Goal: Transaction & Acquisition: Purchase product/service

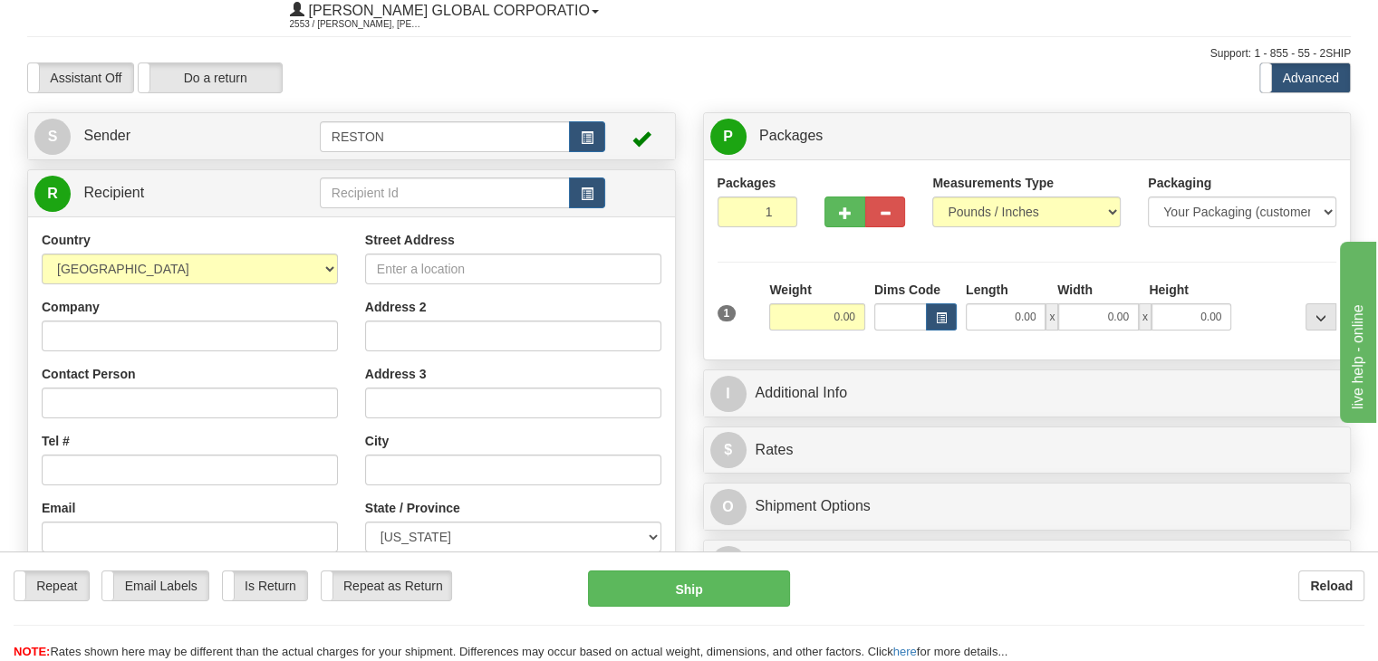
scroll to position [91, 0]
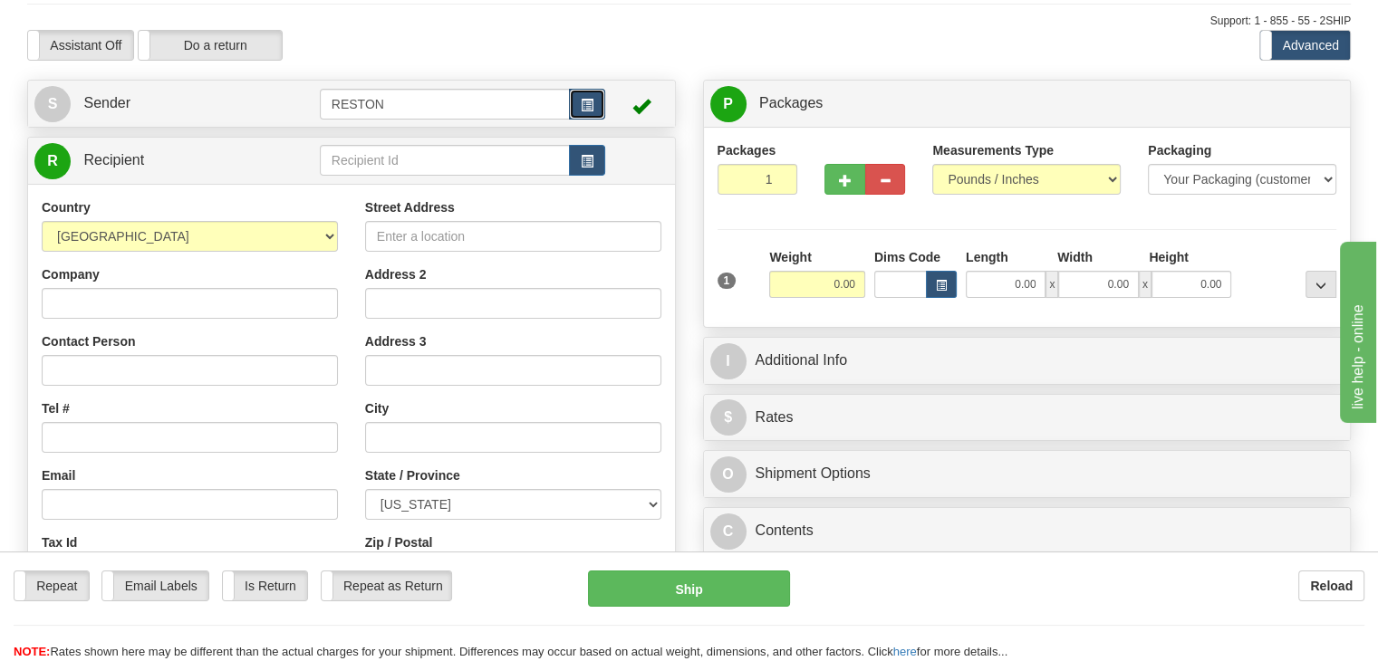
click at [592, 106] on span "button" at bounding box center [587, 106] width 13 height 12
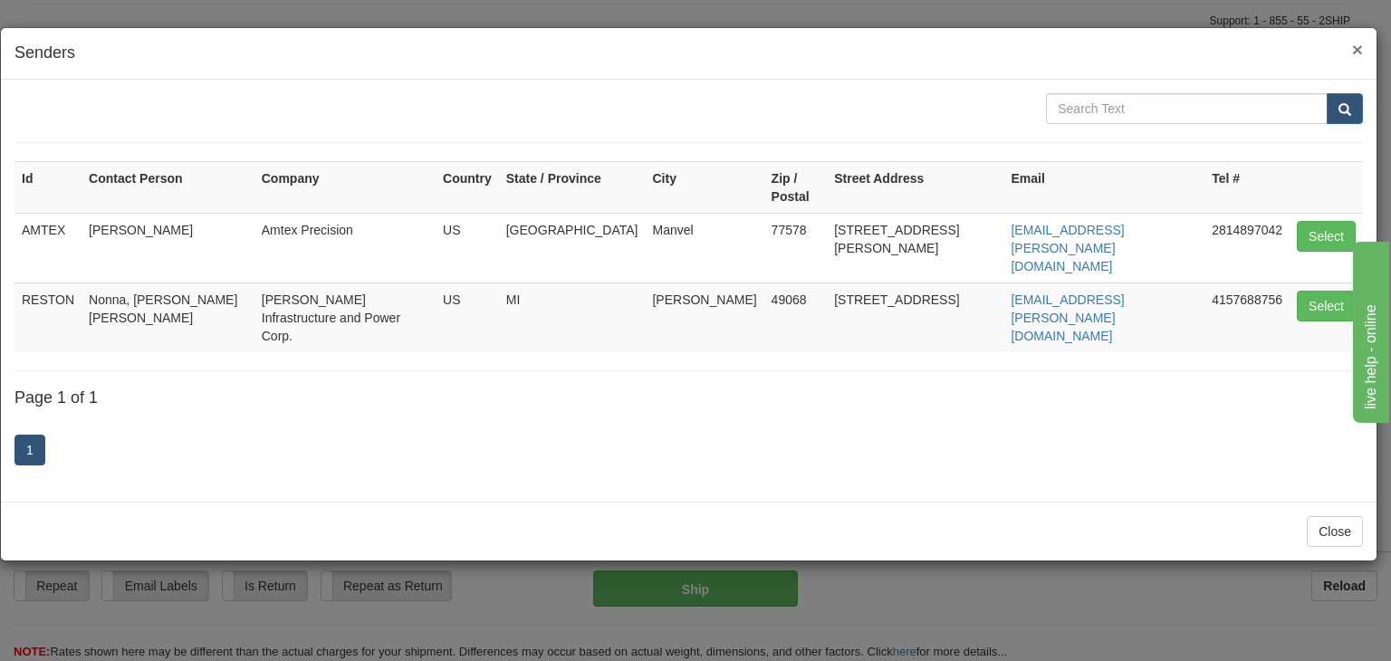
click at [1355, 47] on span "×" at bounding box center [1357, 49] width 11 height 21
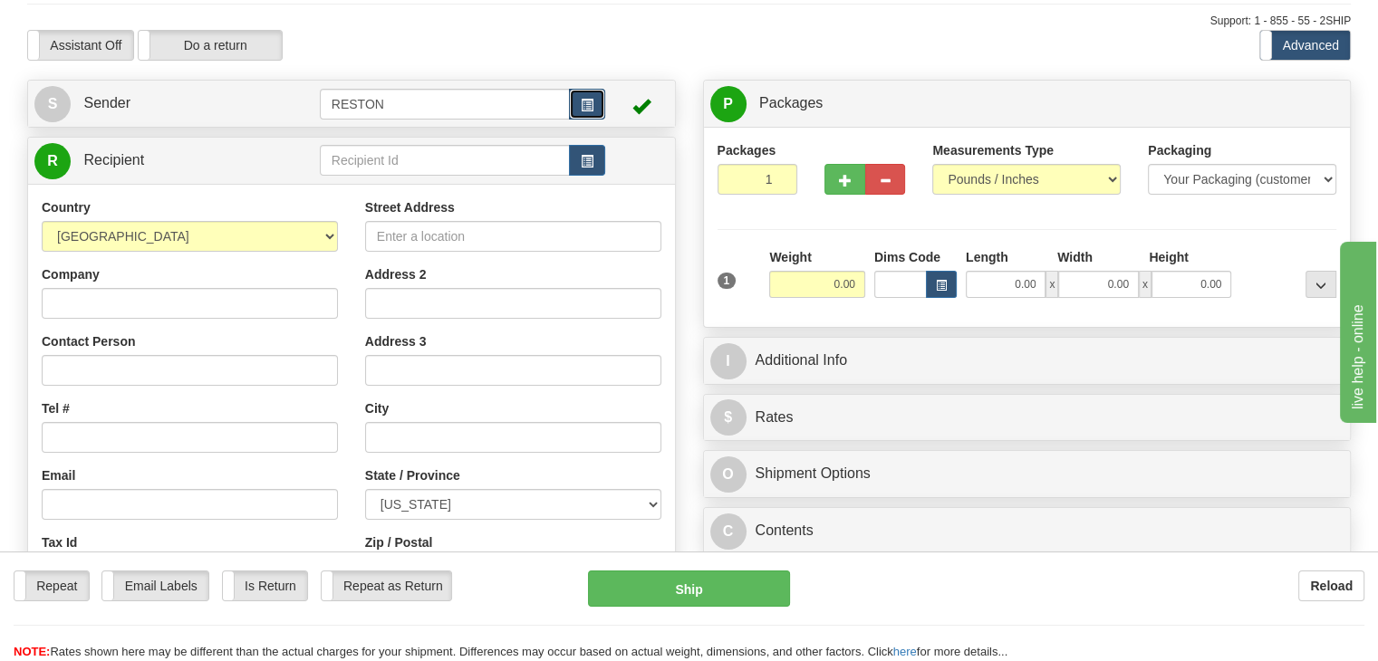
click at [582, 105] on span "button" at bounding box center [587, 106] width 13 height 12
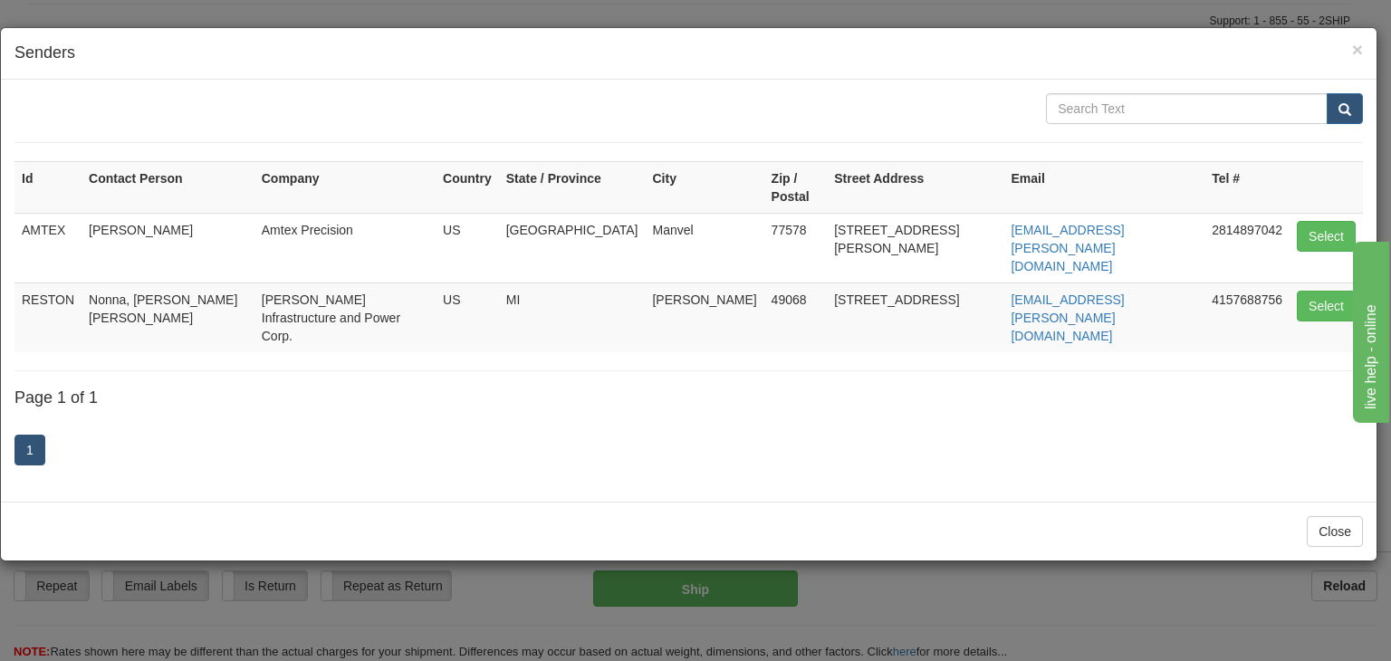
click at [203, 417] on div "1" at bounding box center [688, 453] width 1349 height 72
click at [1368, 40] on div "× Senders" at bounding box center [689, 54] width 1376 height 52
click at [1355, 48] on span "×" at bounding box center [1357, 49] width 11 height 21
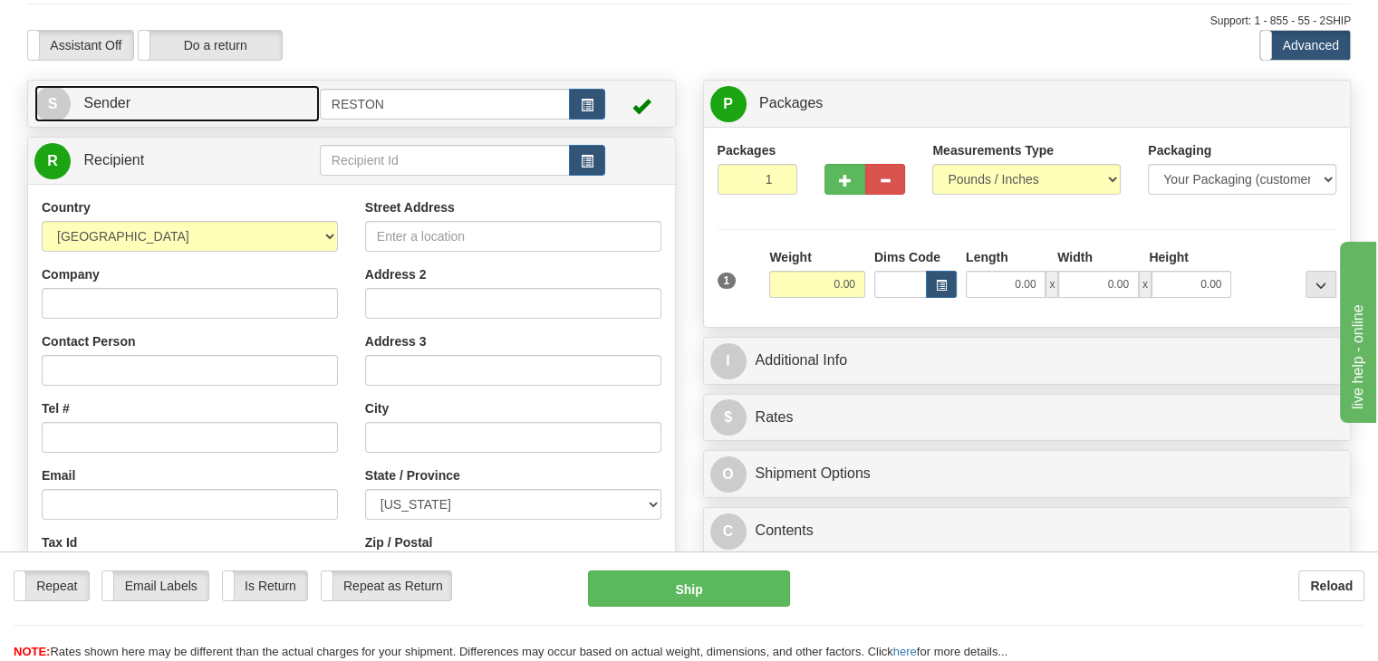
click at [115, 120] on link "S Sender" at bounding box center [176, 103] width 285 height 37
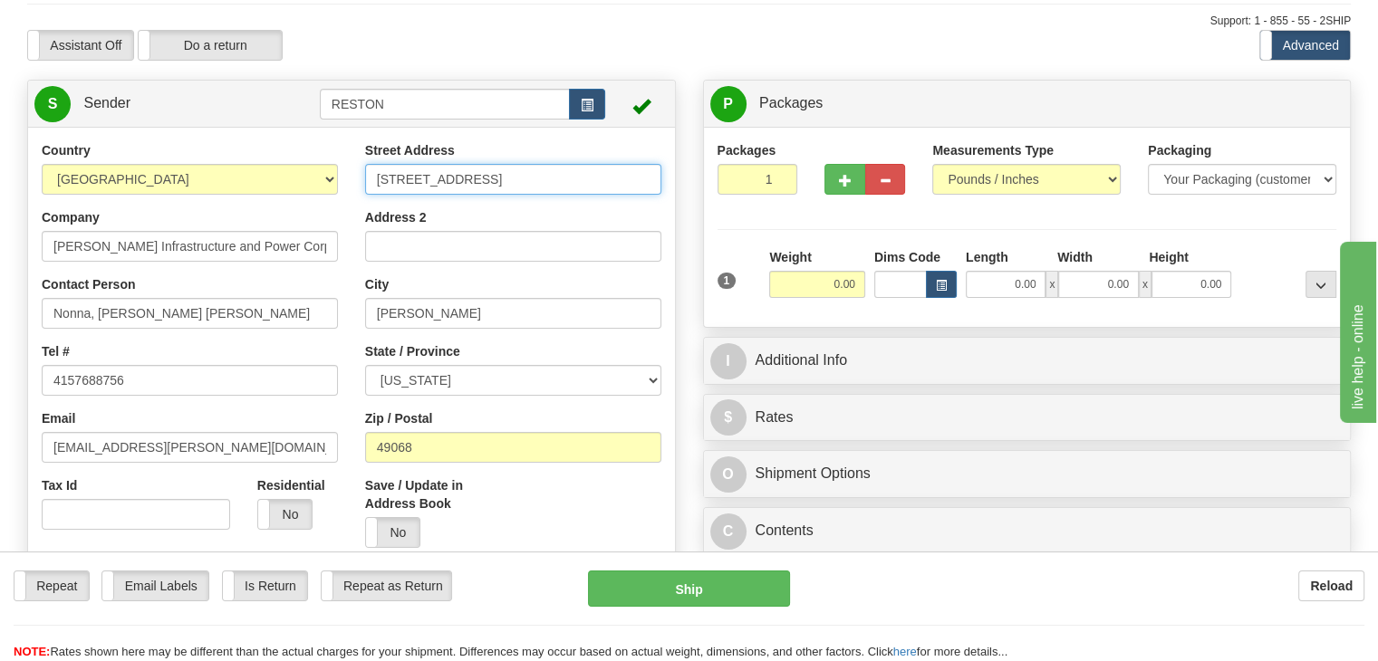
drag, startPoint x: 528, startPoint y: 177, endPoint x: 211, endPoint y: 159, distance: 317.5
click at [219, 160] on div "Country [GEOGRAPHIC_DATA] [GEOGRAPHIC_DATA] [GEOGRAPHIC_DATA] [GEOGRAPHIC_DATA]…" at bounding box center [351, 392] width 647 height 502
click at [522, 189] on input "[STREET_ADDRESS]" at bounding box center [513, 179] width 296 height 31
drag, startPoint x: 507, startPoint y: 178, endPoint x: 304, endPoint y: 180, distance: 202.9
click at [304, 180] on div "Country [GEOGRAPHIC_DATA] [GEOGRAPHIC_DATA] [GEOGRAPHIC_DATA] [GEOGRAPHIC_DATA]…" at bounding box center [351, 392] width 647 height 502
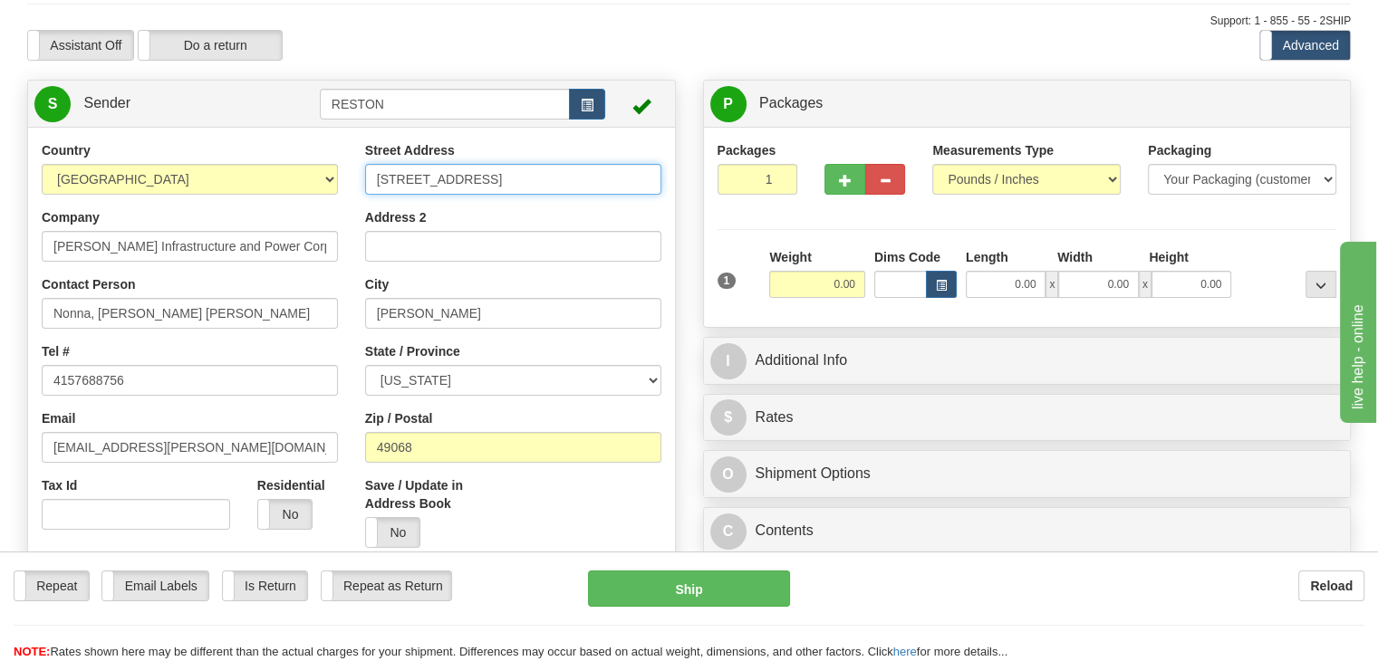
paste input "3651 Toquop Tank"
type input "[STREET_ADDRESS]"
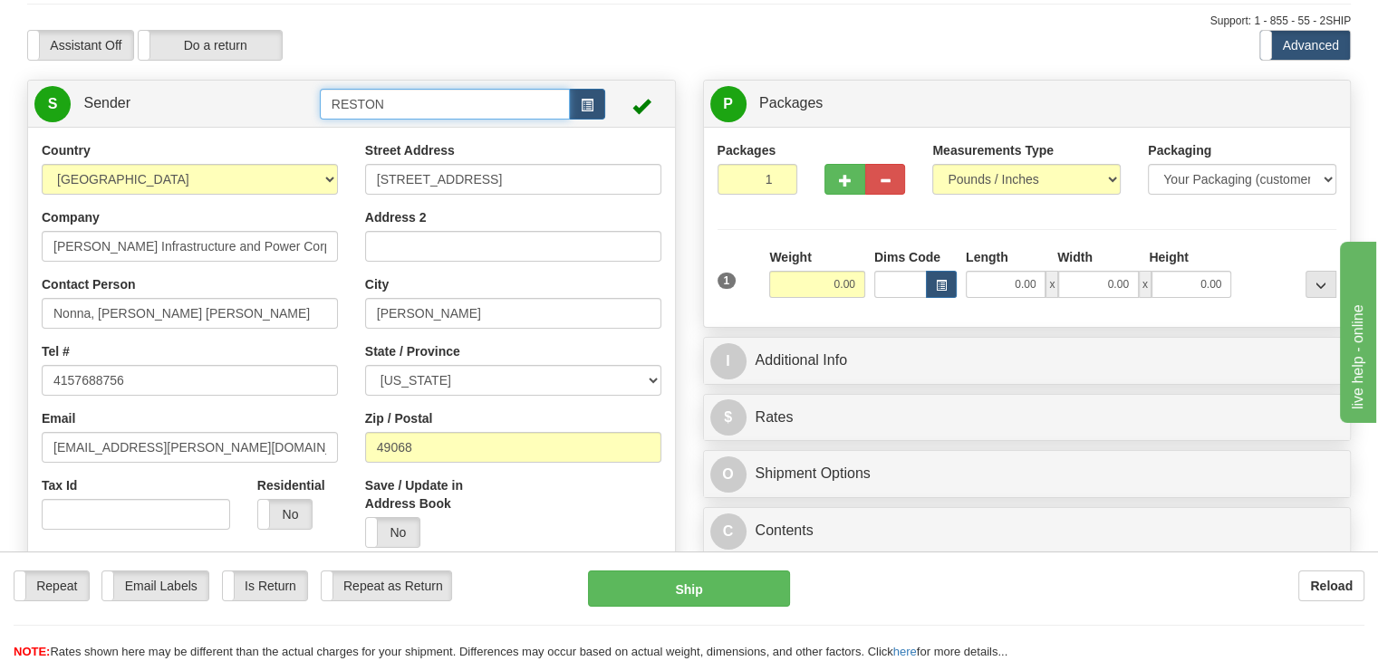
drag, startPoint x: 403, startPoint y: 109, endPoint x: 231, endPoint y: 87, distance: 173.4
click at [239, 91] on tr "S Sender RESTON" at bounding box center [351, 103] width 634 height 37
type input "Escape"
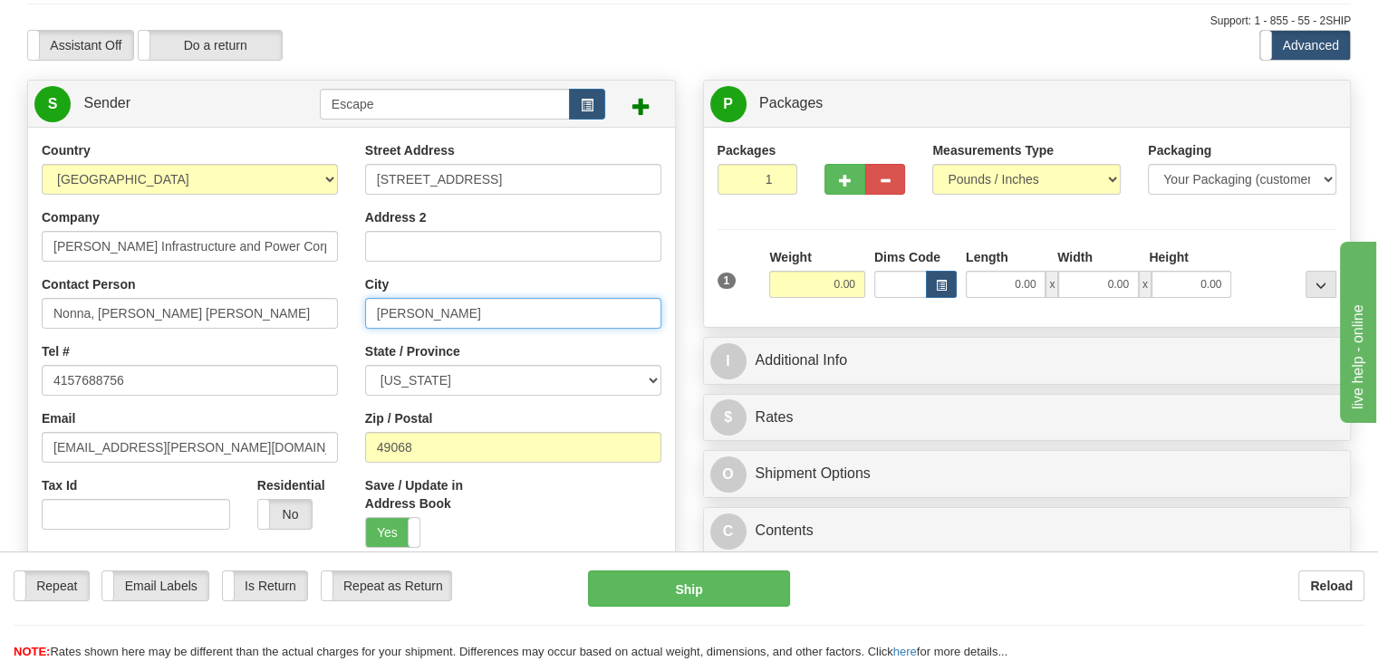
drag, startPoint x: 430, startPoint y: 317, endPoint x: 258, endPoint y: 307, distance: 172.4
click at [258, 307] on div "Country [GEOGRAPHIC_DATA] [GEOGRAPHIC_DATA] [GEOGRAPHIC_DATA] [GEOGRAPHIC_DATA]…" at bounding box center [351, 392] width 647 height 502
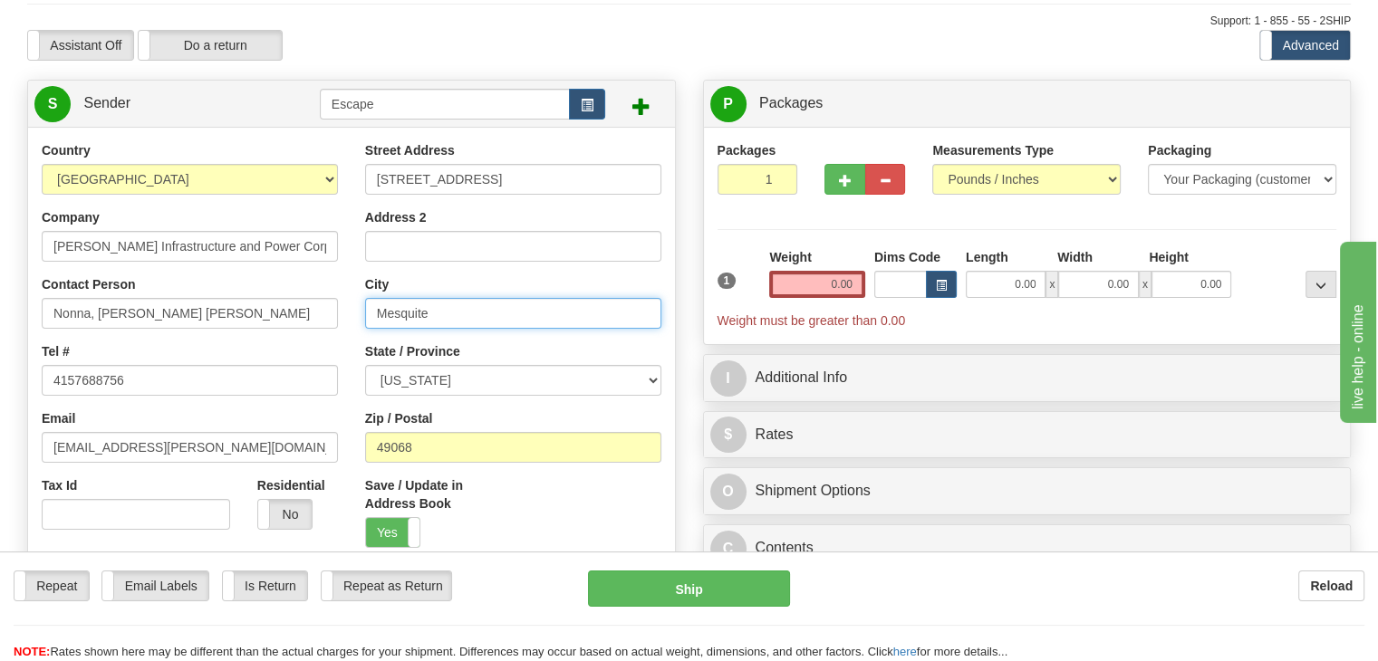
type input "Mesquite"
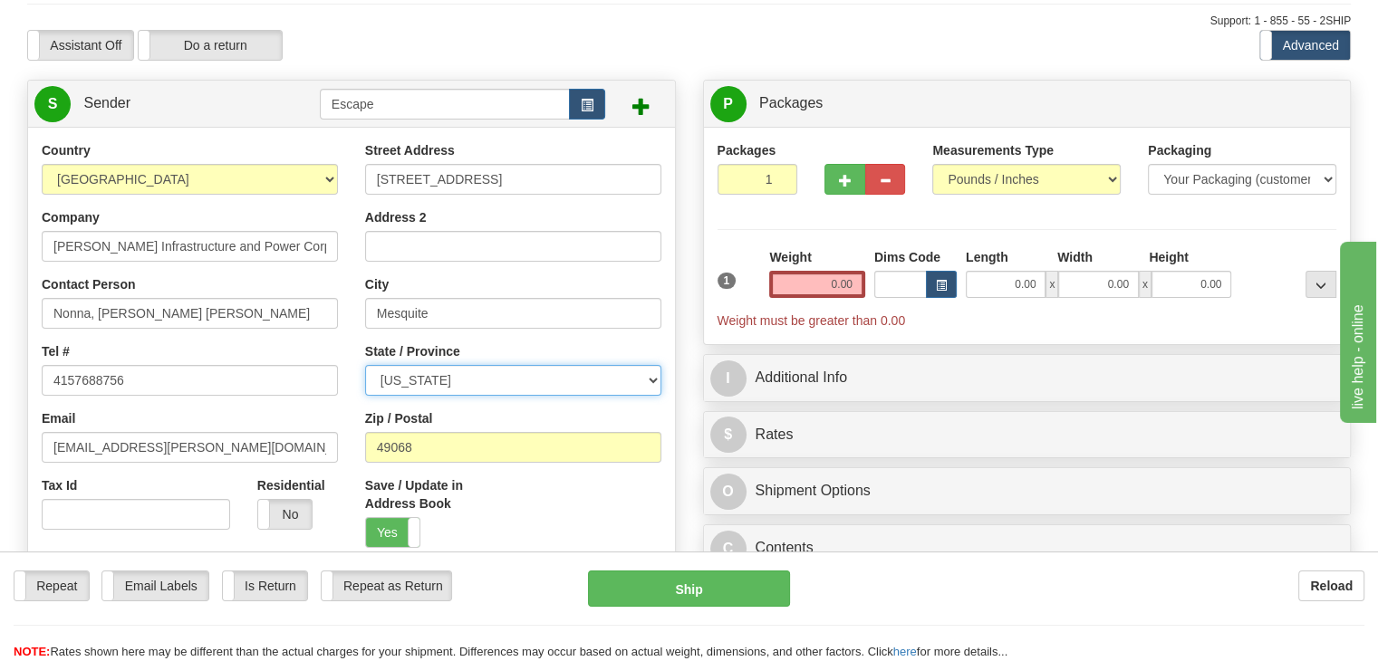
select select "NV"
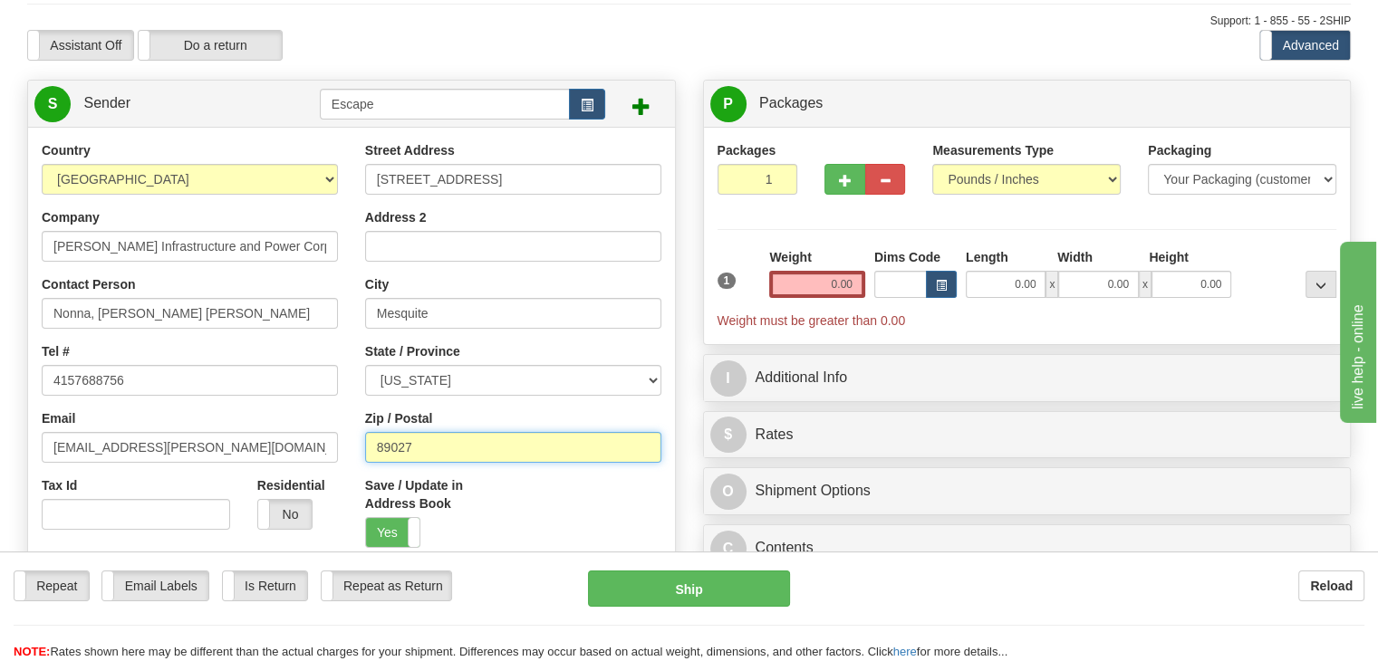
type input "89027"
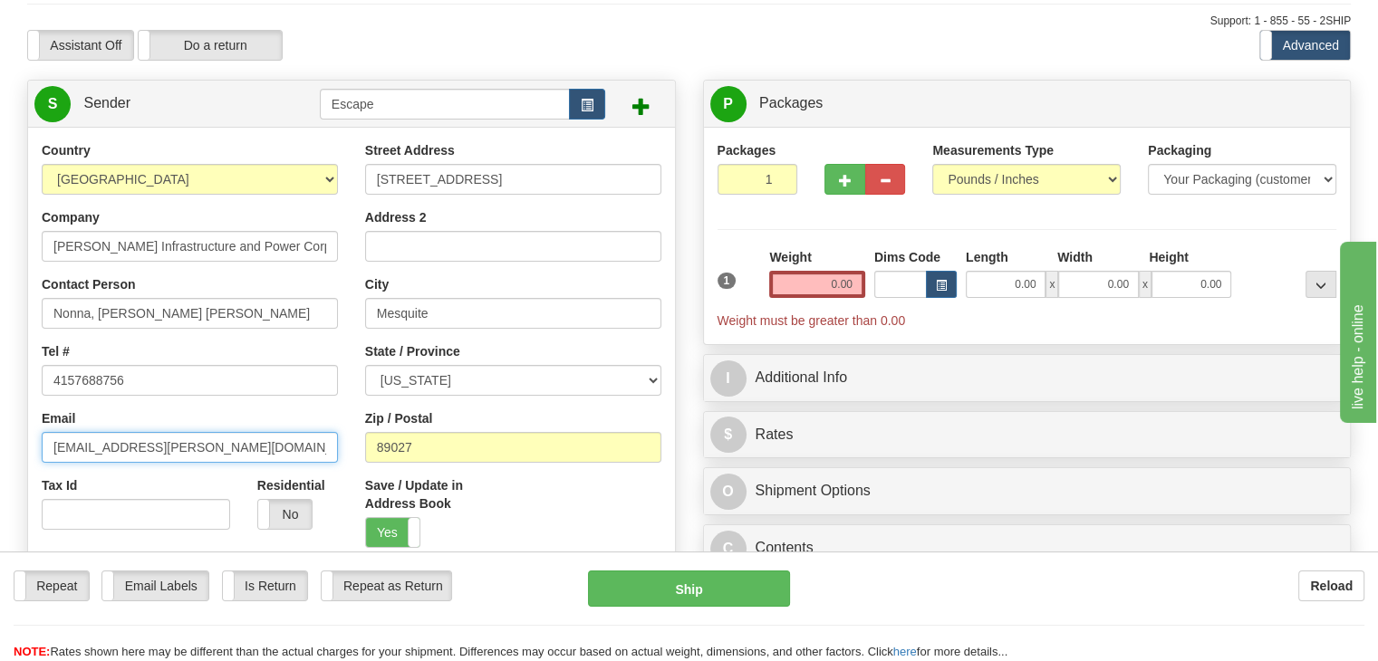
drag, startPoint x: 206, startPoint y: 449, endPoint x: 91, endPoint y: 439, distance: 115.5
click at [94, 445] on input "[EMAIL_ADDRESS][PERSON_NAME][DOMAIN_NAME]" at bounding box center [190, 447] width 296 height 31
drag, startPoint x: 78, startPoint y: 437, endPoint x: 88, endPoint y: 442, distance: 11.3
click at [80, 437] on input "[EMAIL_ADDRESS][PERSON_NAME][DOMAIN_NAME]" at bounding box center [190, 447] width 296 height 31
drag, startPoint x: 101, startPoint y: 451, endPoint x: 0, endPoint y: 456, distance: 101.5
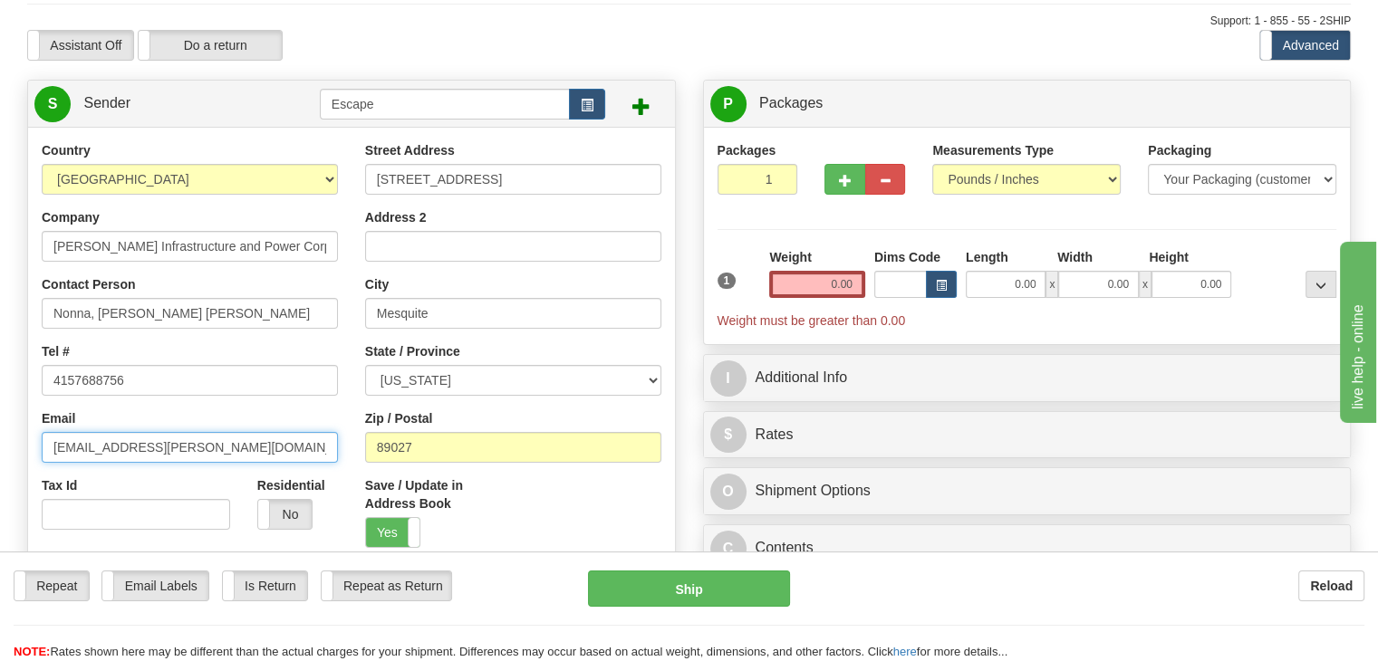
type input "[EMAIL_ADDRESS][PERSON_NAME][DOMAIN_NAME]"
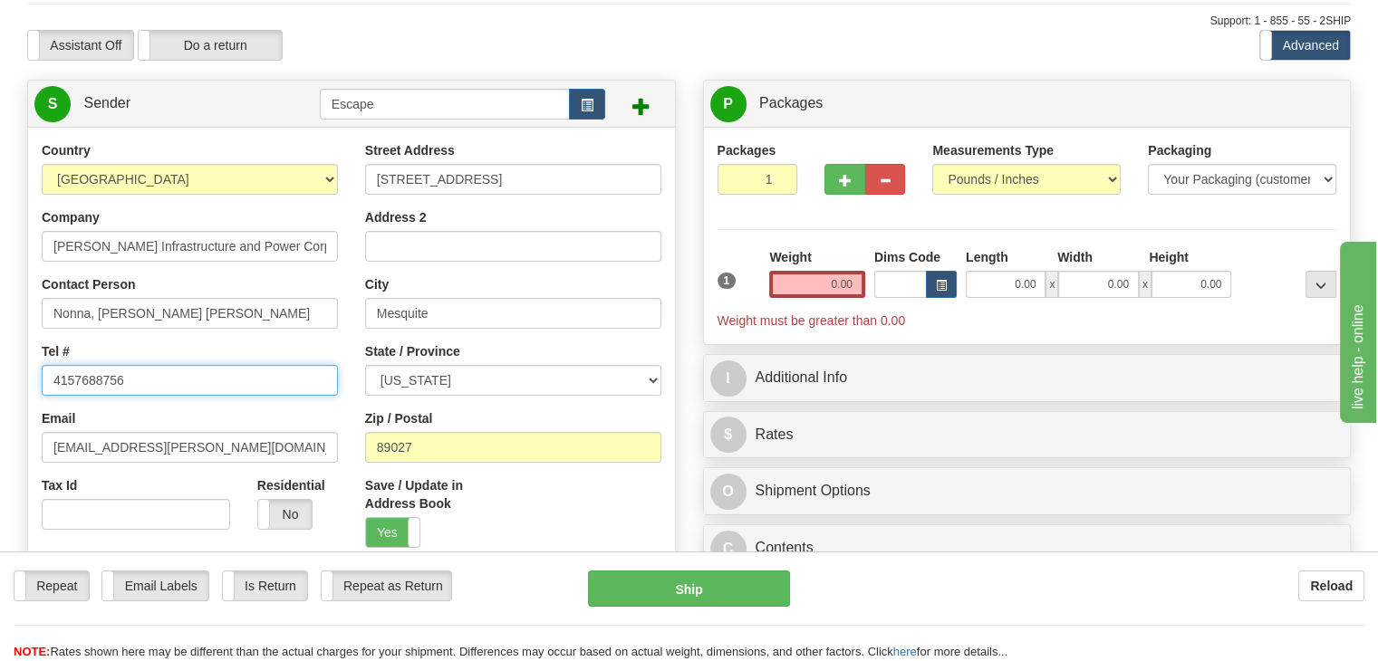
drag, startPoint x: 130, startPoint y: 378, endPoint x: 0, endPoint y: 370, distance: 129.8
type input "6173082711"
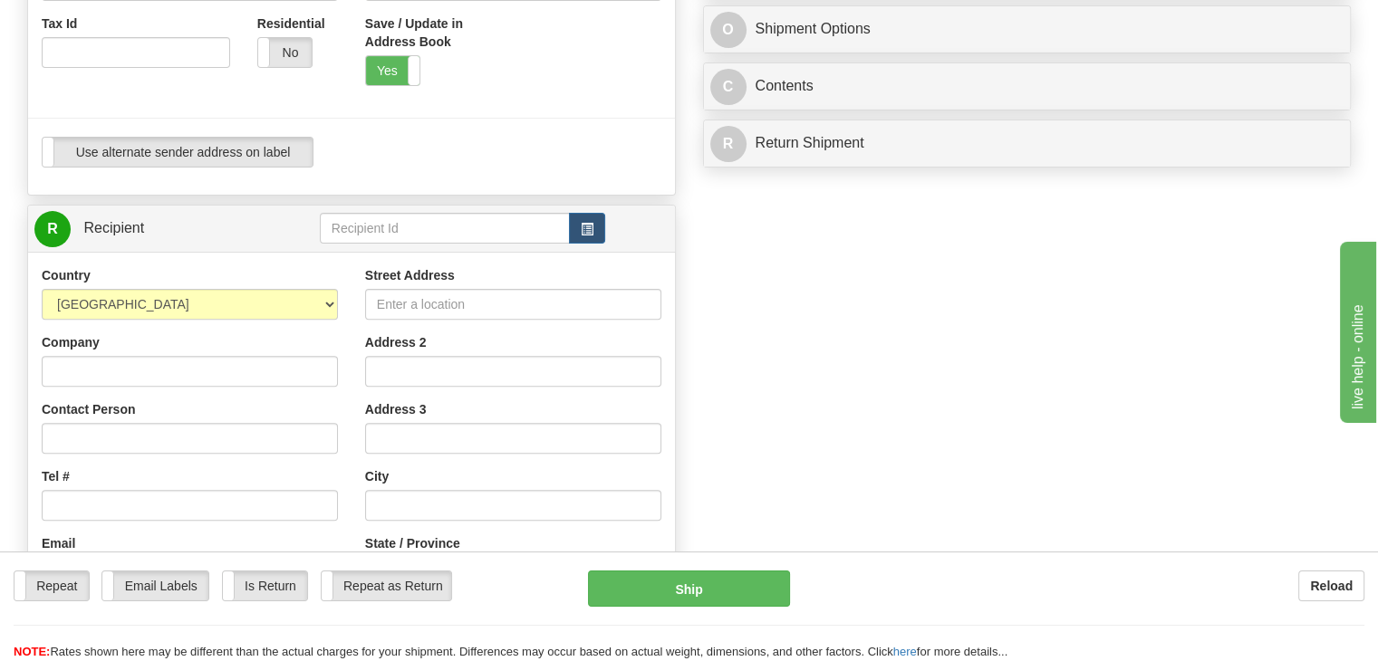
scroll to position [634, 0]
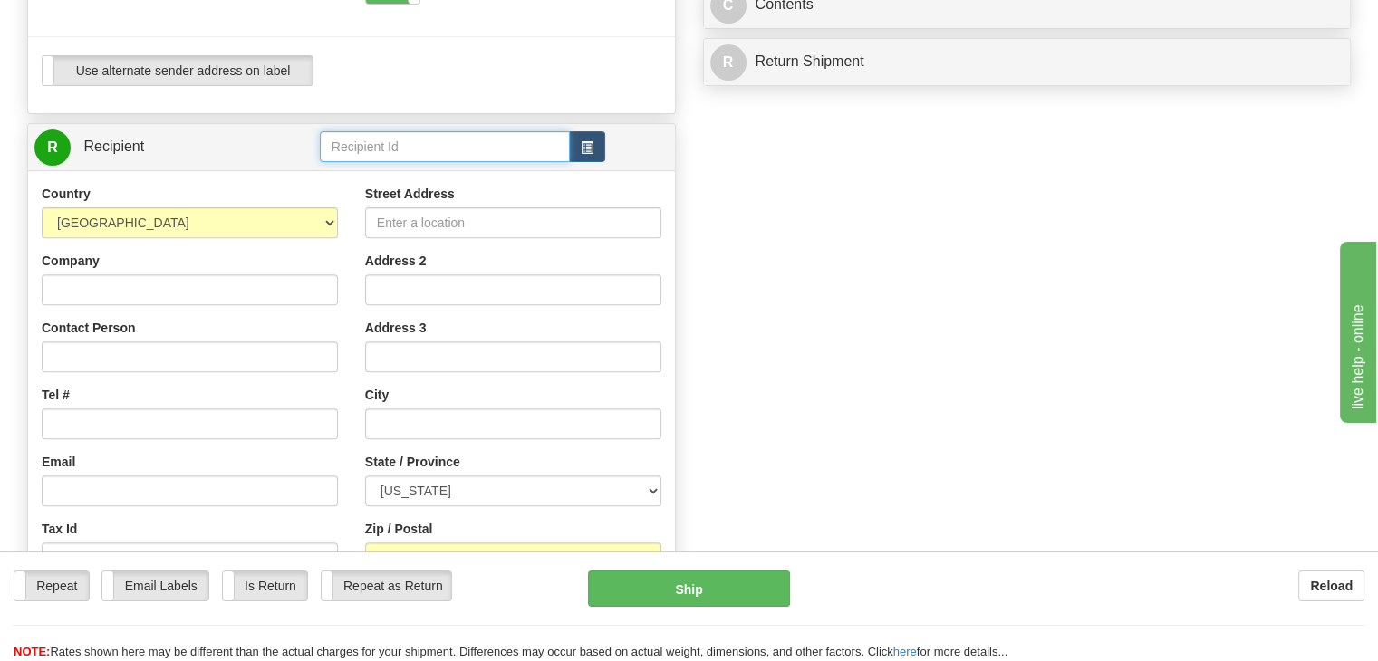
click at [499, 151] on input "text" at bounding box center [445, 146] width 250 height 31
type input "Megger"
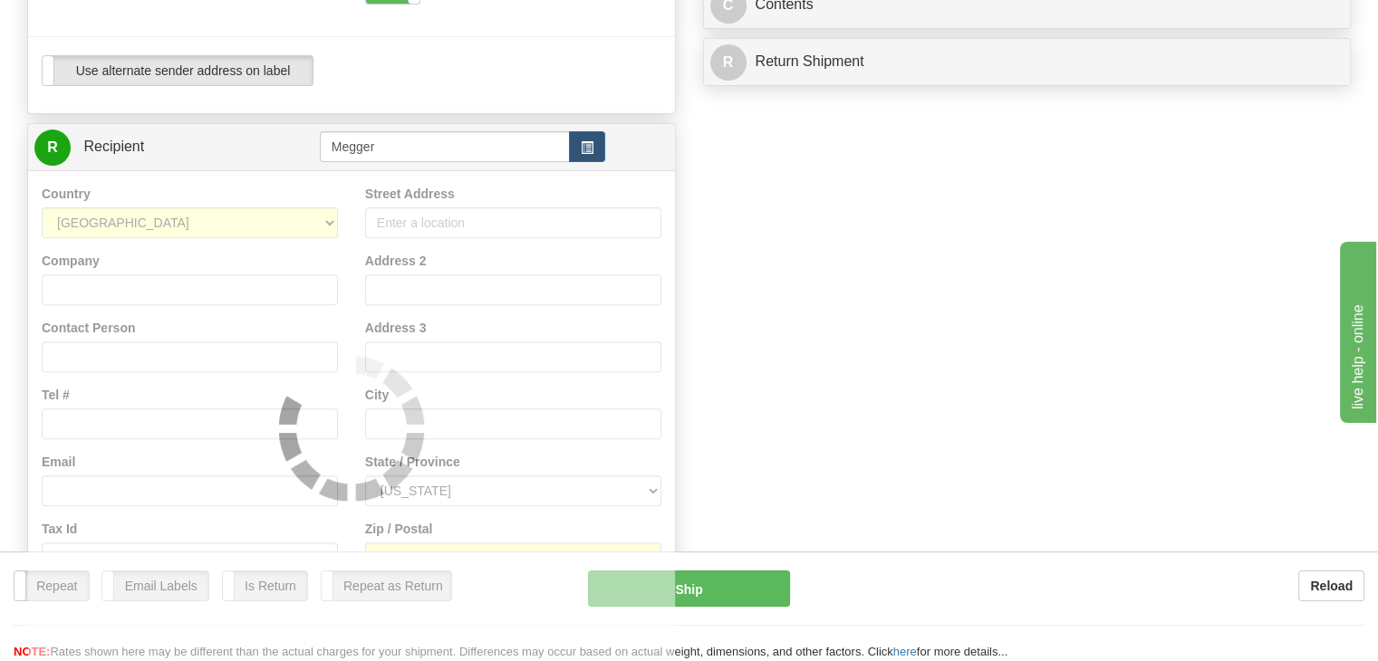
click at [139, 305] on div at bounding box center [190, 289] width 296 height 31
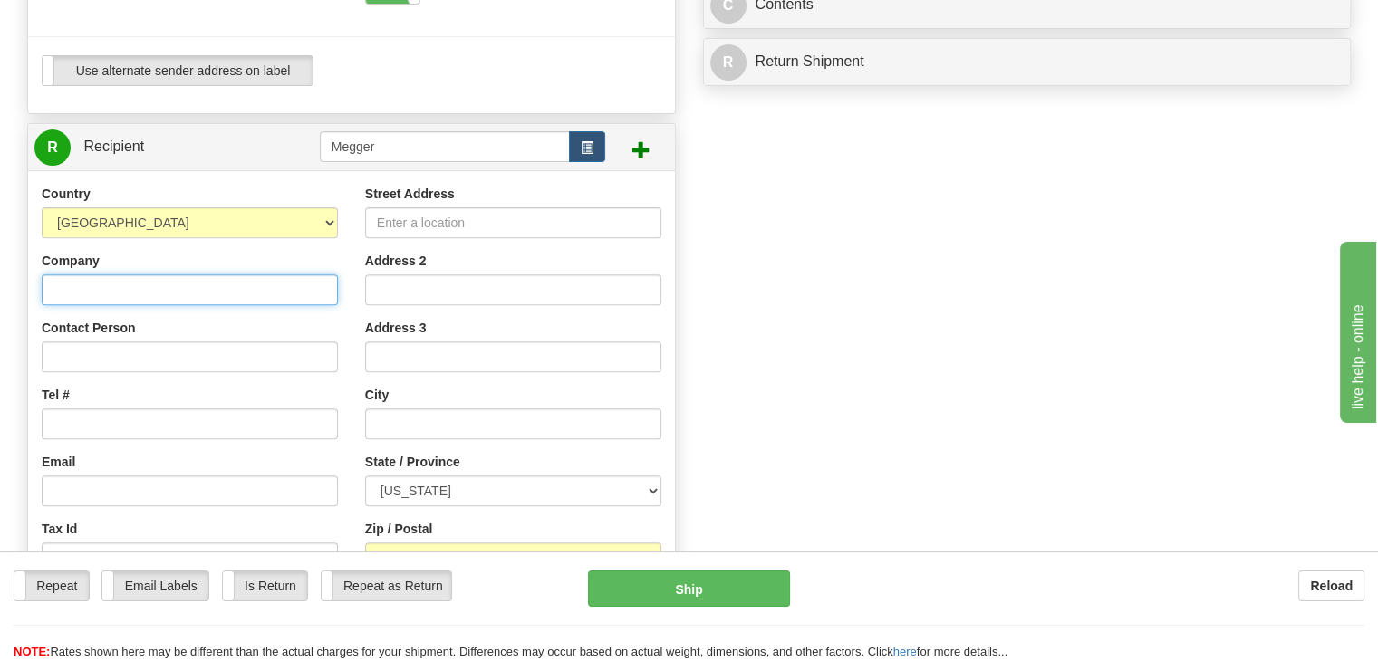
click at [145, 301] on input "Company" at bounding box center [190, 289] width 296 height 31
type input "Megger"
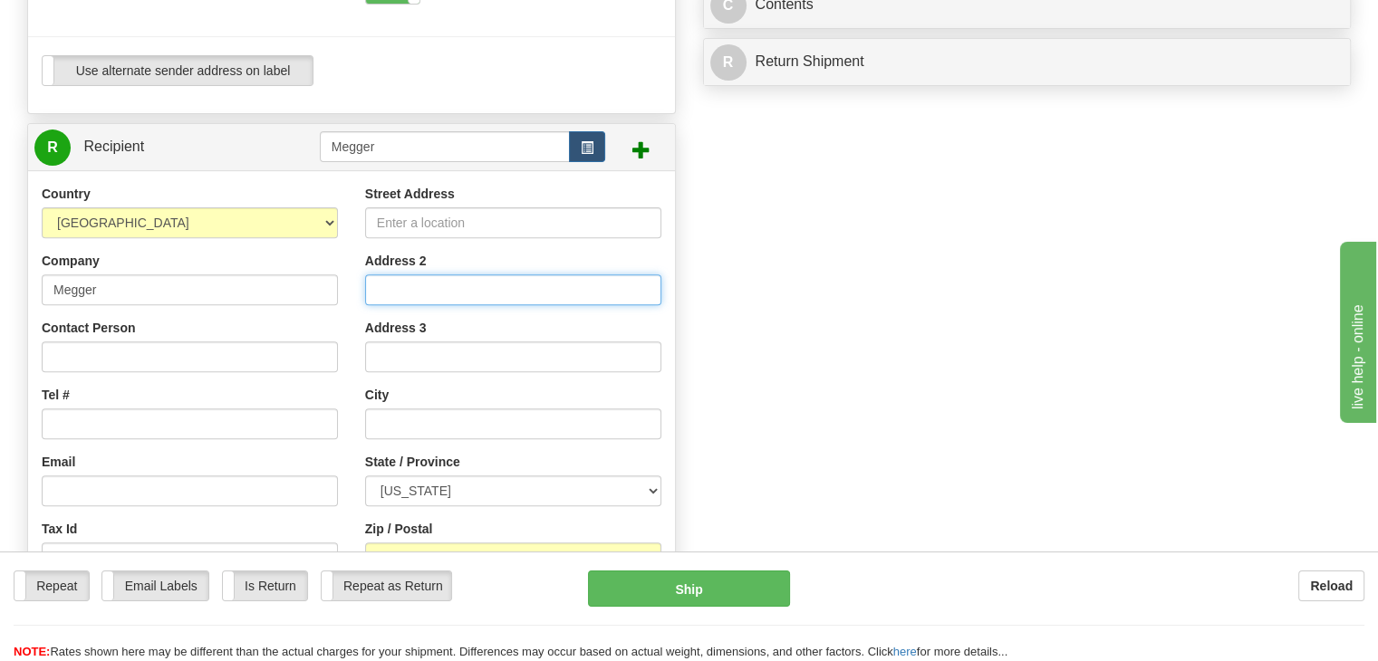
click at [426, 298] on input "Address 2" at bounding box center [513, 289] width 296 height 31
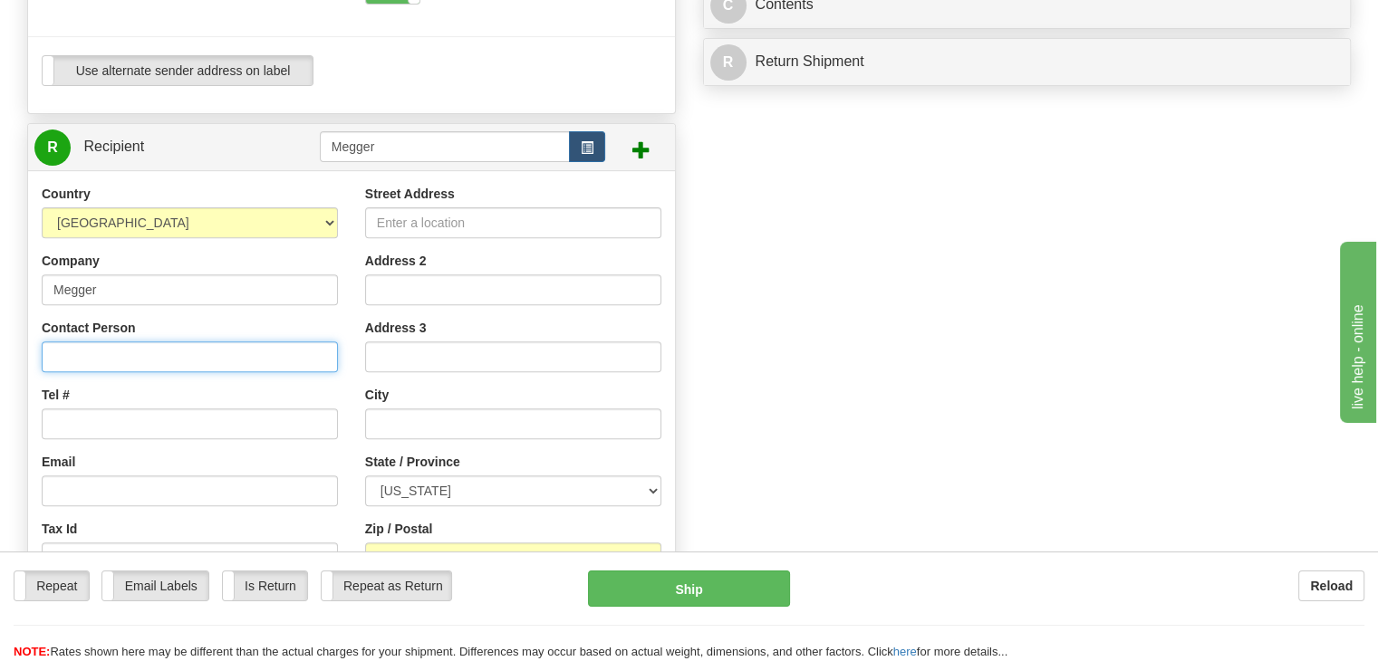
click at [98, 353] on input "Contact Person" at bounding box center [190, 356] width 296 height 31
paste input "RA # 300334799"
type input "RA # 300334799"
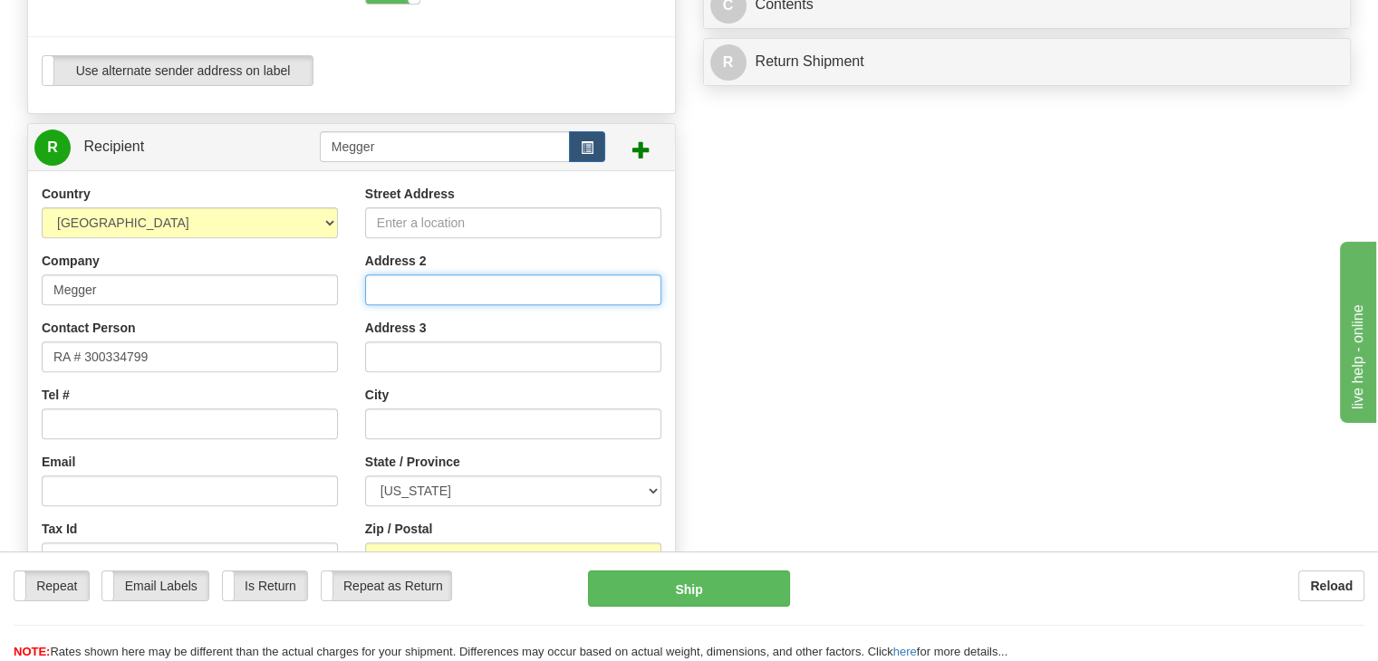
click at [389, 287] on input "Address 2" at bounding box center [513, 289] width 296 height 31
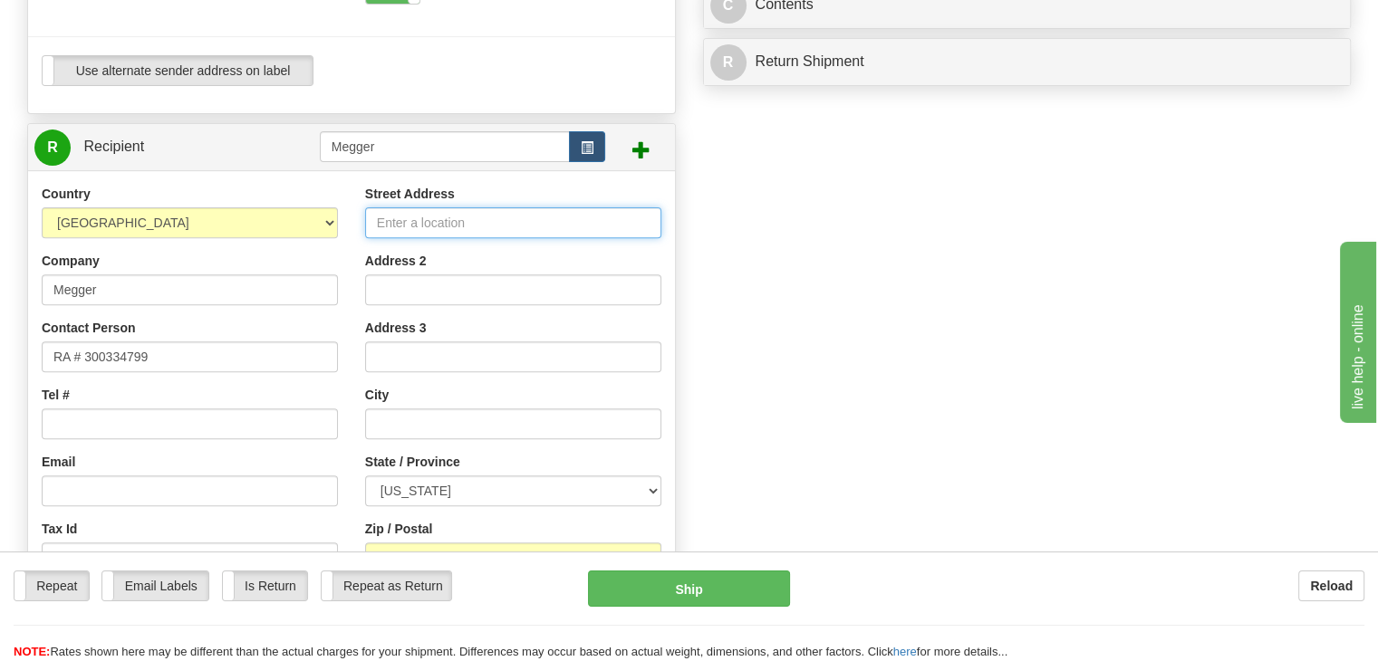
click at [409, 226] on input "Street Address" at bounding box center [513, 222] width 296 height 31
paste input "[STREET_ADDRESS]"
type input "[STREET_ADDRESS]"
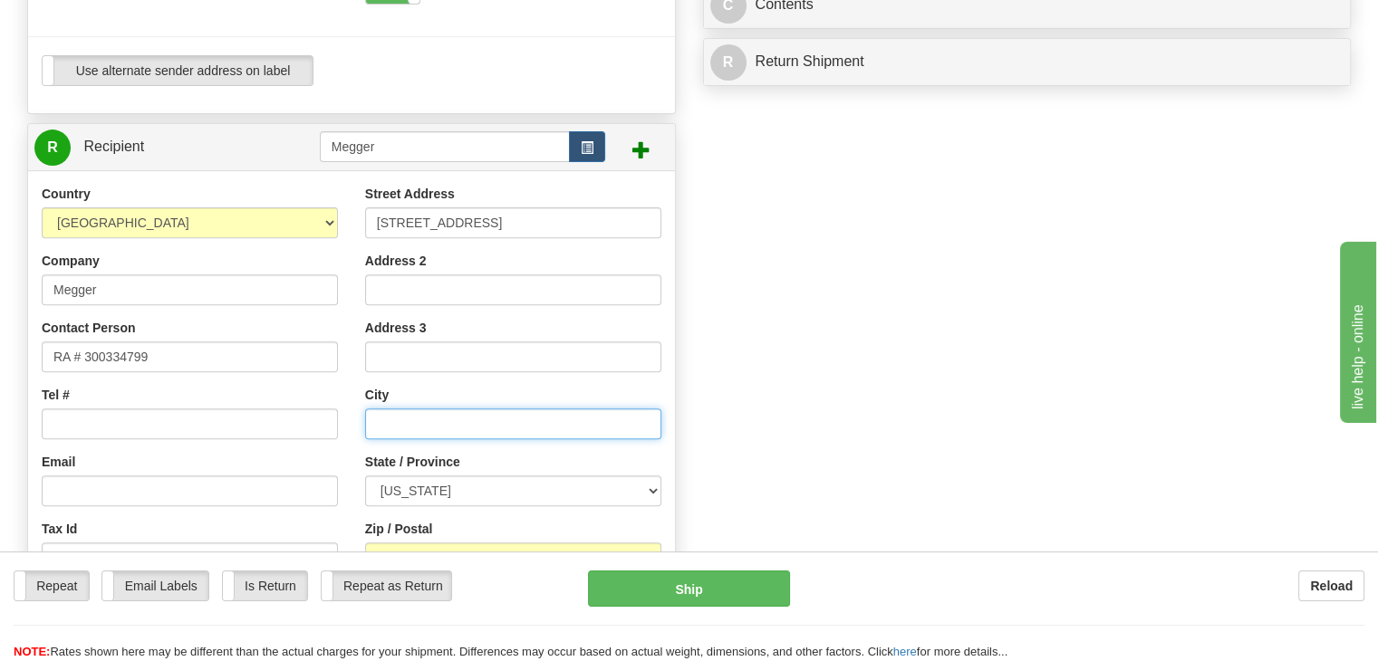
click at [383, 431] on input "text" at bounding box center [513, 423] width 296 height 31
paste input "PHOENIXVILLE"
type input "PHOENIXVILLE"
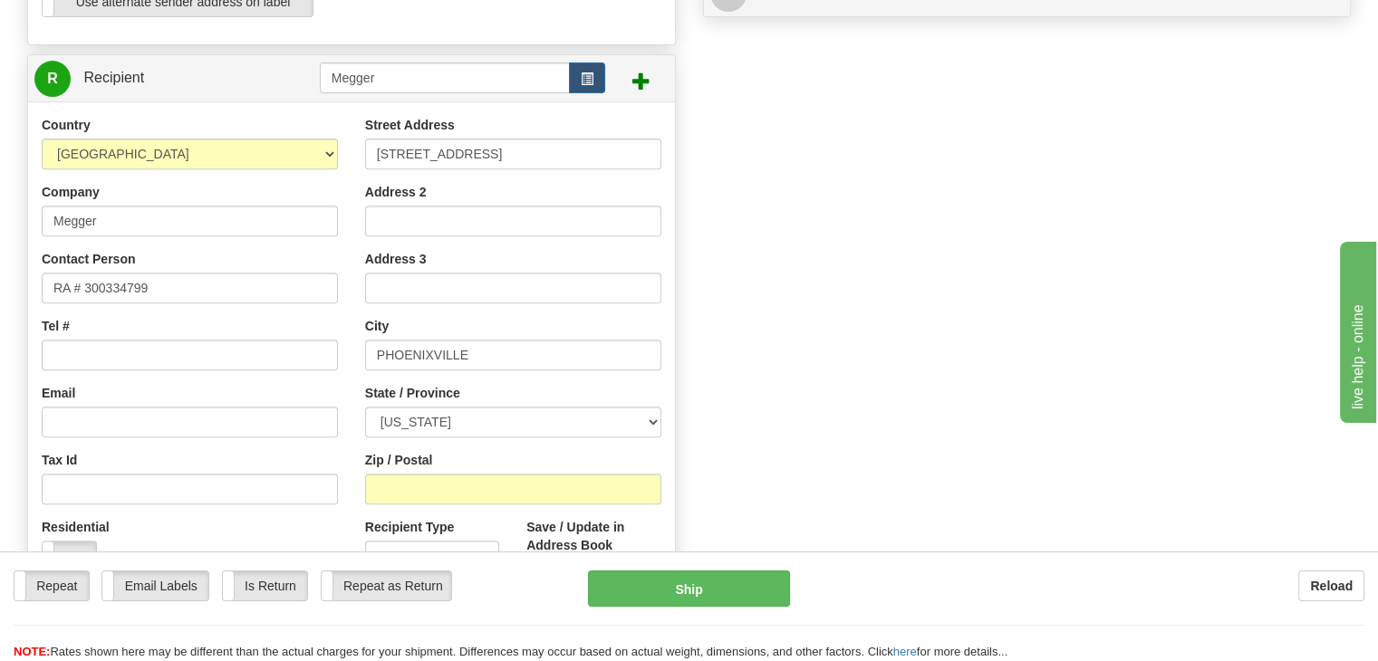
scroll to position [815, 0]
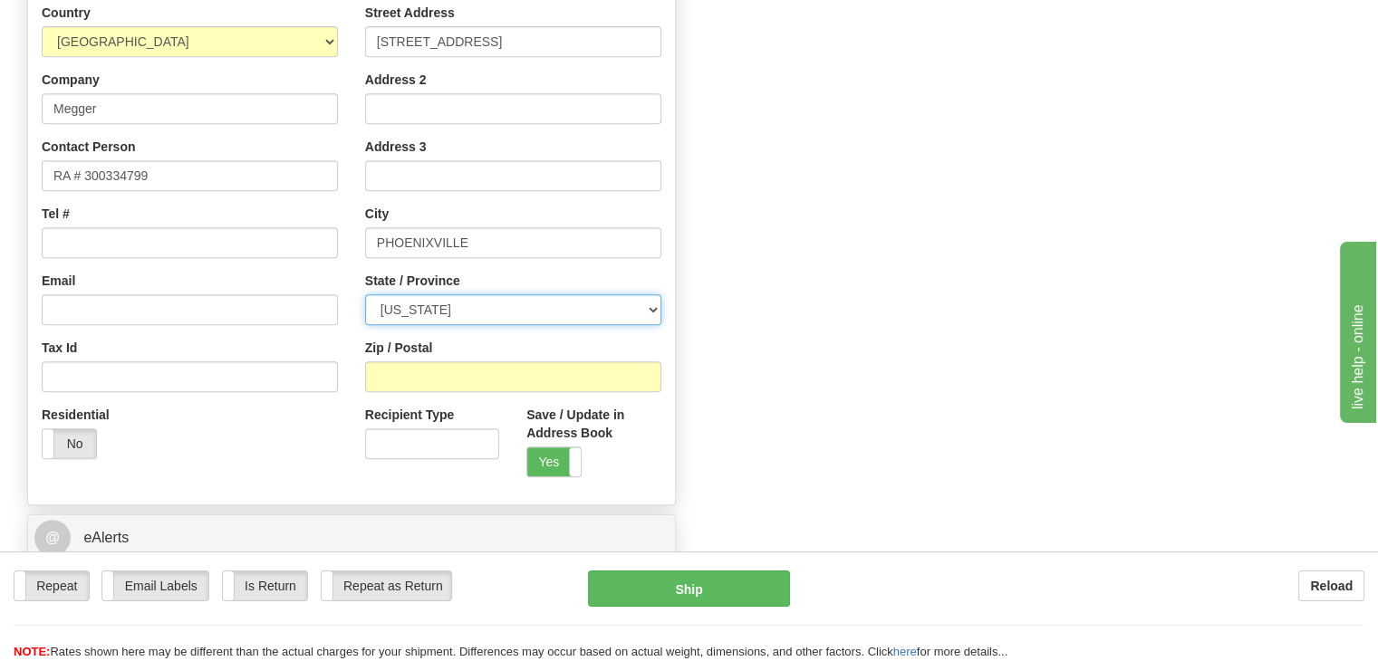
click at [441, 309] on select "[US_STATE] [US_STATE] [US_STATE] [US_STATE] Armed Forces America Armed Forces E…" at bounding box center [513, 309] width 296 height 31
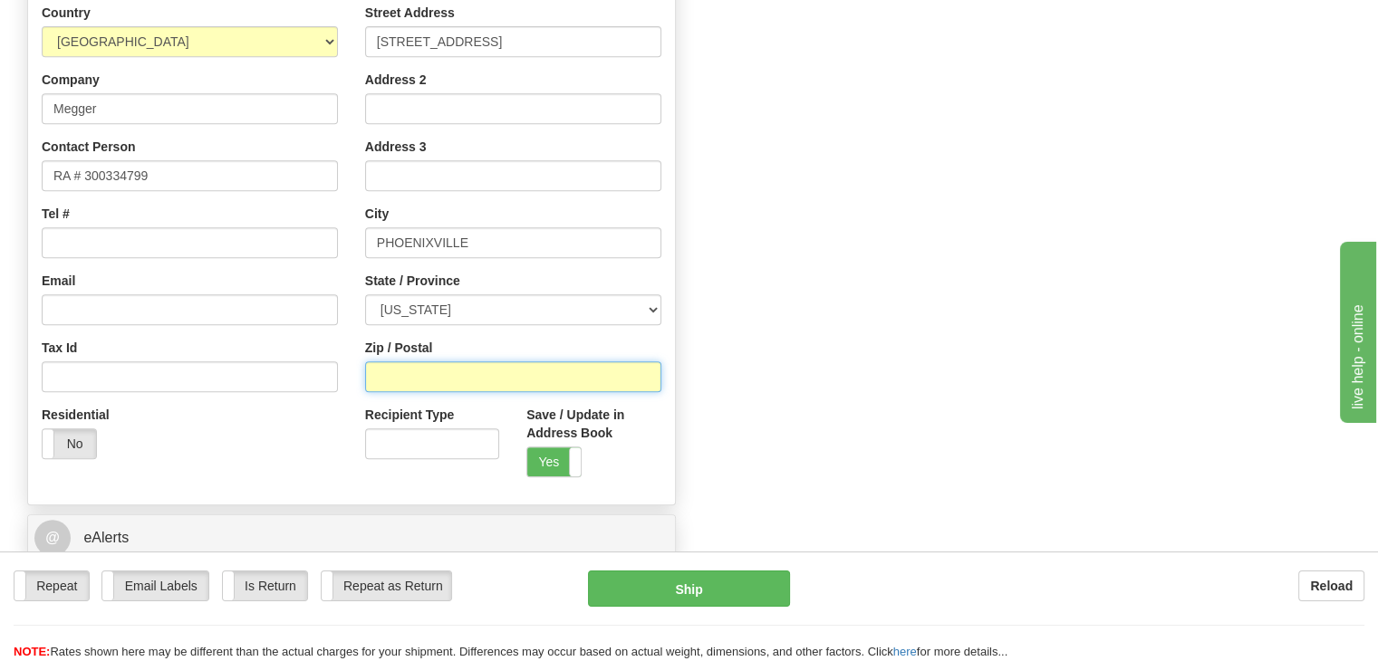
click at [366, 388] on input "Zip / Postal" at bounding box center [513, 376] width 296 height 31
paste input "19460"
type input "19460"
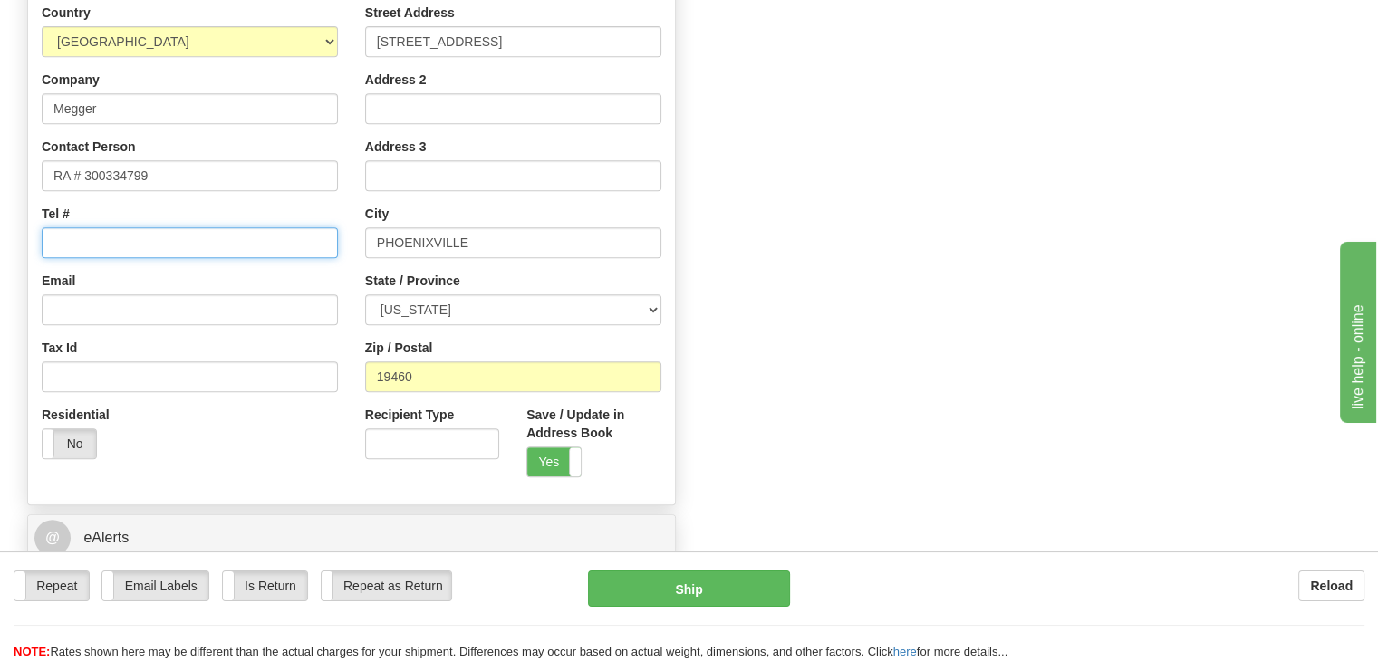
click at [134, 243] on input "Tel #" at bounding box center [190, 242] width 296 height 31
paste input "[PERSON_NAME][EMAIL_ADDRESS][PERSON_NAME][DOMAIN_NAME]"
type input "[PERSON_NAME][EMAIL_ADDRESS][PERSON_NAME][DOMAIN_NAME]"
drag, startPoint x: 312, startPoint y: 240, endPoint x: 0, endPoint y: 220, distance: 312.2
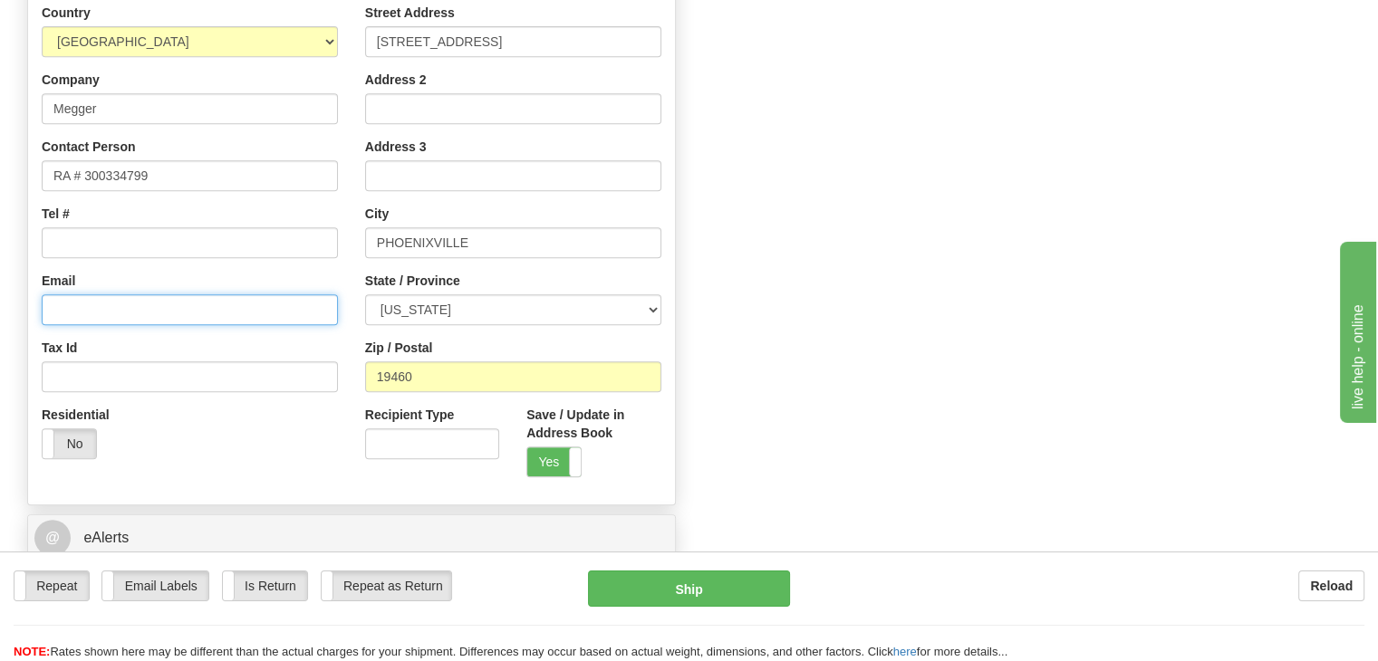
click at [75, 309] on input "Email" at bounding box center [190, 309] width 296 height 31
paste input "[PERSON_NAME][EMAIL_ADDRESS][PERSON_NAME][DOMAIN_NAME]"
type input "[PERSON_NAME][EMAIL_ADDRESS][PERSON_NAME][DOMAIN_NAME]"
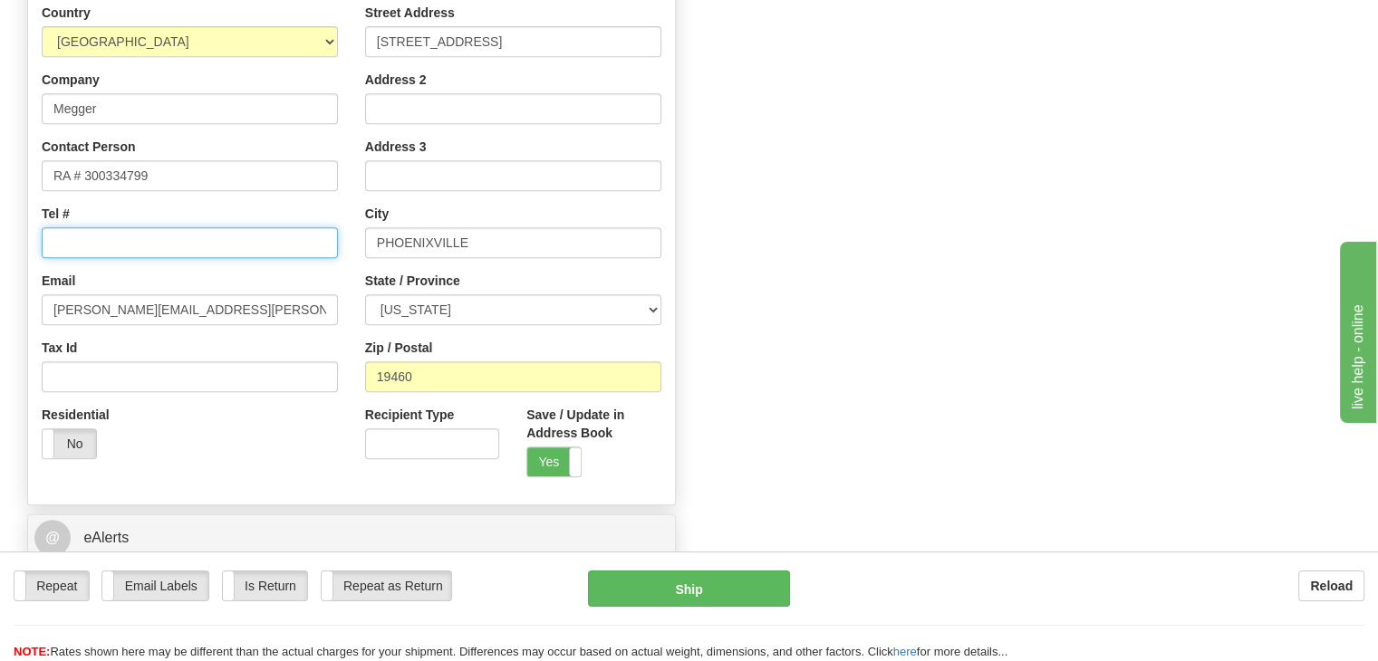
drag, startPoint x: 152, startPoint y: 237, endPoint x: 170, endPoint y: 258, distance: 27.6
click at [152, 238] on input "Tel #" at bounding box center [190, 242] width 296 height 31
paste input "[PHONE_NUMBER]"
click at [80, 238] on input "[PHONE_NUMBER]" at bounding box center [190, 242] width 296 height 31
drag, startPoint x: 54, startPoint y: 245, endPoint x: 66, endPoint y: 247, distance: 12.1
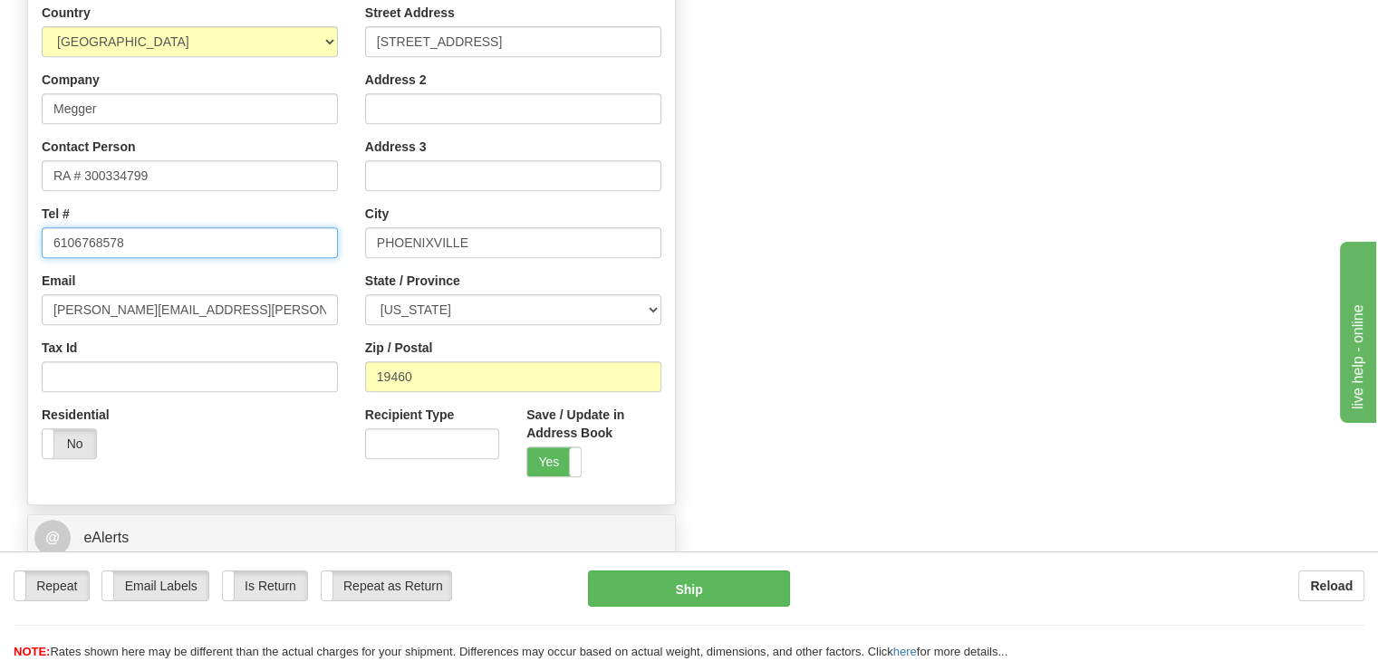
click at [54, 247] on input "6106768578" at bounding box center [190, 242] width 296 height 31
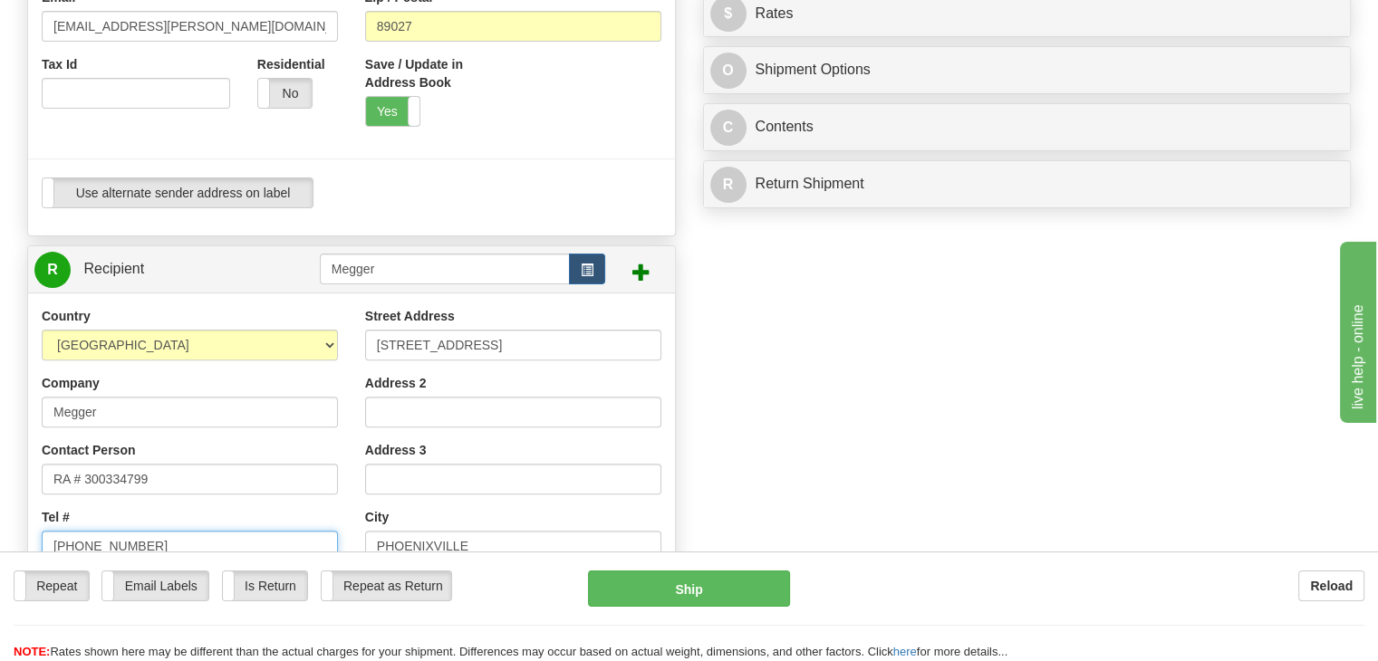
scroll to position [181, 0]
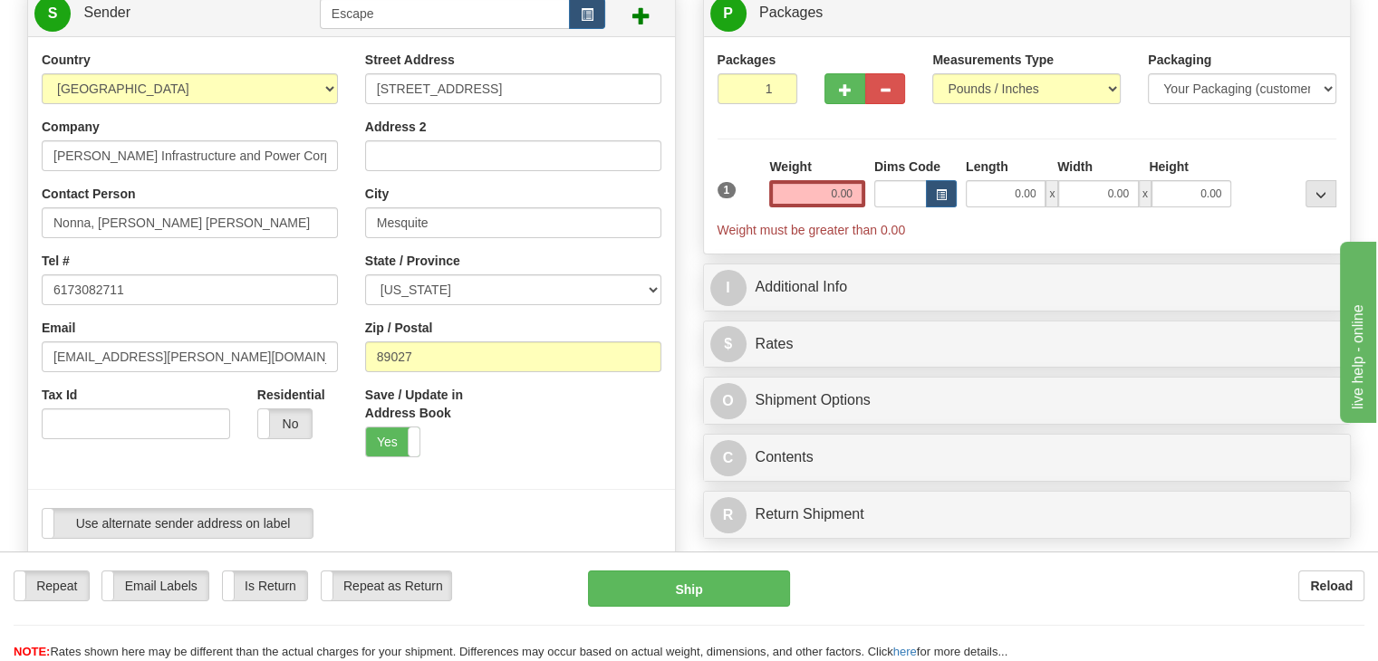
type input "[PHONE_NUMBER]"
drag, startPoint x: 805, startPoint y: 189, endPoint x: 823, endPoint y: 195, distance: 18.9
click at [811, 190] on input "0.00" at bounding box center [817, 193] width 96 height 27
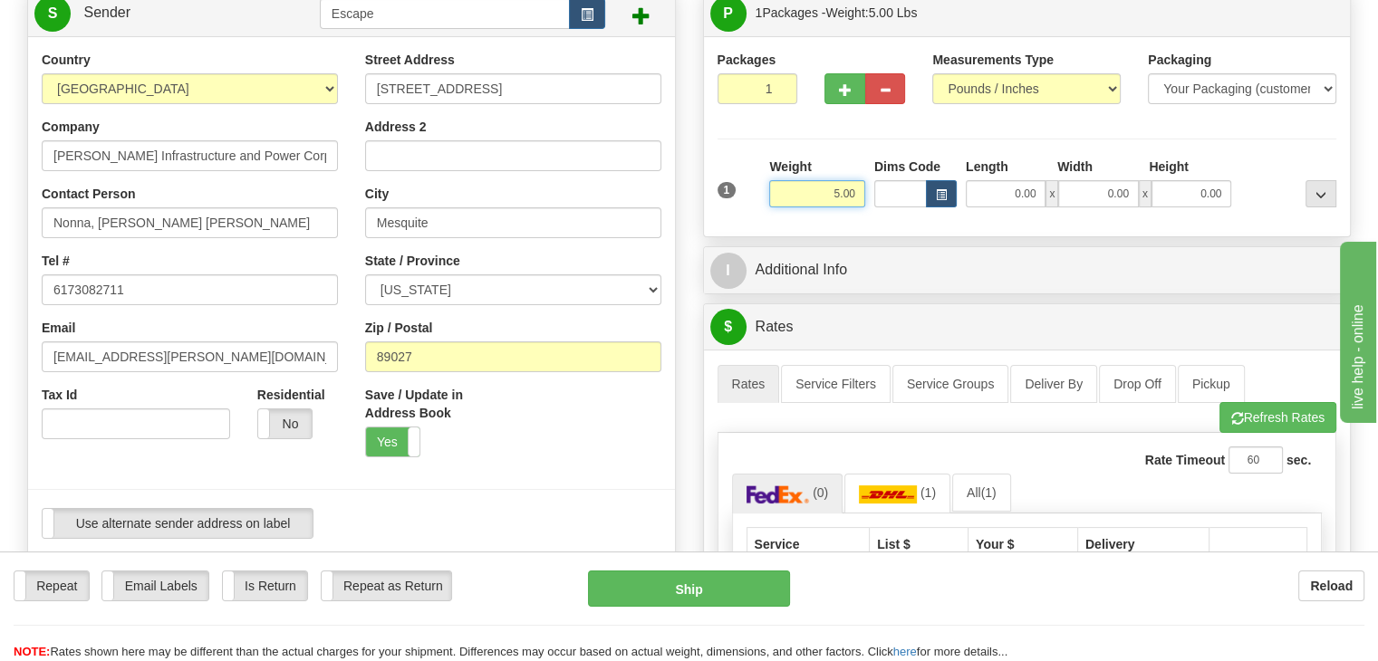
drag, startPoint x: 830, startPoint y: 193, endPoint x: 844, endPoint y: 202, distance: 17.1
click at [844, 202] on input "5.00" at bounding box center [817, 193] width 96 height 27
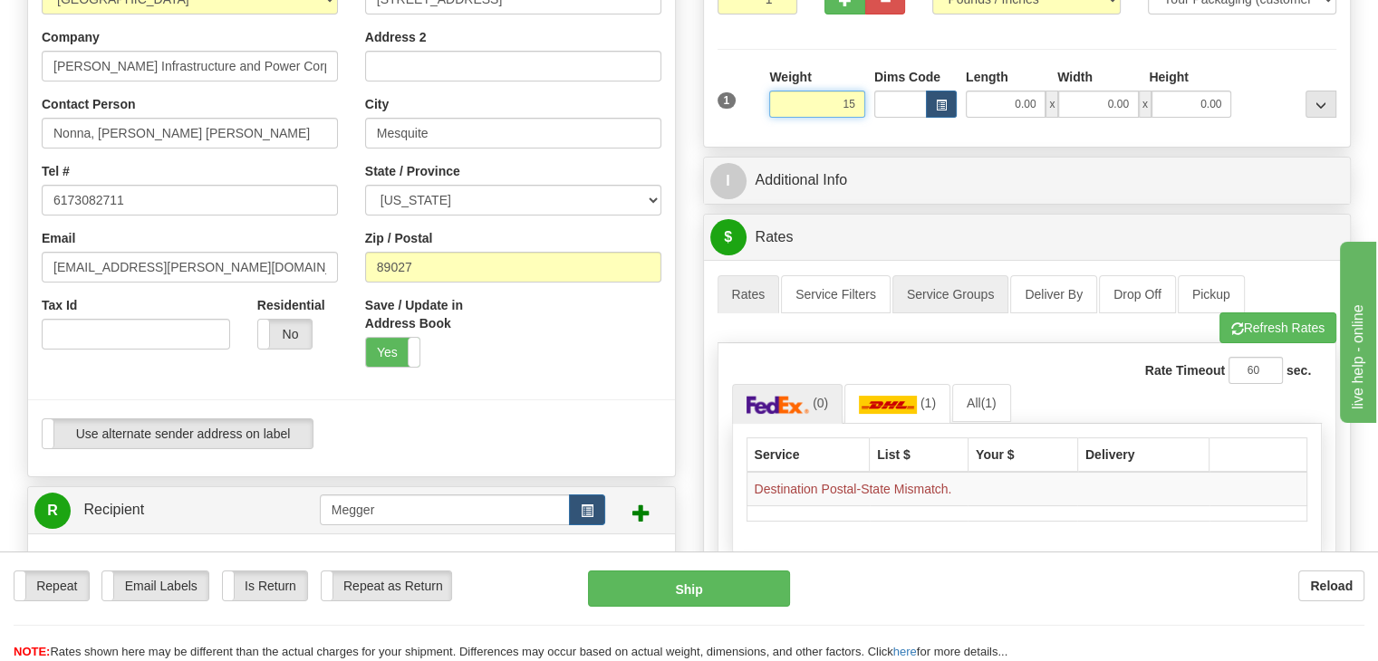
scroll to position [272, 0]
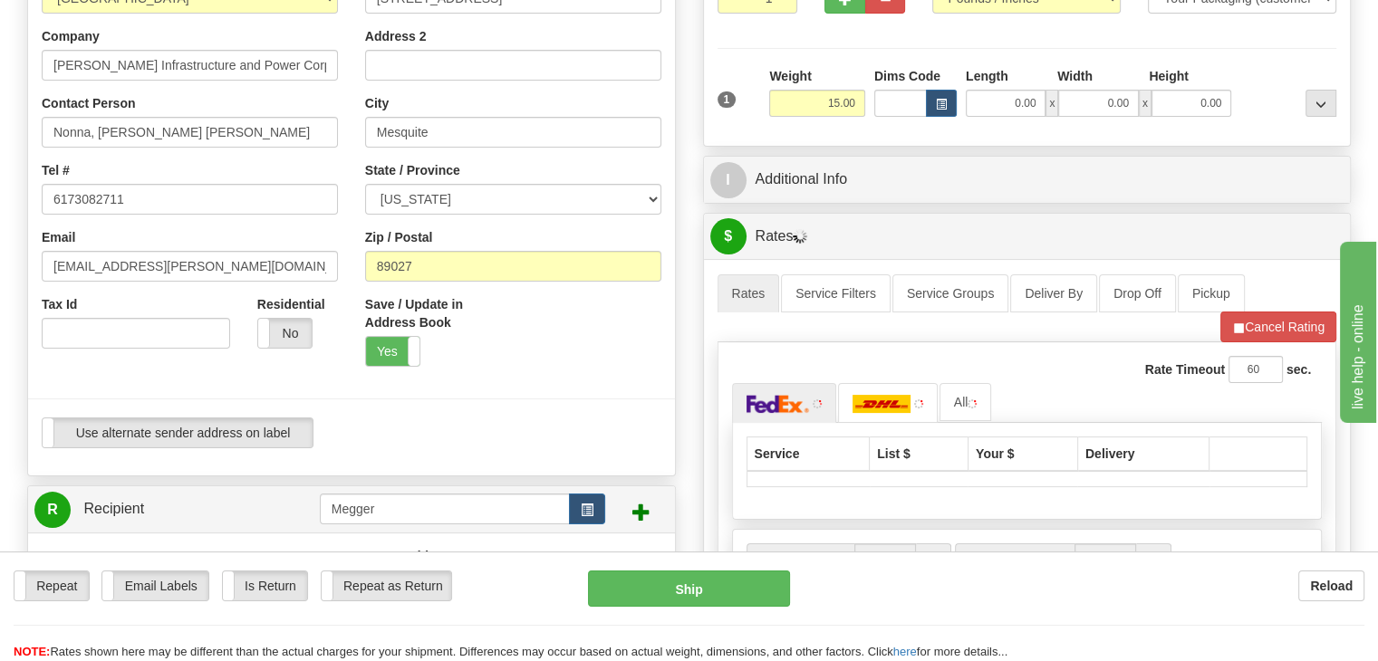
click at [969, 210] on div "P Packages 1 Packages - Weight: 15.00 Lbs Shipment Level Shipm. Package Level P…" at bounding box center [1027, 357] width 676 height 917
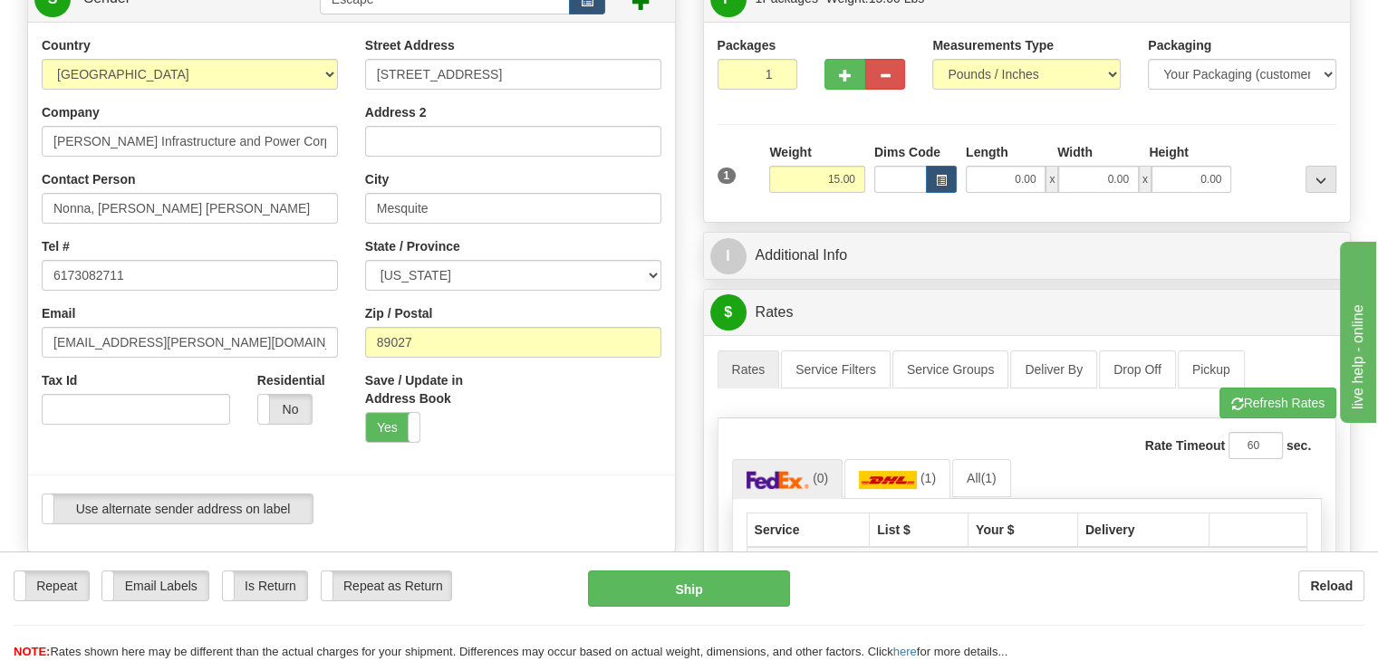
scroll to position [91, 0]
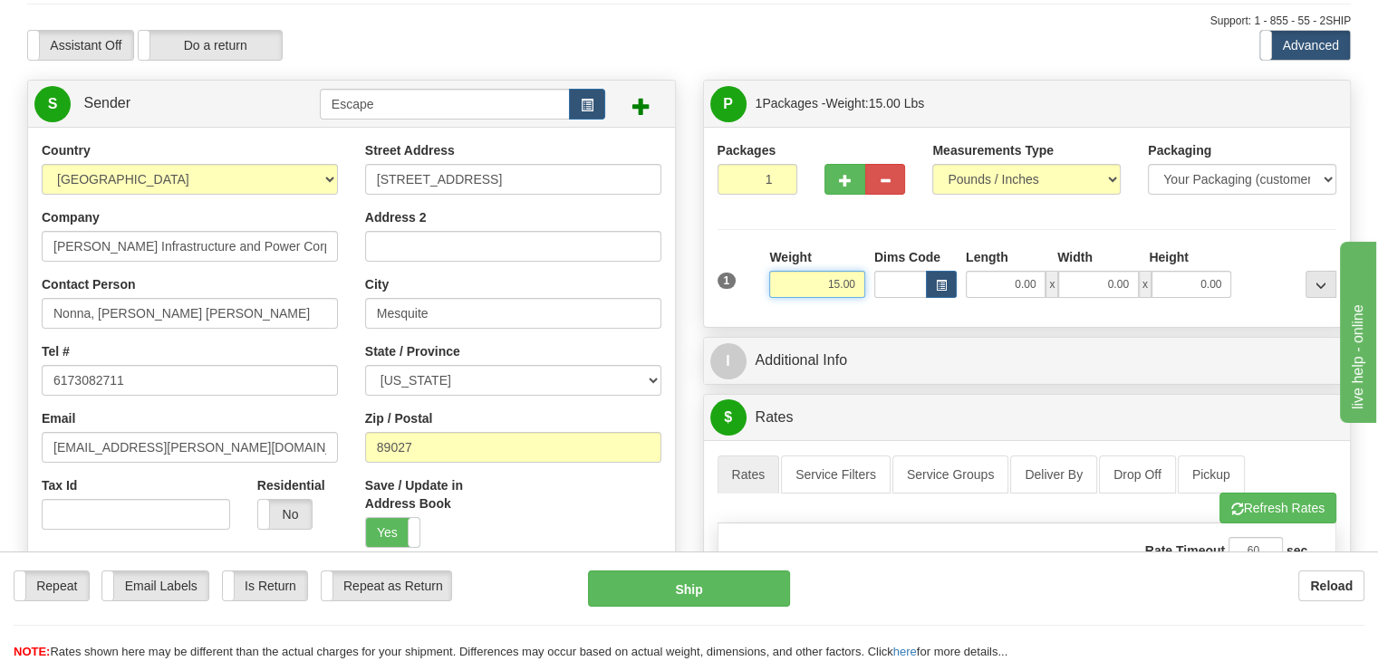
drag, startPoint x: 828, startPoint y: 279, endPoint x: 869, endPoint y: 276, distance: 41.7
click at [869, 276] on div "1 Weight 15.00 Dims Code x x" at bounding box center [1027, 280] width 629 height 64
type input "25.00"
click at [936, 331] on div "P Packages 1 Packages - Weight: 25.00 Lbs Shipment Level Shipm. Package Level P…" at bounding box center [1027, 538] width 676 height 917
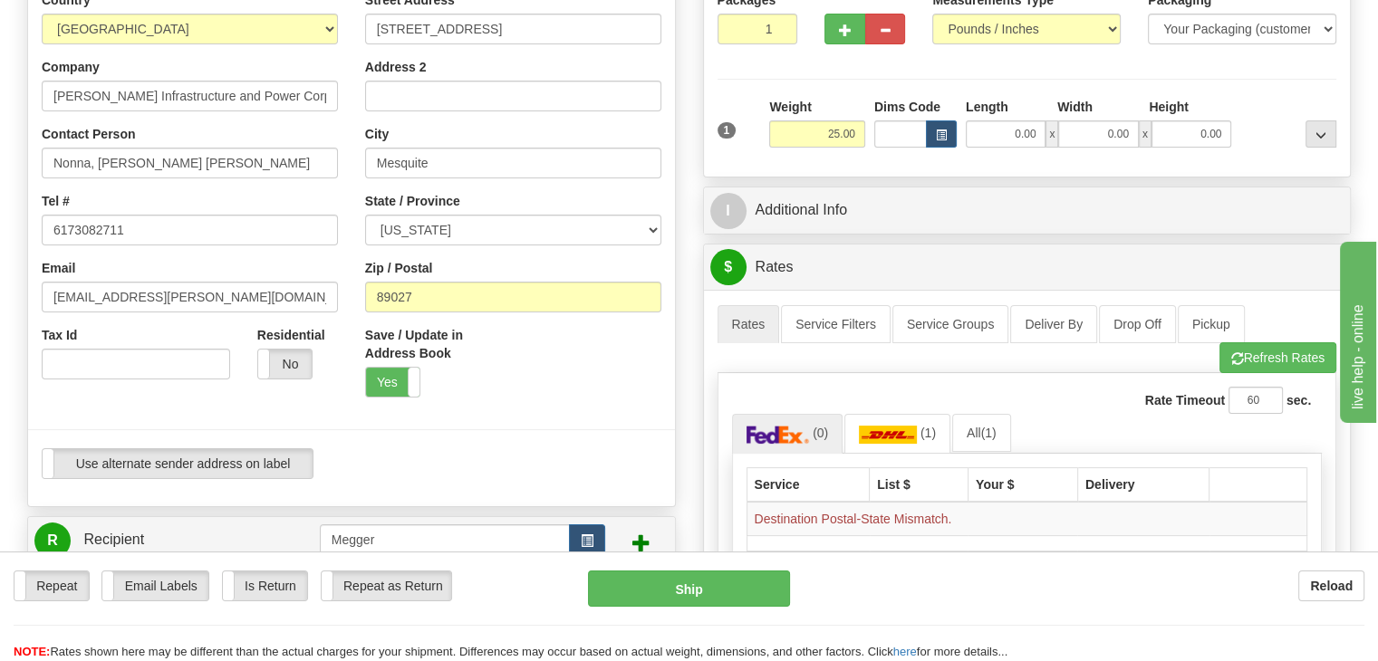
scroll to position [362, 0]
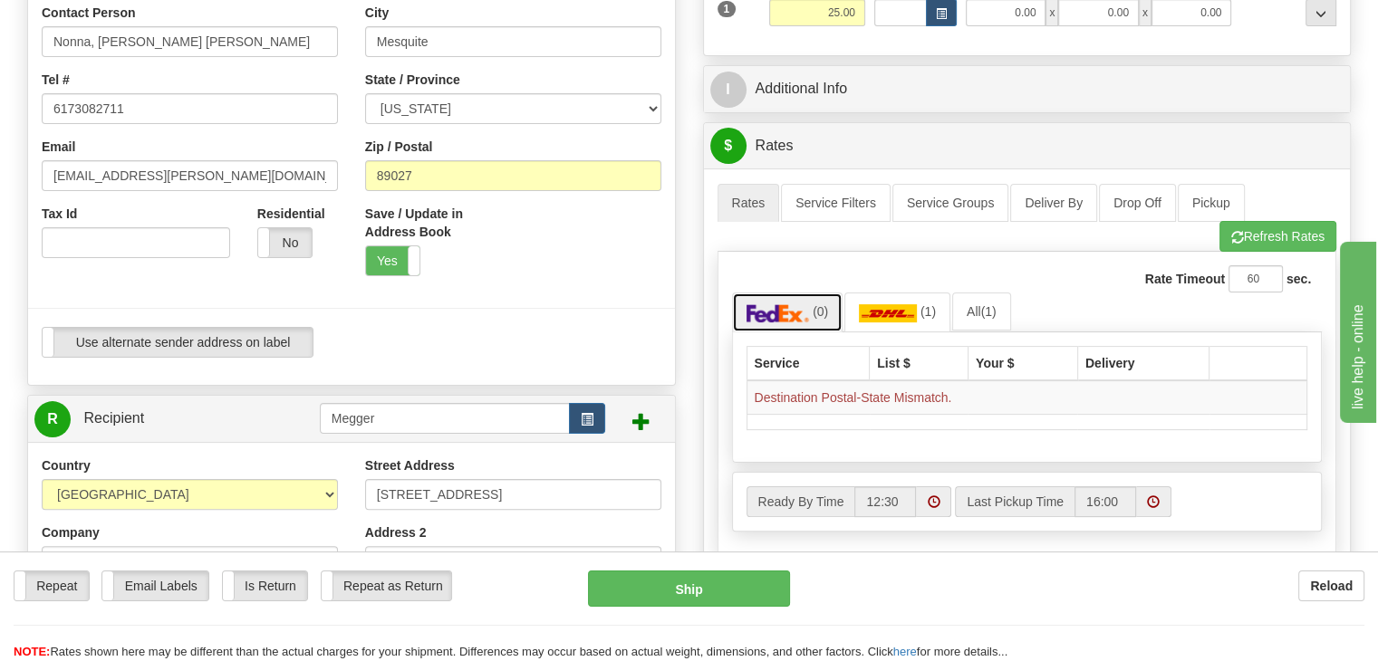
click at [773, 316] on img at bounding box center [777, 313] width 63 height 18
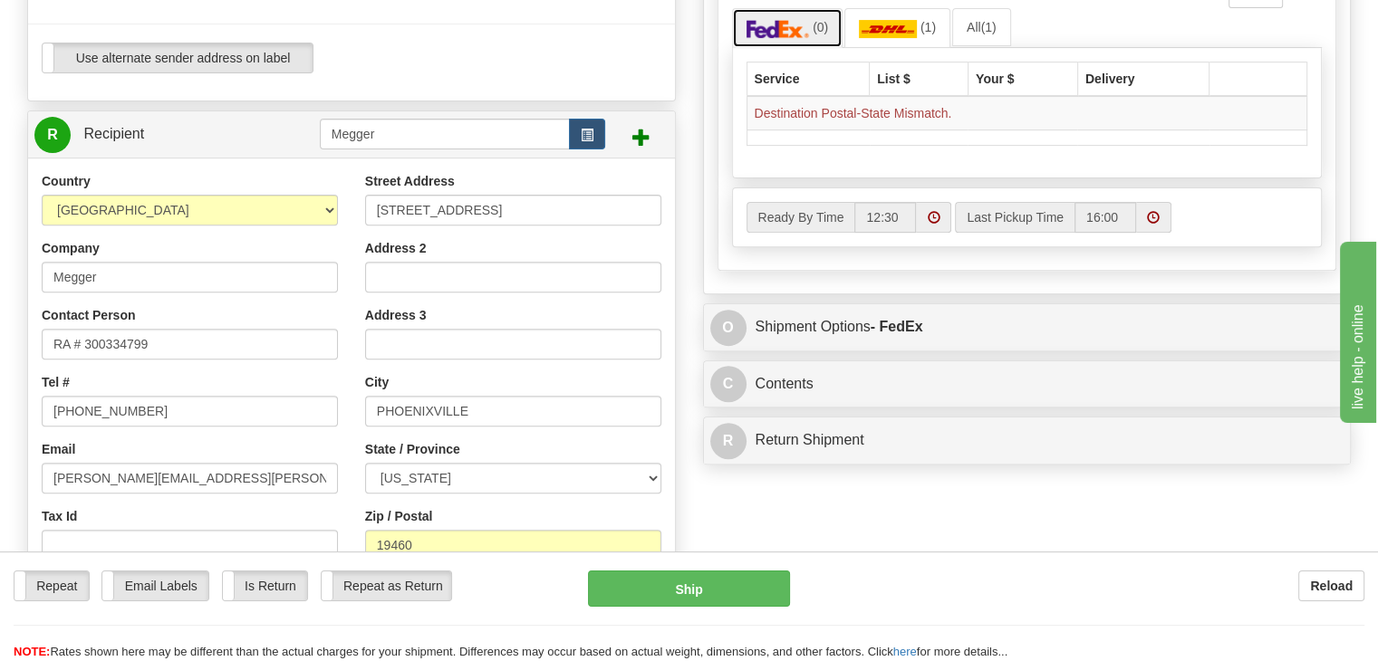
scroll to position [725, 0]
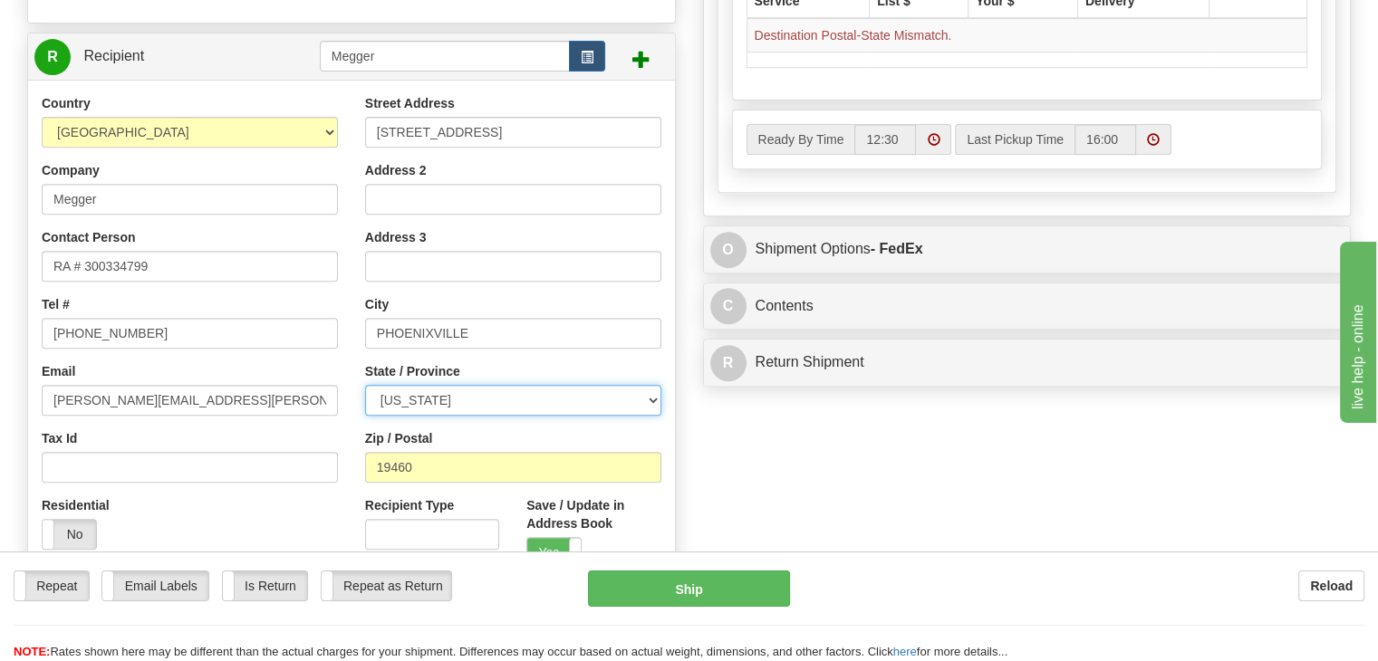
click at [466, 406] on select "[US_STATE] [US_STATE] [US_STATE] [US_STATE] Armed Forces America Armed Forces E…" at bounding box center [513, 400] width 296 height 31
select select "PA"
click at [365, 385] on select "[US_STATE] [US_STATE] [US_STATE] [US_STATE] Armed Forces America Armed Forces E…" at bounding box center [513, 400] width 296 height 31
click at [697, 413] on div "Create a label for the return Create Pickup Without Label S" at bounding box center [689, 82] width 1350 height 1272
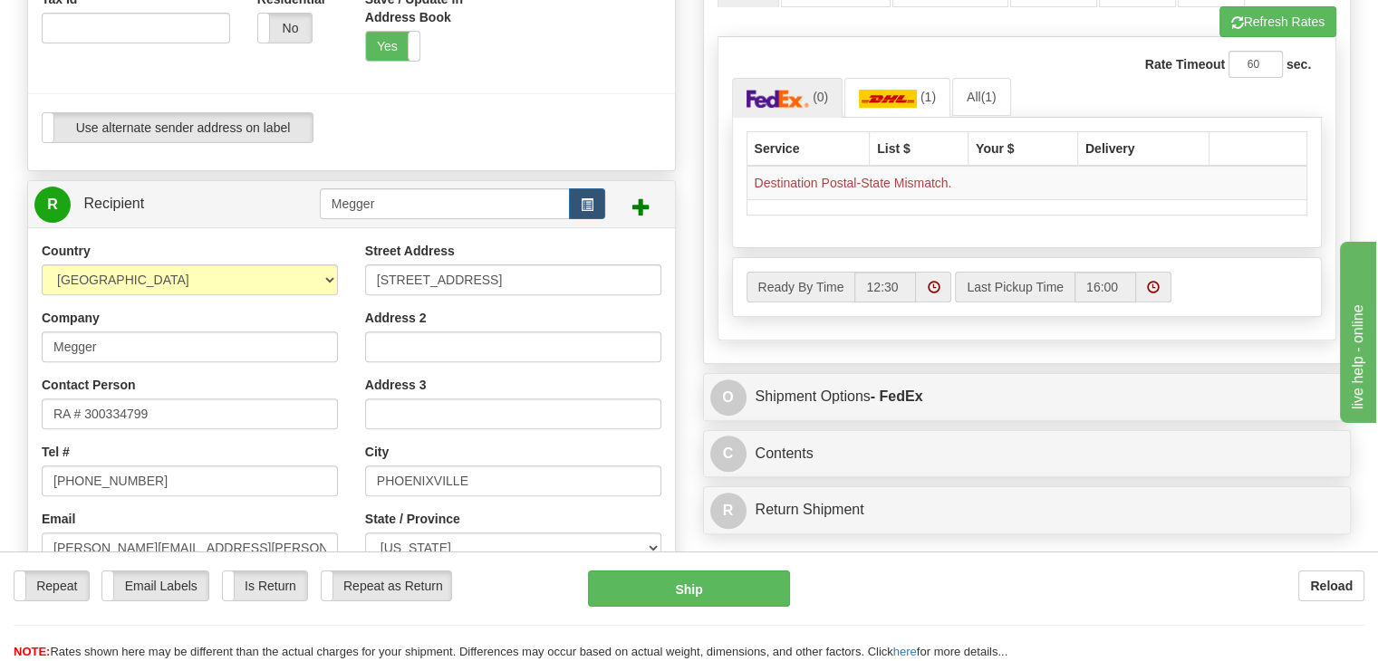
scroll to position [362, 0]
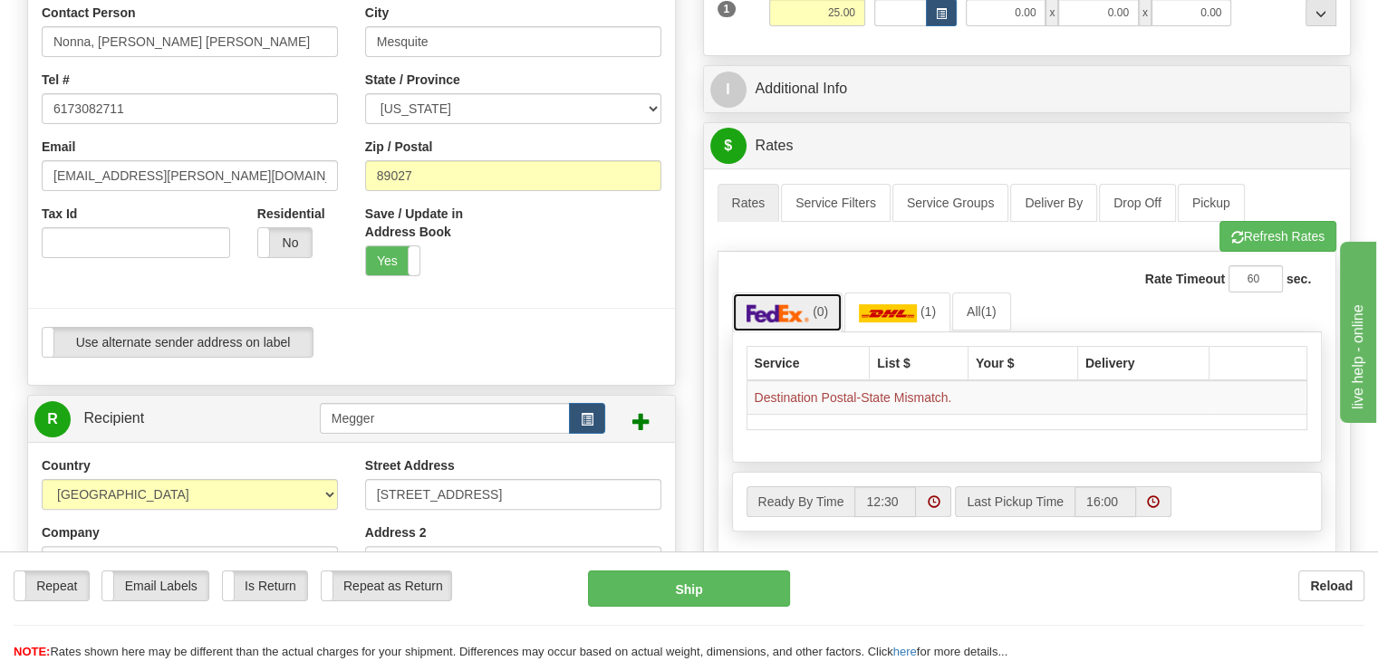
click at [792, 302] on link "(0)" at bounding box center [787, 312] width 111 height 39
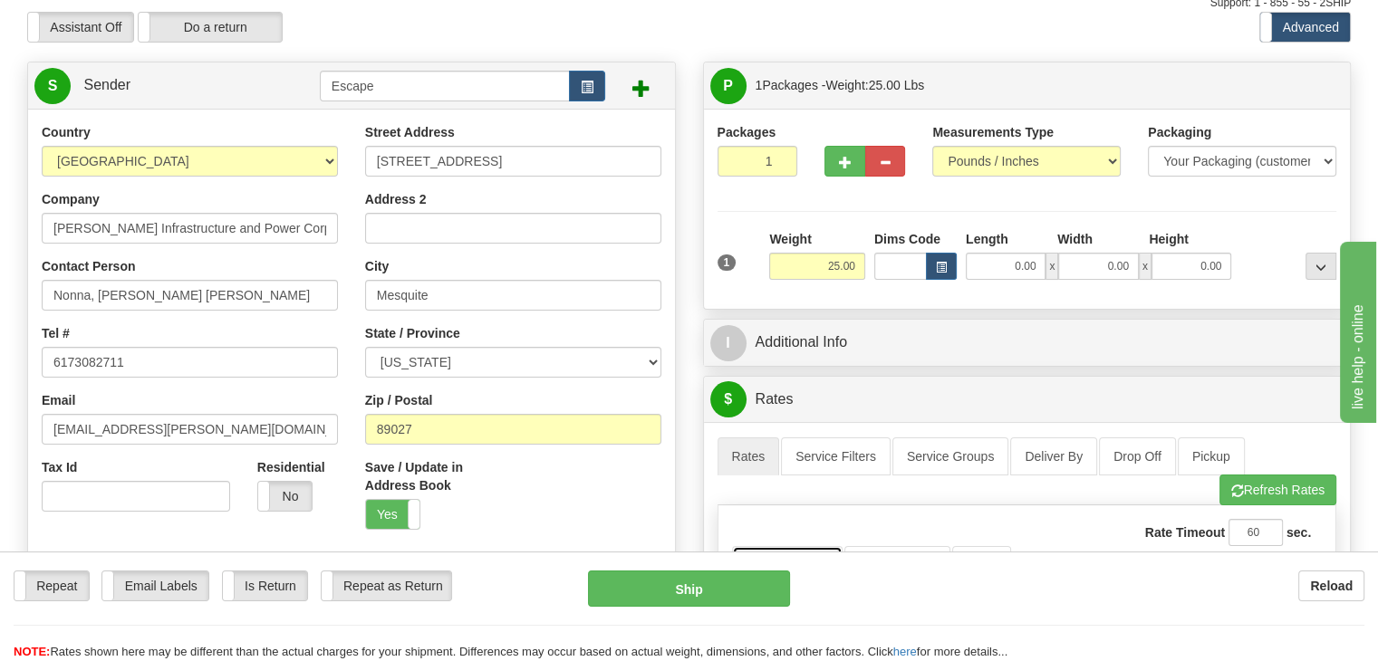
scroll to position [91, 0]
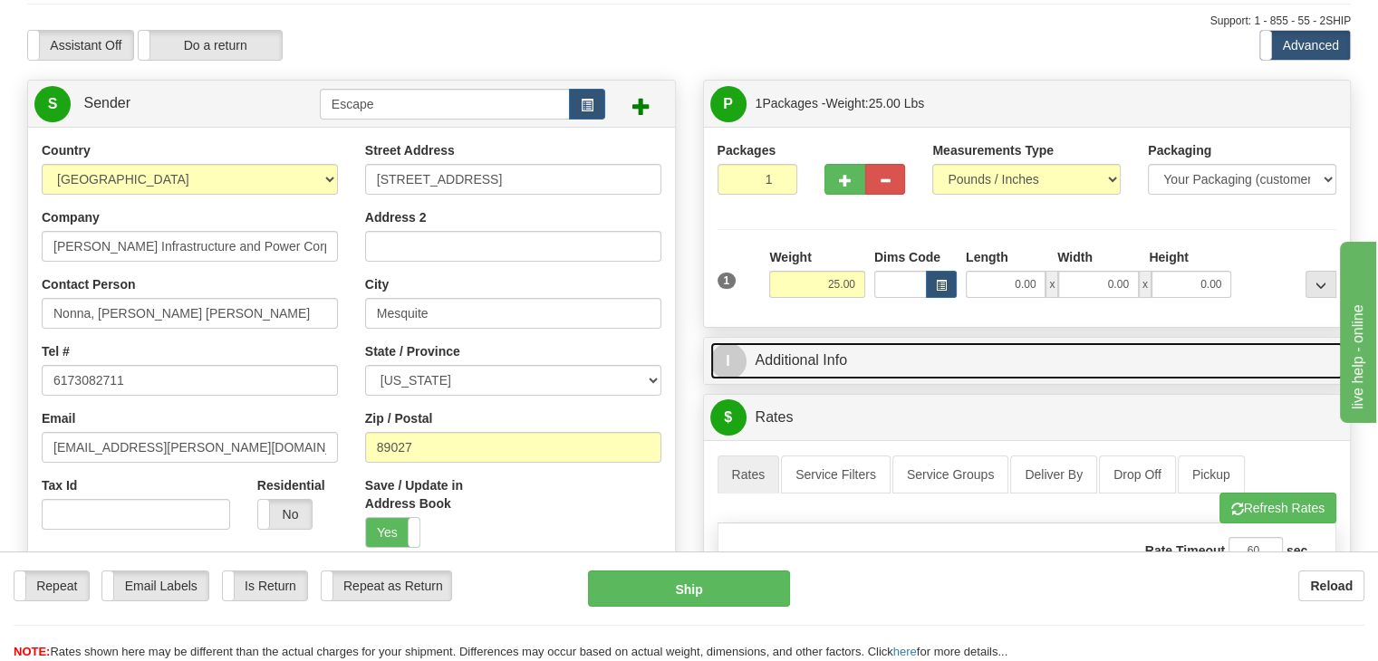
click at [782, 367] on link "I Additional Info" at bounding box center [1027, 360] width 634 height 37
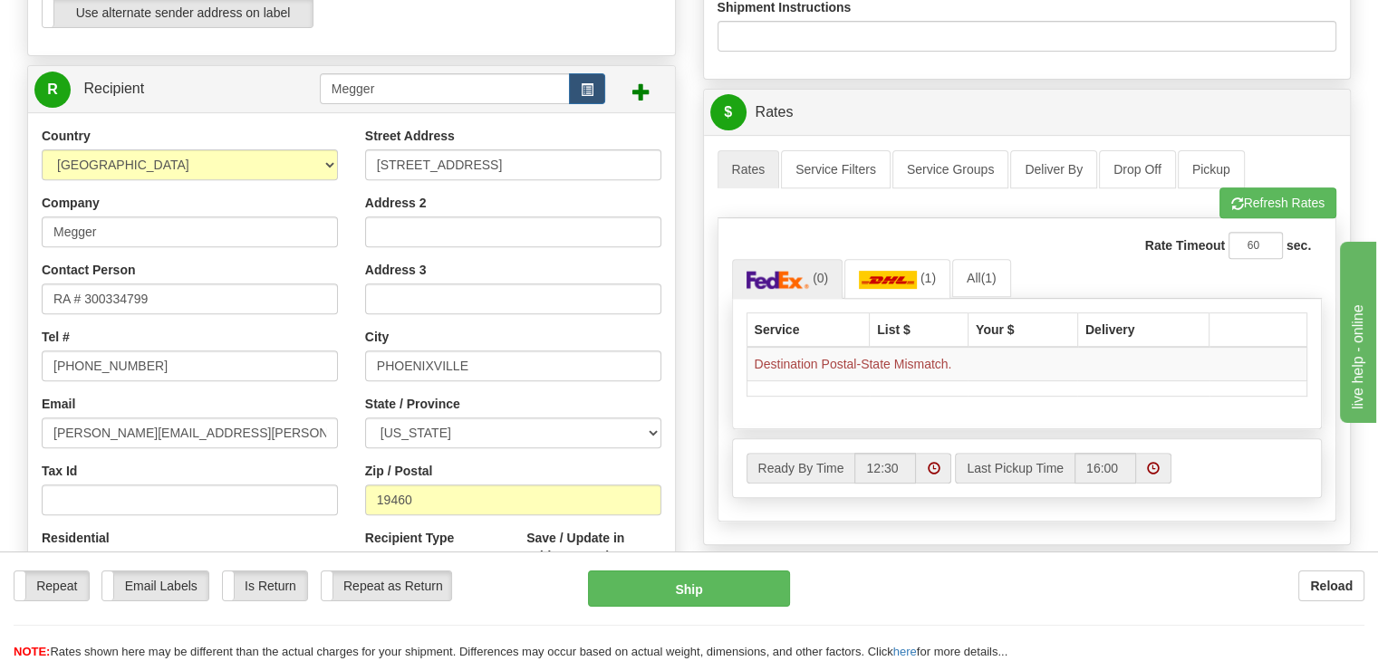
scroll to position [725, 0]
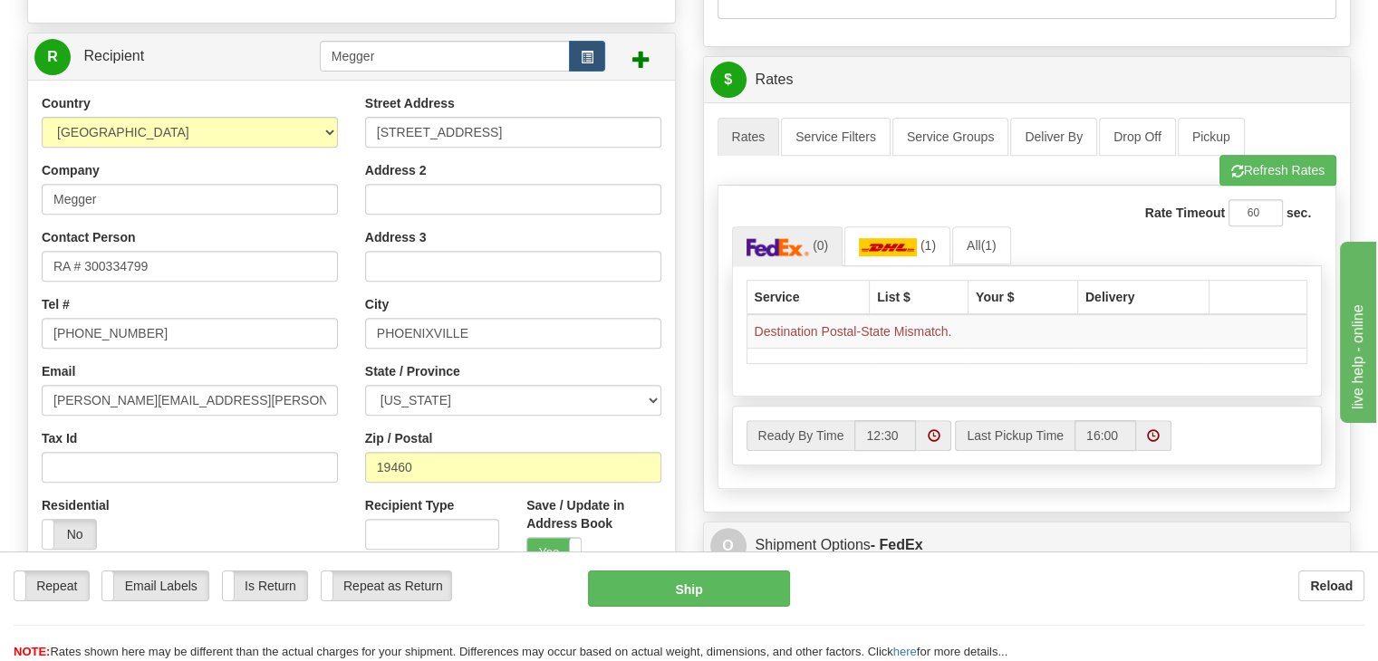
click at [489, 450] on div "Zip / Postal 19460" at bounding box center [513, 455] width 296 height 53
click at [463, 463] on input "19460" at bounding box center [513, 467] width 296 height 31
click at [292, 479] on input "Tax Id" at bounding box center [190, 467] width 296 height 31
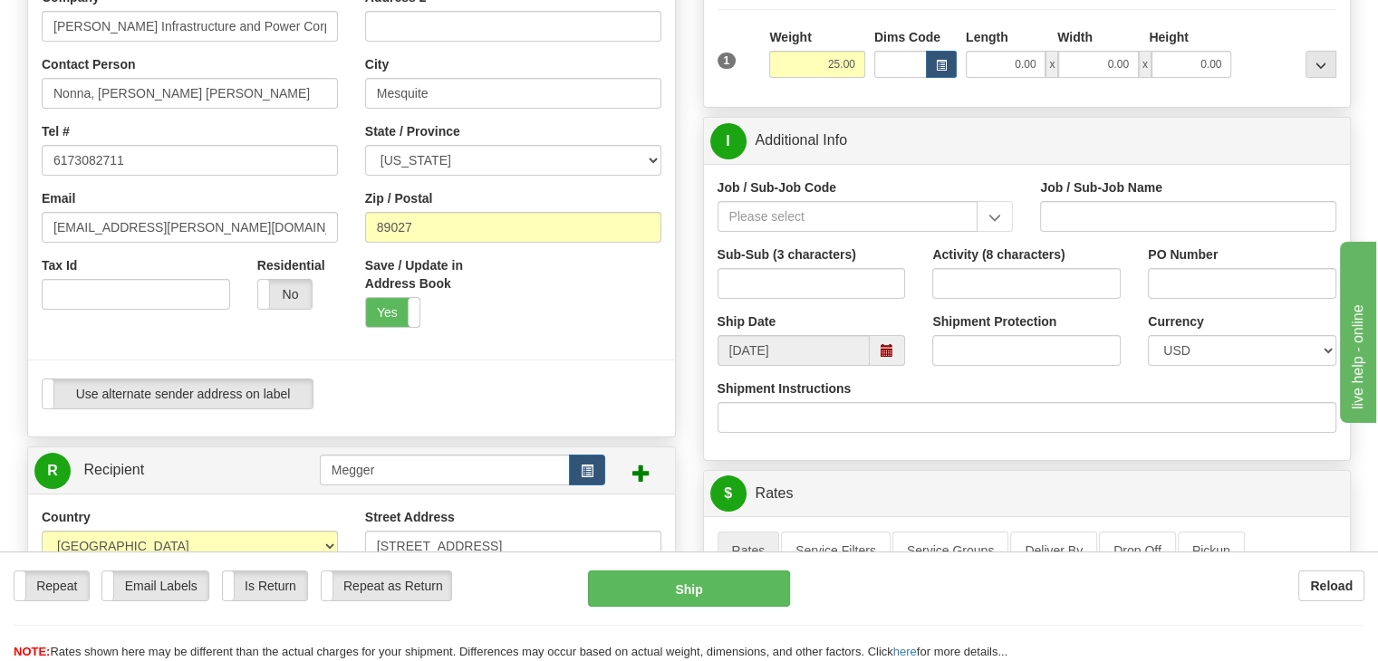
scroll to position [272, 0]
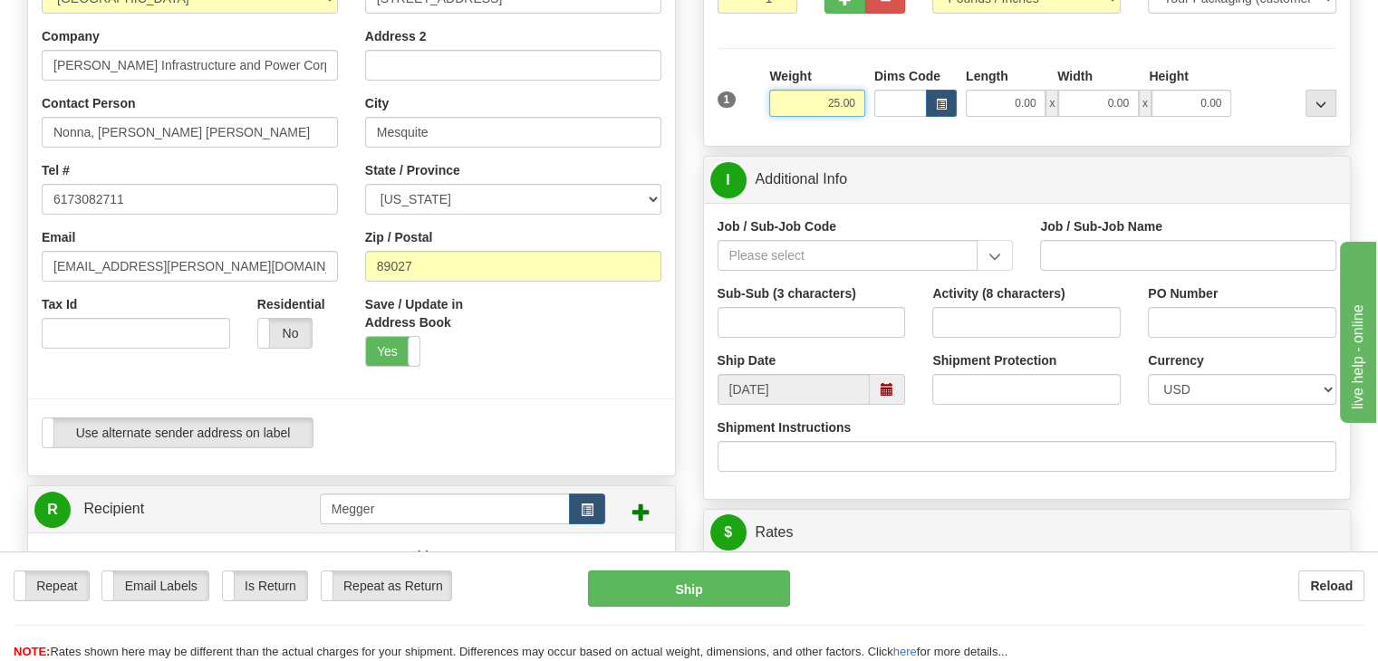
click at [839, 109] on input "25.00" at bounding box center [817, 103] width 96 height 27
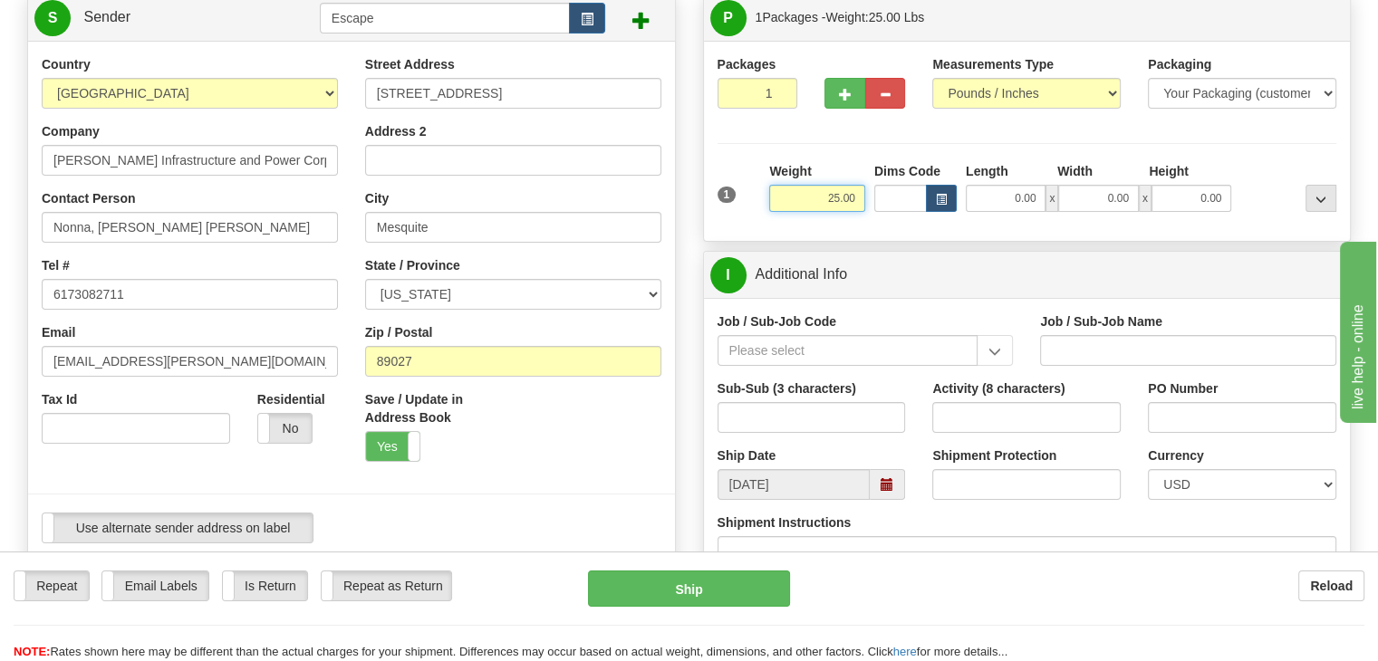
scroll to position [181, 0]
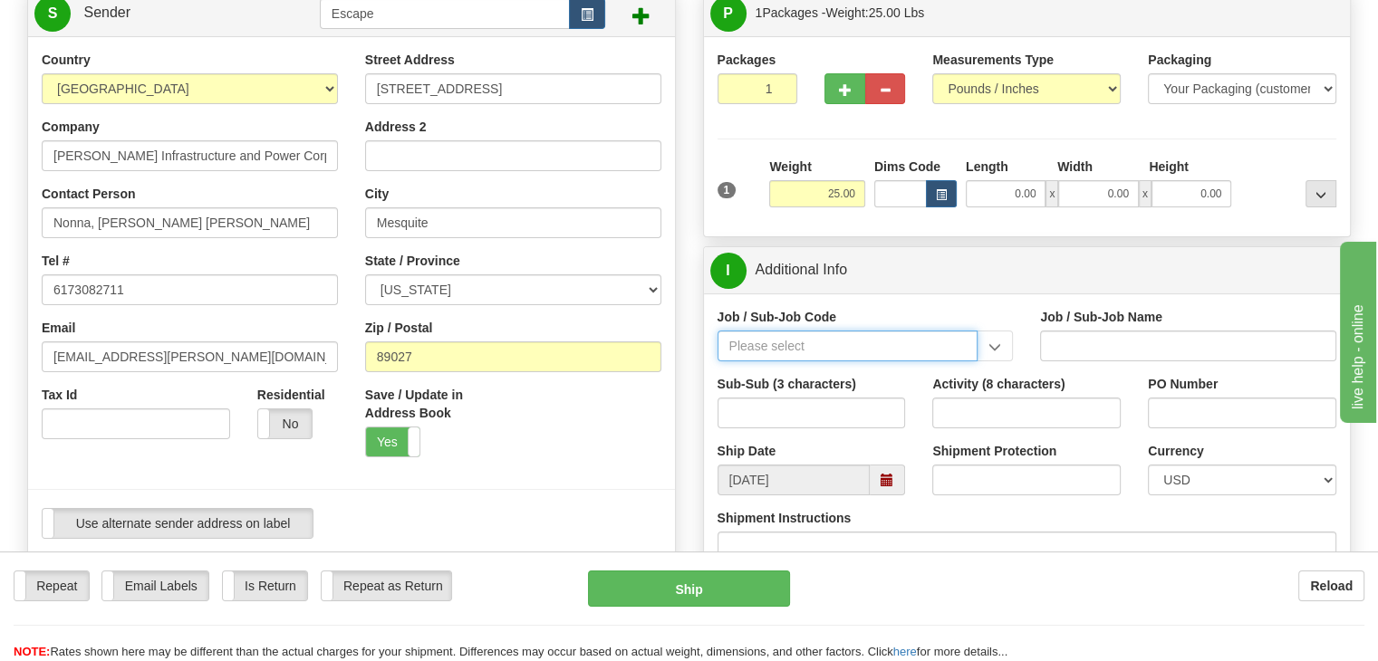
click at [782, 341] on input "Job / Sub-Job Code" at bounding box center [847, 346] width 261 height 31
drag, startPoint x: 895, startPoint y: 348, endPoint x: 880, endPoint y: 348, distance: 14.5
click at [895, 348] on input "Job / Sub-Job Code" at bounding box center [847, 346] width 261 height 31
click at [743, 341] on input "Job / Sub-Job Code" at bounding box center [847, 346] width 261 height 31
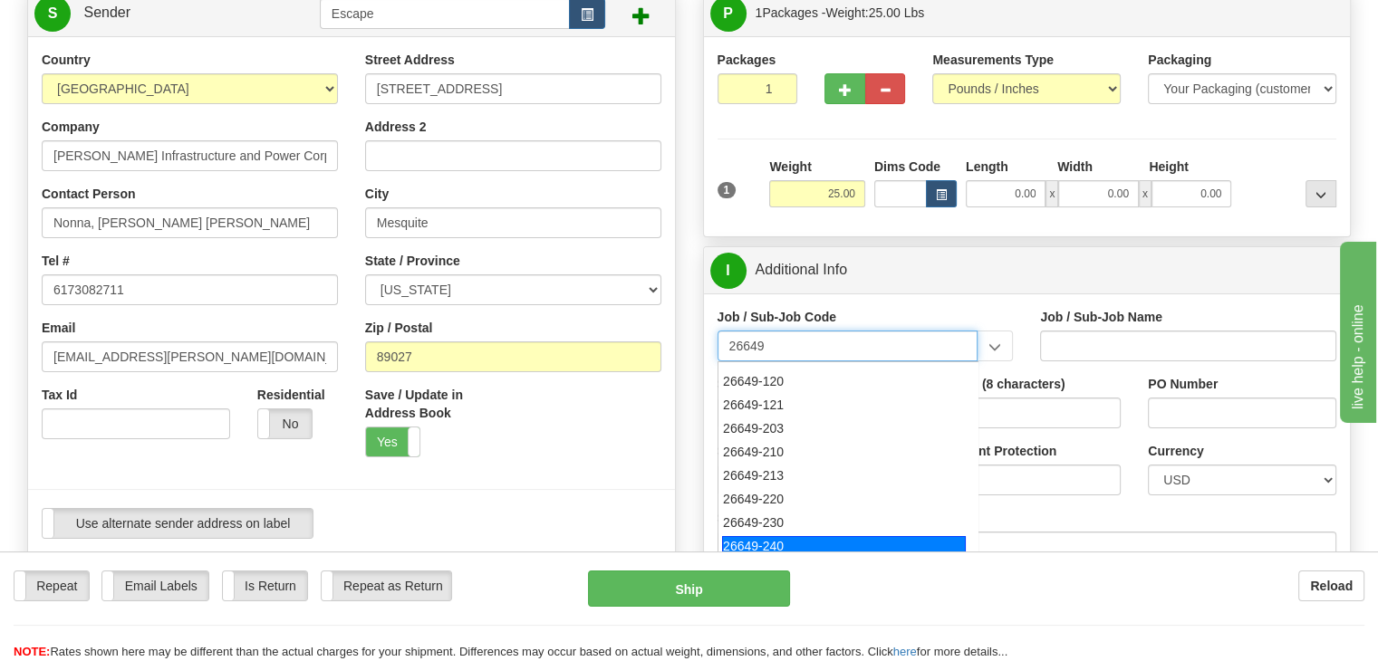
click at [791, 543] on div "26649-240" at bounding box center [844, 546] width 244 height 20
type input "26649-240"
type input "ESCAPE SOLAR PROJECT - MATERIALS"
type input "26649-240"
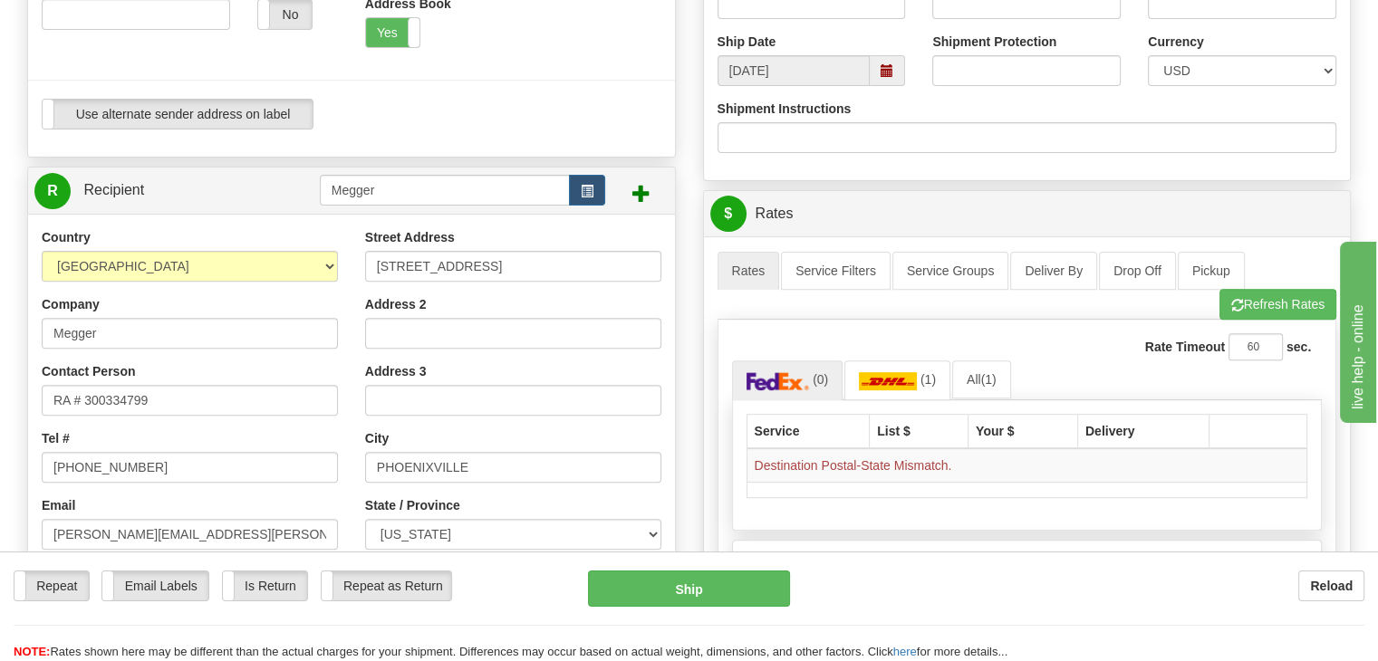
scroll to position [634, 0]
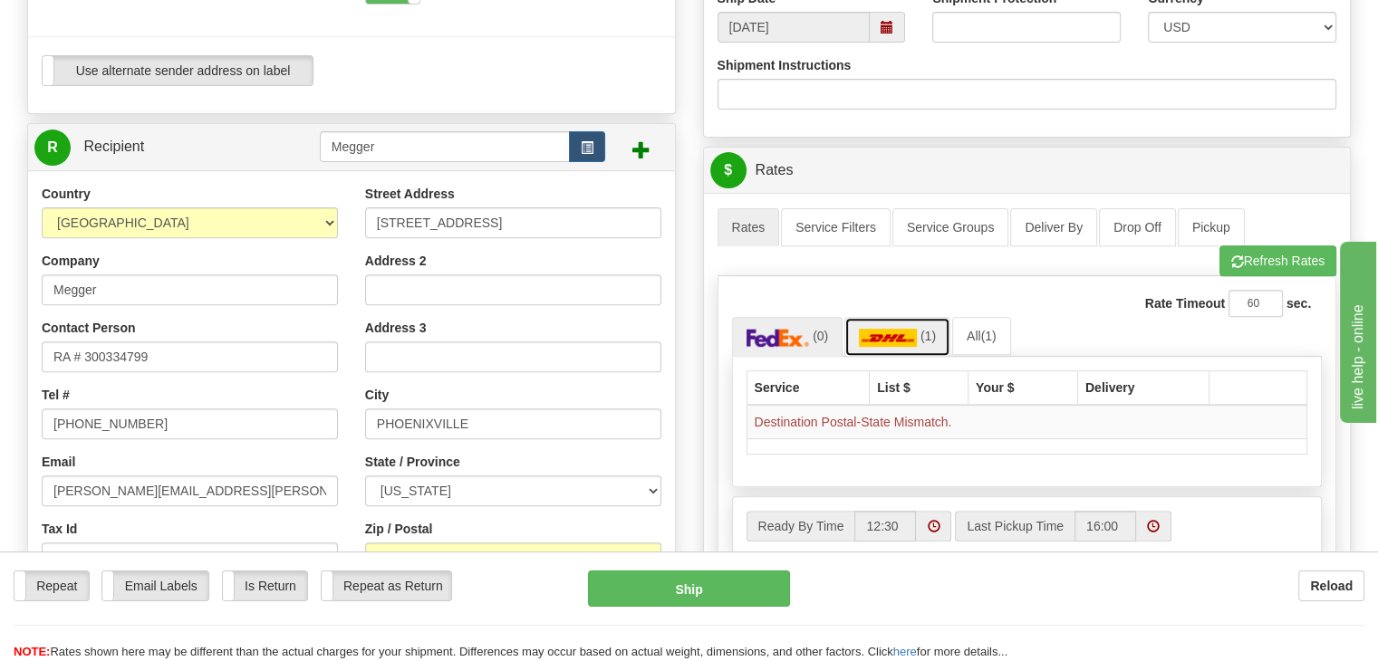
click at [908, 342] on img at bounding box center [888, 338] width 58 height 18
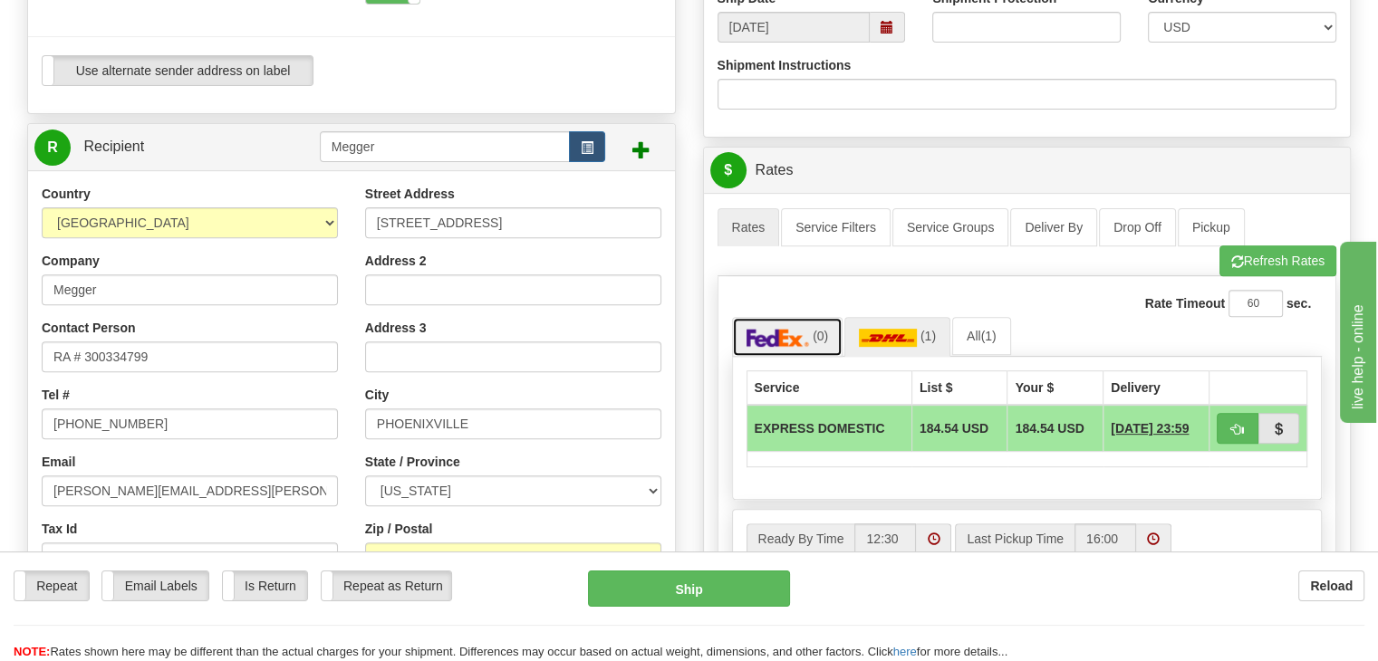
click at [799, 327] on link "(0)" at bounding box center [787, 336] width 111 height 39
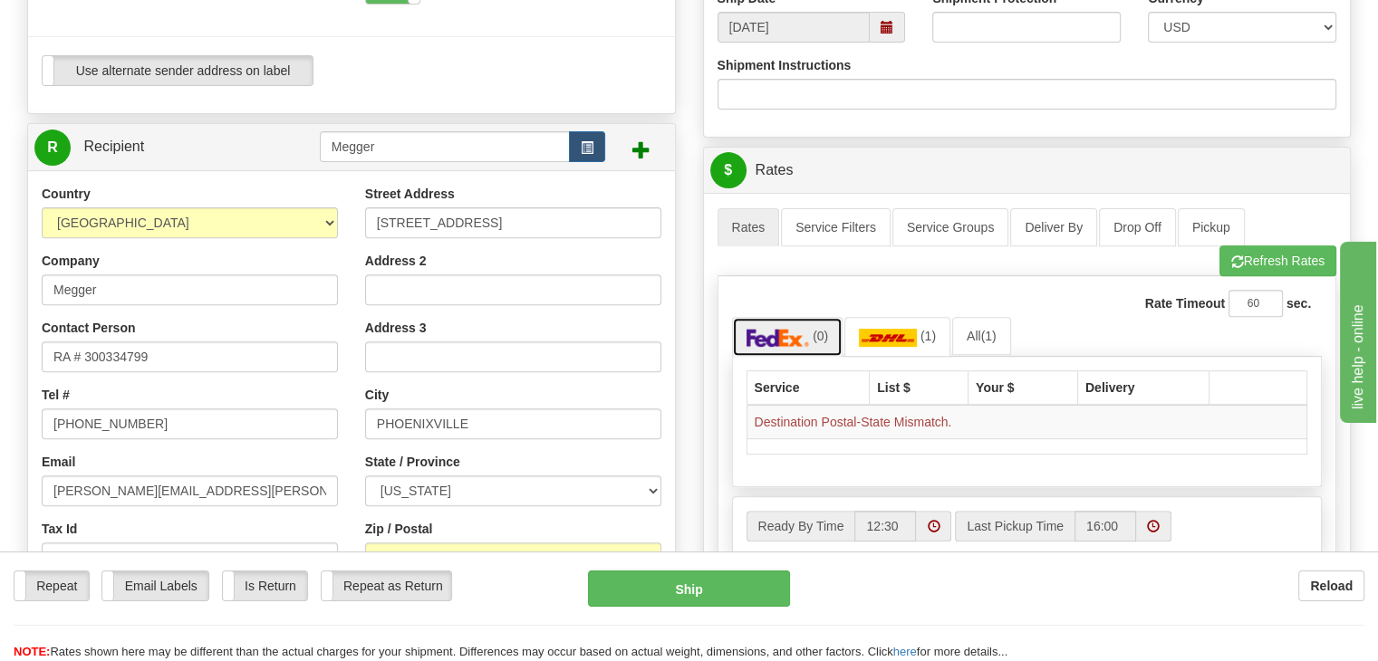
scroll to position [725, 0]
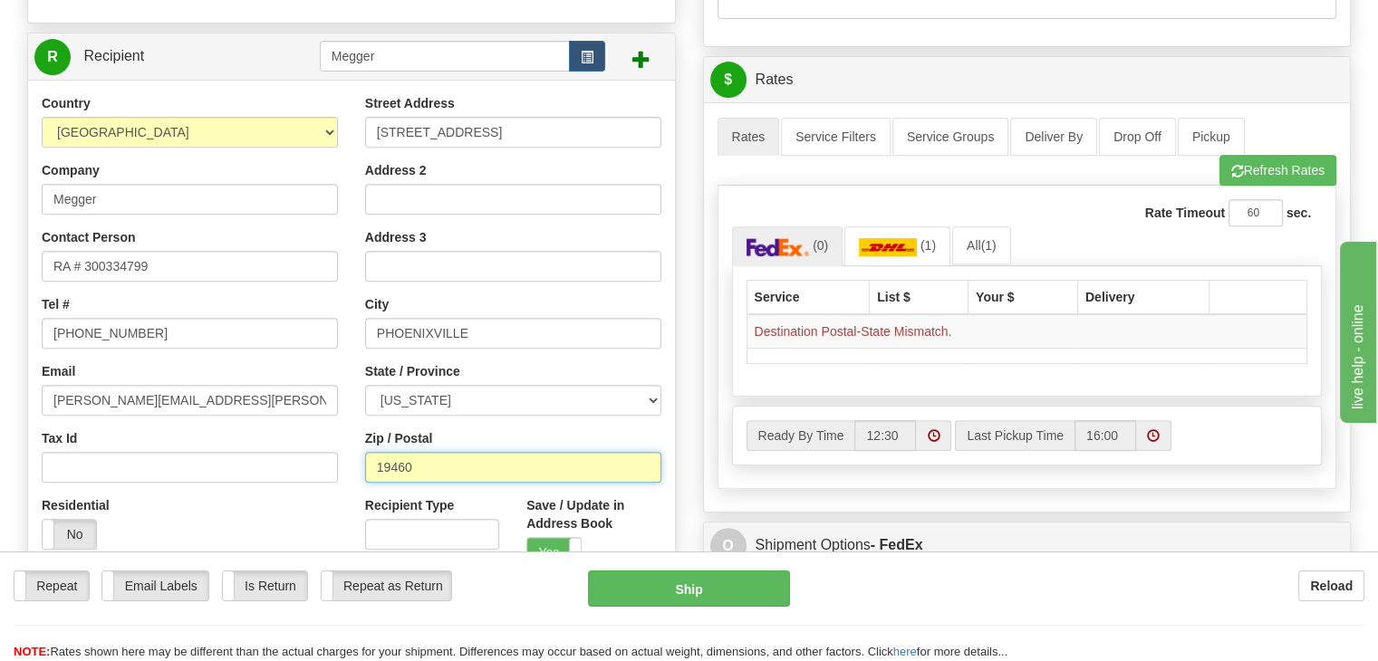
click at [378, 456] on input "19460" at bounding box center [513, 467] width 296 height 31
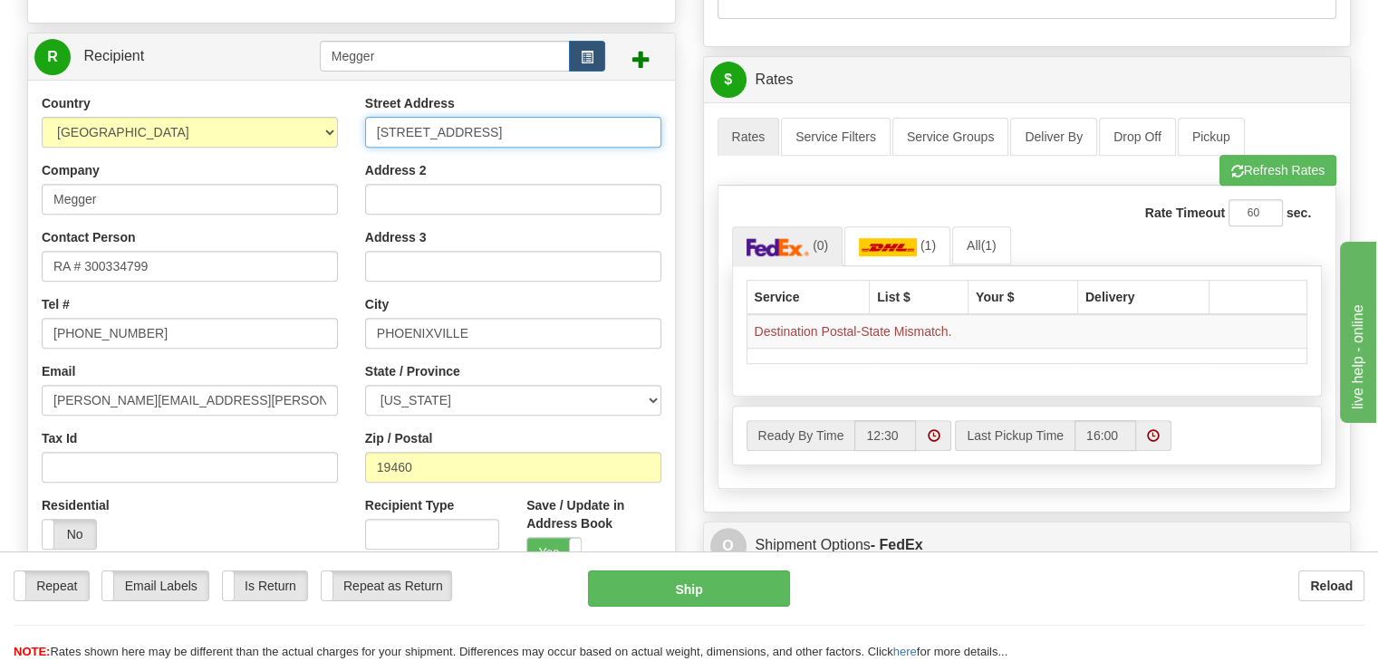
drag, startPoint x: 374, startPoint y: 124, endPoint x: 398, endPoint y: 128, distance: 24.7
click at [375, 124] on input "[STREET_ADDRESS]" at bounding box center [513, 132] width 296 height 31
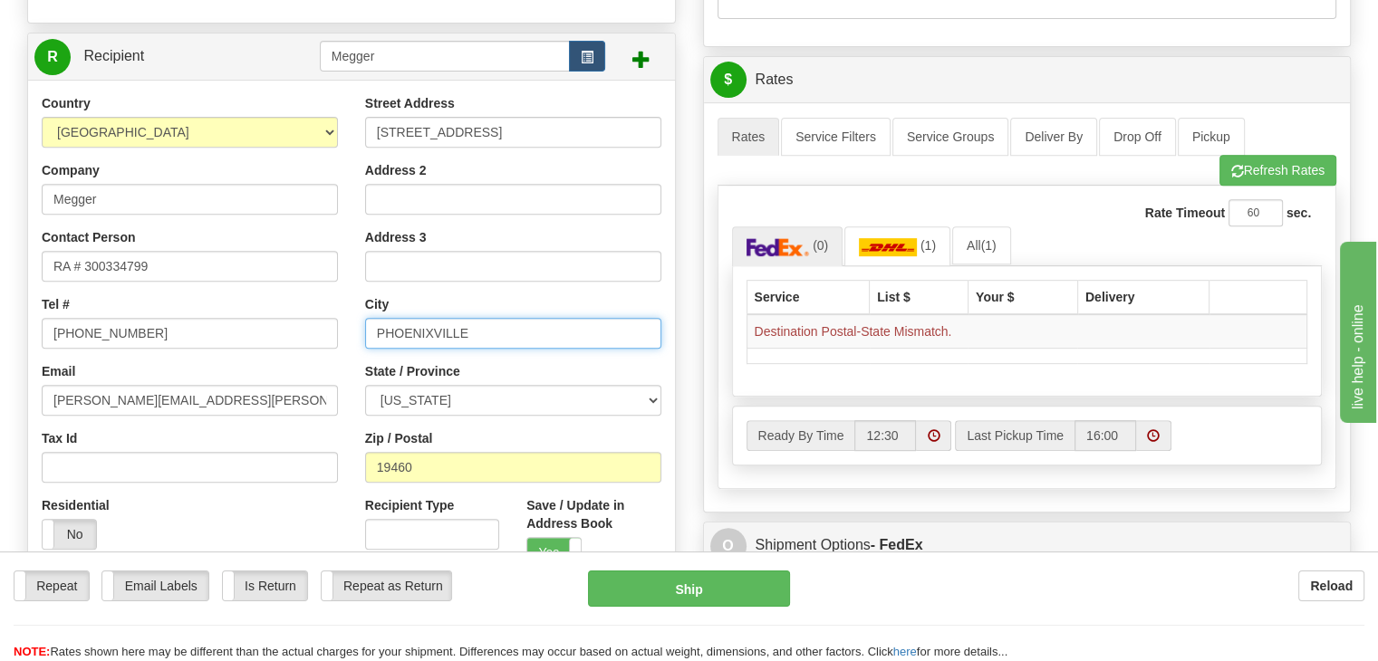
drag, startPoint x: 373, startPoint y: 329, endPoint x: 418, endPoint y: 339, distance: 45.5
click at [374, 329] on input "PHOENIXVILLE" at bounding box center [513, 333] width 296 height 31
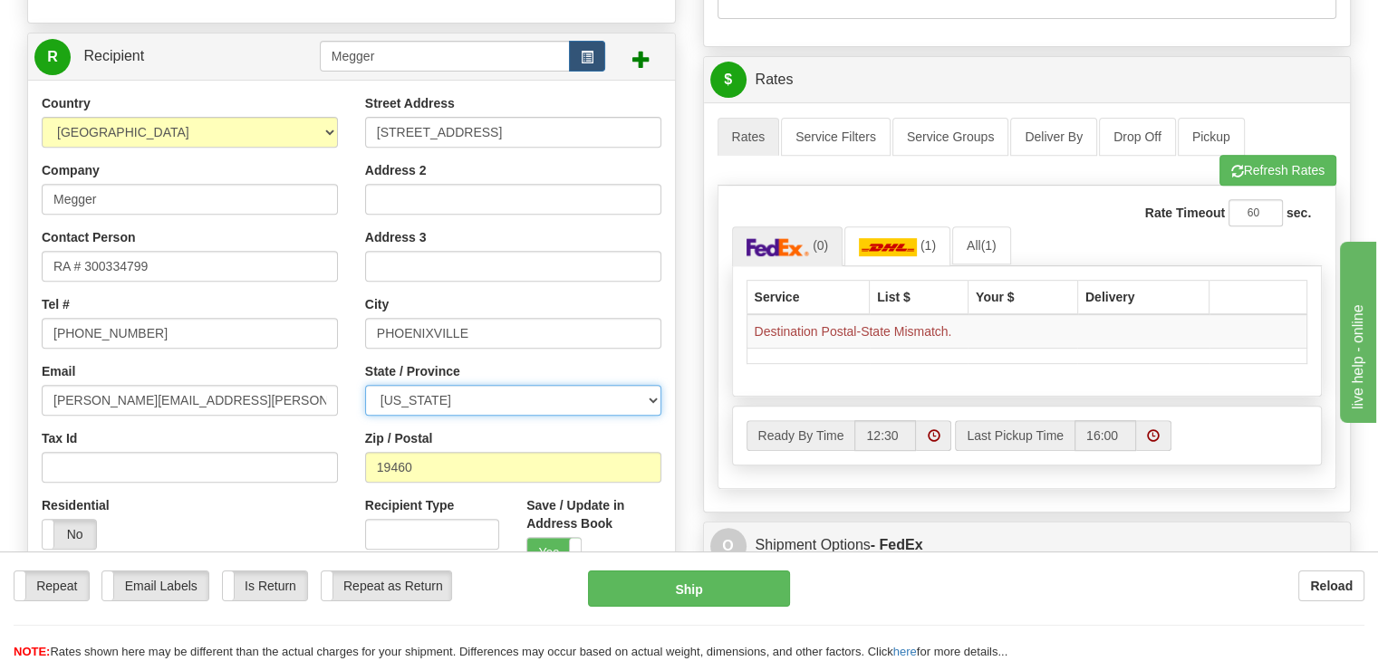
click at [378, 397] on select "[US_STATE] [US_STATE] [US_STATE] [US_STATE] Armed Forces America Armed Forces E…" at bounding box center [513, 400] width 296 height 31
click at [365, 385] on select "[US_STATE] [US_STATE] [US_STATE] [US_STATE] Armed Forces America Armed Forces E…" at bounding box center [513, 400] width 296 height 31
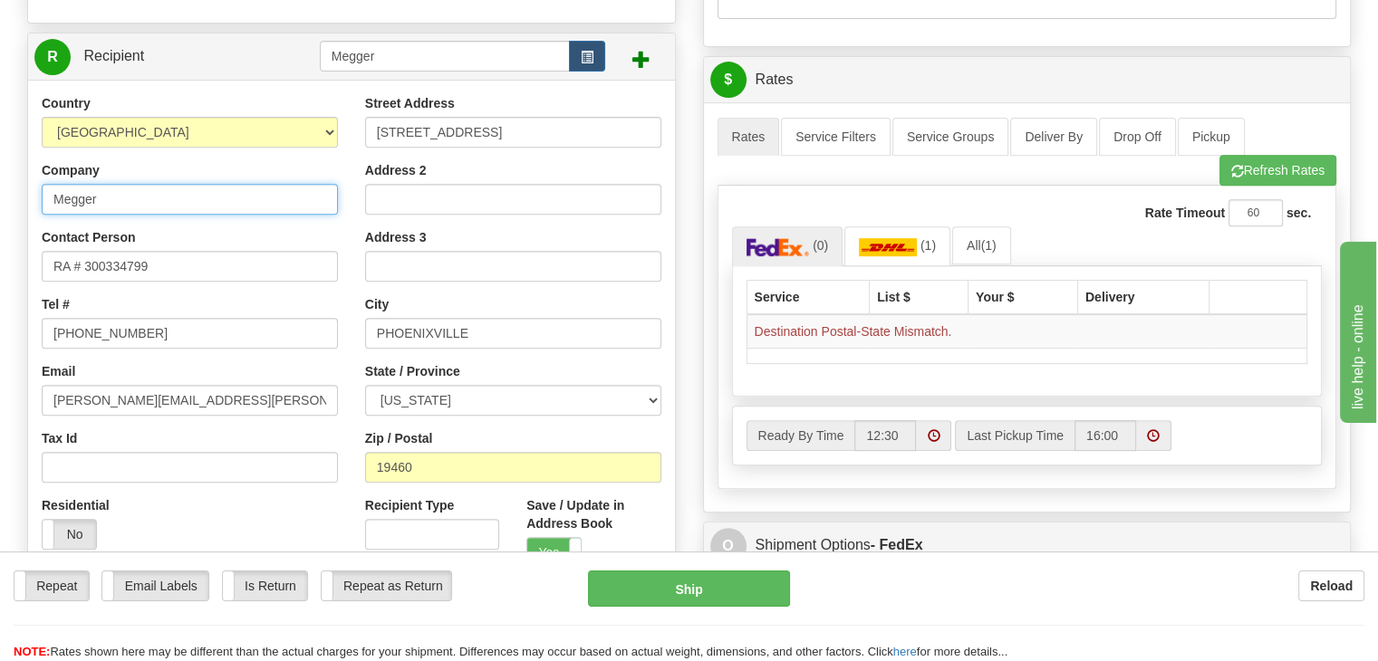
click at [140, 215] on input "Megger" at bounding box center [190, 199] width 296 height 31
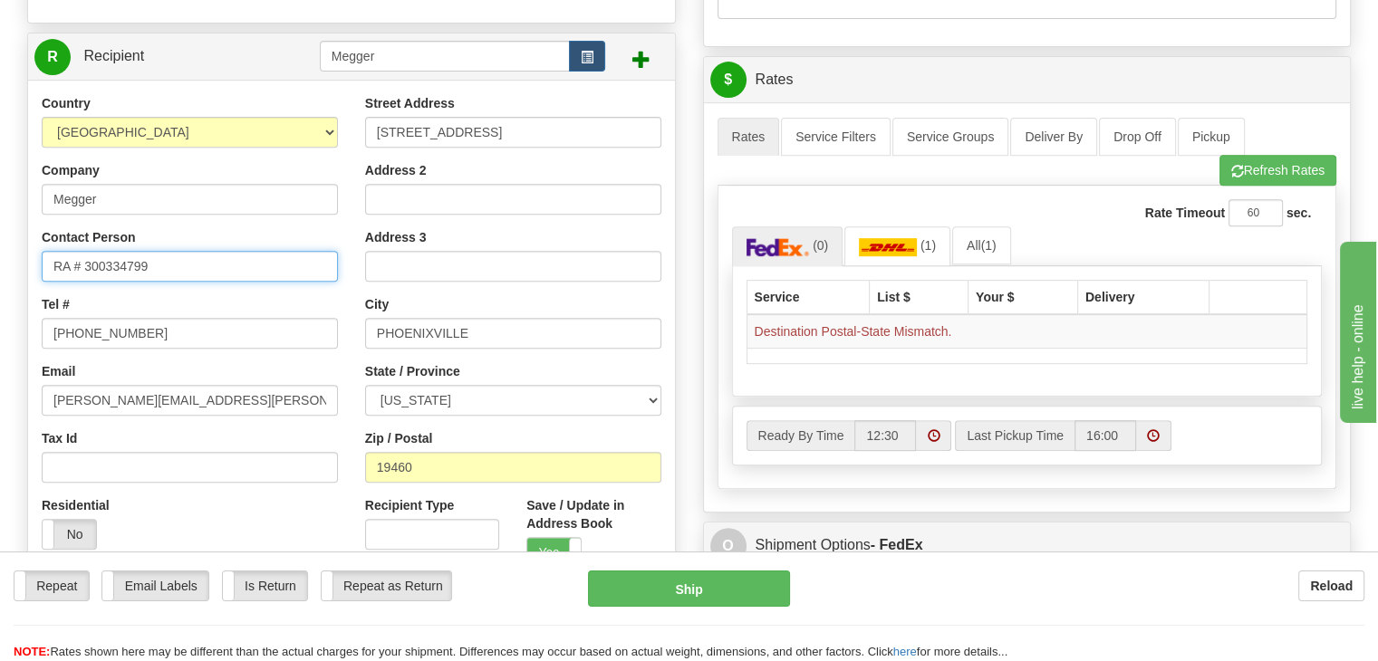
click at [171, 265] on input "RA # 300334799" at bounding box center [190, 266] width 296 height 31
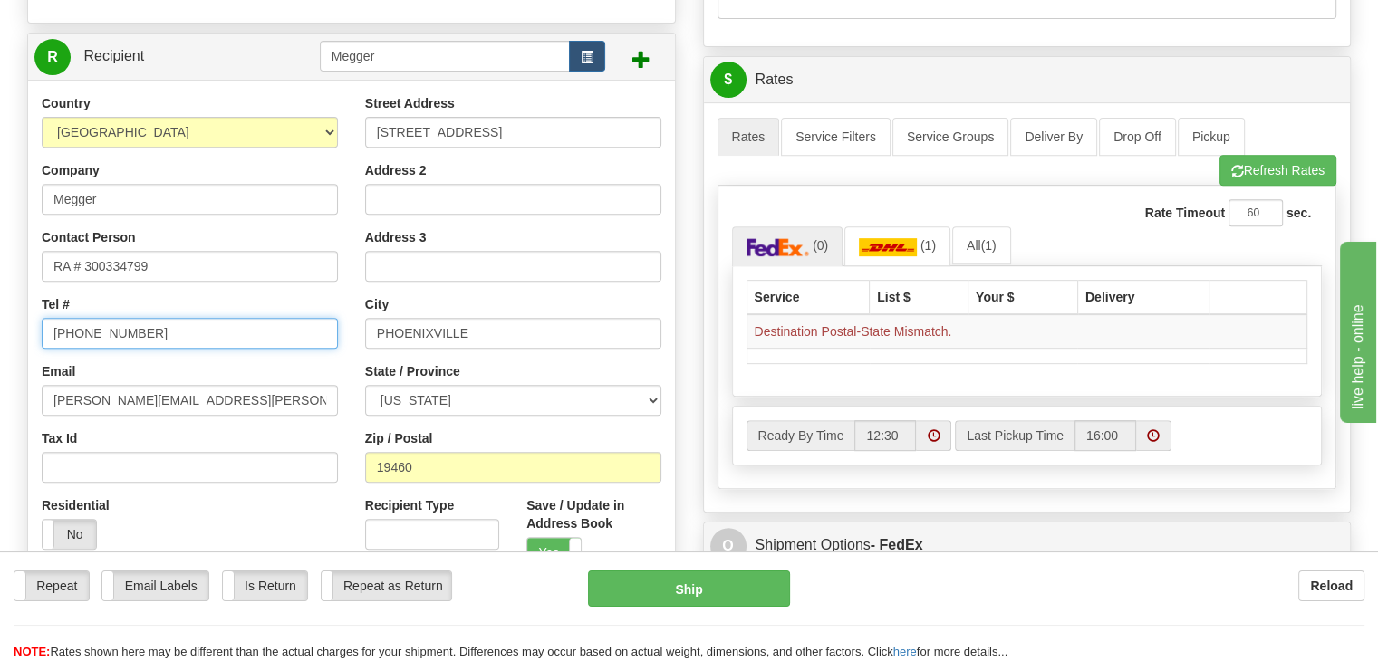
click at [221, 341] on input "[PHONE_NUMBER]" at bounding box center [190, 333] width 296 height 31
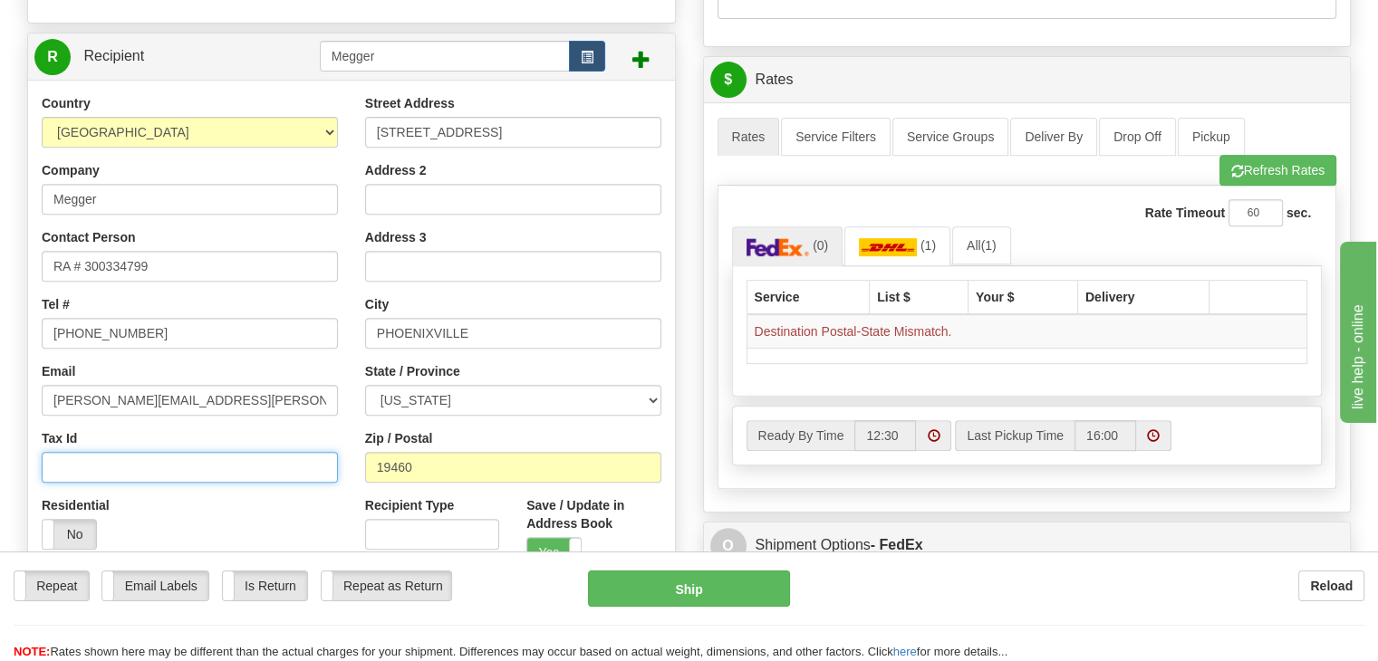
click at [253, 463] on input "Tax Id" at bounding box center [190, 467] width 296 height 31
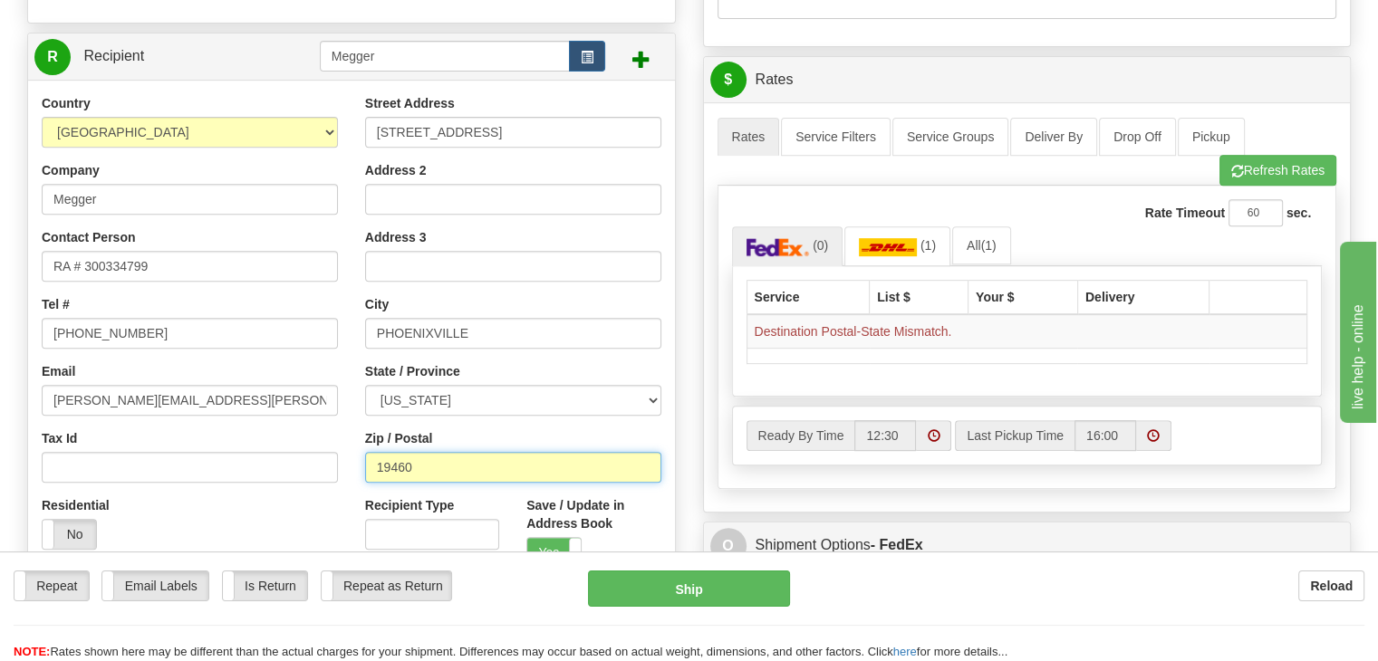
click at [449, 467] on input "19460" at bounding box center [513, 467] width 296 height 31
drag, startPoint x: 445, startPoint y: 472, endPoint x: 312, endPoint y: 457, distance: 133.9
click at [319, 456] on div "Country [GEOGRAPHIC_DATA] [GEOGRAPHIC_DATA] [GEOGRAPHIC_DATA] [GEOGRAPHIC_DATA]…" at bounding box center [351, 337] width 647 height 487
type input "19460"
click at [957, 561] on div "Repeat Repeat Email Labels Email Labels Edit Is Return Is Return Repeat as Retu…" at bounding box center [689, 607] width 1378 height 110
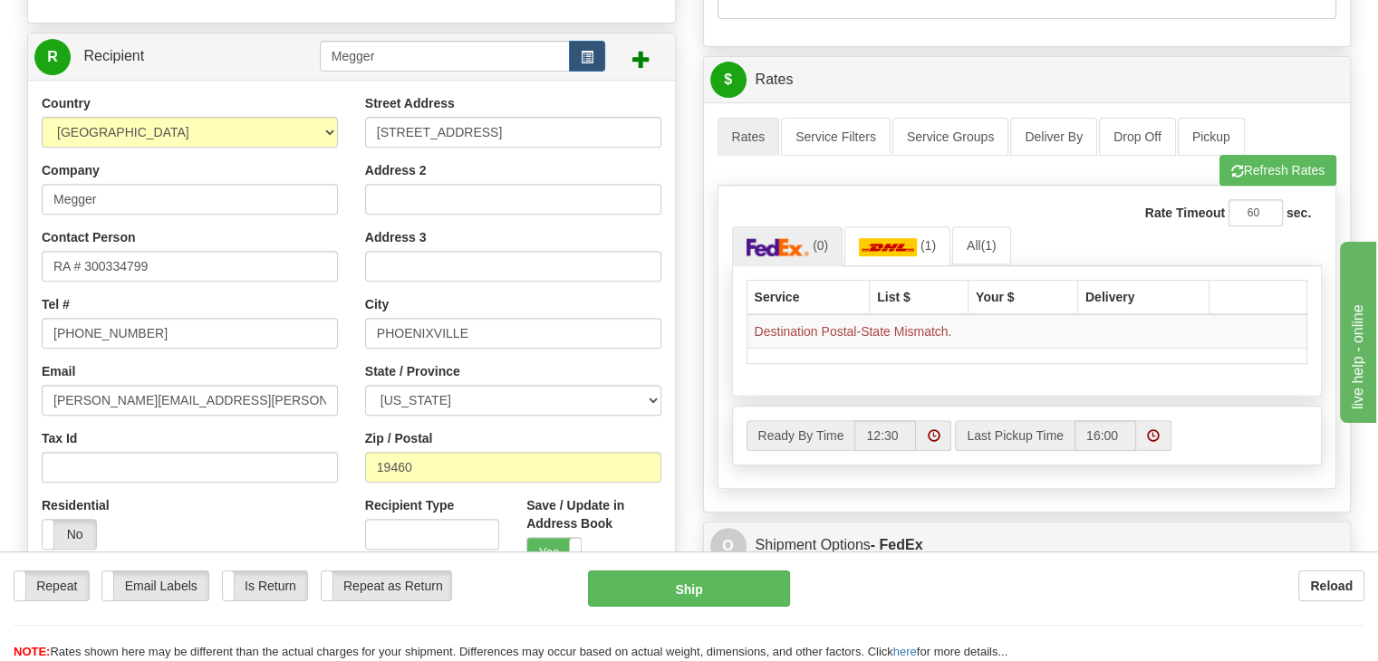
drag, startPoint x: 938, startPoint y: 610, endPoint x: 829, endPoint y: 531, distance: 135.5
click at [936, 608] on div "Repeat Repeat Email Labels Email Labels Edit Is Return Is Return Repeat as Retu…" at bounding box center [689, 616] width 1378 height 91
click at [989, 244] on span "(1)" at bounding box center [987, 245] width 15 height 14
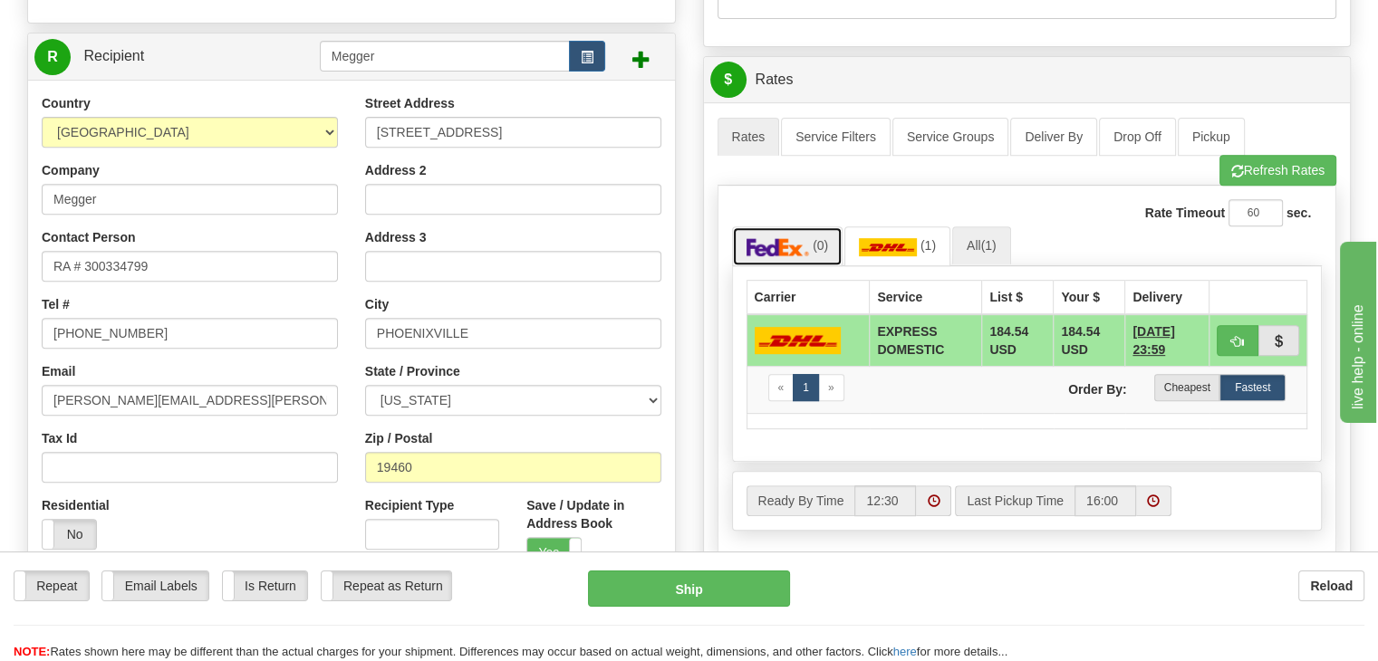
click at [811, 244] on link "(0)" at bounding box center [787, 245] width 111 height 39
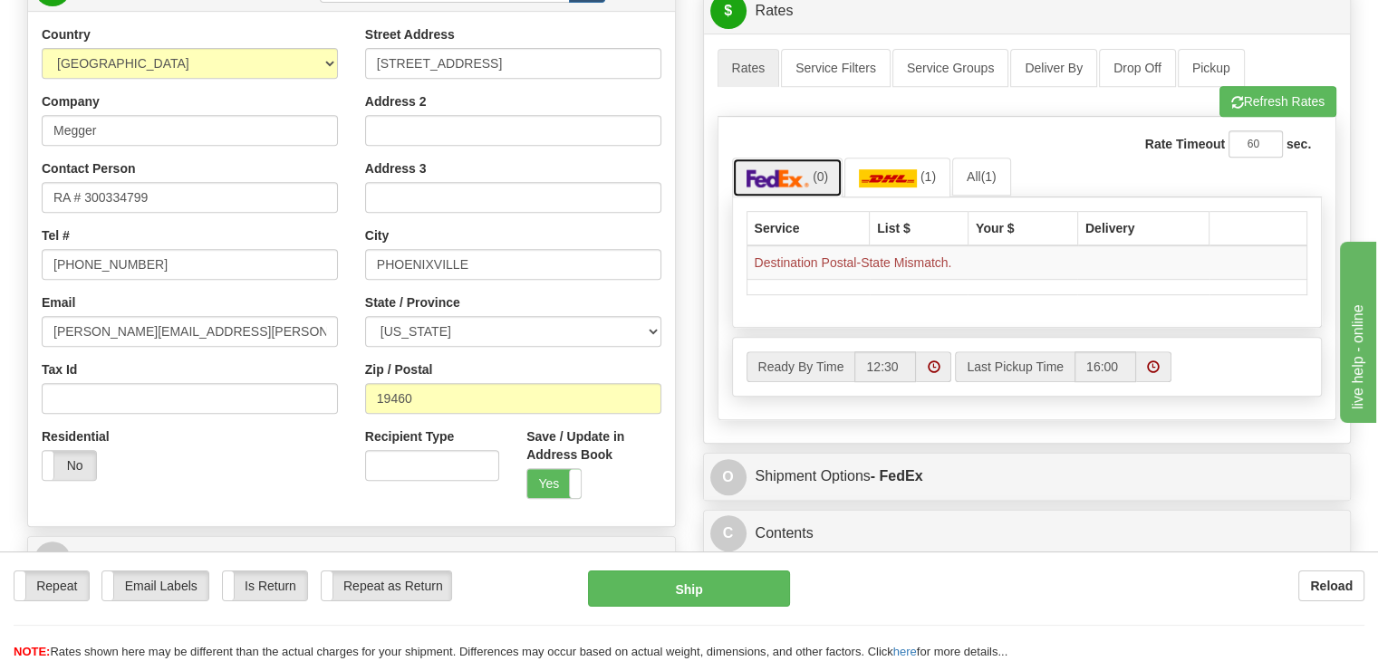
scroll to position [906, 0]
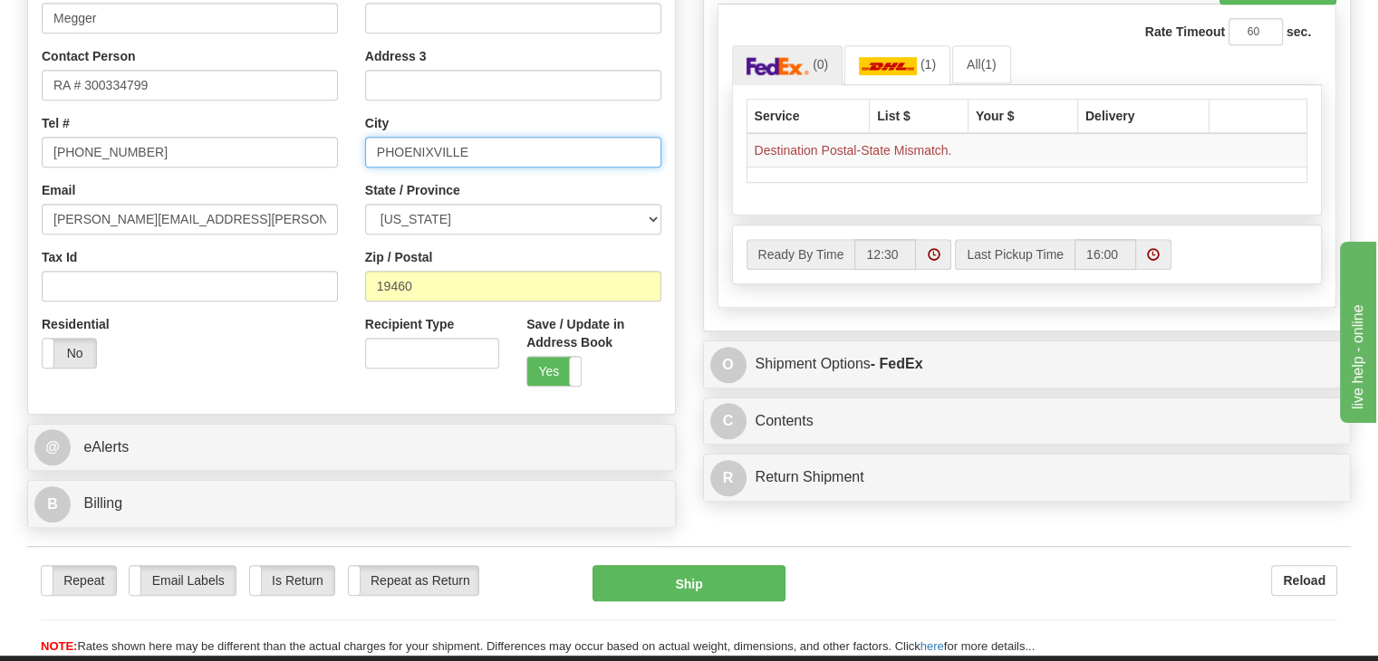
drag, startPoint x: 497, startPoint y: 151, endPoint x: 511, endPoint y: 151, distance: 13.6
click at [504, 151] on input "PHOENIXVILLE" at bounding box center [513, 152] width 296 height 31
type input "P"
type input "[GEOGRAPHIC_DATA]"
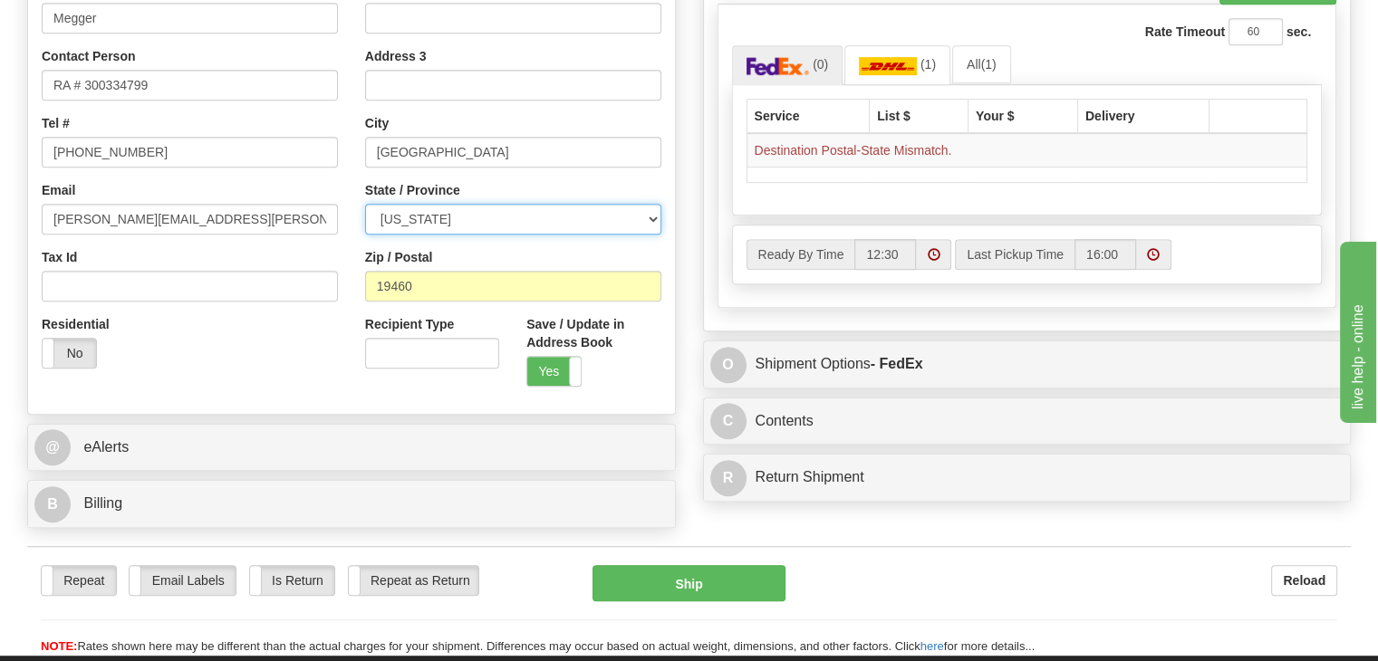
click at [492, 215] on select "[US_STATE] [US_STATE] [US_STATE] [US_STATE] Armed Forces America Armed Forces E…" at bounding box center [513, 219] width 296 height 31
click at [365, 204] on select "[US_STATE] [US_STATE] [US_STATE] [US_STATE] Armed Forces America Armed Forces E…" at bounding box center [513, 219] width 296 height 31
click at [419, 271] on div "Zip / Postal 19460" at bounding box center [513, 274] width 296 height 53
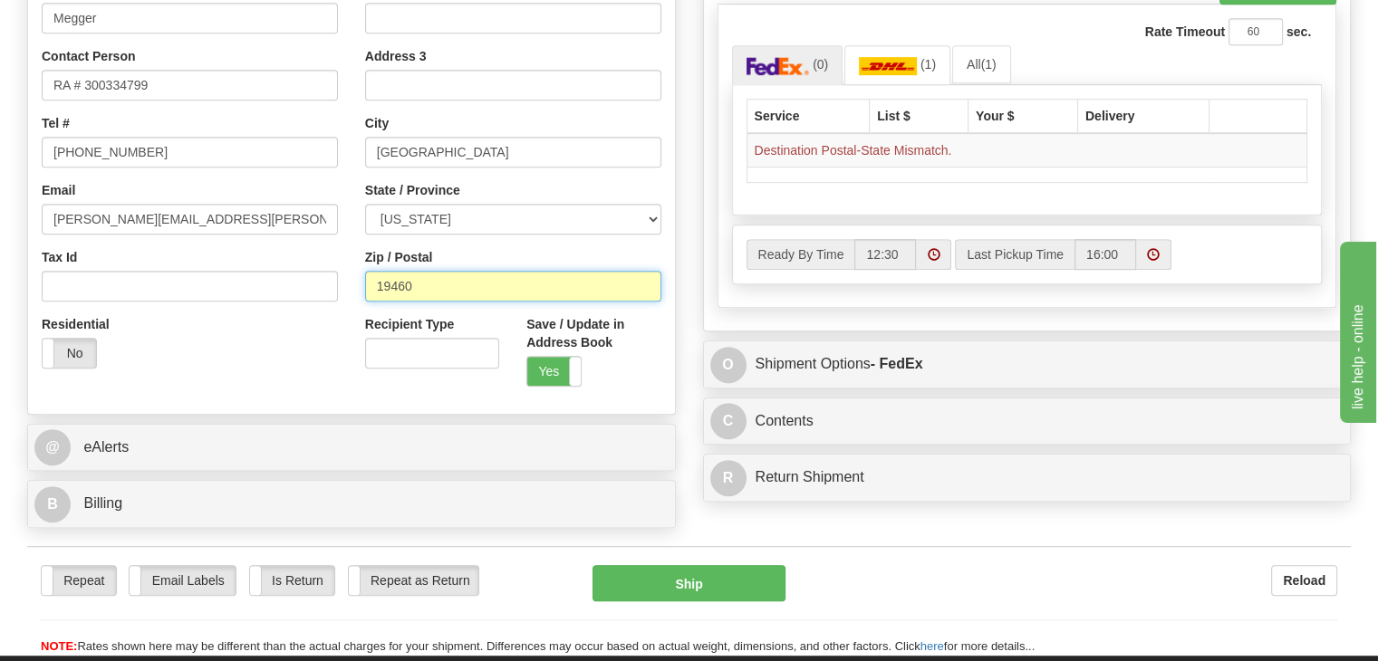
click at [422, 283] on input "19460" at bounding box center [513, 286] width 296 height 31
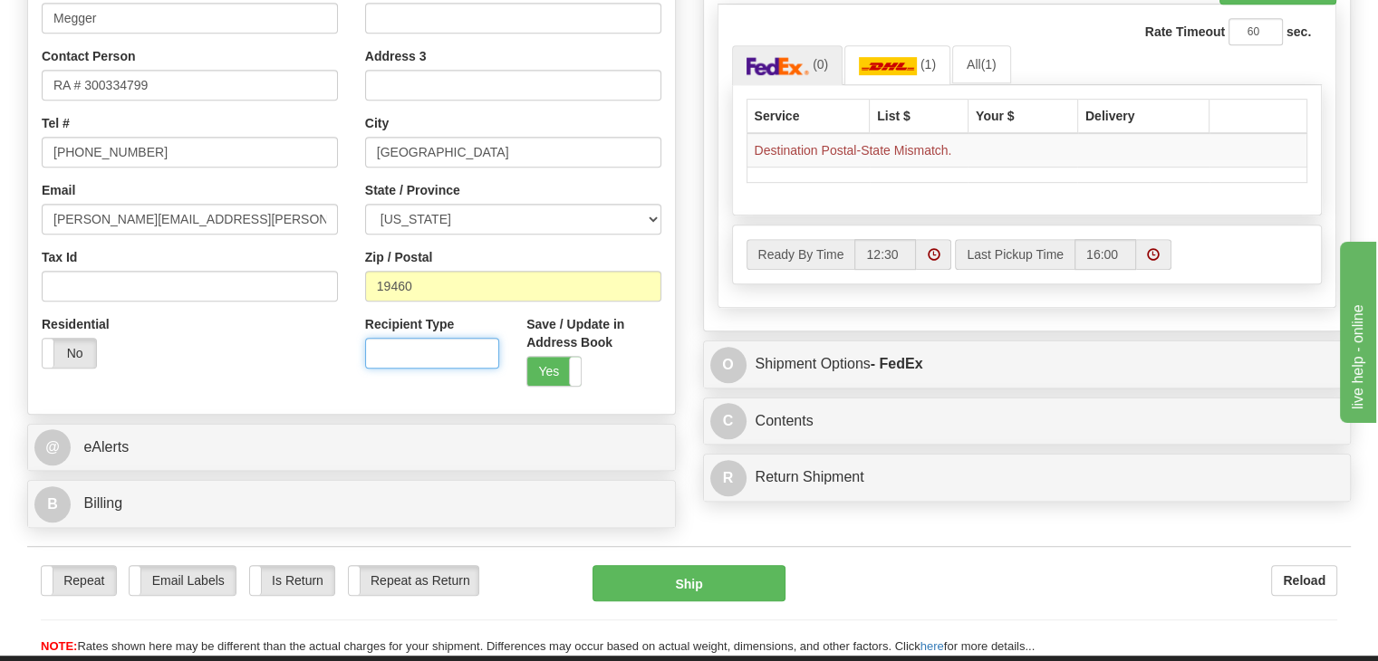
click at [441, 356] on input "Recipient Type" at bounding box center [432, 353] width 134 height 31
click at [880, 317] on div "A change has been made which could impact your rate estimate. To ensure the est…" at bounding box center [1027, 125] width 647 height 408
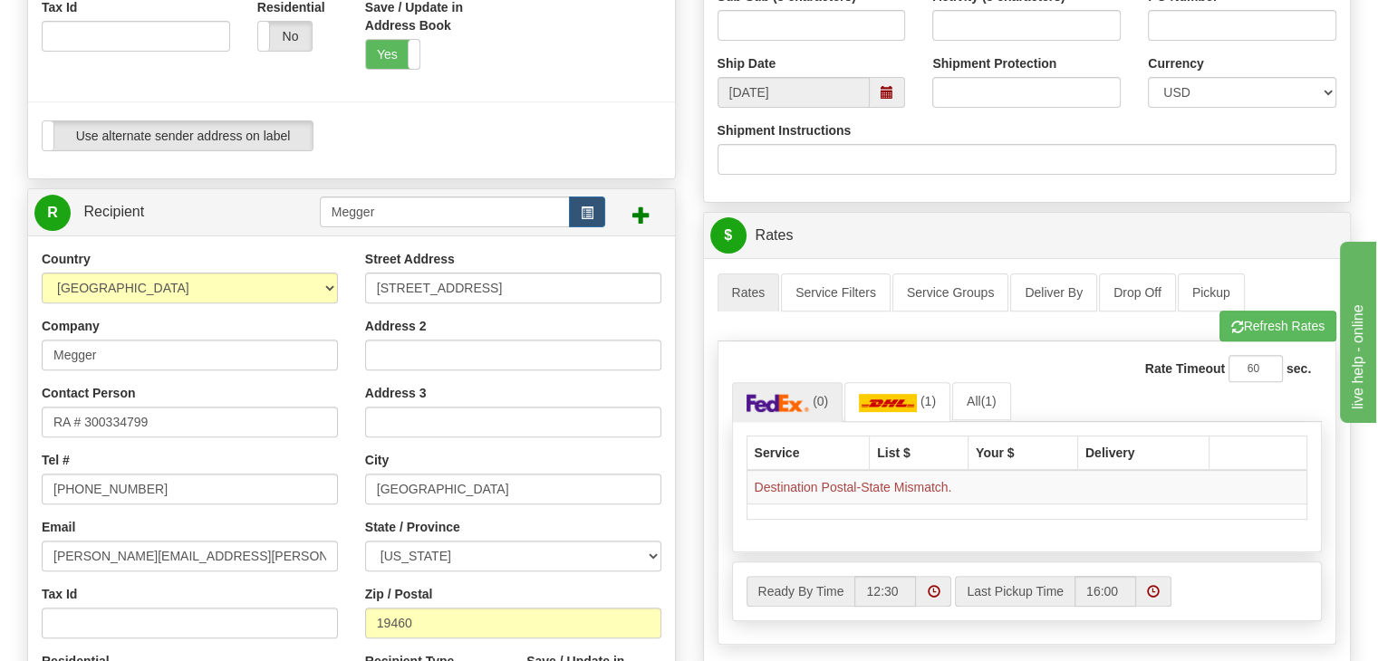
scroll to position [543, 0]
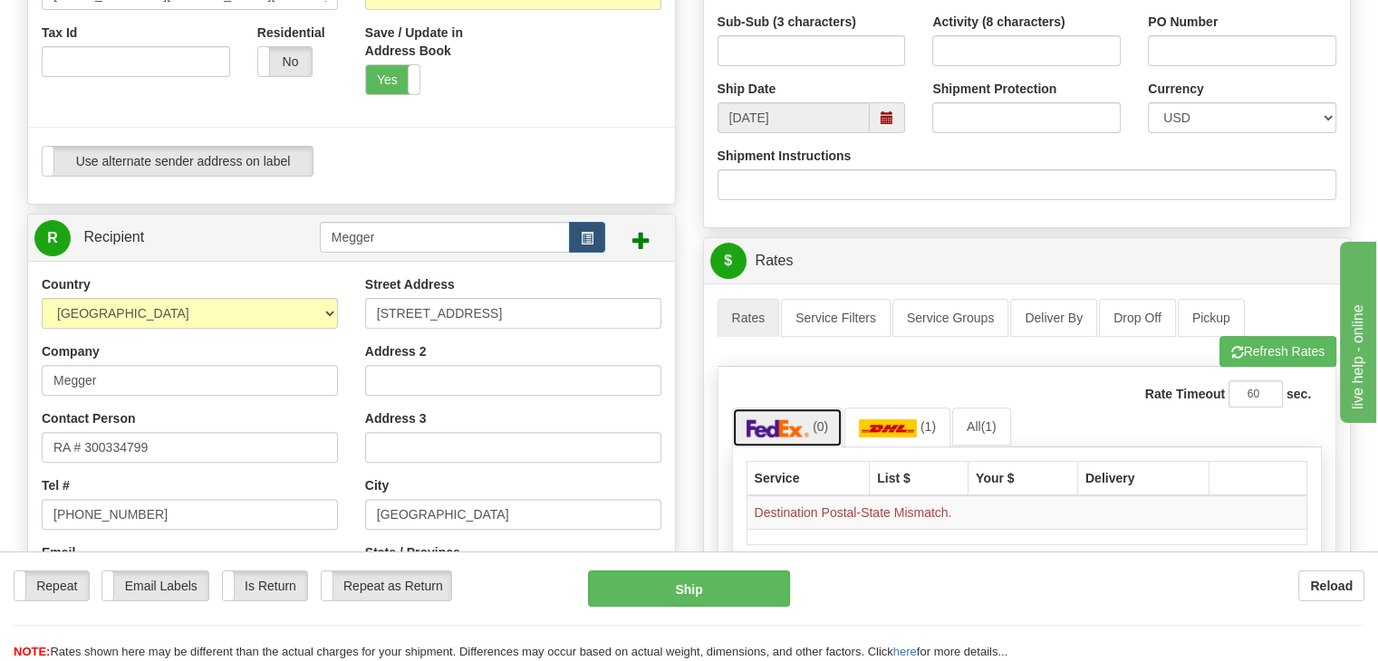
click at [773, 428] on img at bounding box center [777, 428] width 63 height 18
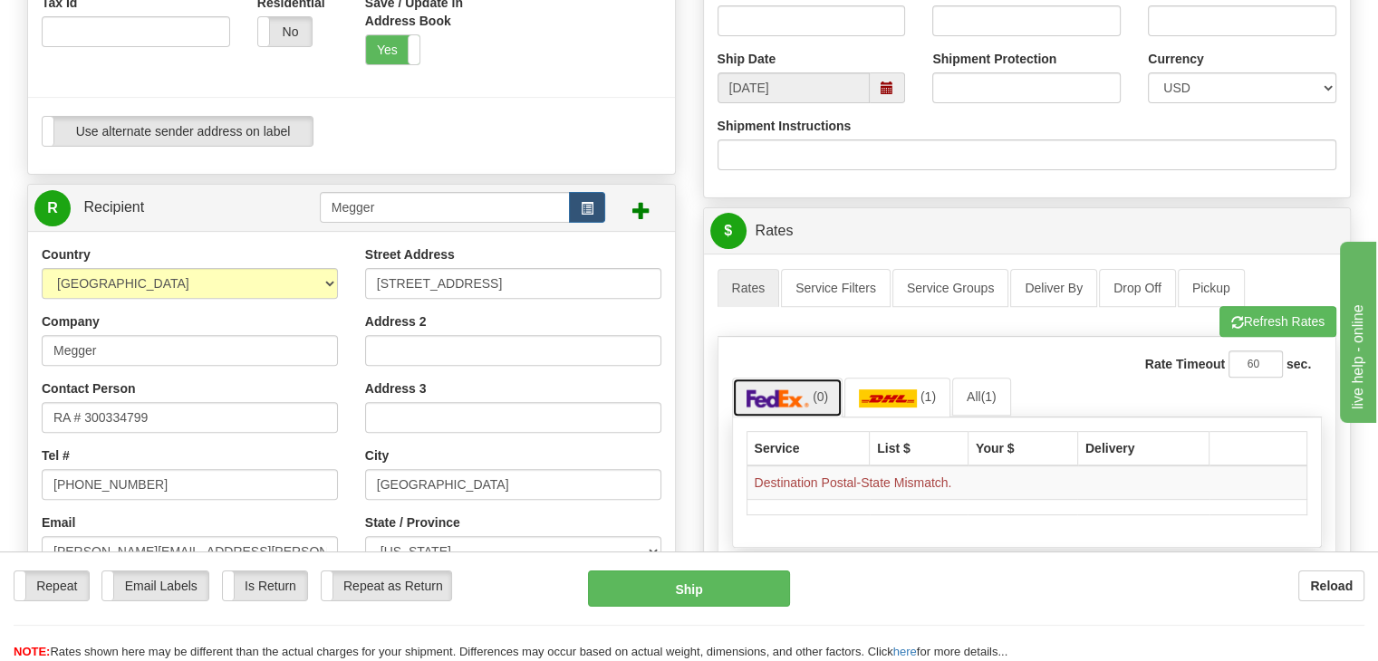
scroll to position [725, 0]
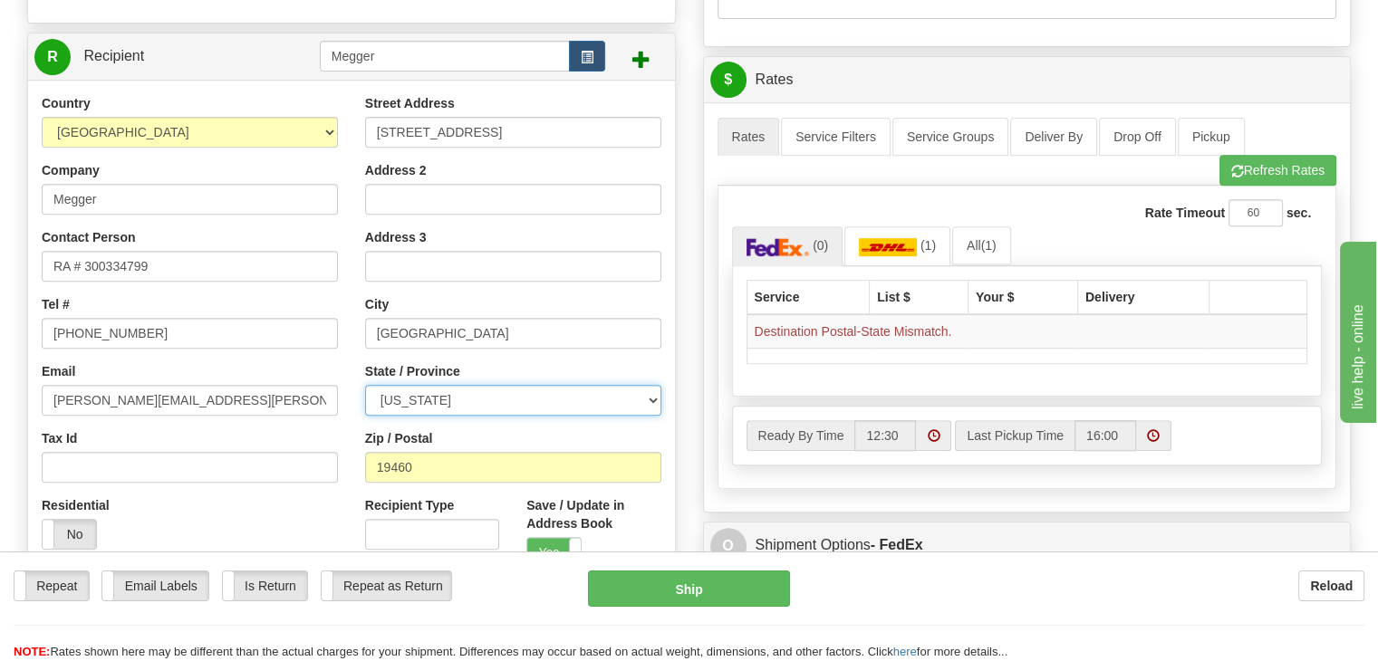
click at [507, 406] on select "[US_STATE] [US_STATE] [US_STATE] [US_STATE] Armed Forces America Armed Forces E…" at bounding box center [513, 400] width 296 height 31
click at [365, 385] on select "[US_STATE] [US_STATE] [US_STATE] [US_STATE] Armed Forces America Armed Forces E…" at bounding box center [513, 400] width 296 height 31
click at [351, 437] on div "Street Address [STREET_ADDRESS] Address 2 Address 3 City [GEOGRAPHIC_DATA] Stat…" at bounding box center [512, 337] width 323 height 487
click at [580, 407] on select "[US_STATE] [US_STATE] [US_STATE] [US_STATE] Armed Forces America Armed Forces E…" at bounding box center [513, 400] width 296 height 31
select select "PA"
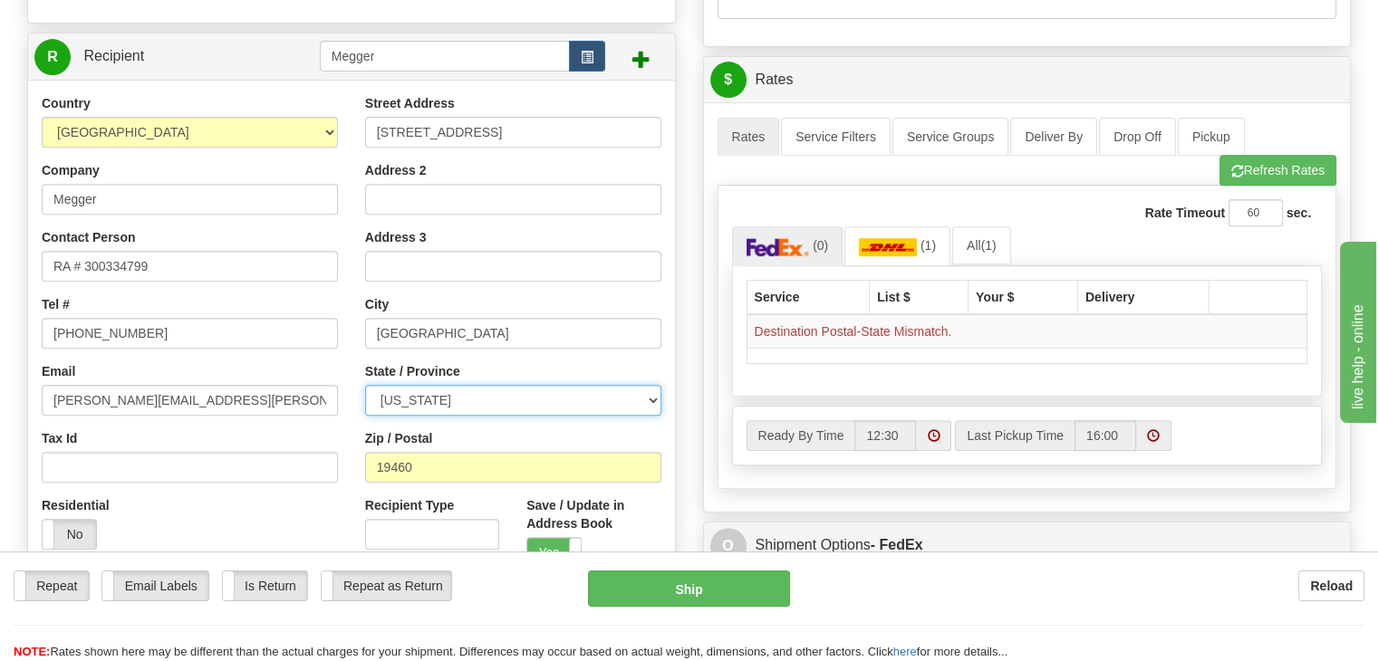
click at [365, 385] on select "[US_STATE] [US_STATE] [US_STATE] [US_STATE] Armed Forces America Armed Forces E…" at bounding box center [513, 400] width 296 height 31
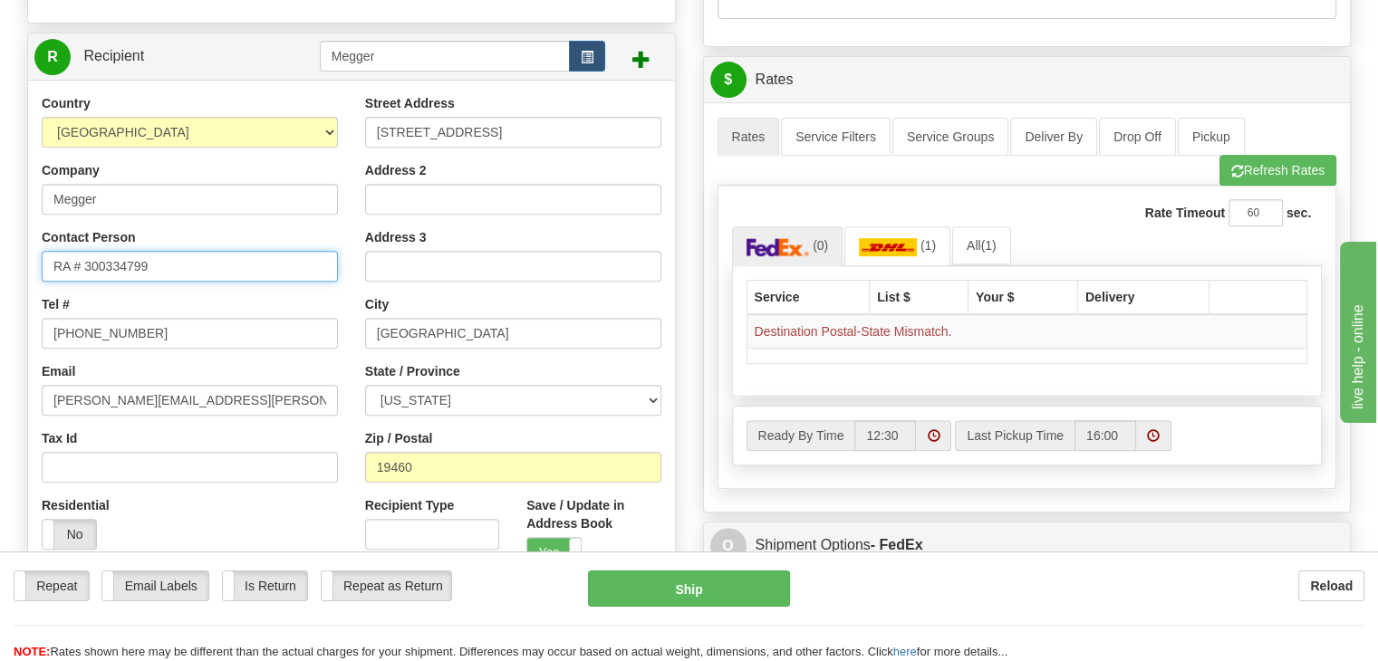
click at [76, 264] on input "RA # 300334799" at bounding box center [190, 266] width 296 height 31
type input "RA 300334799"
click at [662, 353] on div "Street Address [STREET_ADDRESS] Address 2 Address 3 City [GEOGRAPHIC_DATA] Stat…" at bounding box center [512, 337] width 323 height 487
click at [681, 345] on div "Create a label for the return Create Pickup Without Label S Sender Escape" at bounding box center [352, 82] width 676 height 1272
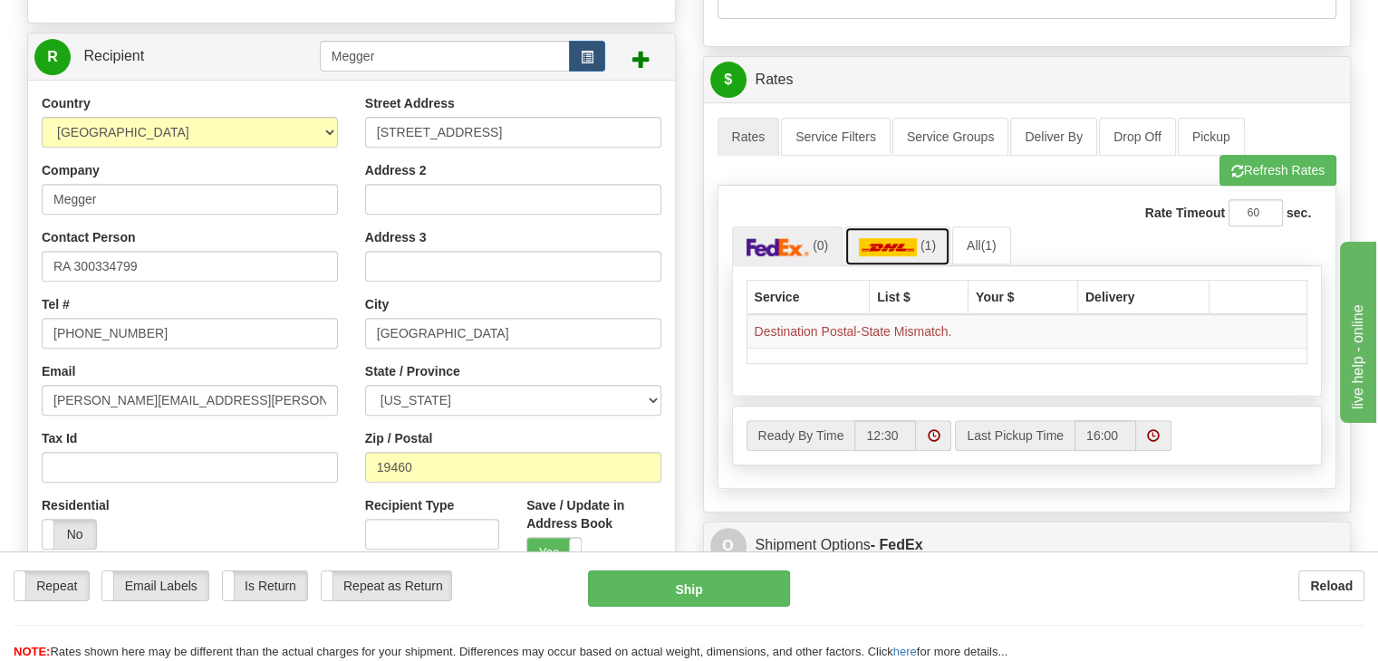
click at [887, 236] on link "(1)" at bounding box center [897, 245] width 106 height 39
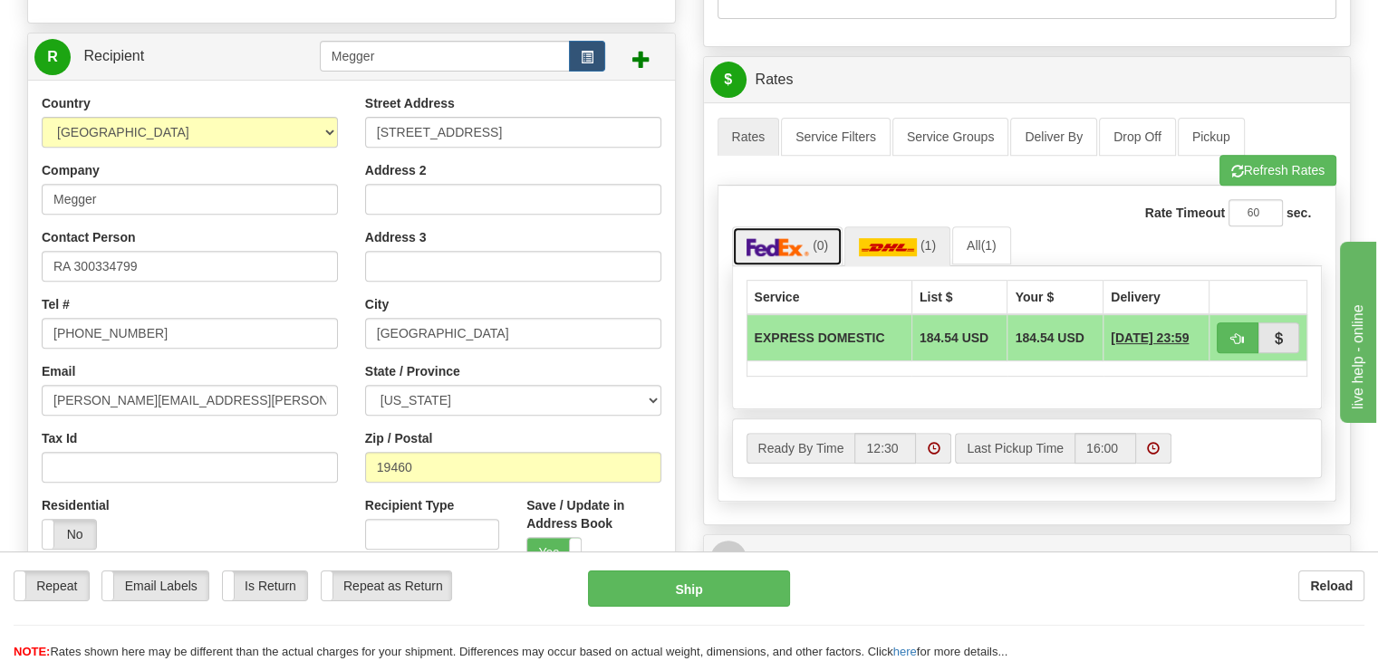
click at [804, 245] on img at bounding box center [777, 247] width 63 height 18
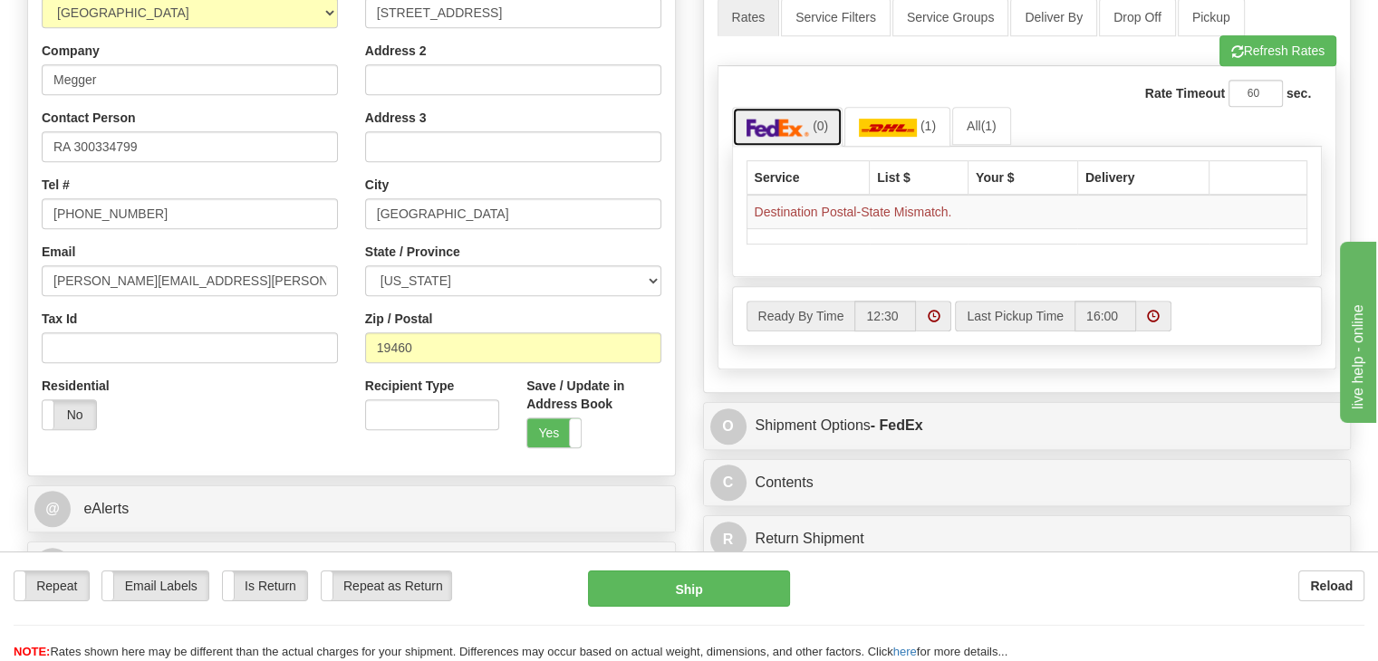
scroll to position [634, 0]
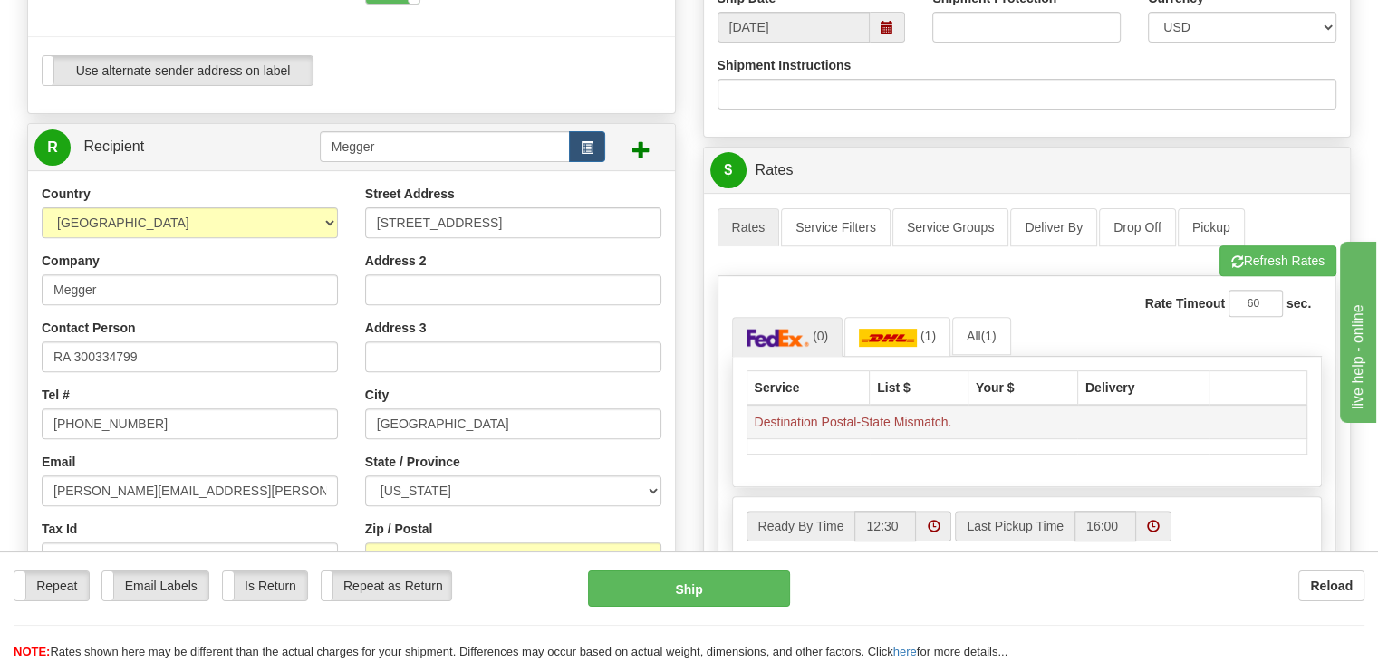
drag, startPoint x: 821, startPoint y: 418, endPoint x: 890, endPoint y: 422, distance: 69.0
click at [821, 418] on td "Destination Postal-State Mismatch." at bounding box center [1026, 422] width 561 height 34
click at [968, 432] on td "Destination Postal-State Mismatch." at bounding box center [1026, 422] width 561 height 34
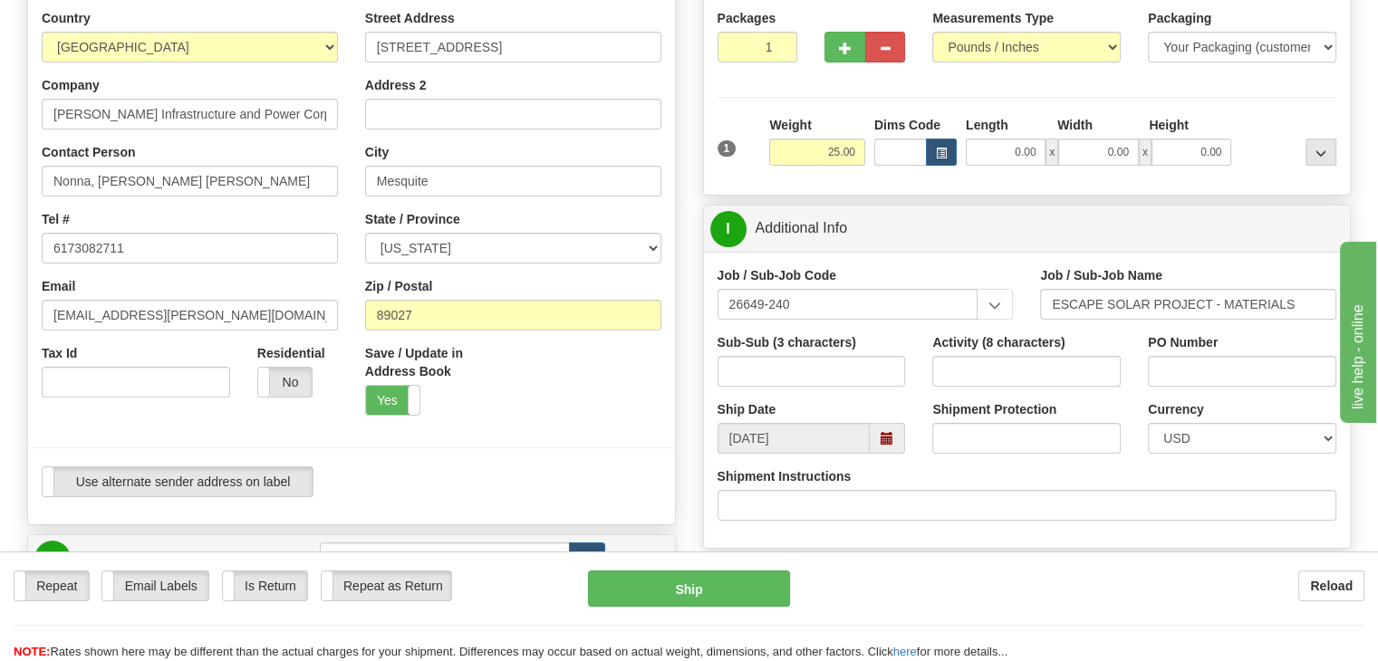
scroll to position [181, 0]
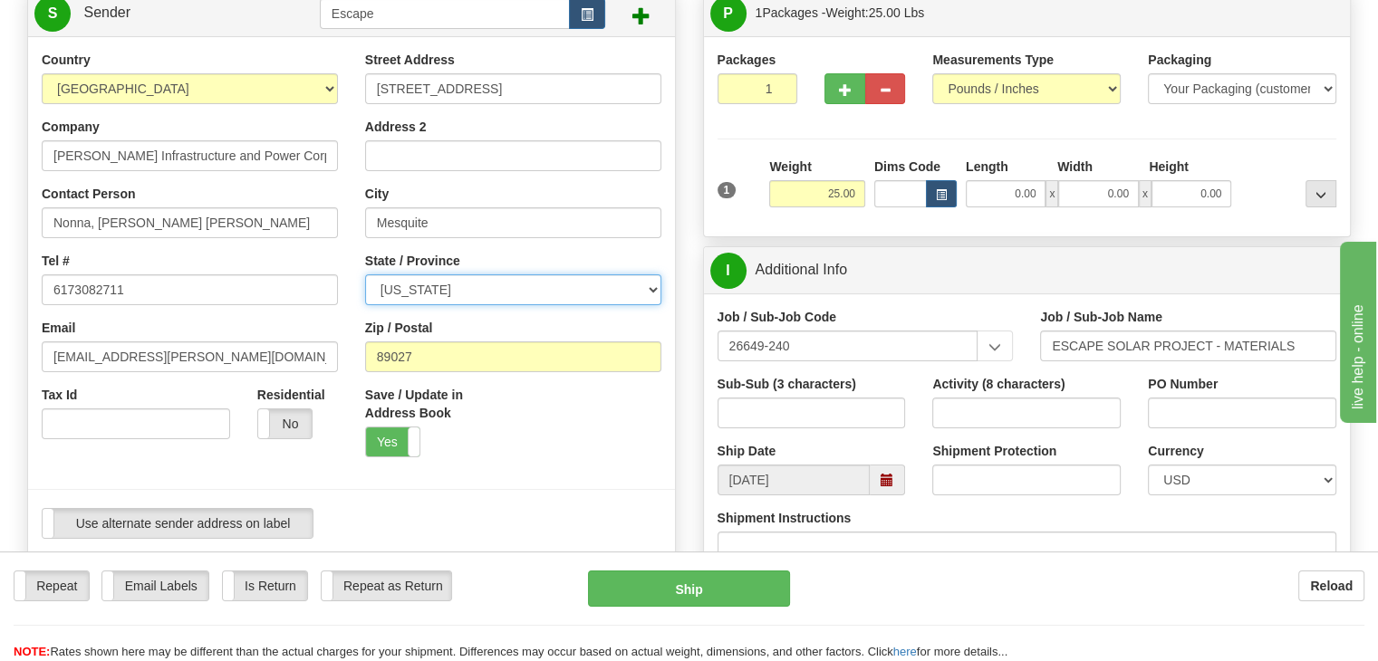
click at [458, 302] on select "[US_STATE] [US_STATE] [US_STATE] [US_STATE] Armed Forces America Armed Forces E…" at bounding box center [513, 289] width 296 height 31
click at [351, 194] on div "Street Address [STREET_ADDRESS] Address 2 City [GEOGRAPHIC_DATA] State / Provin…" at bounding box center [512, 261] width 323 height 420
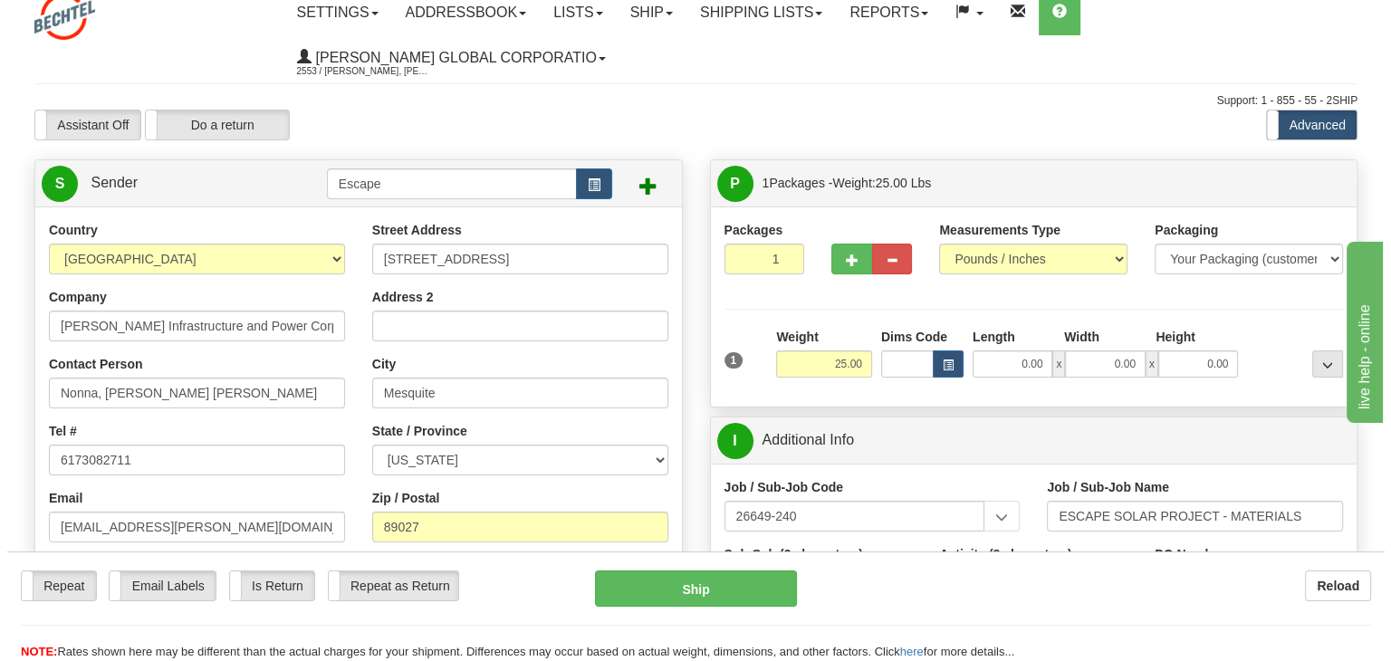
scroll to position [0, 0]
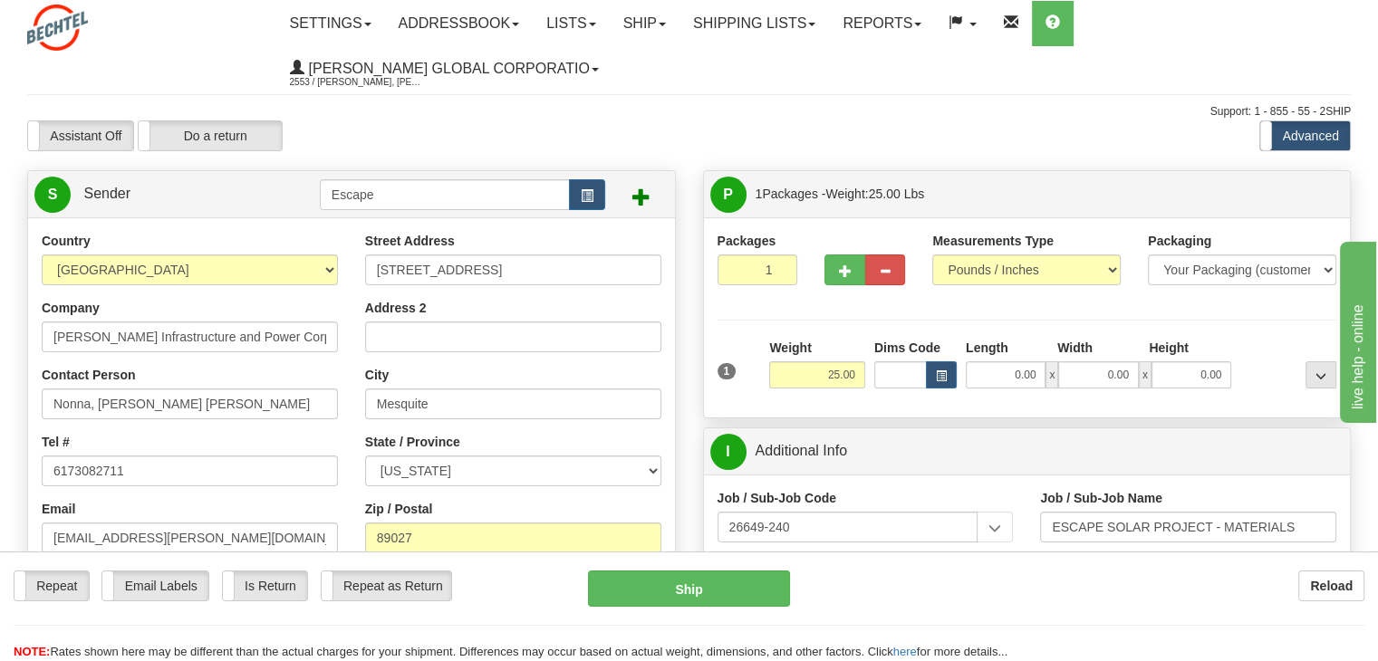
click at [1279, 140] on label "Advanced" at bounding box center [1305, 135] width 90 height 29
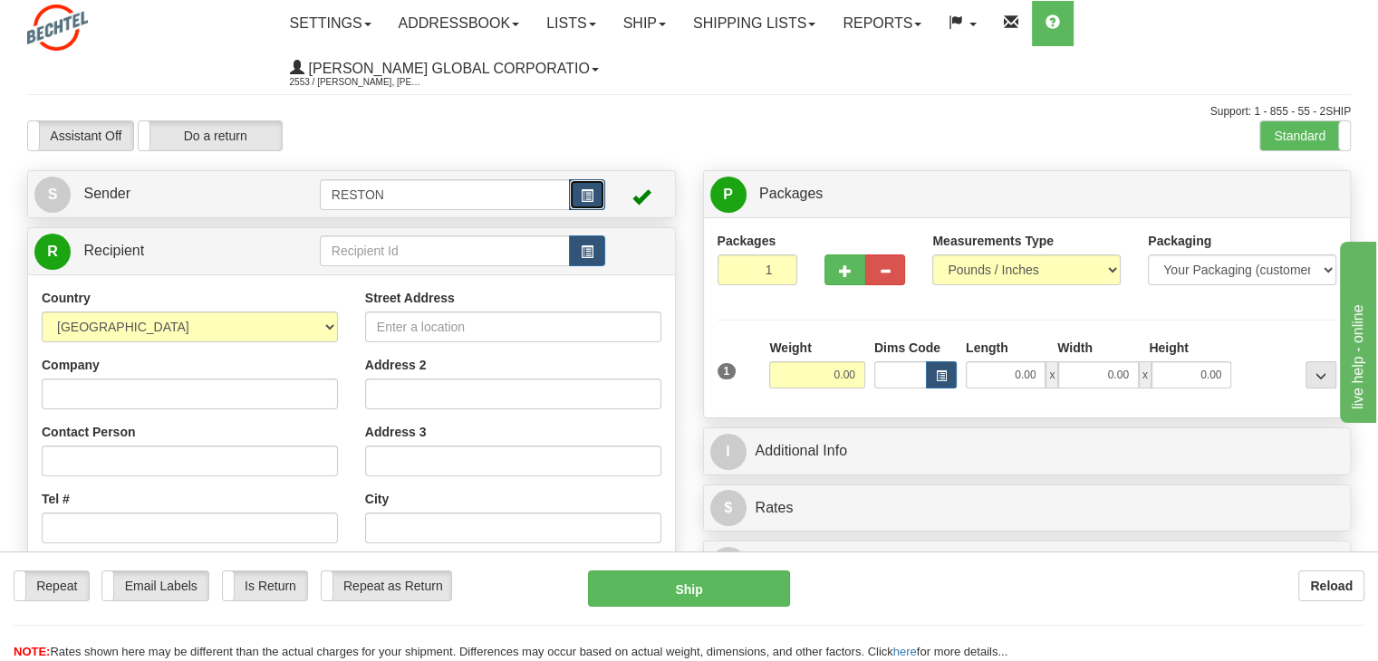
click at [597, 187] on button "button" at bounding box center [587, 194] width 36 height 31
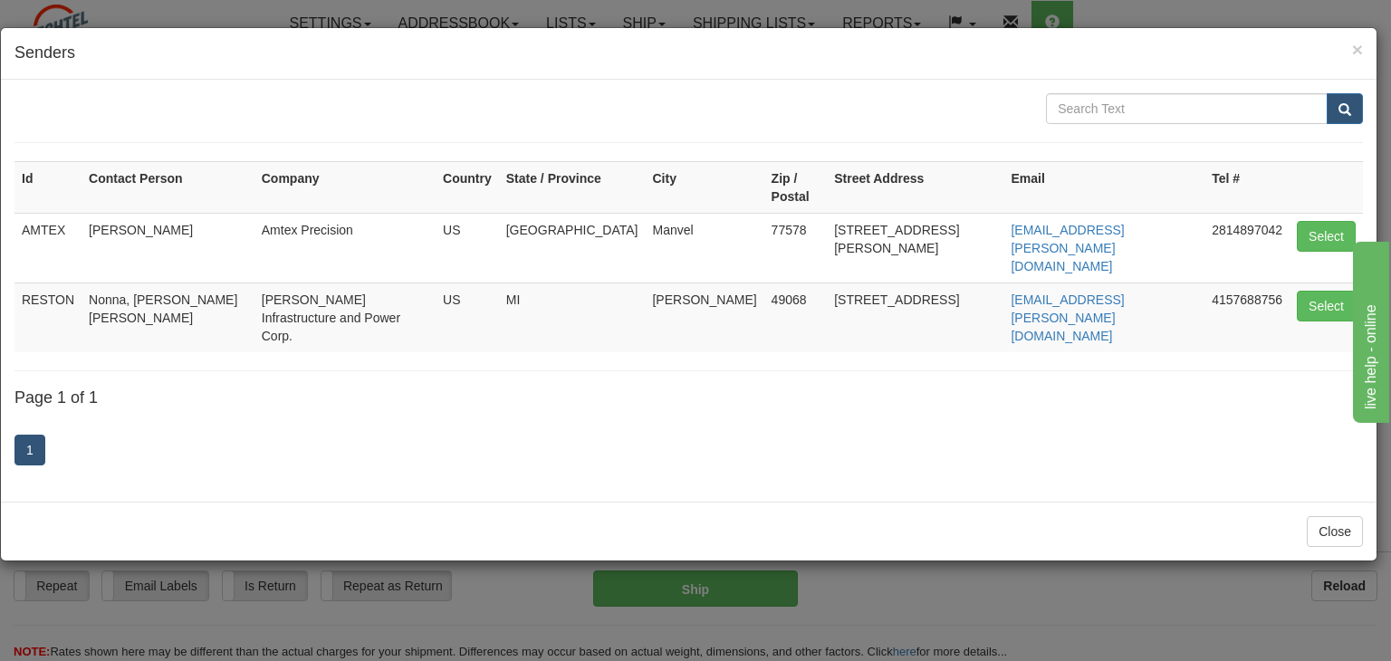
click at [1365, 46] on div "× Senders" at bounding box center [689, 54] width 1376 height 52
click at [1357, 44] on span "×" at bounding box center [1357, 49] width 11 height 21
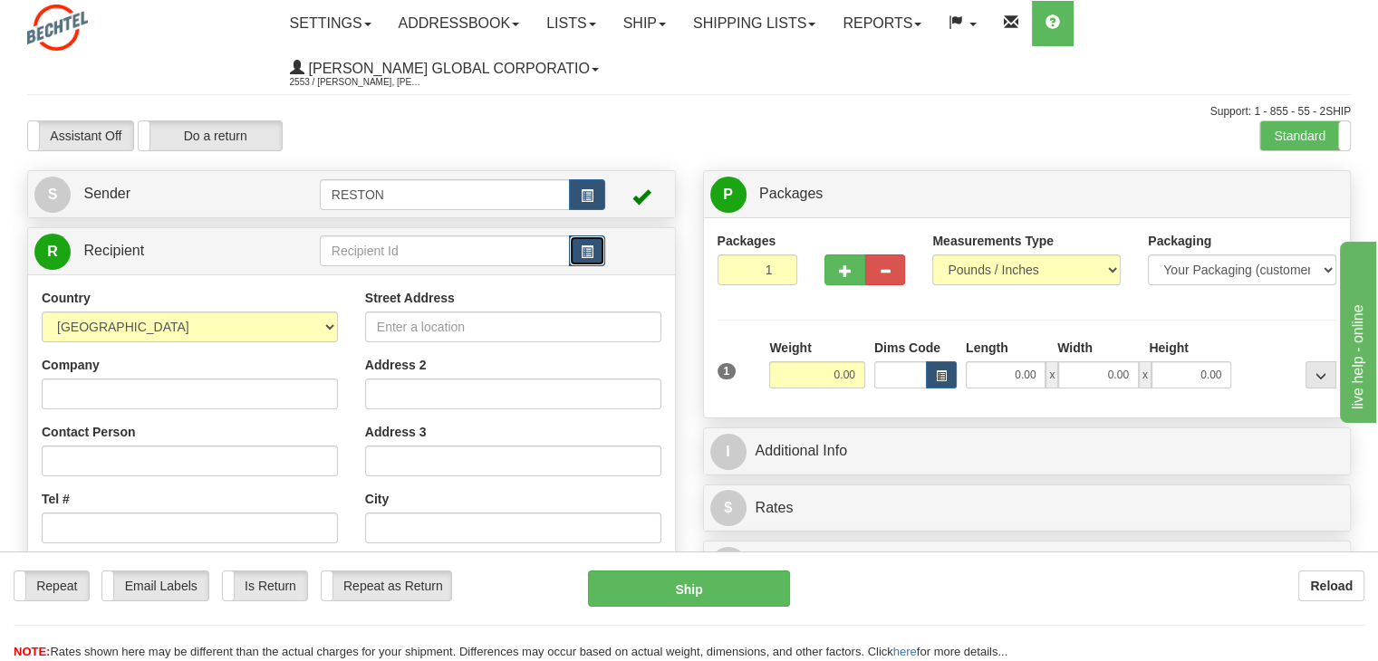
click at [594, 252] on button "button" at bounding box center [587, 250] width 36 height 31
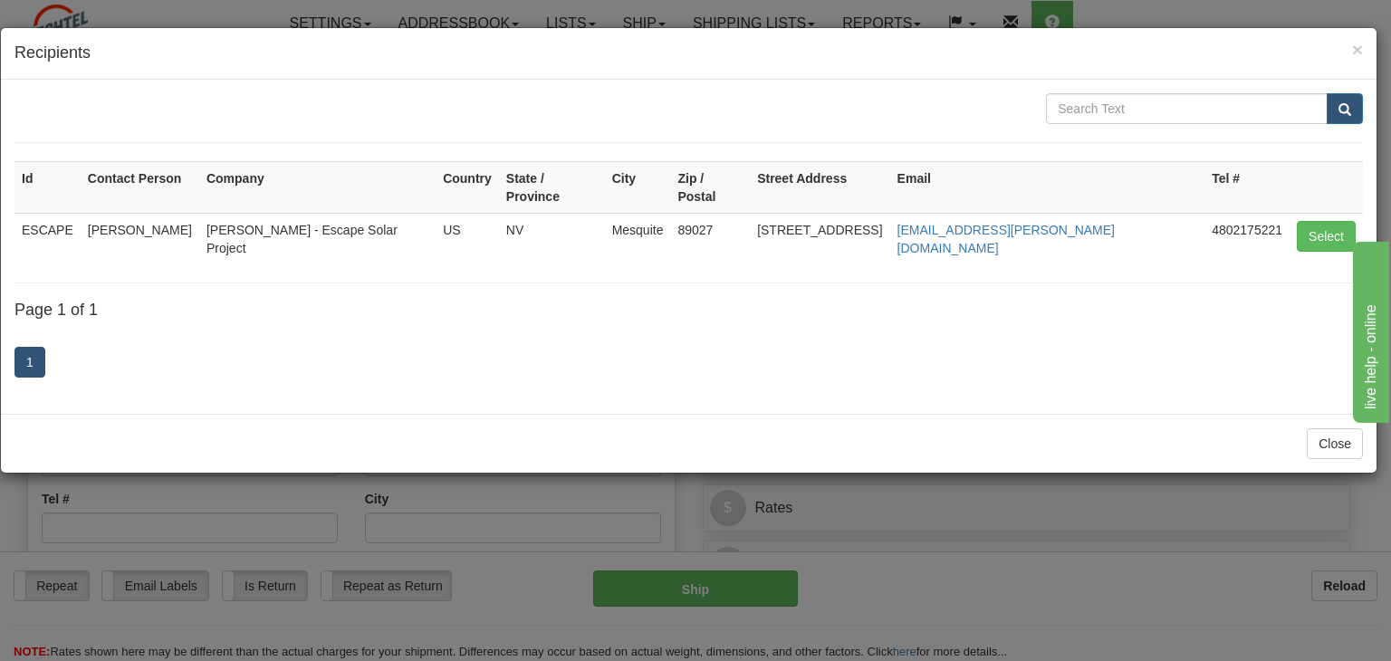
click at [1366, 53] on div "× Recipients" at bounding box center [689, 54] width 1376 height 52
click at [1353, 44] on span "×" at bounding box center [1357, 49] width 11 height 21
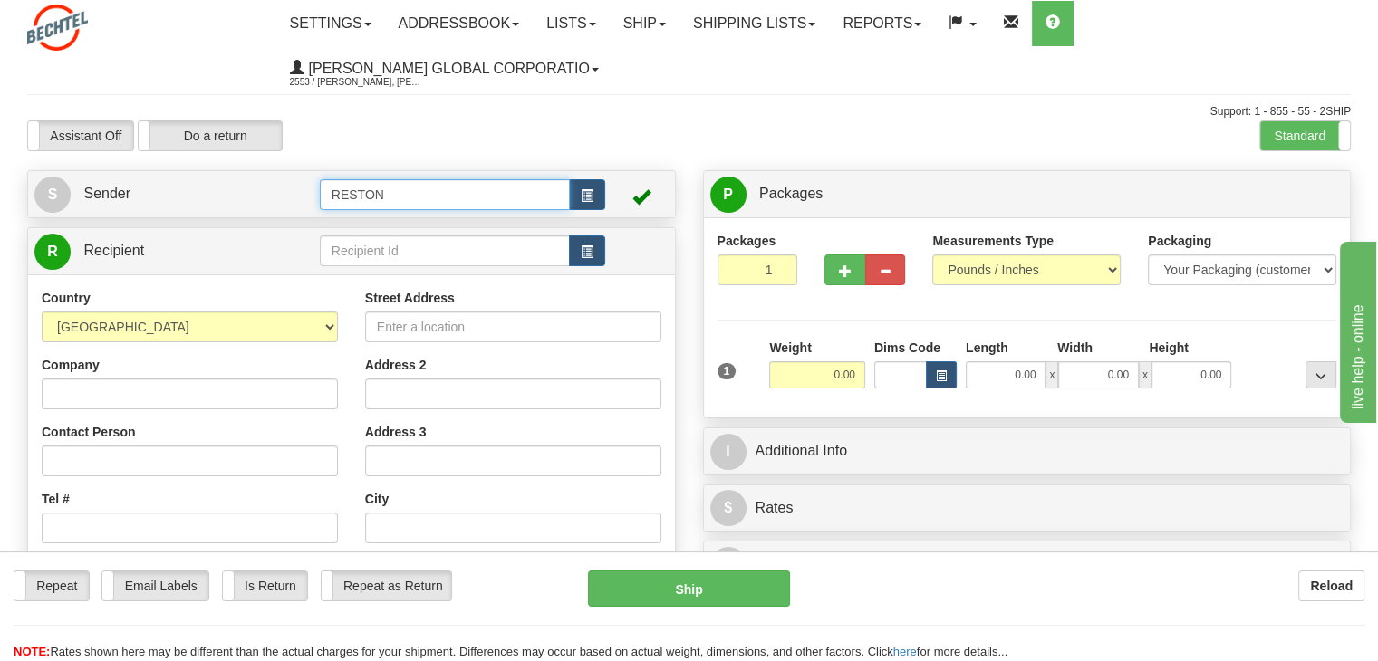
click at [413, 197] on input "RESTON" at bounding box center [445, 194] width 250 height 31
click at [581, 198] on span "button" at bounding box center [587, 196] width 13 height 12
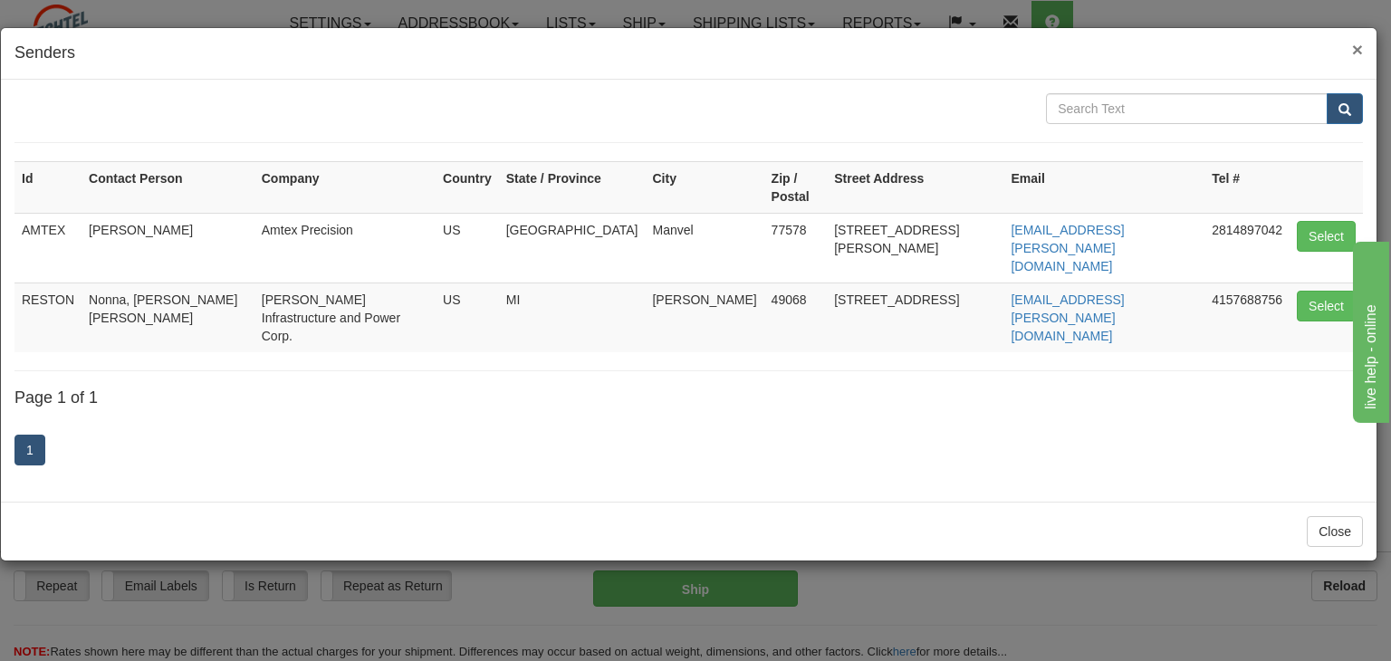
click at [1352, 41] on span "×" at bounding box center [1357, 49] width 11 height 21
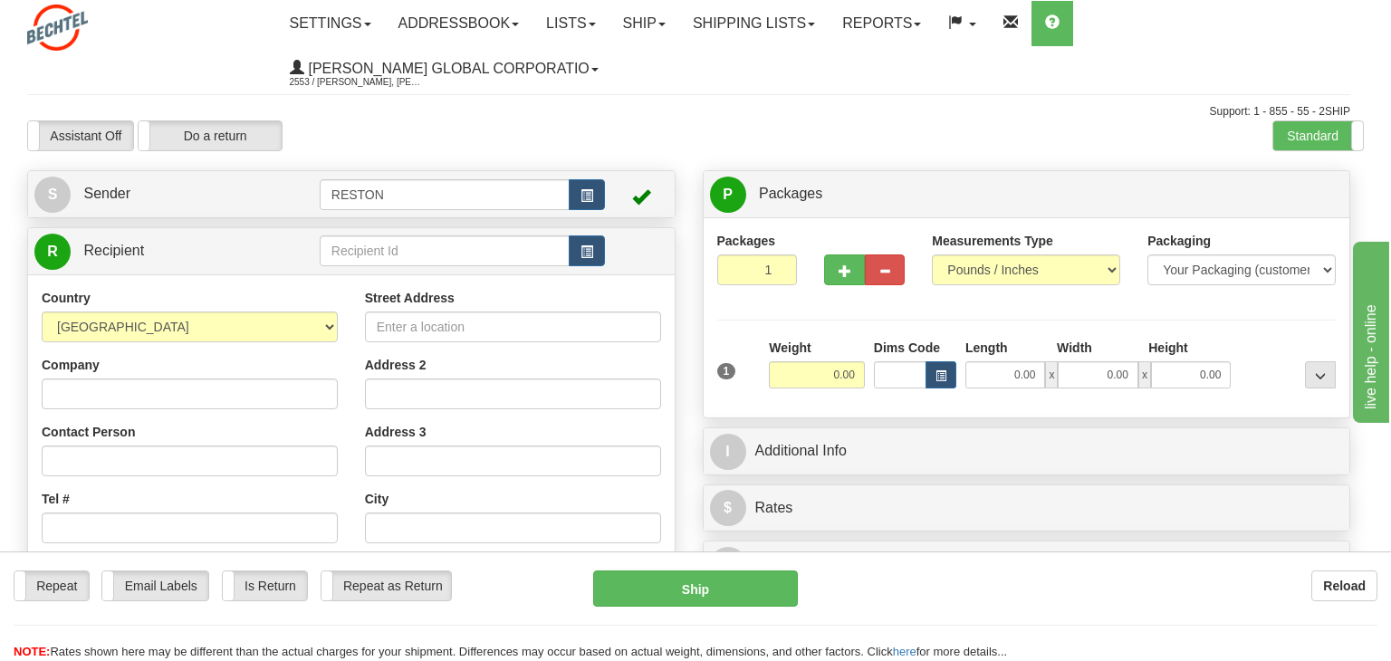
click at [1352, 49] on div at bounding box center [695, 330] width 1391 height 661
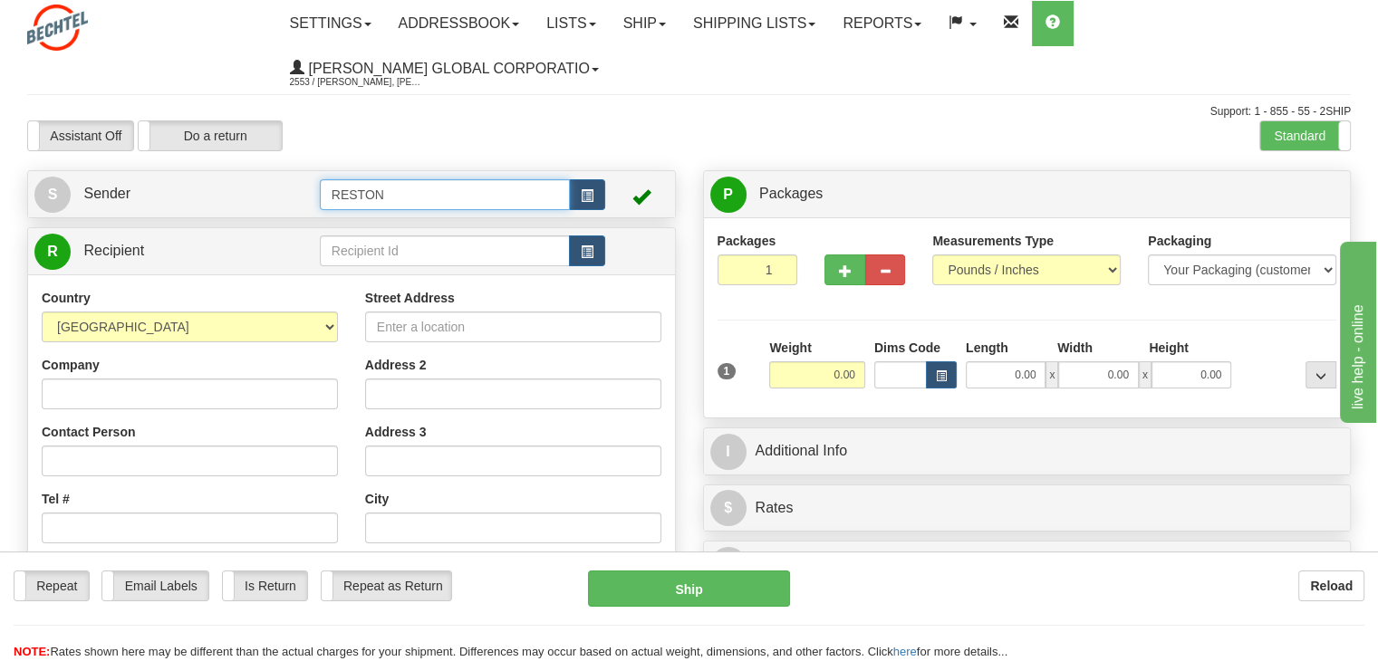
drag, startPoint x: 387, startPoint y: 193, endPoint x: 179, endPoint y: 169, distance: 208.7
click at [214, 190] on tr "S Sender RESTON" at bounding box center [351, 194] width 634 height 37
type input "Escape"
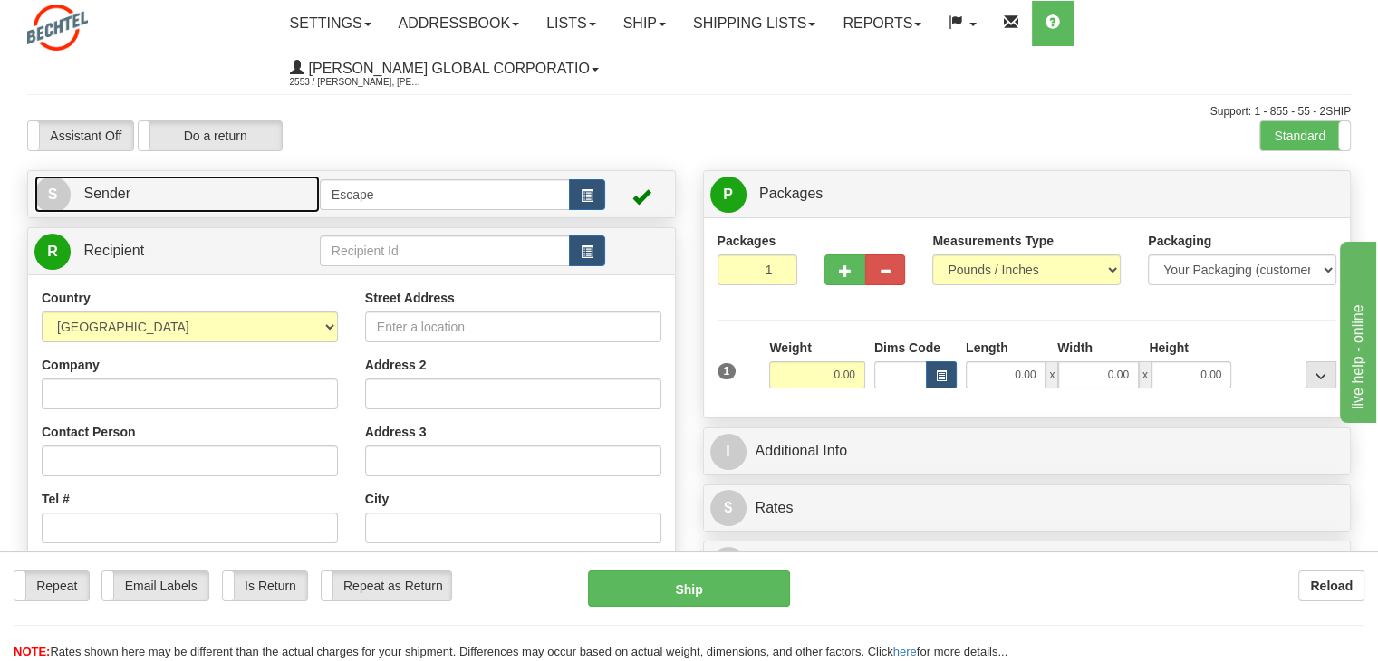
click at [161, 197] on link "S Sender" at bounding box center [176, 194] width 285 height 37
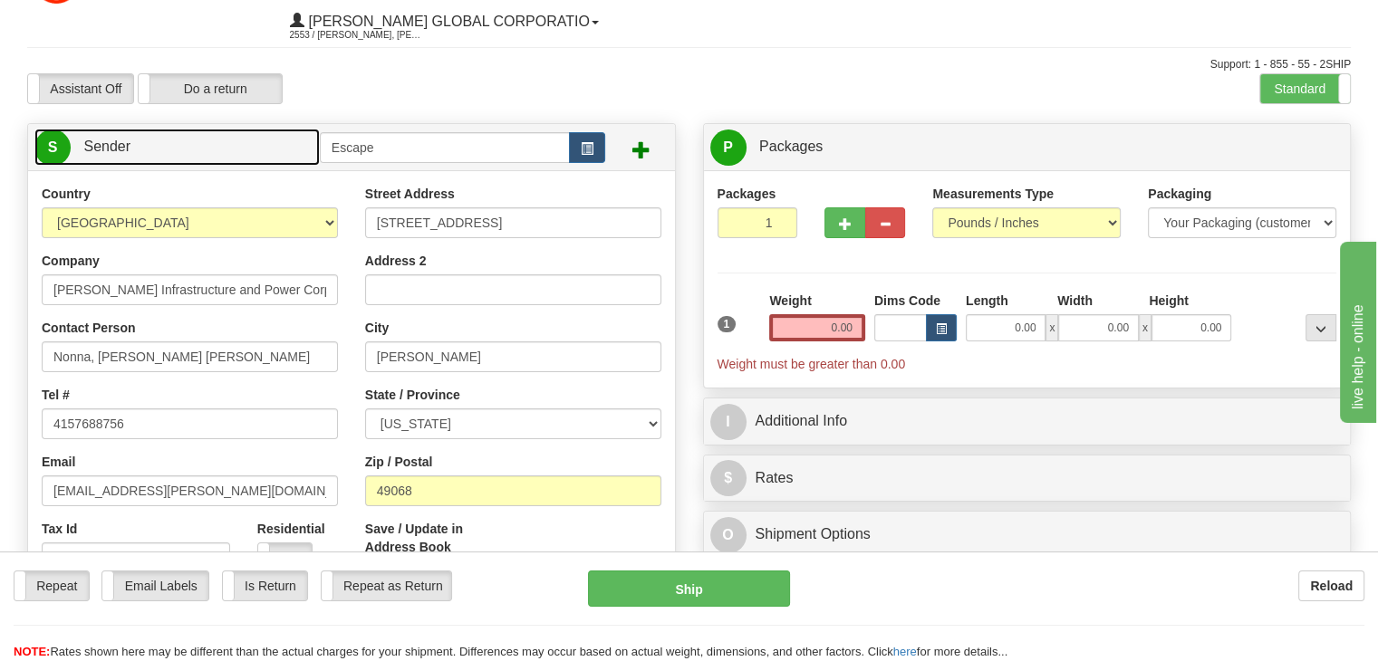
scroll to position [91, 0]
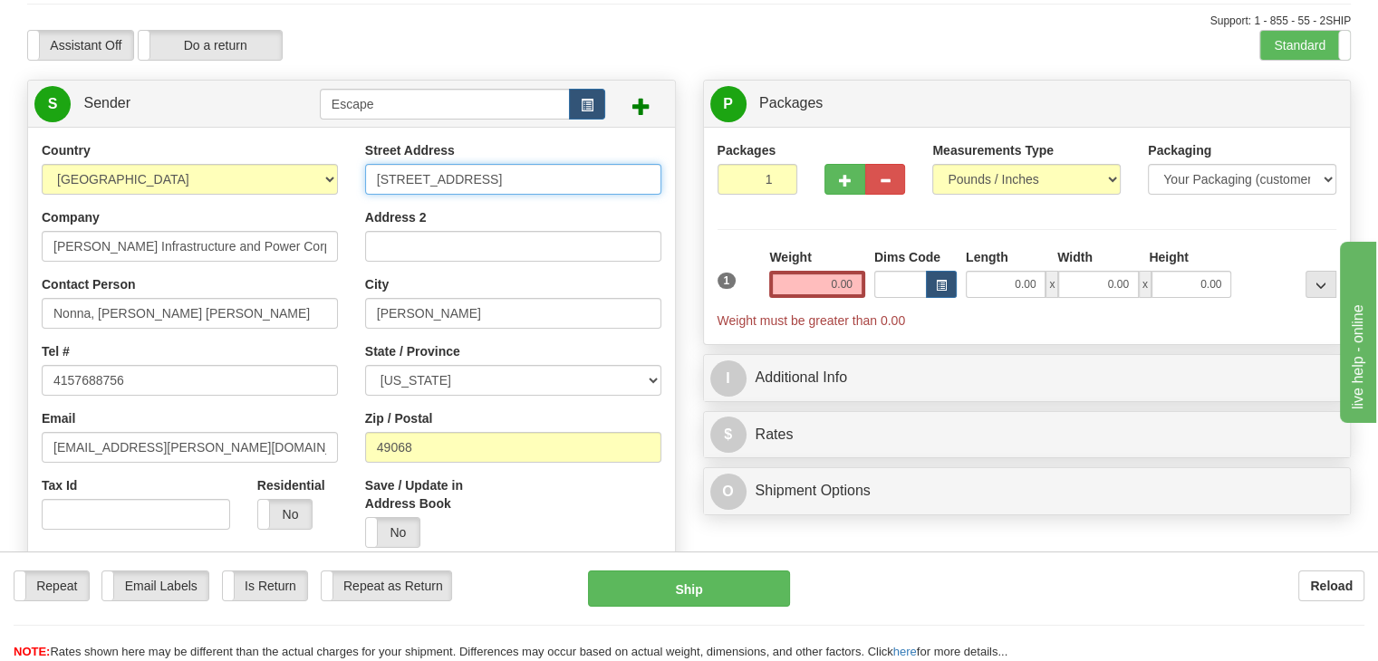
drag, startPoint x: 551, startPoint y: 186, endPoint x: 183, endPoint y: 166, distance: 368.2
click at [223, 187] on div "Country [GEOGRAPHIC_DATA] [GEOGRAPHIC_DATA] [GEOGRAPHIC_DATA] [GEOGRAPHIC_DATA]…" at bounding box center [351, 392] width 647 height 502
type input "[STREET_ADDRESS]"
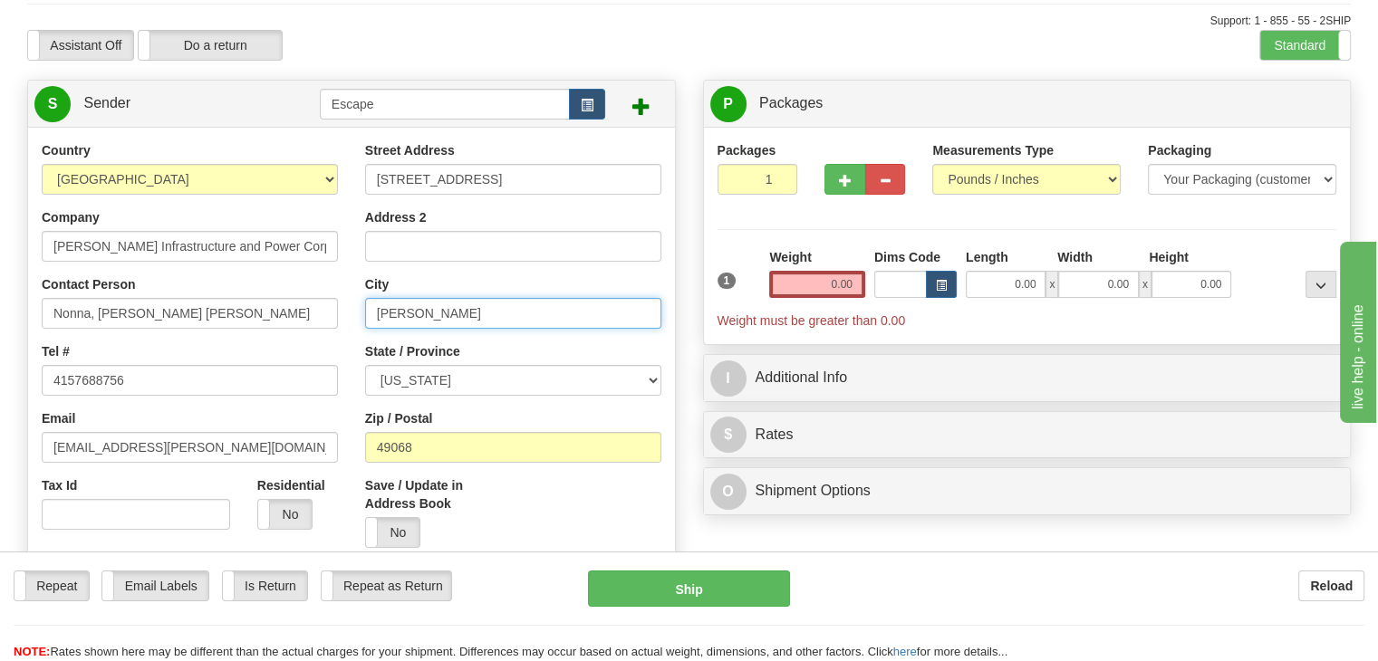
drag, startPoint x: 475, startPoint y: 314, endPoint x: 178, endPoint y: 293, distance: 297.9
click at [185, 302] on div "Country [GEOGRAPHIC_DATA] [GEOGRAPHIC_DATA] [GEOGRAPHIC_DATA] [GEOGRAPHIC_DATA]…" at bounding box center [351, 392] width 647 height 502
type input "Mesquite"
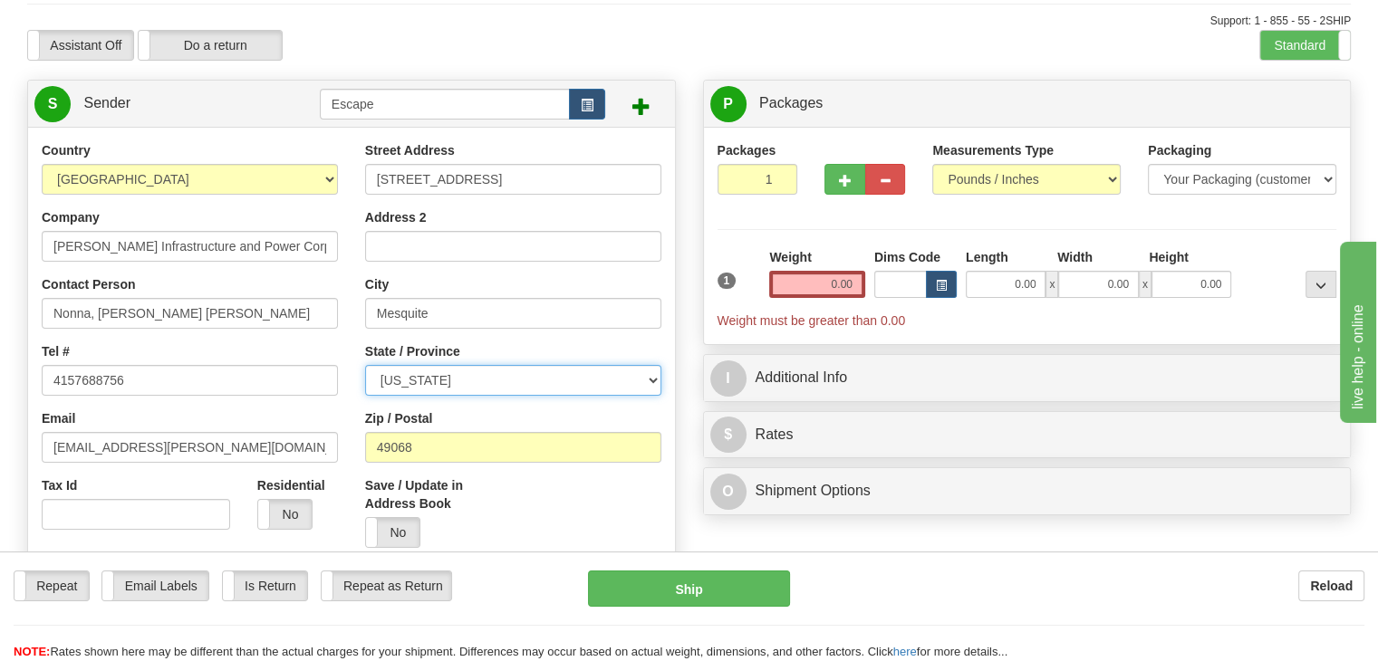
click at [417, 380] on select "[US_STATE] [US_STATE] [US_STATE] [US_STATE] Armed Forces America Armed Forces E…" at bounding box center [513, 380] width 296 height 31
select select "NV"
click at [365, 366] on select "[US_STATE] [US_STATE] [US_STATE] [US_STATE] Armed Forces America Armed Forces E…" at bounding box center [513, 380] width 296 height 31
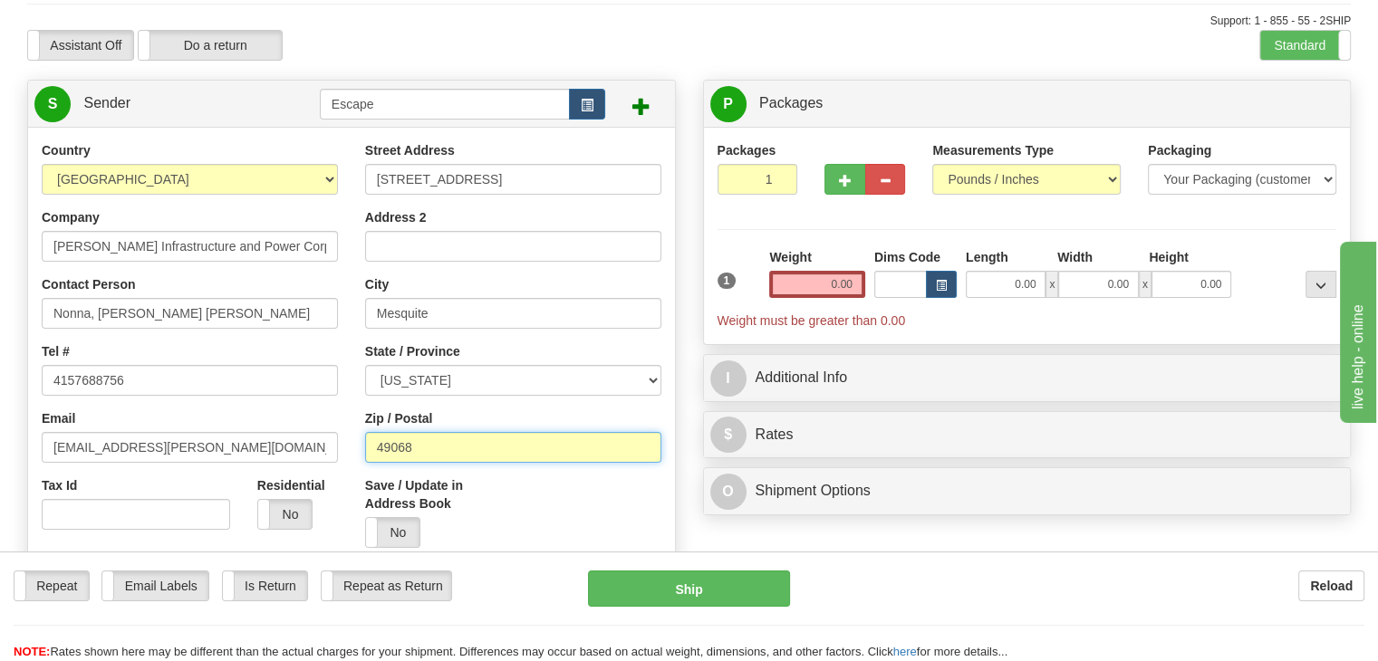
drag, startPoint x: 435, startPoint y: 441, endPoint x: 279, endPoint y: 432, distance: 156.0
click at [309, 443] on div "Country [GEOGRAPHIC_DATA] [GEOGRAPHIC_DATA] [GEOGRAPHIC_DATA] [GEOGRAPHIC_DATA]…" at bounding box center [351, 392] width 647 height 502
type input "89027"
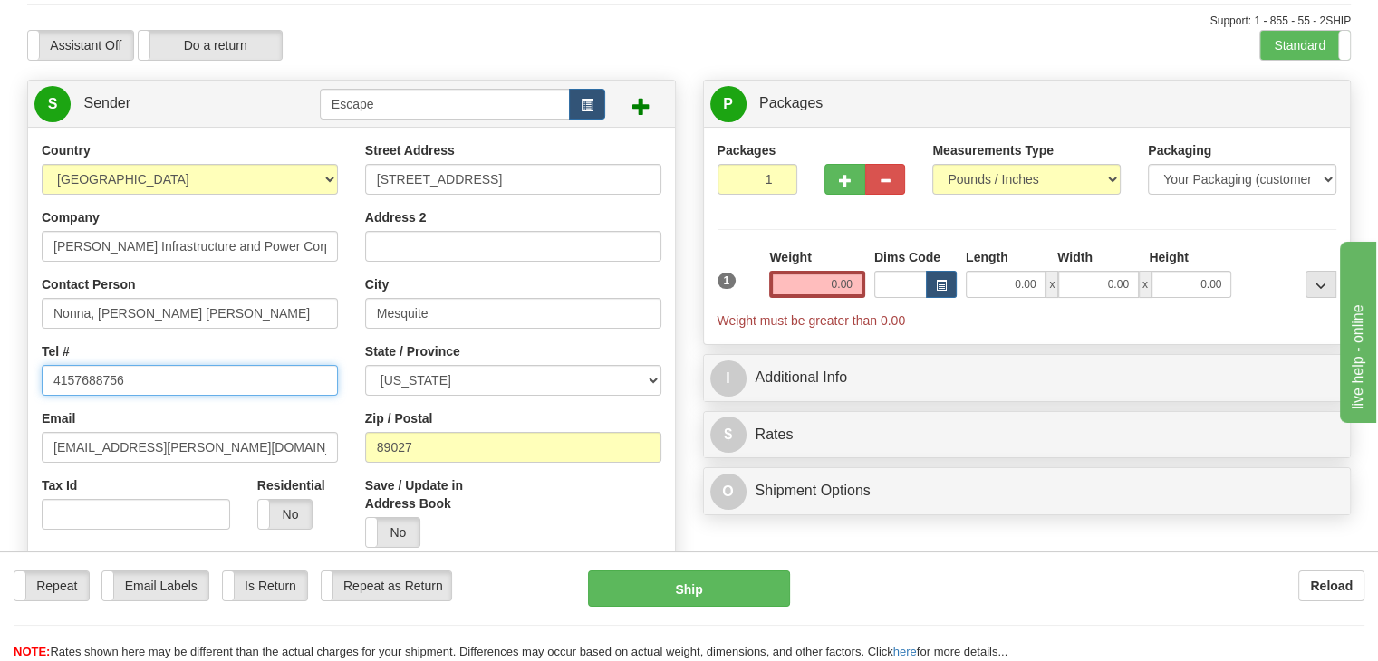
drag, startPoint x: 149, startPoint y: 379, endPoint x: 0, endPoint y: 369, distance: 149.8
click at [0, 369] on div "Toggle navigation Settings Shipping Preferences Fields Preferences New" at bounding box center [689, 620] width 1378 height 1422
type input "6173082711"
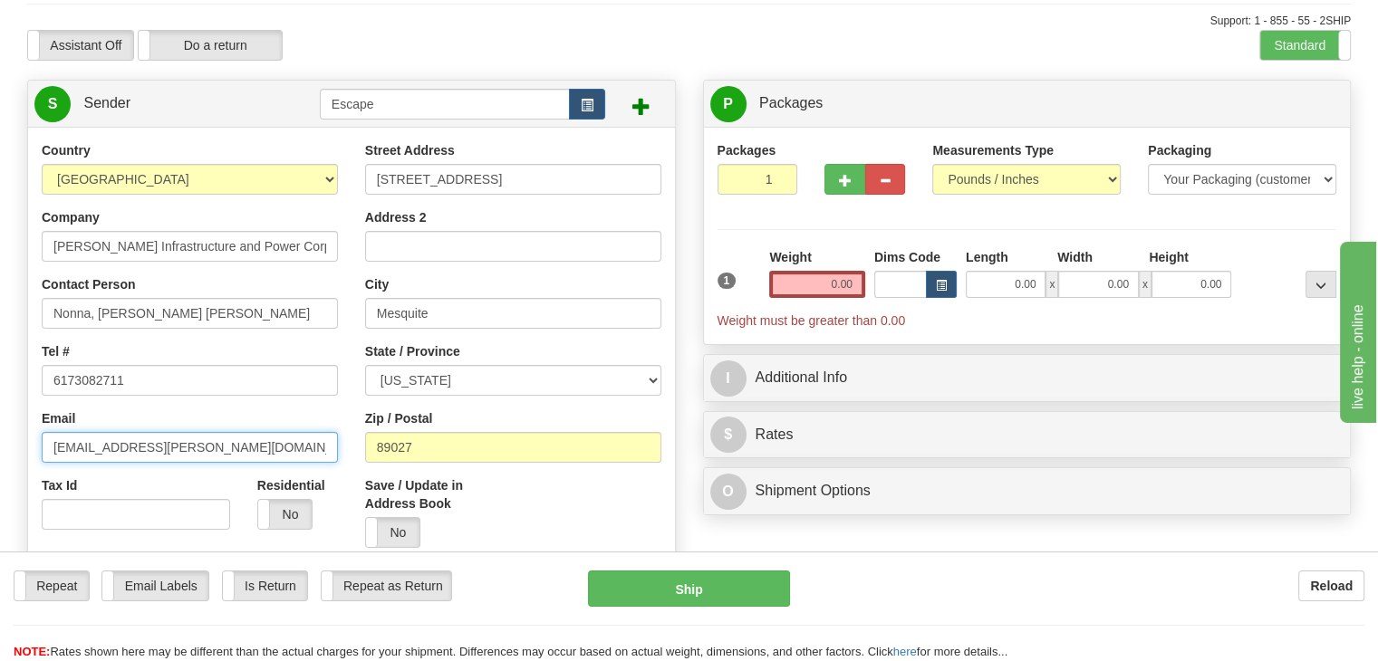
drag, startPoint x: 94, startPoint y: 448, endPoint x: 0, endPoint y: 432, distance: 95.6
click at [0, 432] on div "Toggle navigation Settings Shipping Preferences Fields Preferences New" at bounding box center [689, 620] width 1378 height 1422
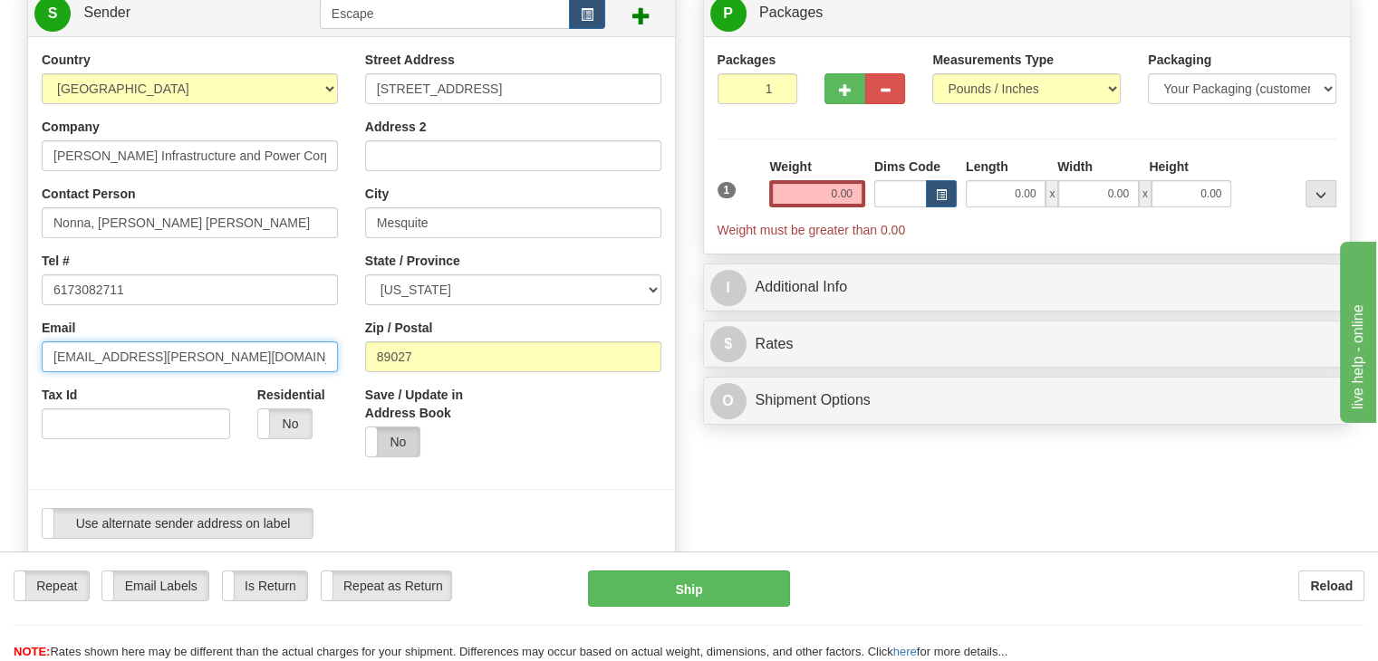
type input "[EMAIL_ADDRESS][PERSON_NAME][DOMAIN_NAME]"
click at [394, 445] on label "No" at bounding box center [392, 441] width 53 height 29
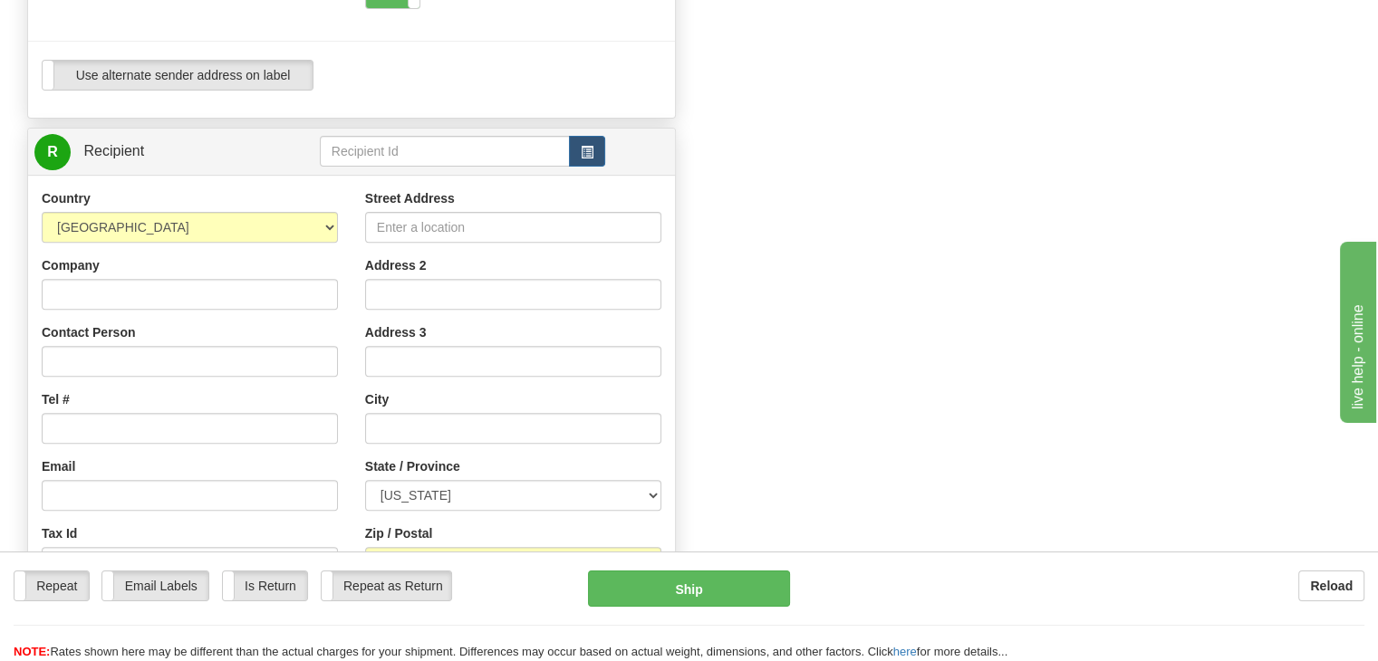
scroll to position [634, 0]
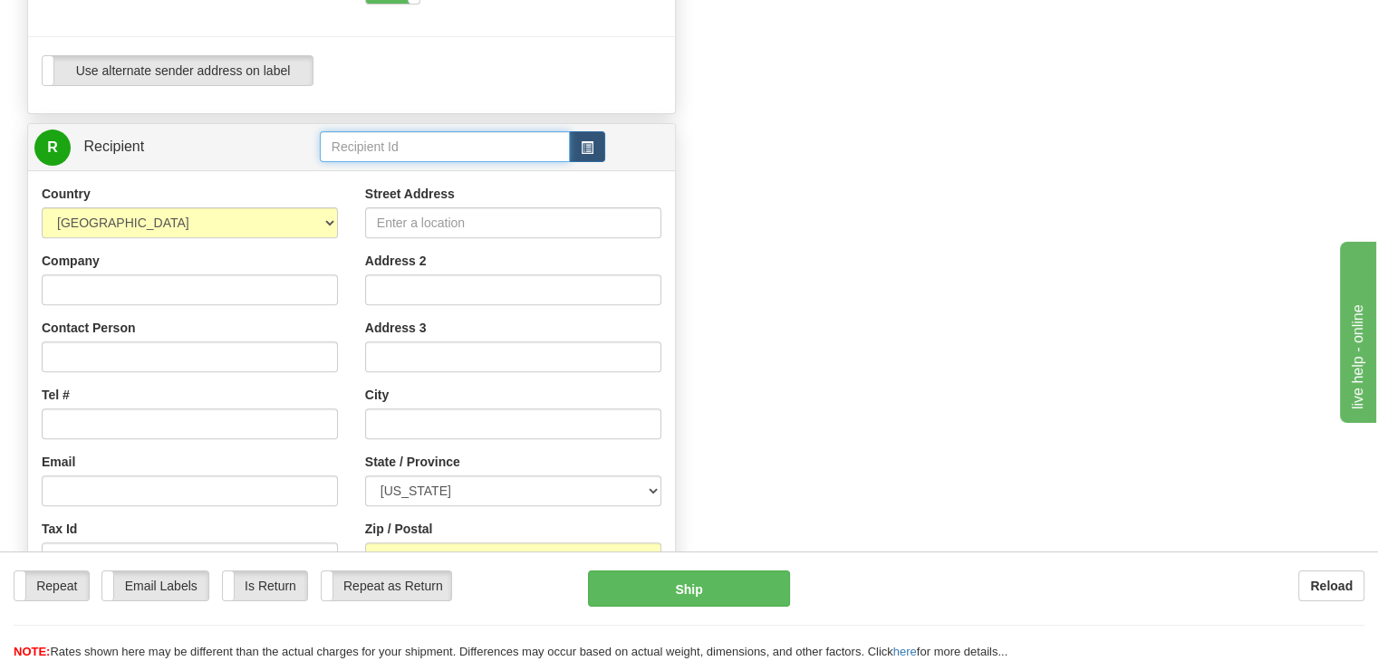
click at [391, 149] on input "text" at bounding box center [445, 146] width 250 height 31
type input "Megger"
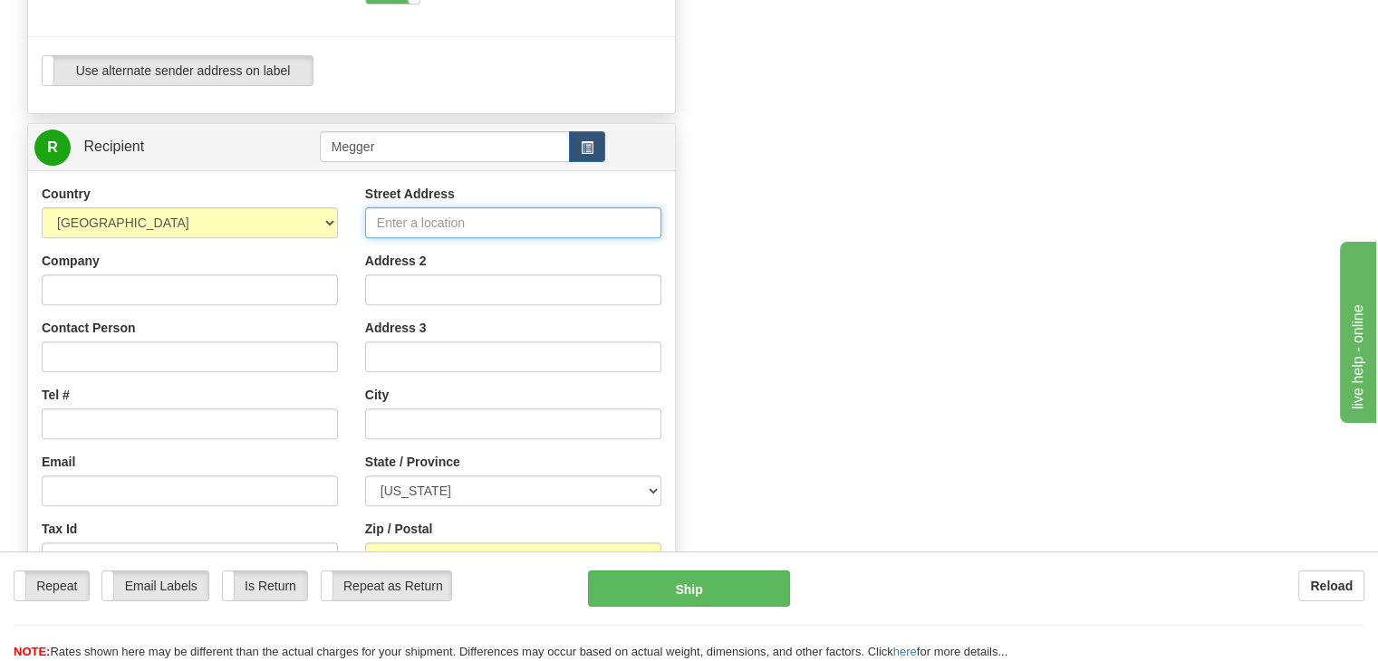
click at [496, 226] on input "Street Address" at bounding box center [513, 222] width 296 height 31
type input "[STREET_ADDRESS]"
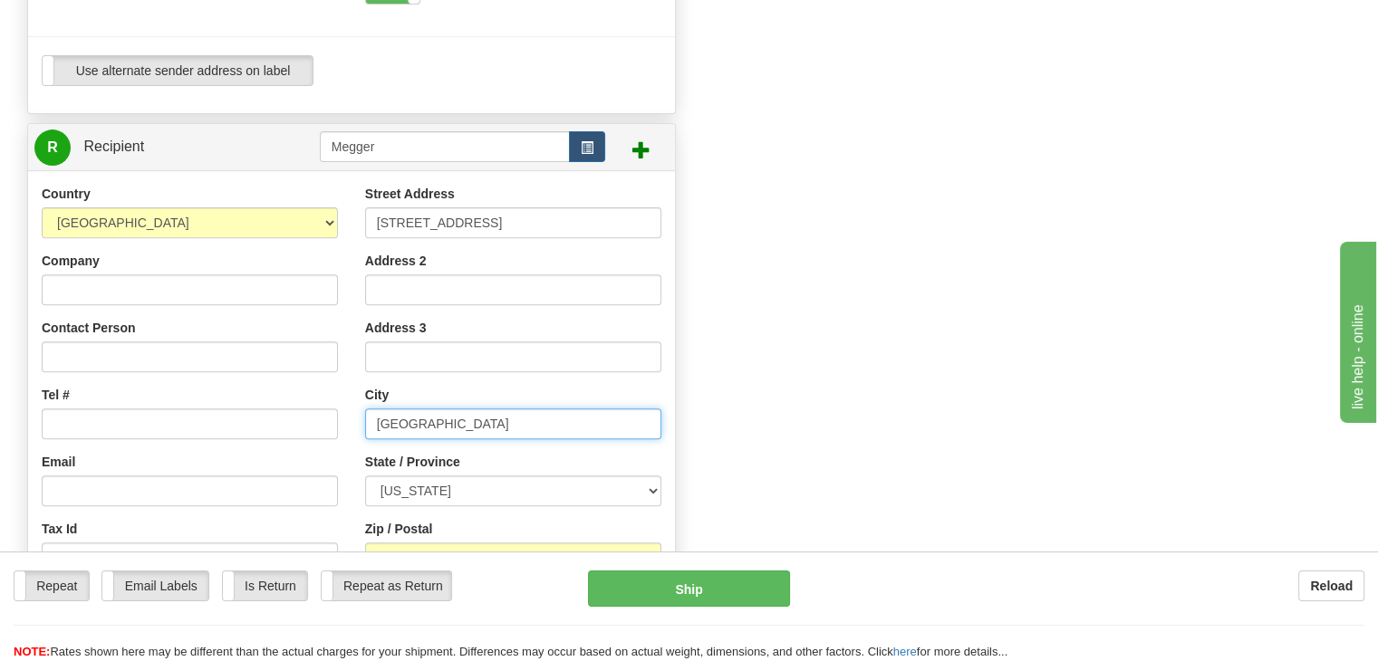
type input "[GEOGRAPHIC_DATA]"
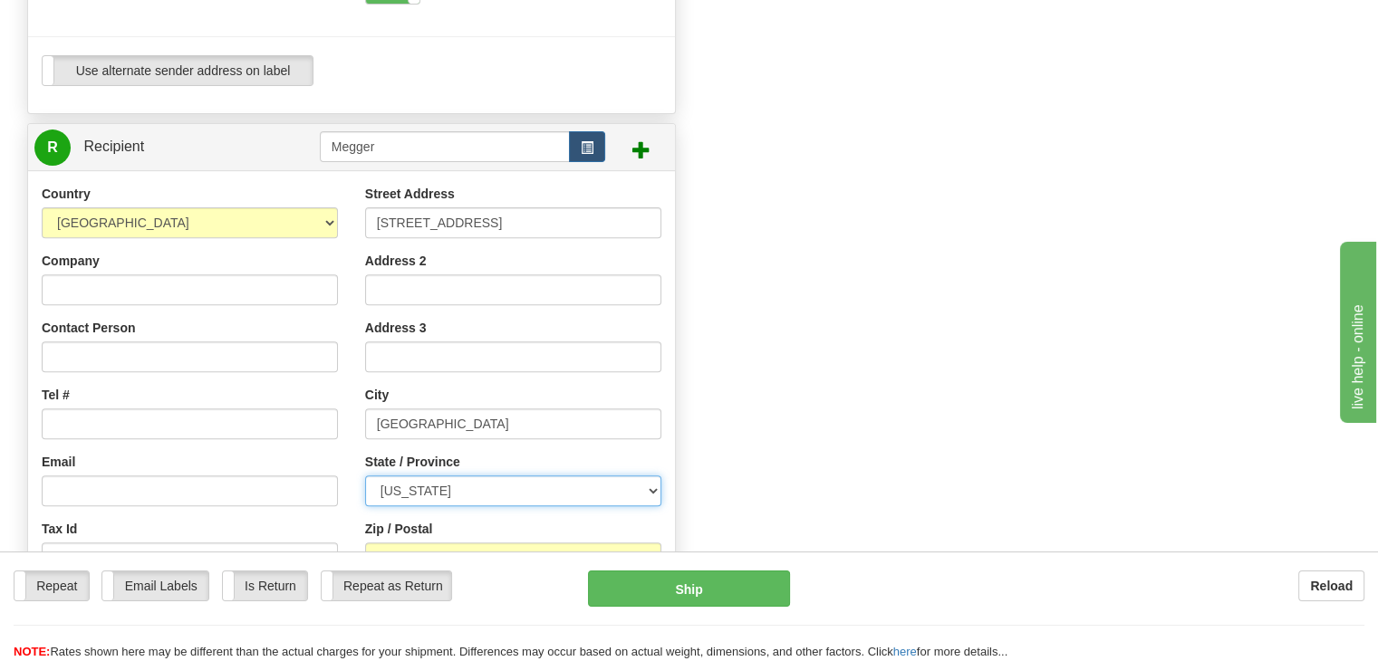
select select "PA"
type input "19460"
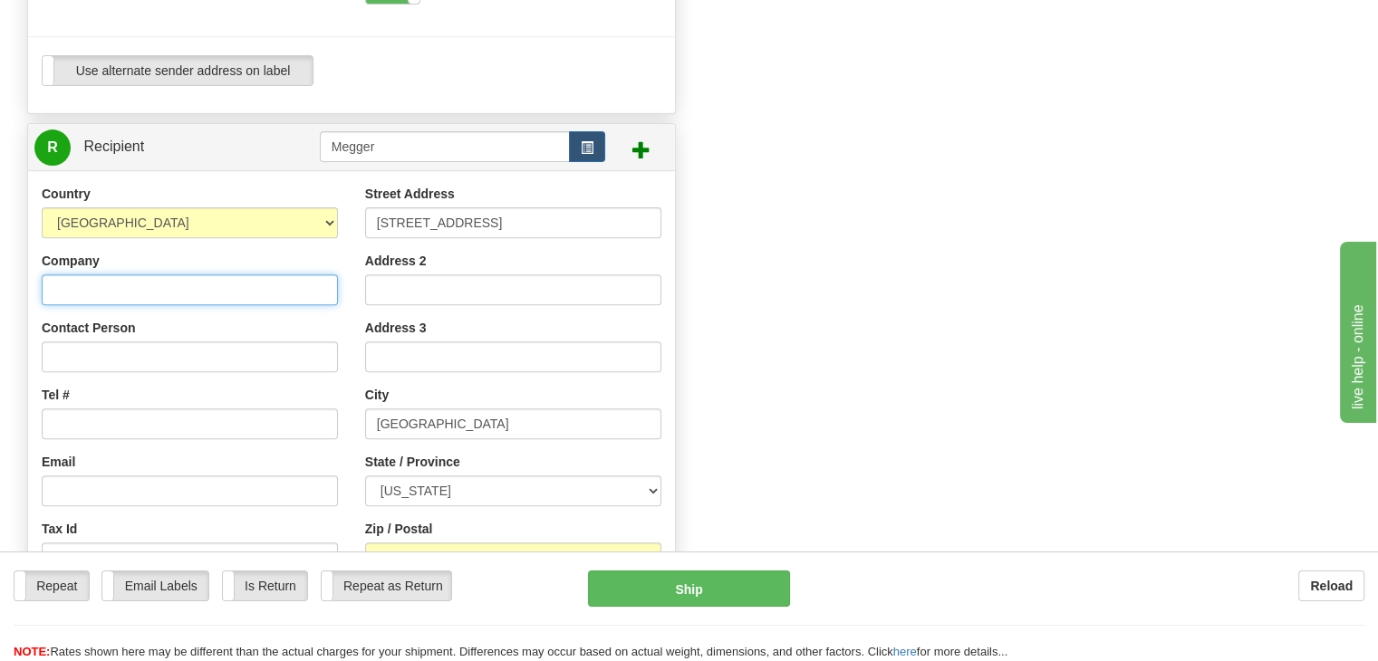
click at [82, 293] on input "Company" at bounding box center [190, 289] width 296 height 31
type input "Megger"
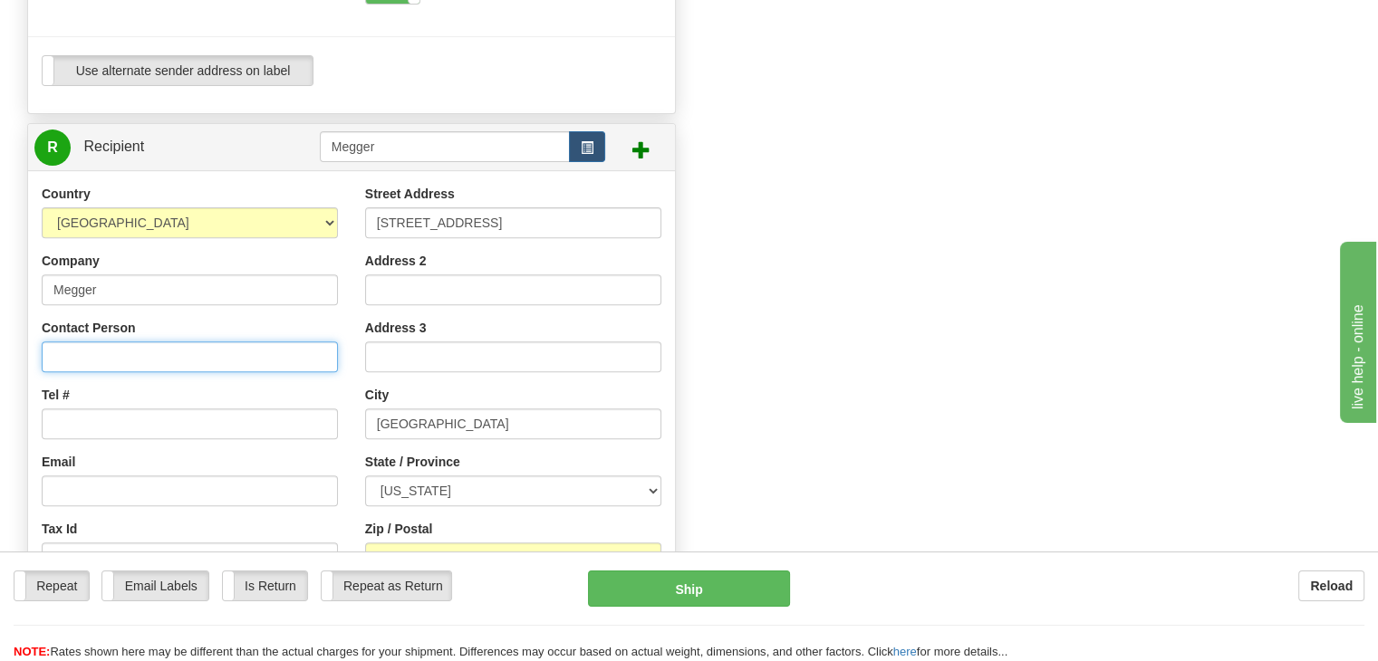
drag, startPoint x: 77, startPoint y: 345, endPoint x: 89, endPoint y: 353, distance: 14.3
click at [77, 345] on input "Contact Person" at bounding box center [190, 356] width 296 height 31
click at [120, 361] on input "Contact Person" at bounding box center [190, 356] width 296 height 31
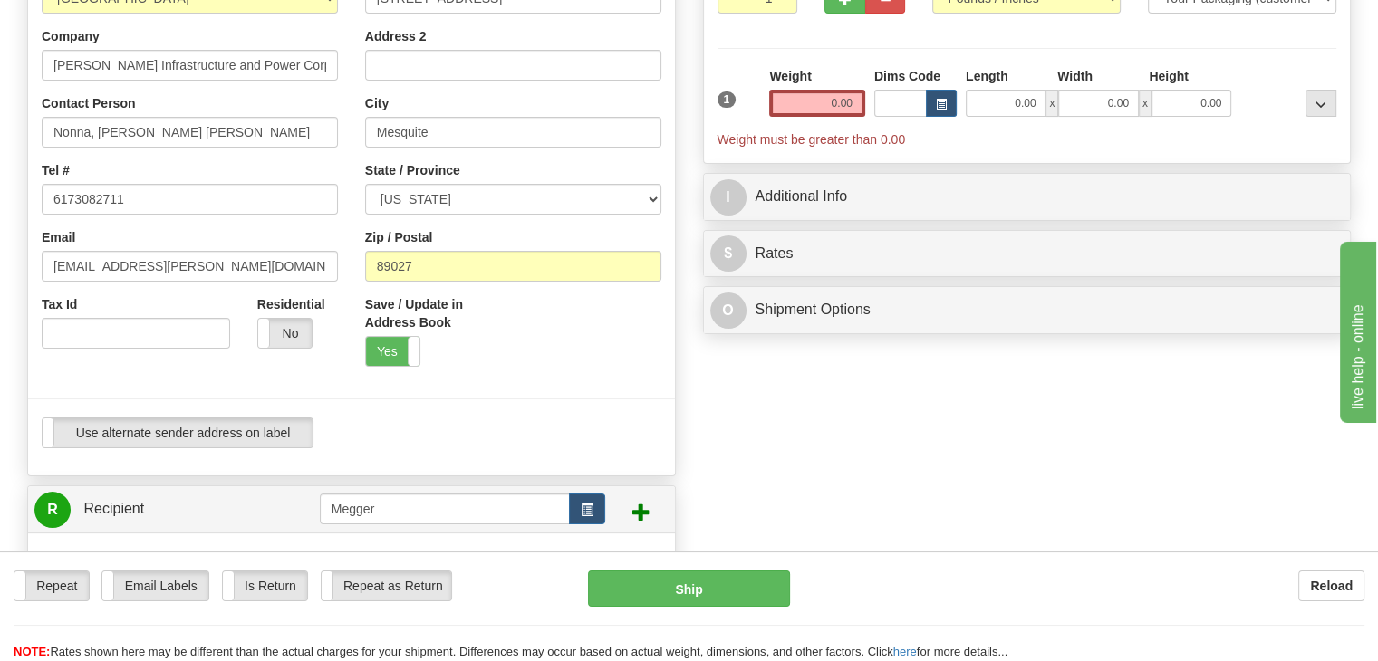
scroll to position [0, 0]
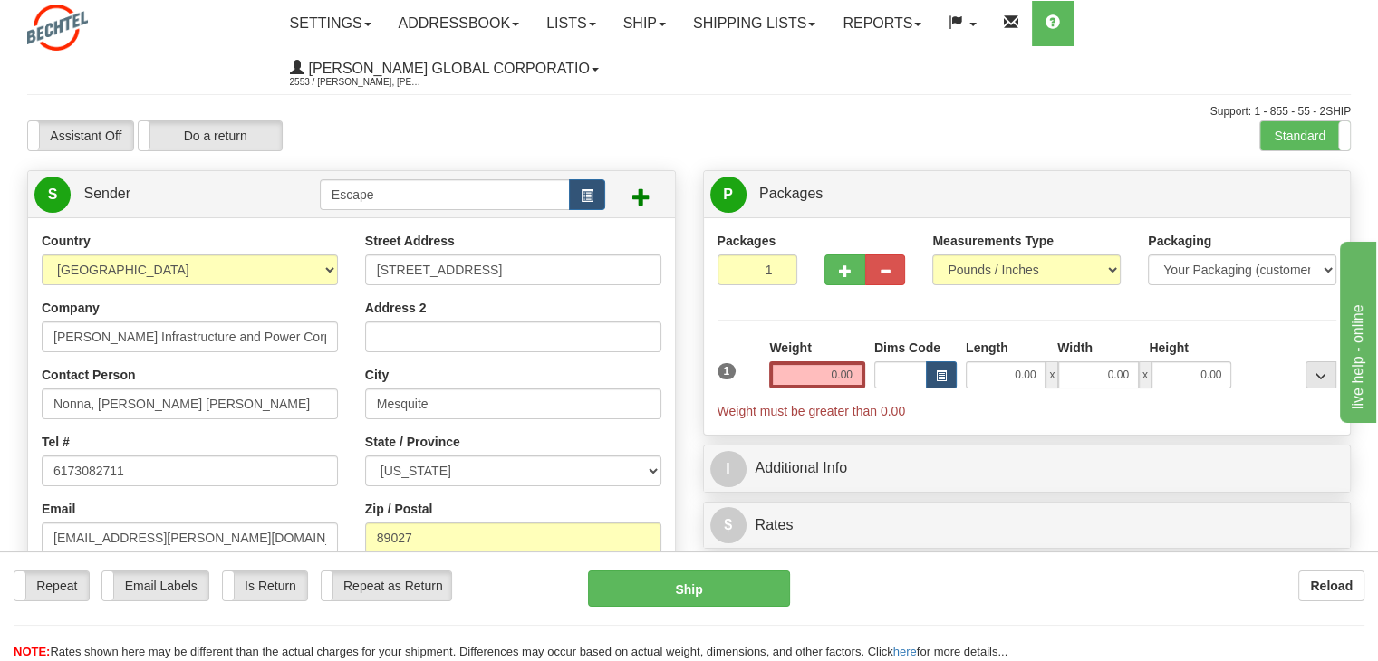
type input "RA 300334799"
drag, startPoint x: 819, startPoint y: 379, endPoint x: 888, endPoint y: 352, distance: 74.5
click at [894, 367] on div "1 Weight 0.00 Dims Code 0.00" at bounding box center [1027, 380] width 629 height 82
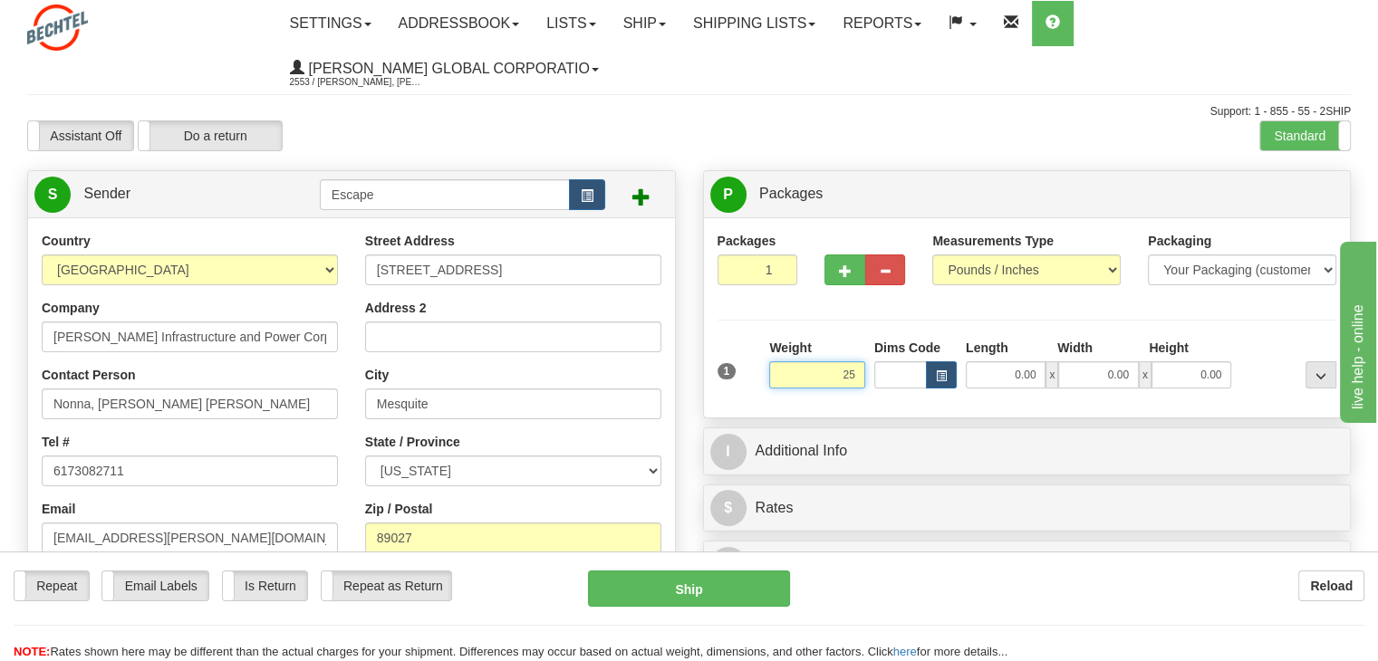
type input "25.00"
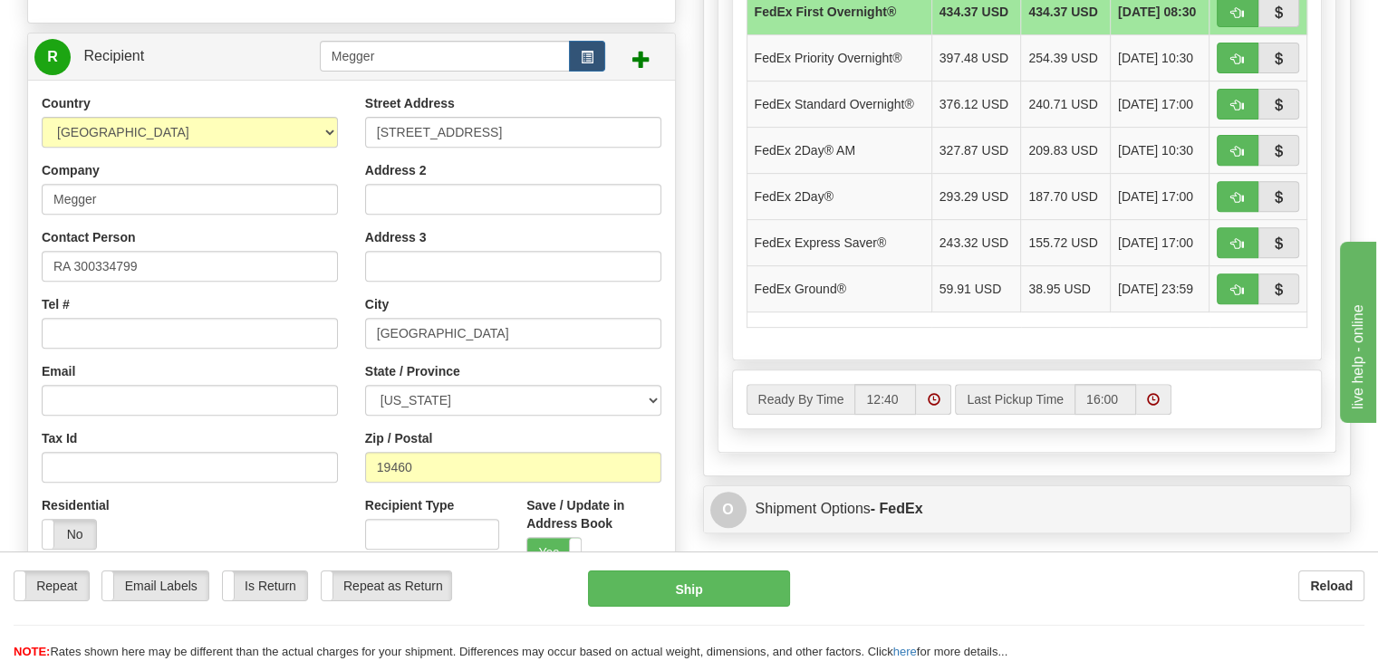
scroll to position [815, 0]
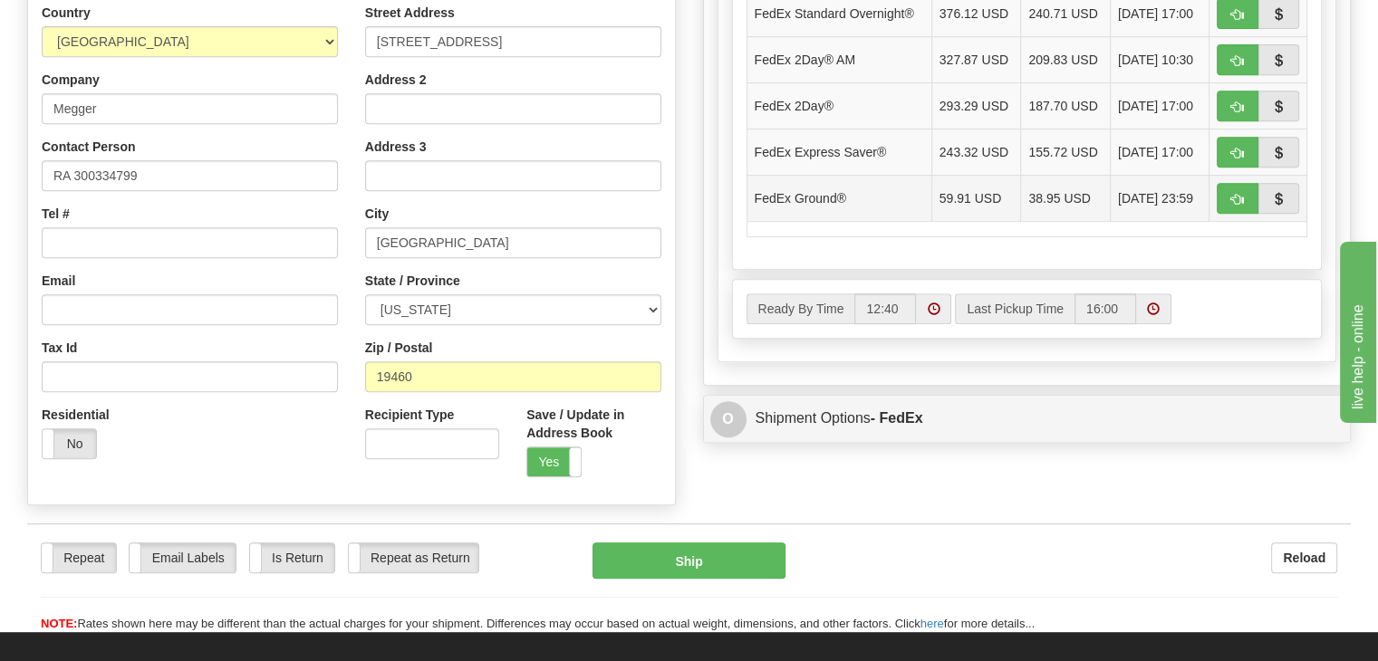
click at [808, 196] on td "FedEx Ground®" at bounding box center [838, 198] width 185 height 46
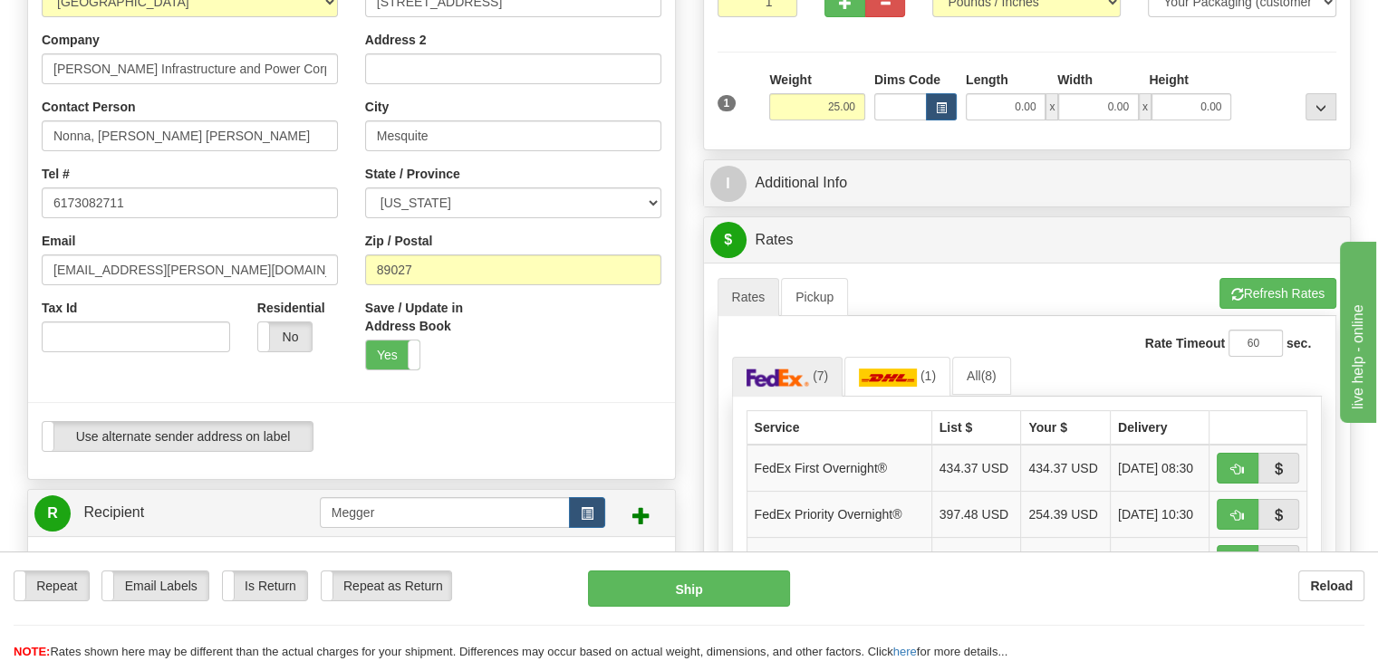
scroll to position [272, 0]
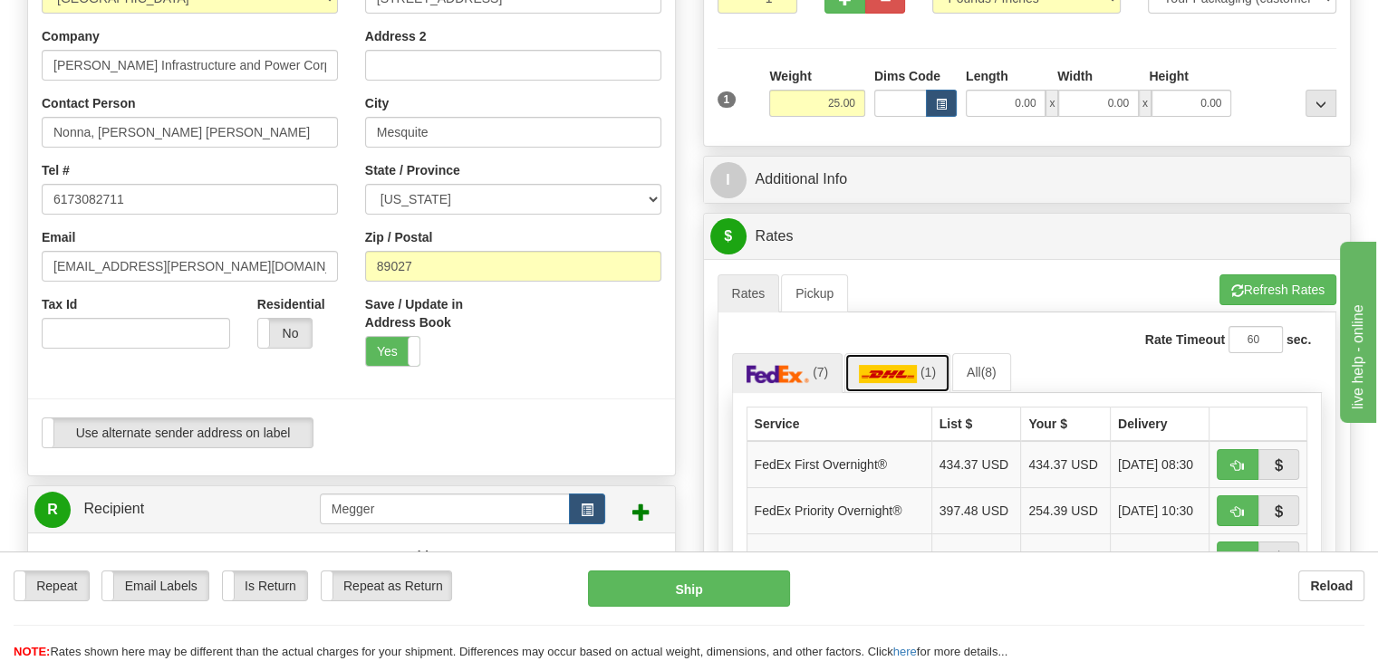
click at [911, 372] on img at bounding box center [888, 374] width 58 height 18
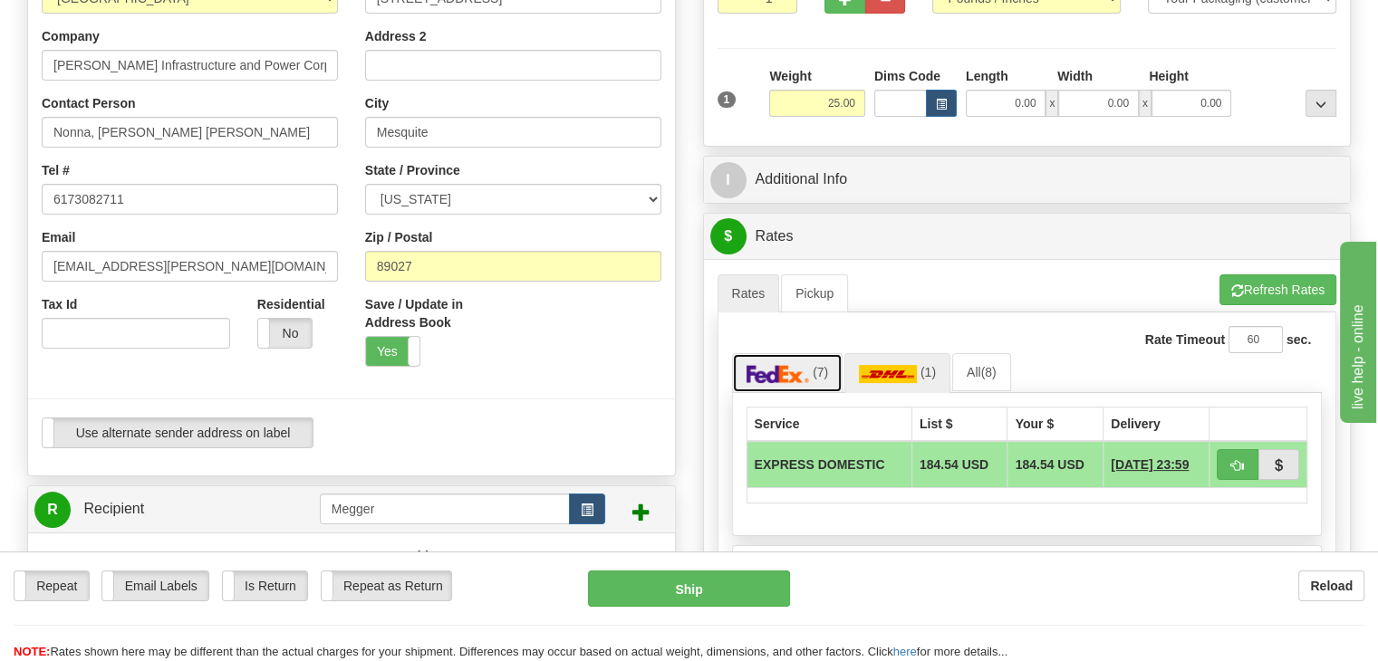
click at [794, 370] on img at bounding box center [777, 374] width 63 height 18
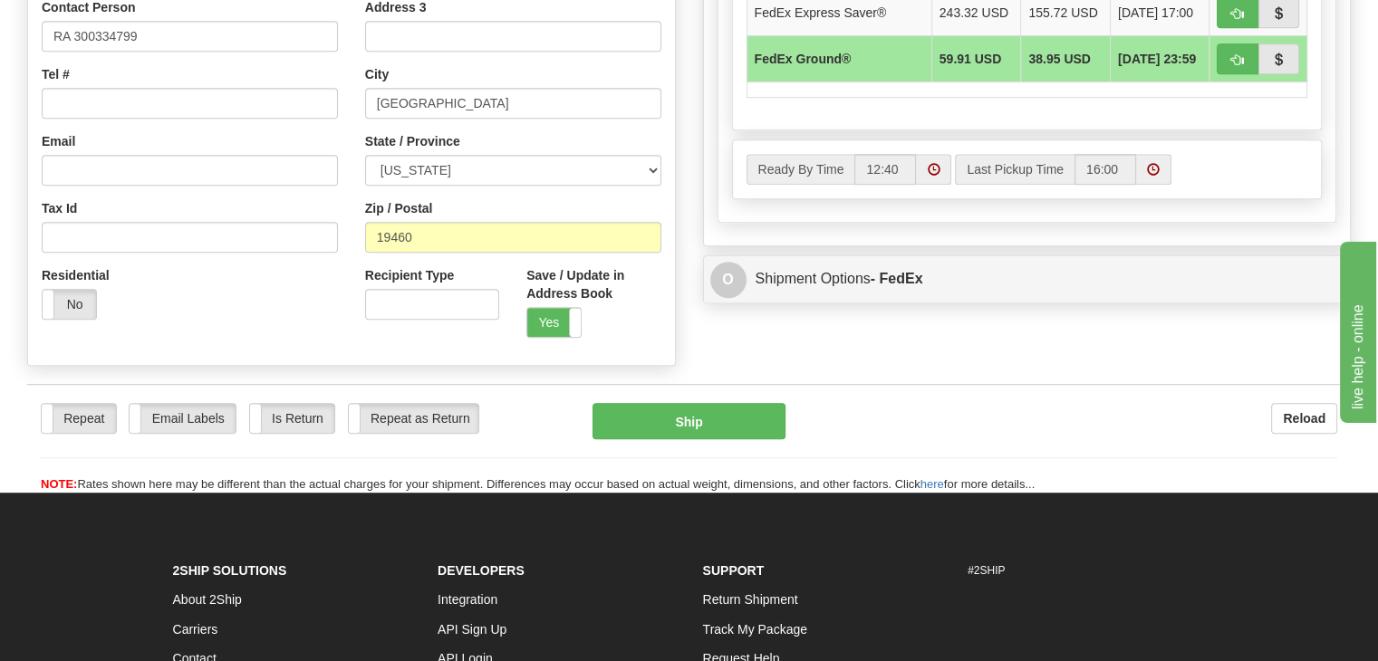
scroll to position [996, 0]
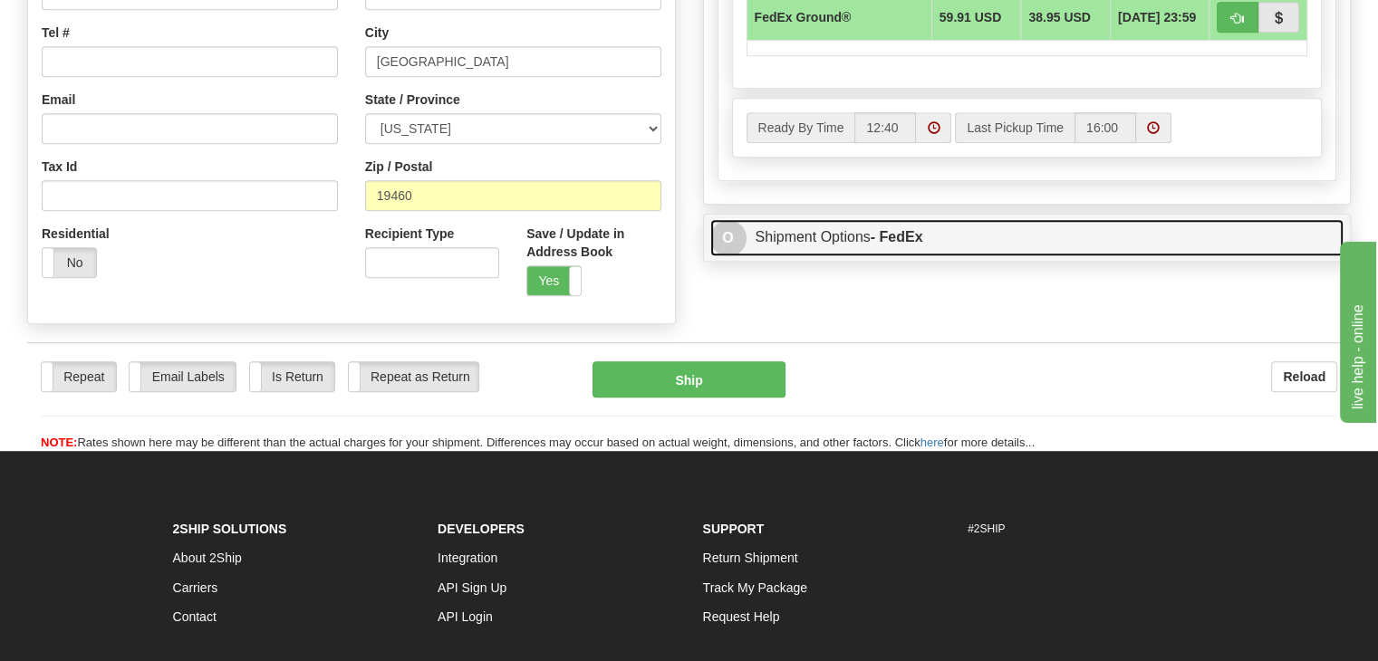
click at [810, 236] on link "O Shipment Options - FedEx" at bounding box center [1027, 237] width 634 height 37
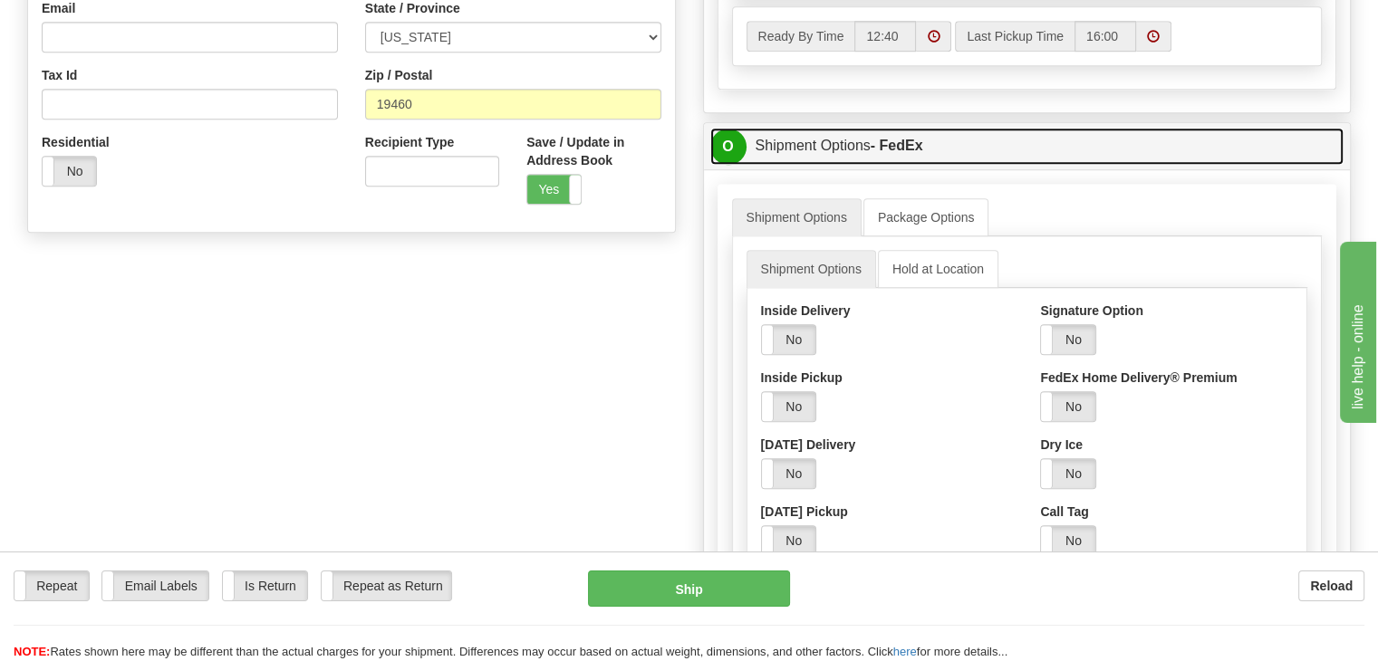
scroll to position [906, 0]
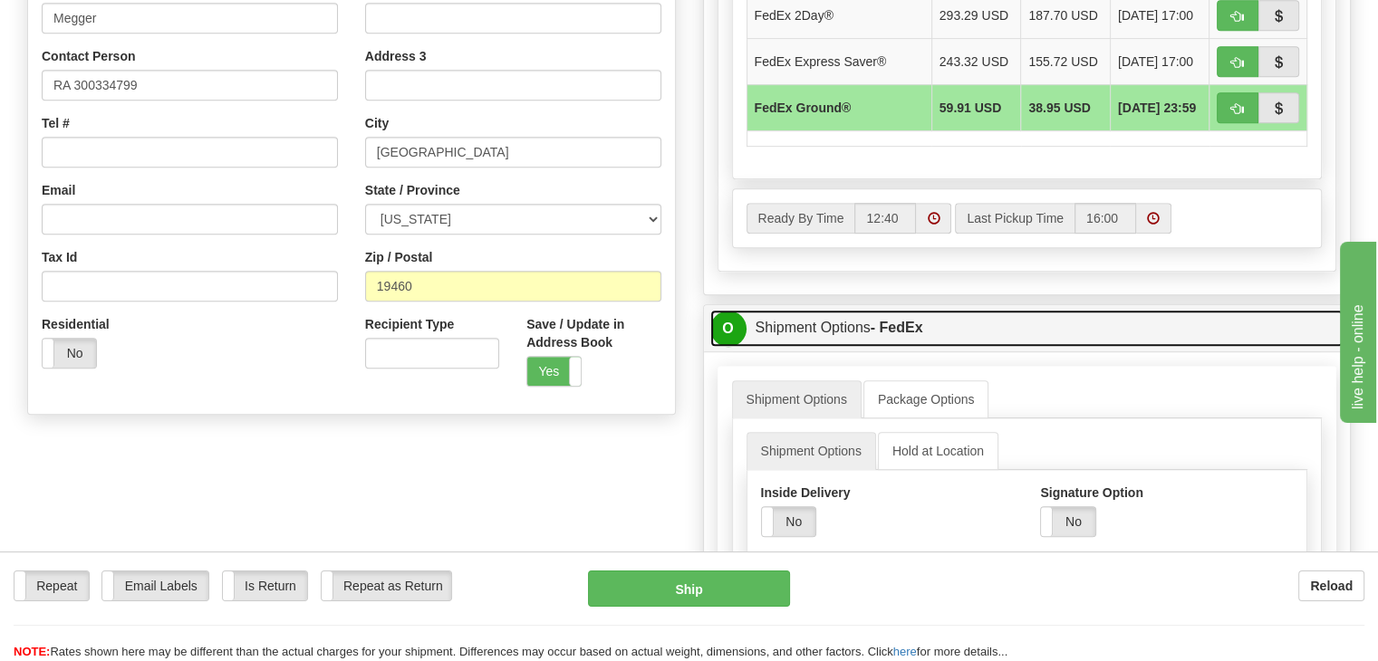
click at [830, 324] on link "O Shipment Options - FedEx" at bounding box center [1027, 328] width 634 height 37
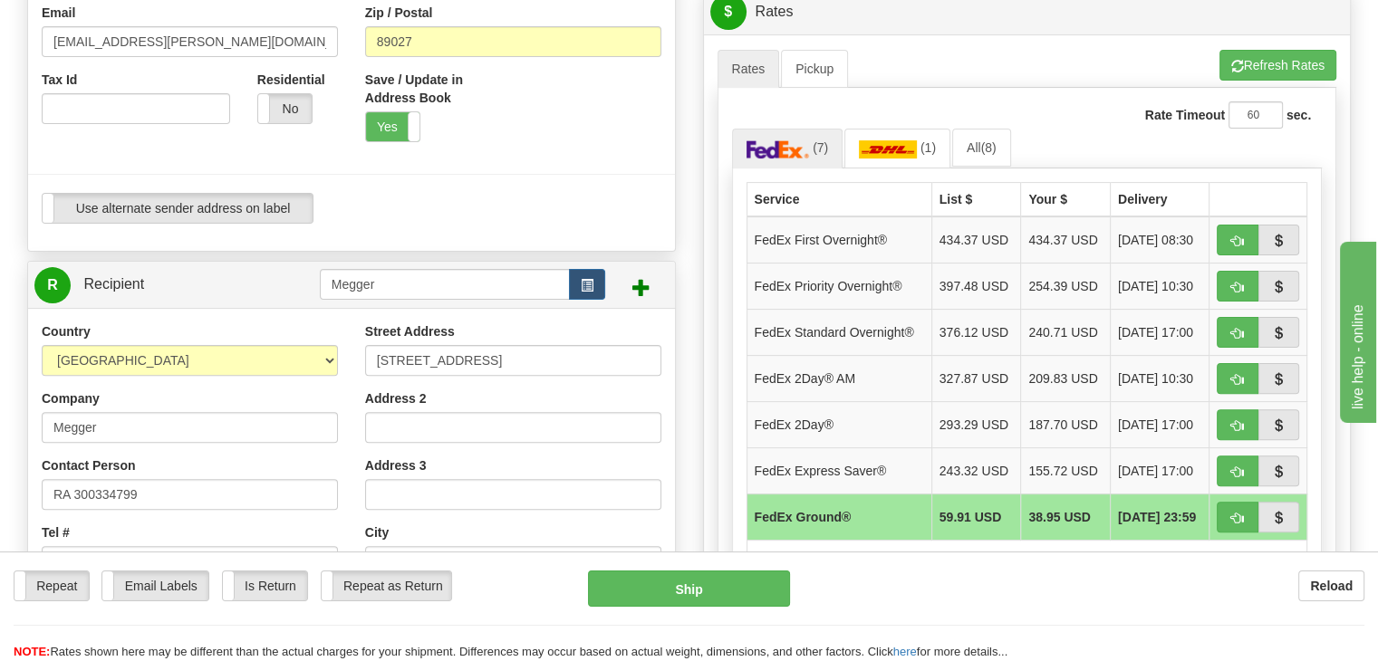
scroll to position [453, 0]
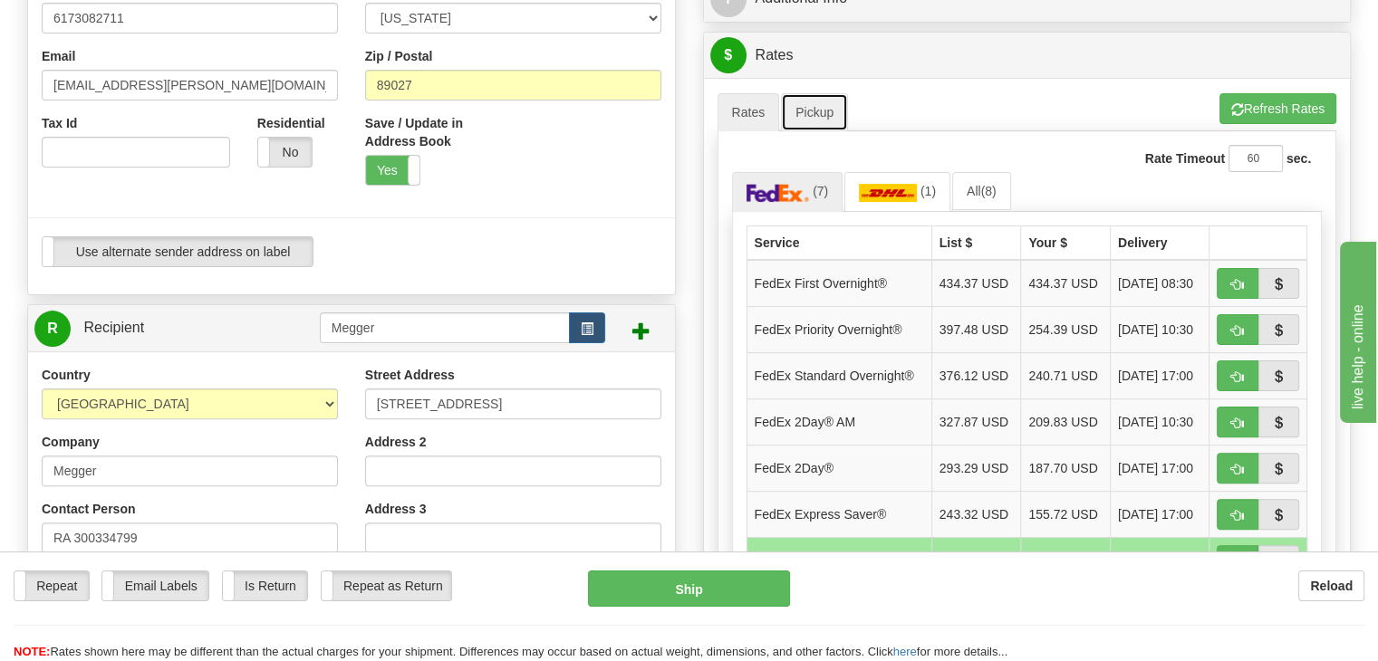
click at [808, 109] on link "Pickup" at bounding box center [814, 112] width 67 height 38
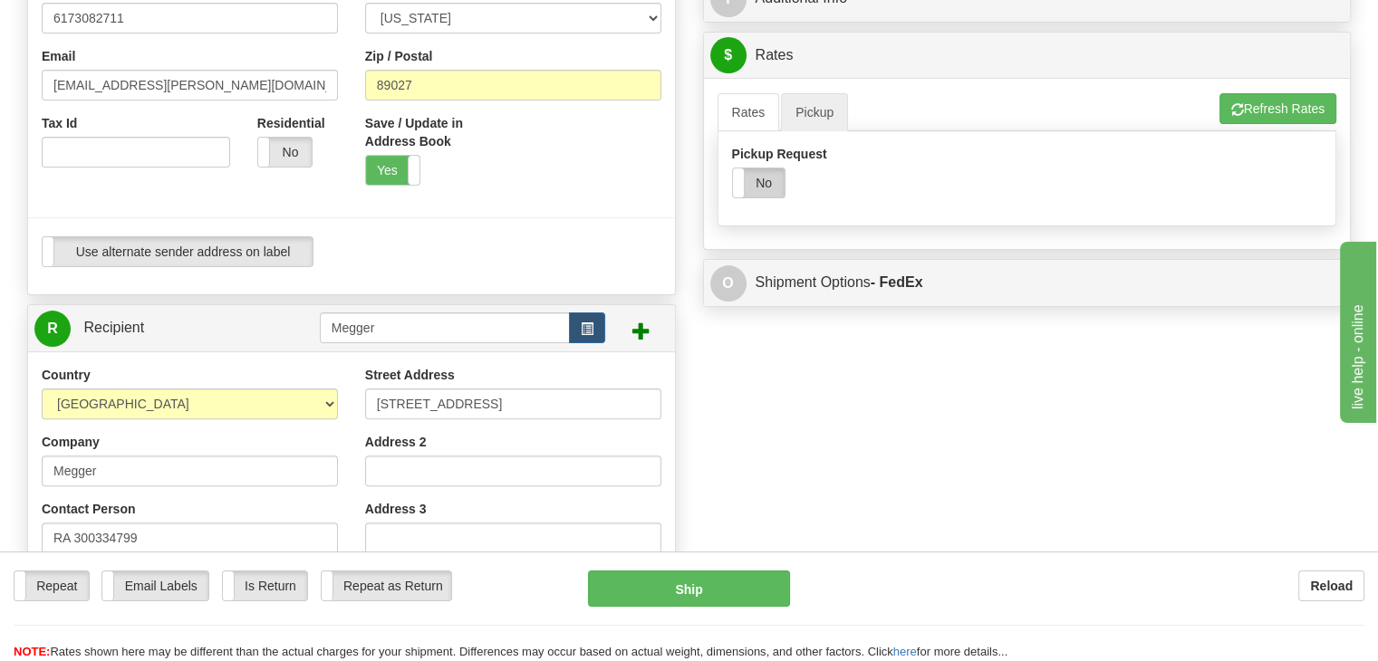
drag, startPoint x: 740, startPoint y: 182, endPoint x: 754, endPoint y: 192, distance: 16.8
click at [741, 182] on span at bounding box center [733, 182] width 24 height 29
click at [755, 116] on link "Rates" at bounding box center [748, 112] width 62 height 38
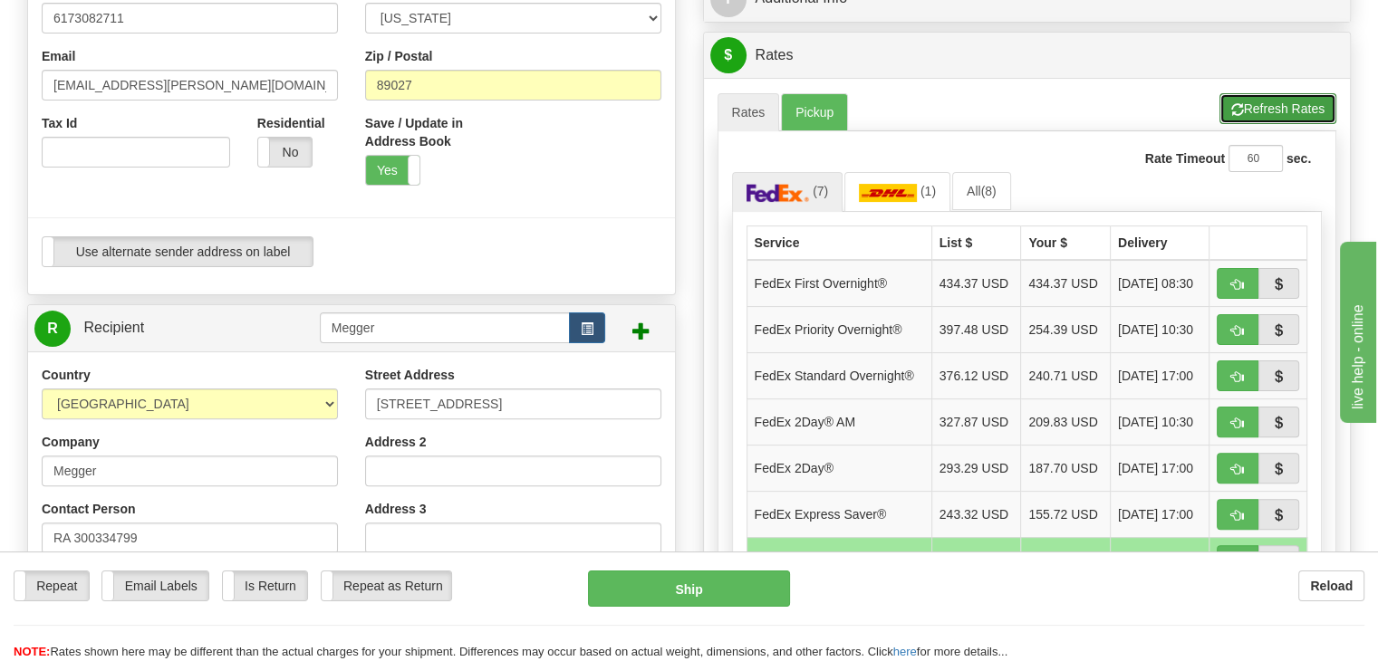
click at [1269, 106] on button "Refresh Rates" at bounding box center [1277, 108] width 117 height 31
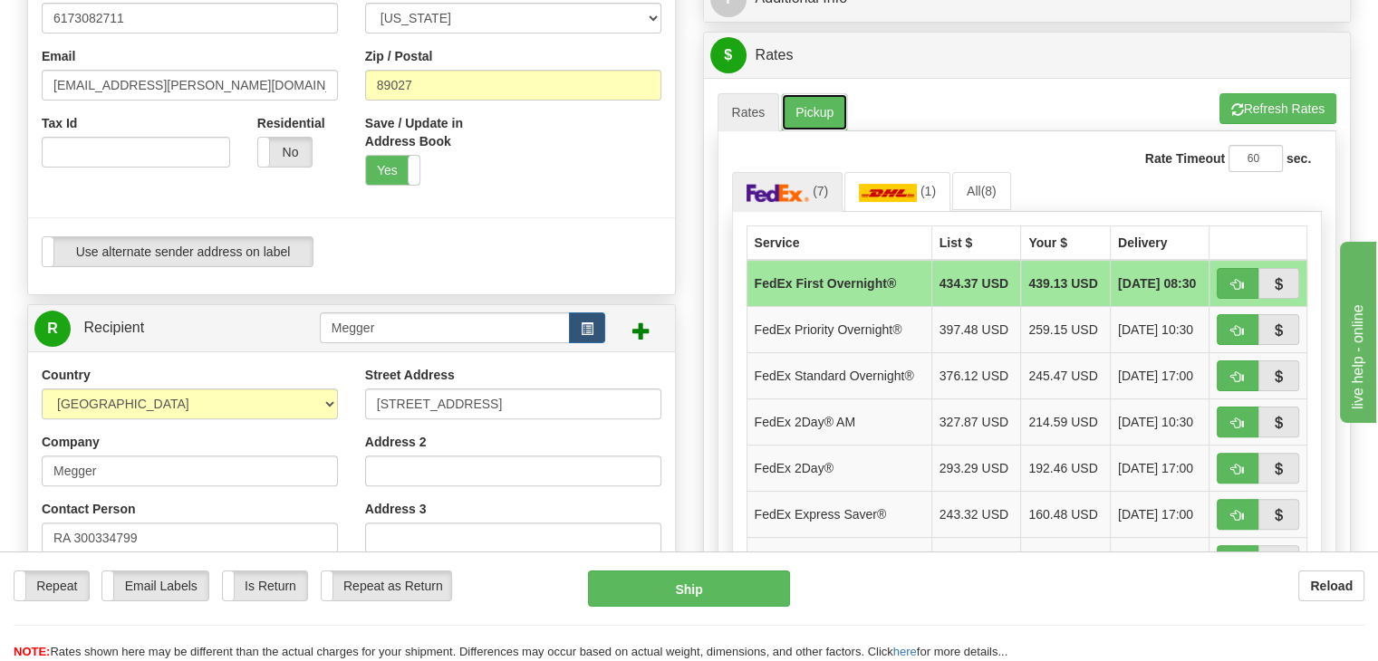
click at [814, 106] on link "Pickup" at bounding box center [814, 112] width 67 height 38
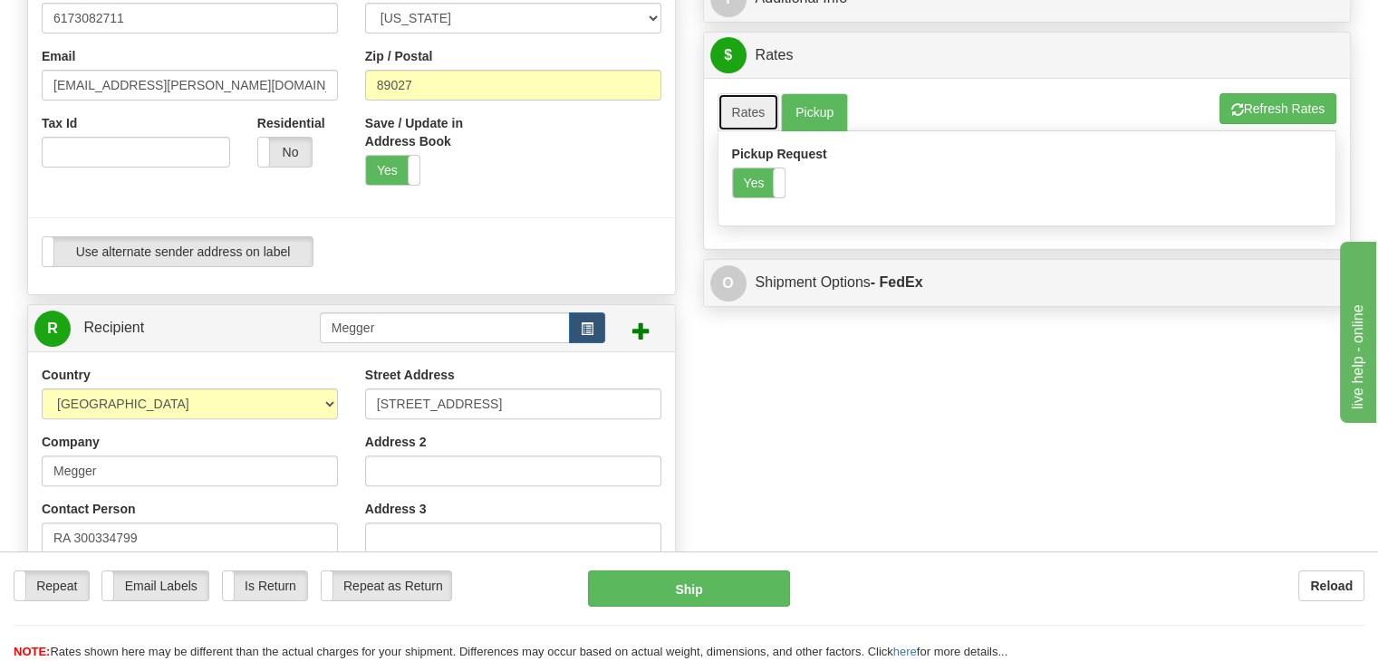
drag, startPoint x: 750, startPoint y: 112, endPoint x: 757, endPoint y: 120, distance: 10.9
click at [750, 112] on link "Rates" at bounding box center [748, 112] width 62 height 38
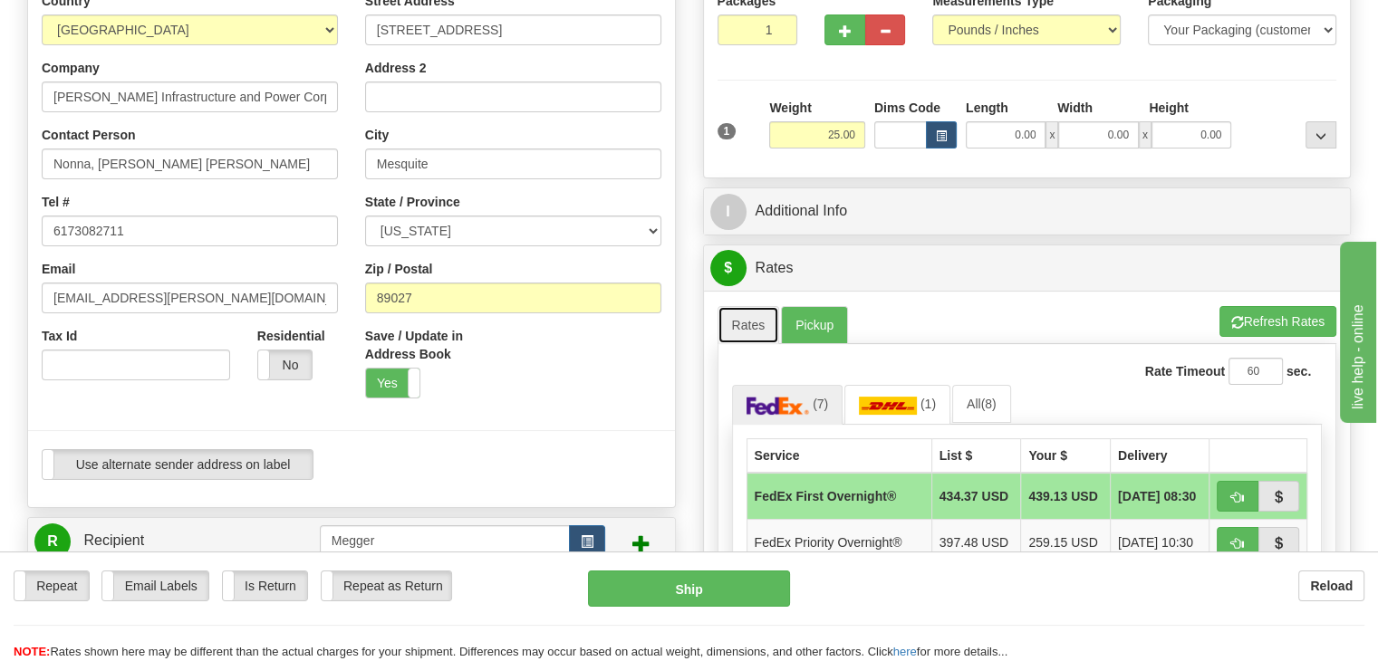
scroll to position [272, 0]
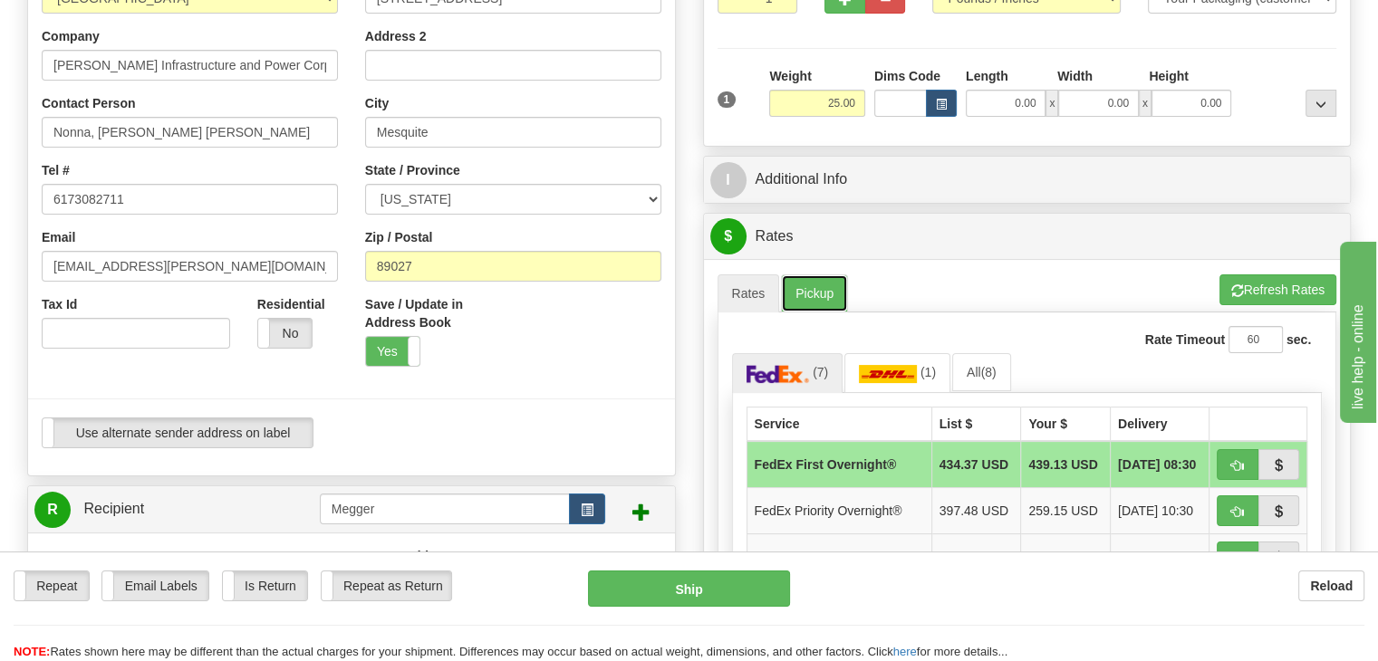
drag, startPoint x: 826, startPoint y: 283, endPoint x: 821, endPoint y: 299, distance: 16.3
click at [825, 283] on link "Pickup" at bounding box center [814, 293] width 67 height 38
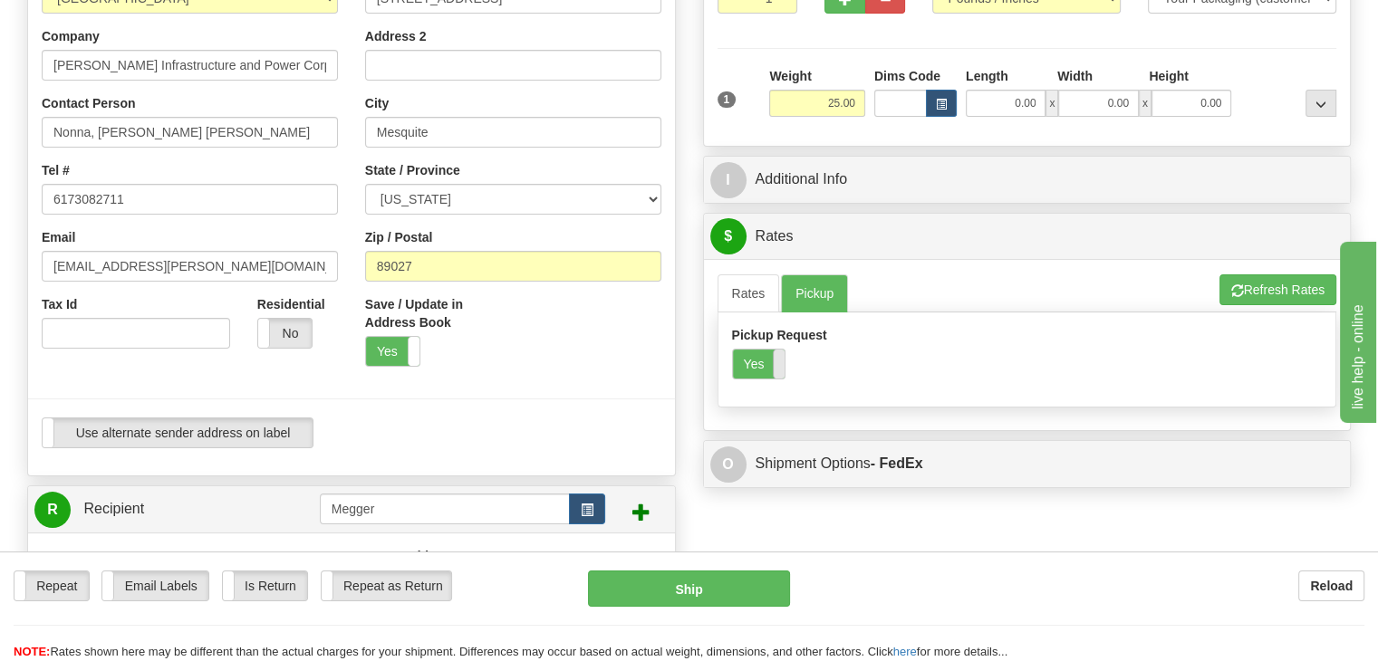
click at [776, 367] on span at bounding box center [785, 364] width 24 height 29
click at [757, 287] on link "Rates" at bounding box center [748, 293] width 62 height 38
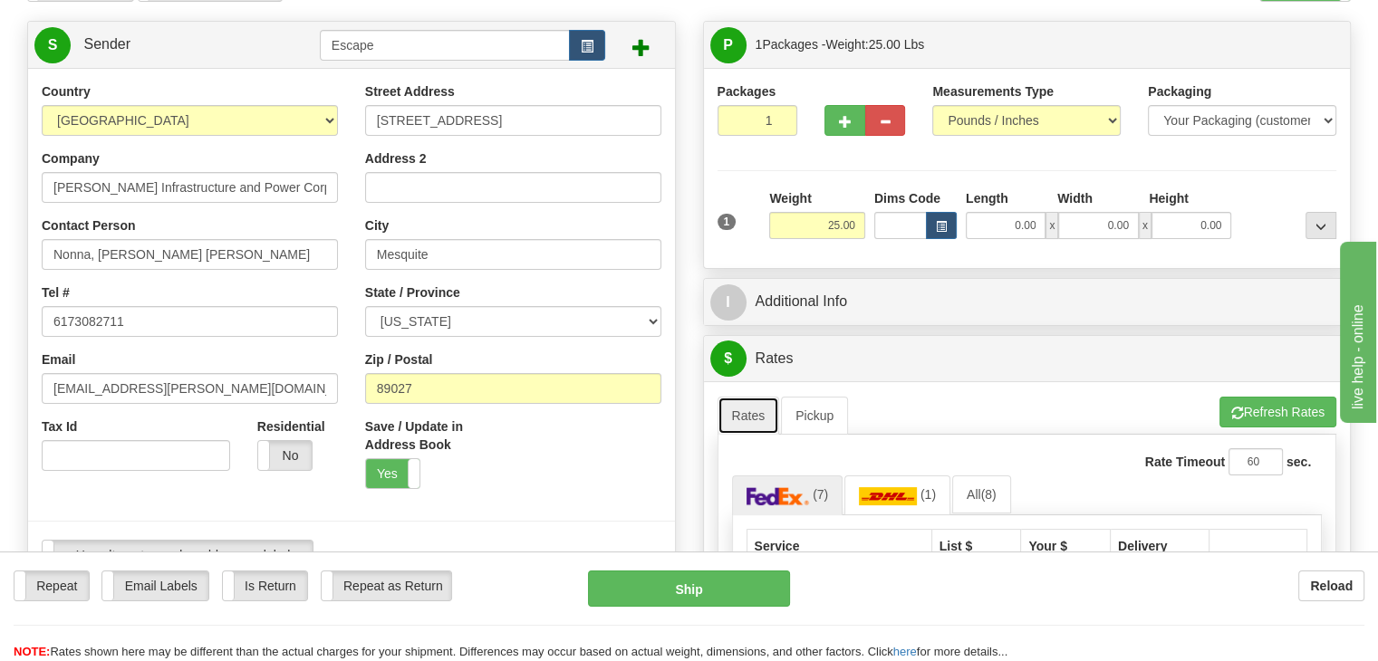
scroll to position [181, 0]
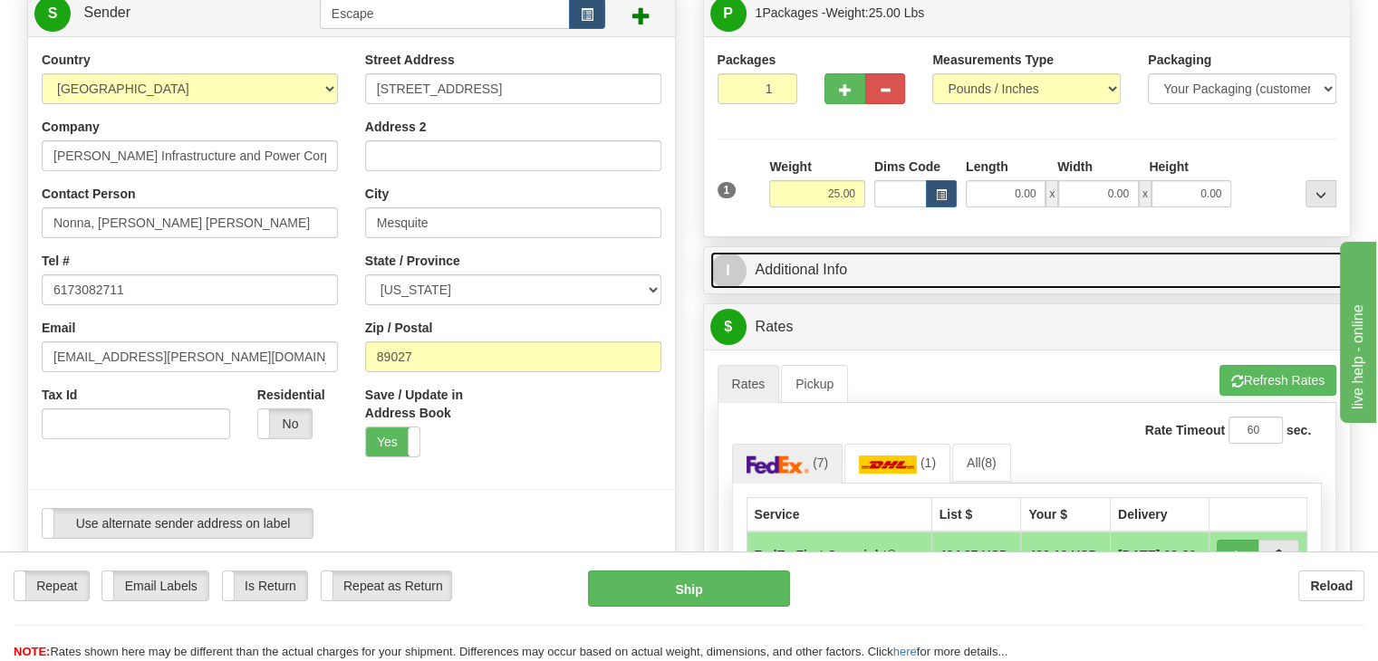
click at [881, 278] on link "I Additional Info" at bounding box center [1027, 270] width 634 height 37
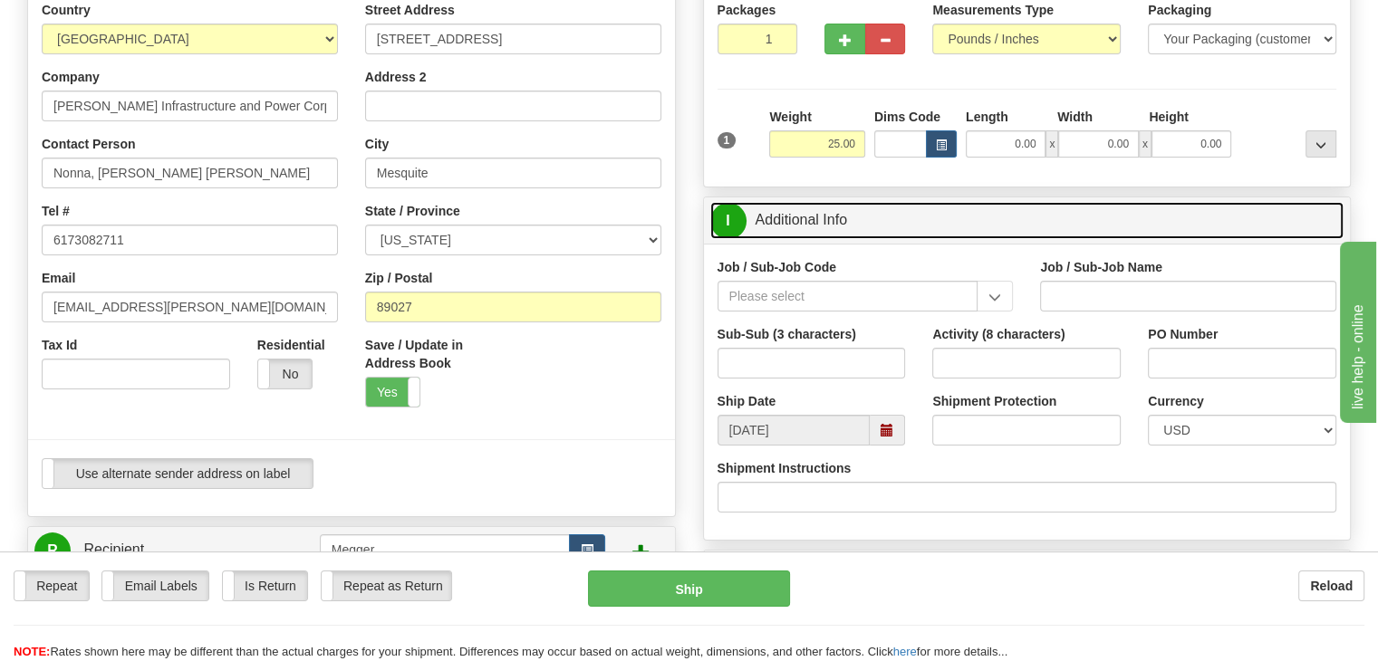
scroll to position [272, 0]
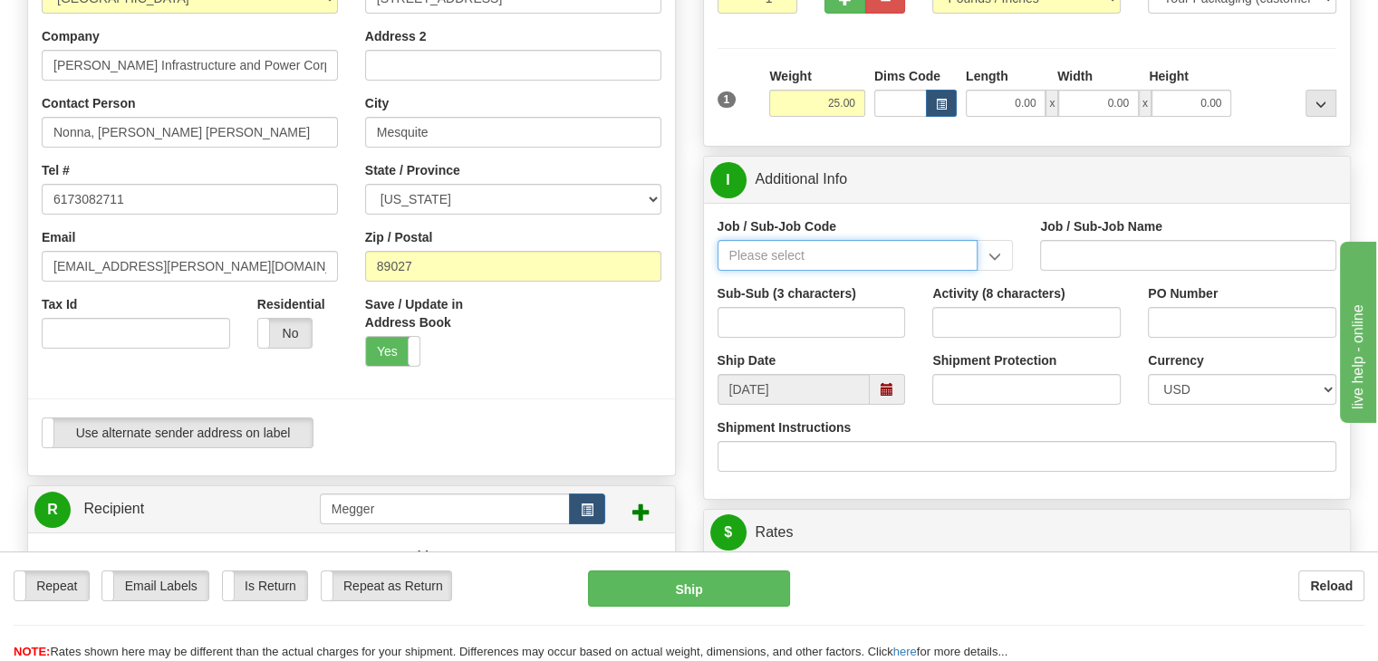
click at [886, 250] on input "Job / Sub-Job Code" at bounding box center [847, 255] width 261 height 31
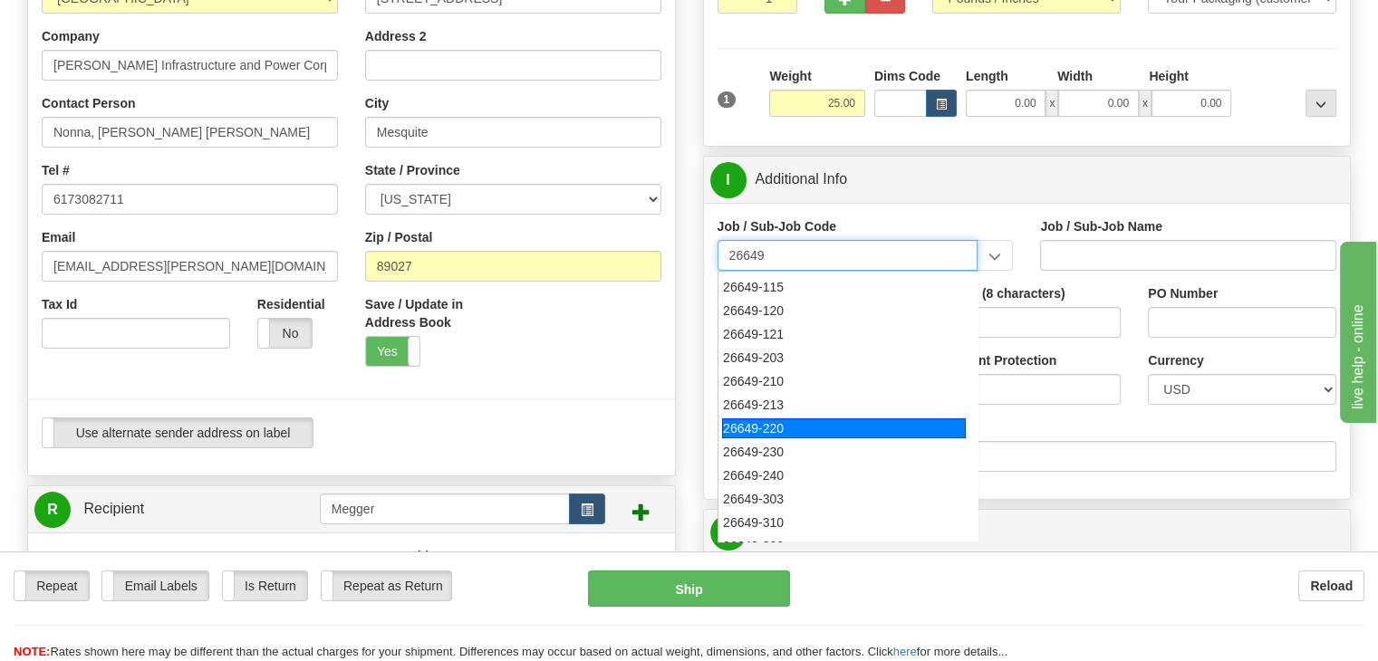
scroll to position [193, 0]
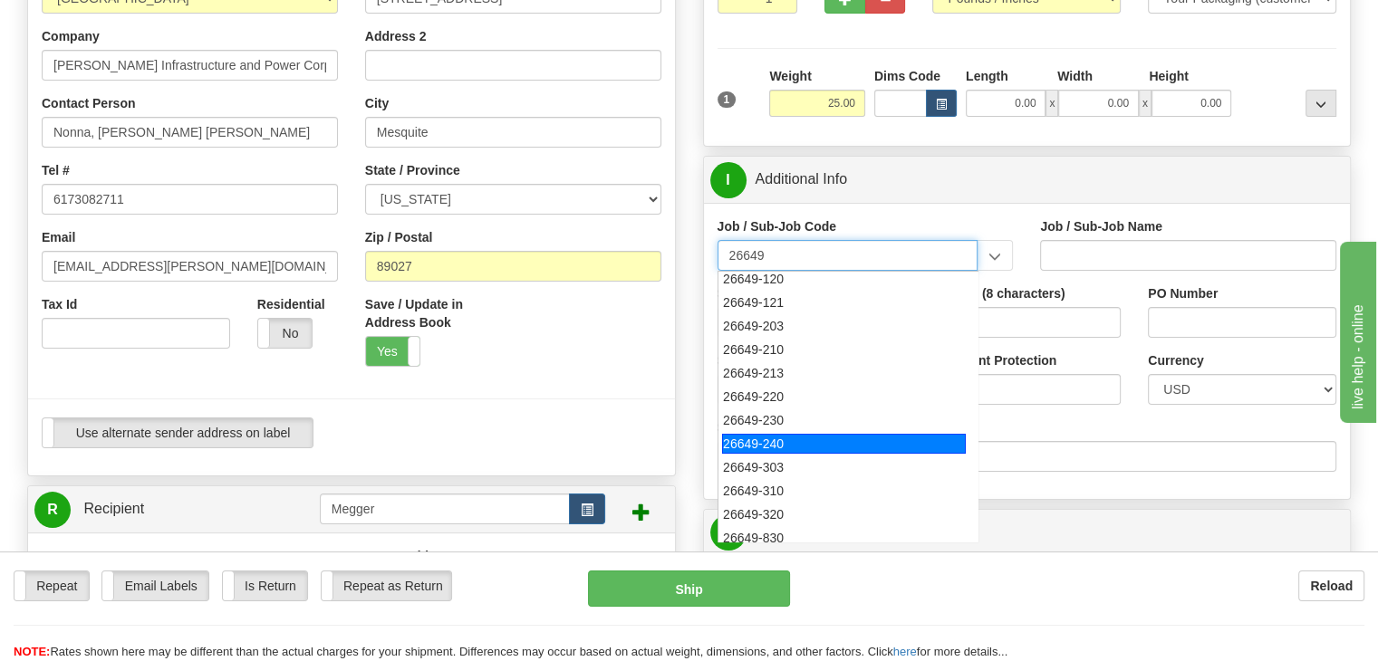
drag, startPoint x: 784, startPoint y: 444, endPoint x: 884, endPoint y: 424, distance: 101.6
click at [784, 443] on div "26649-240" at bounding box center [844, 444] width 244 height 20
type input "26649-240"
type input "ESCAPE SOLAR PROJECT - MATERIALS"
type input "26649-240"
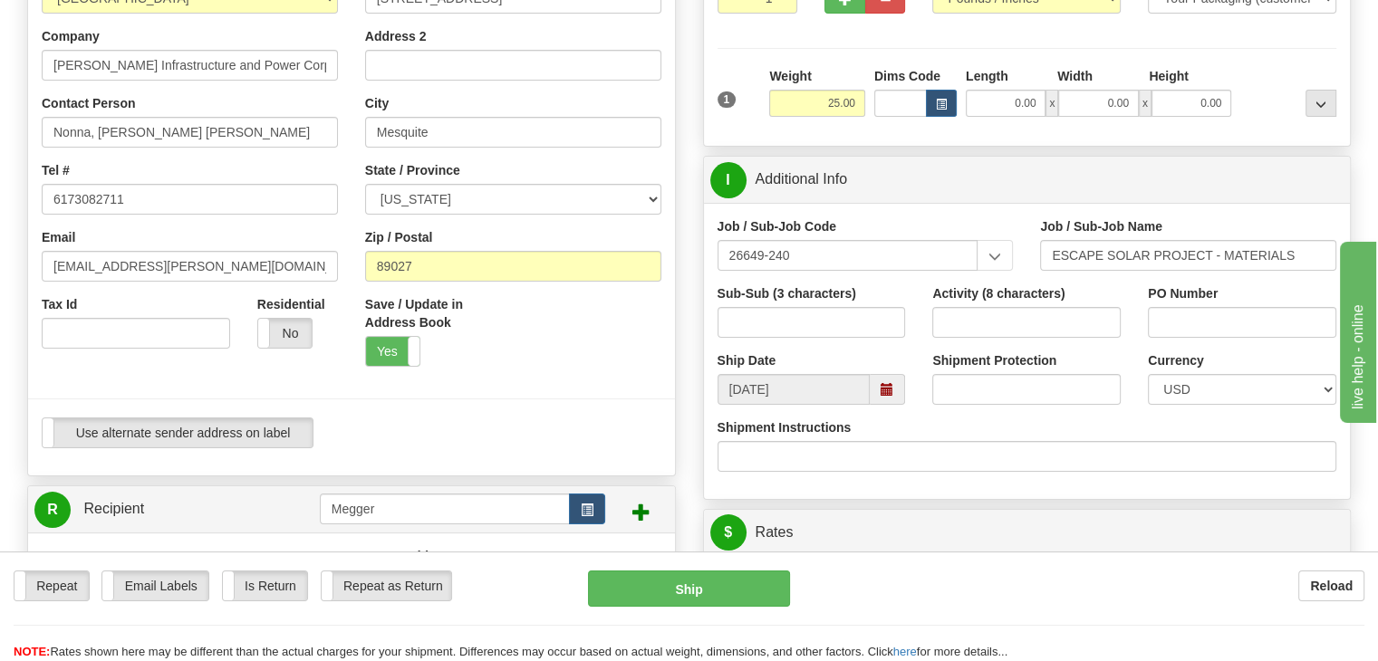
click at [919, 412] on div "Shipment Protection" at bounding box center [1026, 384] width 216 height 67
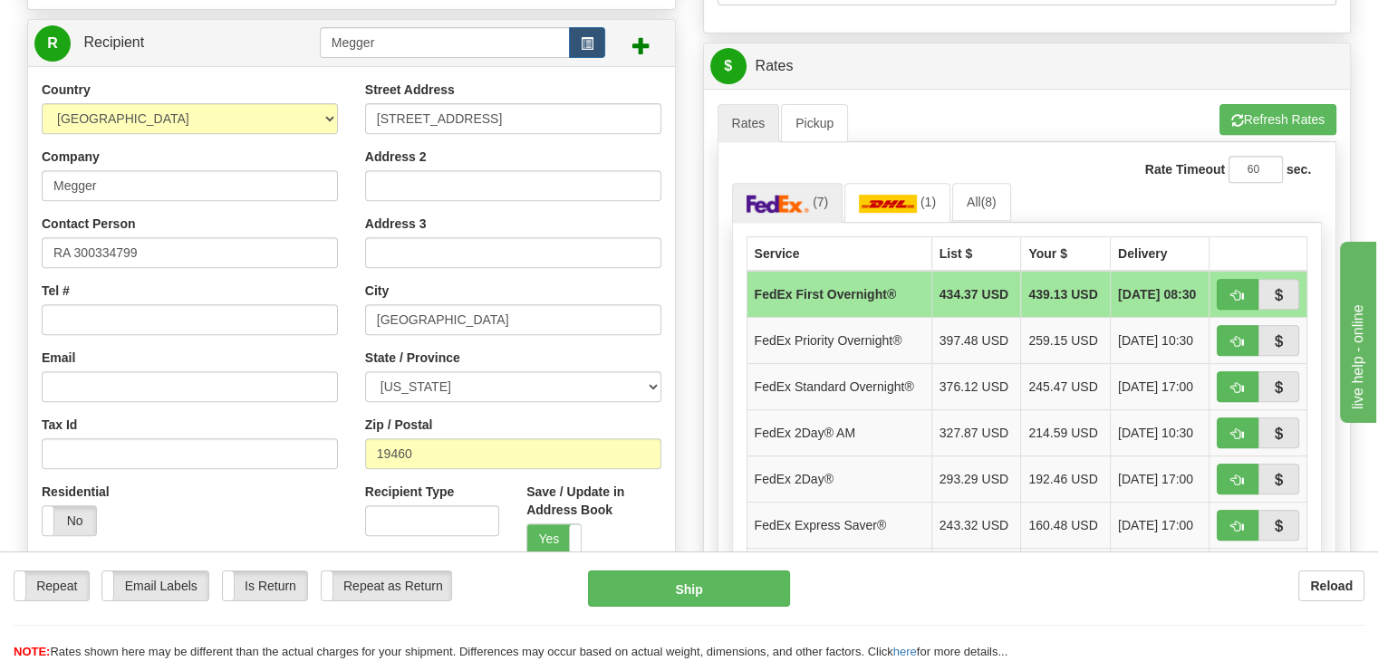
scroll to position [725, 0]
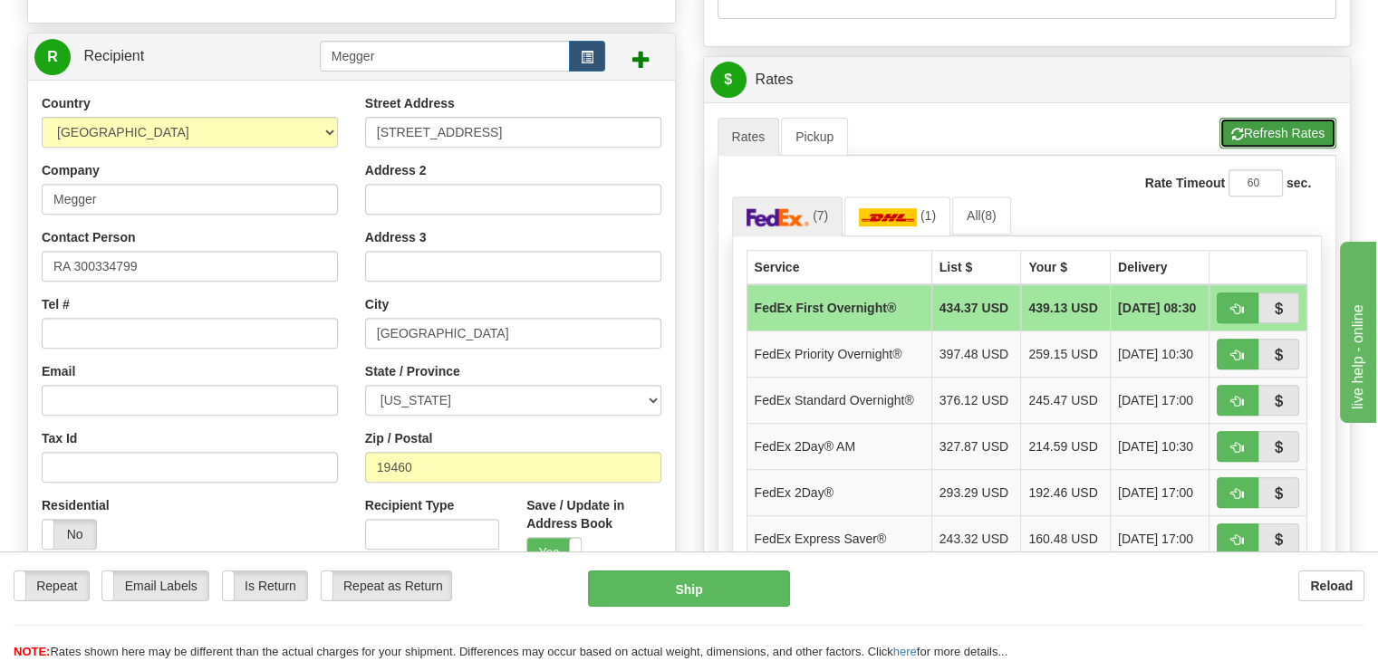
click at [1296, 123] on button "Refresh Rates" at bounding box center [1277, 133] width 117 height 31
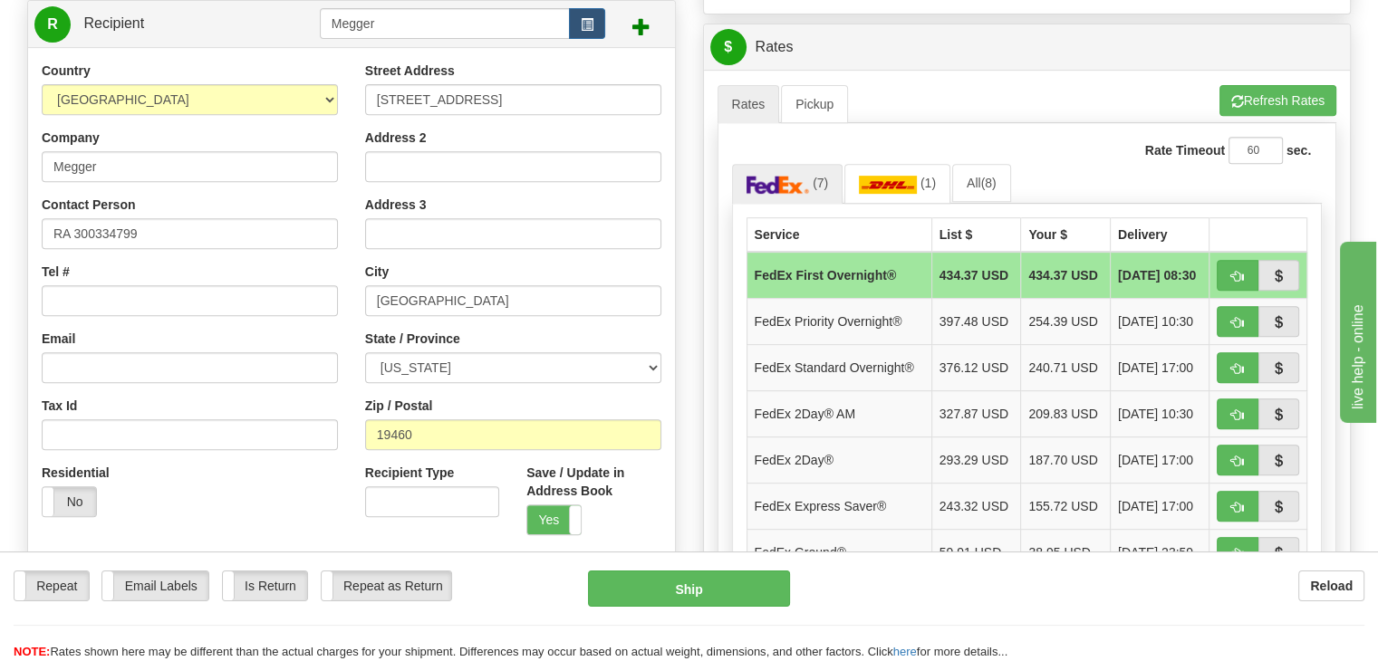
scroll to position [815, 0]
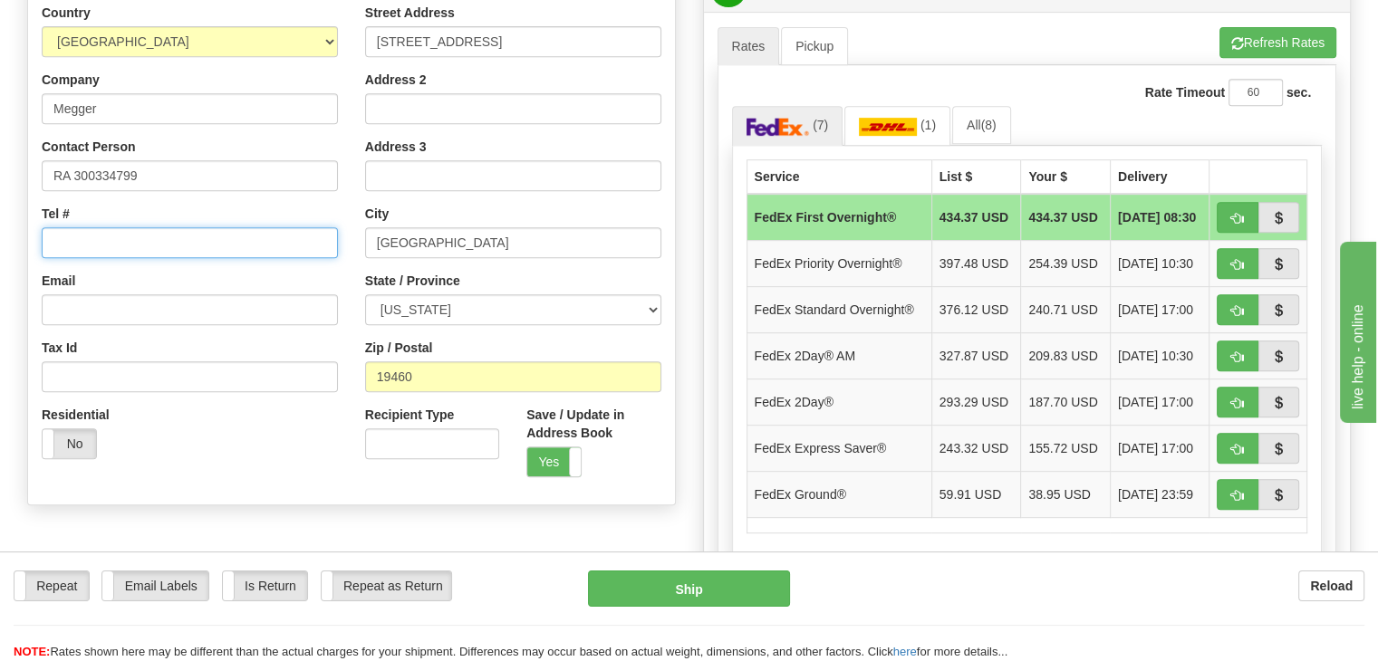
click at [89, 238] on input "Tel #" at bounding box center [190, 242] width 296 height 31
paste input "[PHONE_NUMBER]"
drag, startPoint x: 75, startPoint y: 245, endPoint x: 83, endPoint y: 240, distance: 9.3
click at [83, 241] on input "[PHONE_NUMBER]" at bounding box center [190, 242] width 296 height 31
click at [81, 240] on input "[PHONE_NUMBER]" at bounding box center [190, 242] width 296 height 31
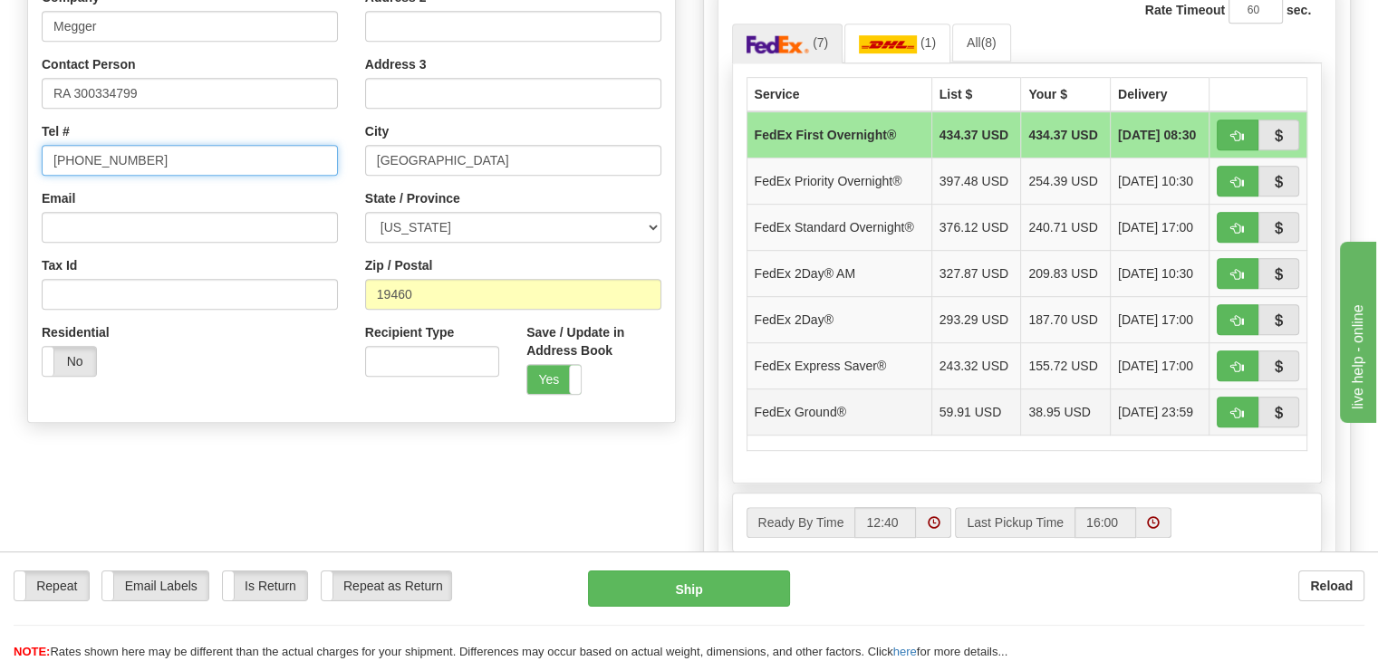
scroll to position [996, 0]
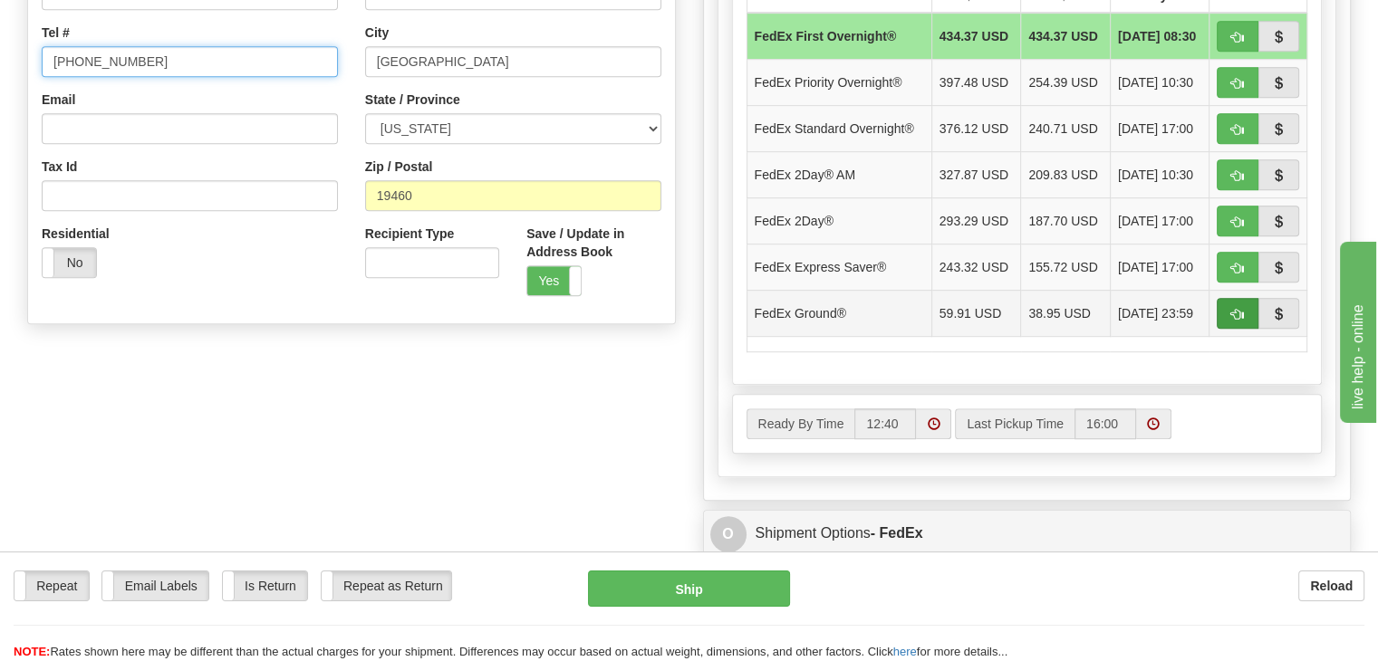
type input "[PHONE_NUMBER]"
click at [1237, 309] on span "button" at bounding box center [1237, 315] width 13 height 12
type input "92"
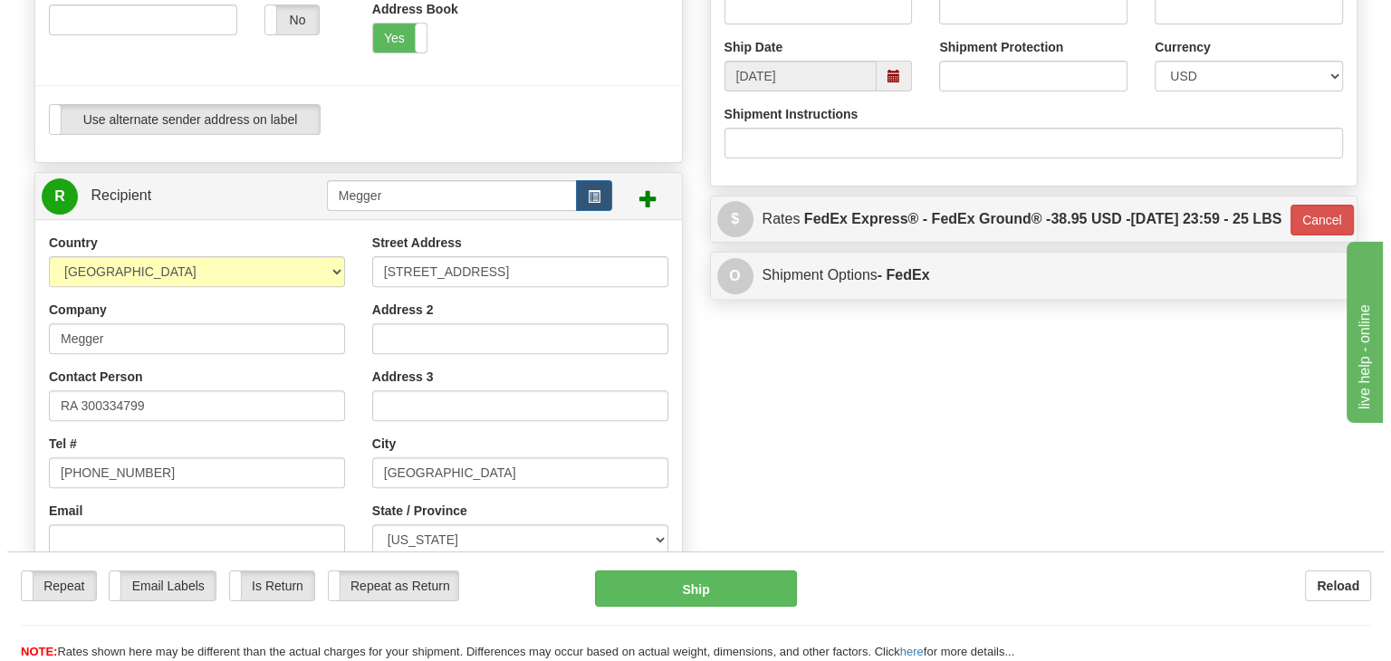
scroll to position [543, 0]
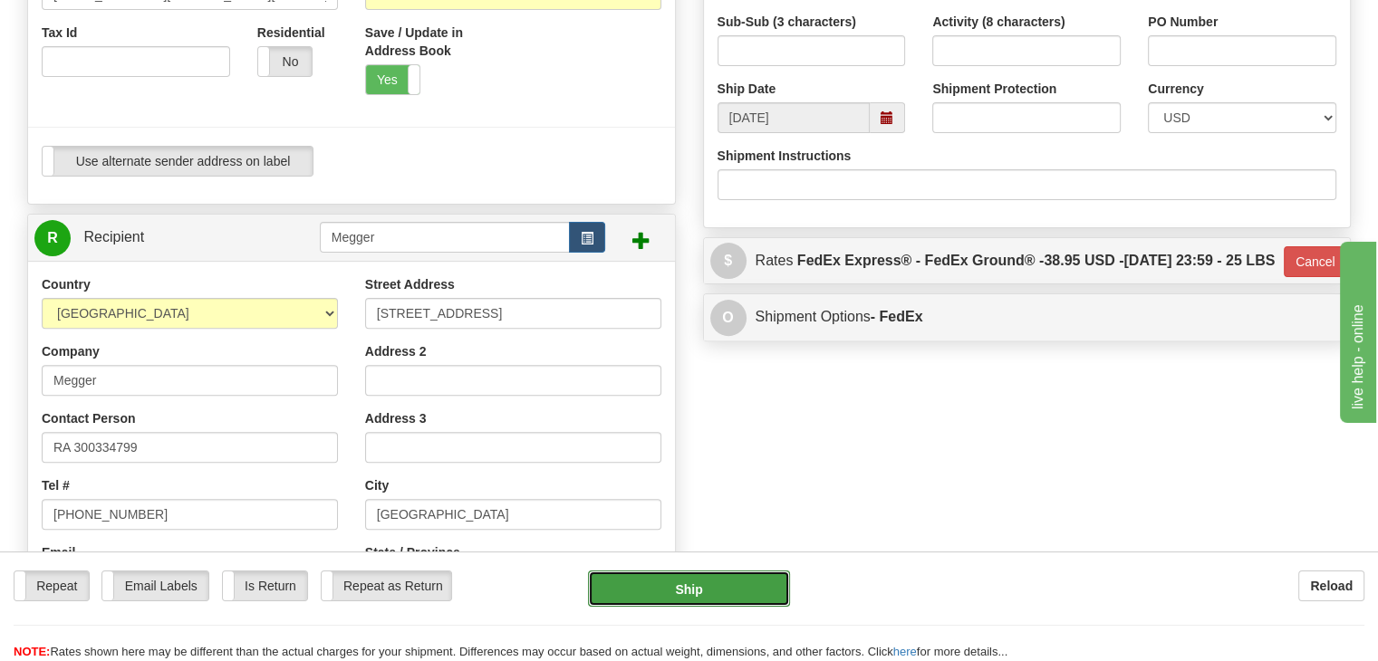
click at [709, 584] on button "Ship" at bounding box center [689, 589] width 203 height 36
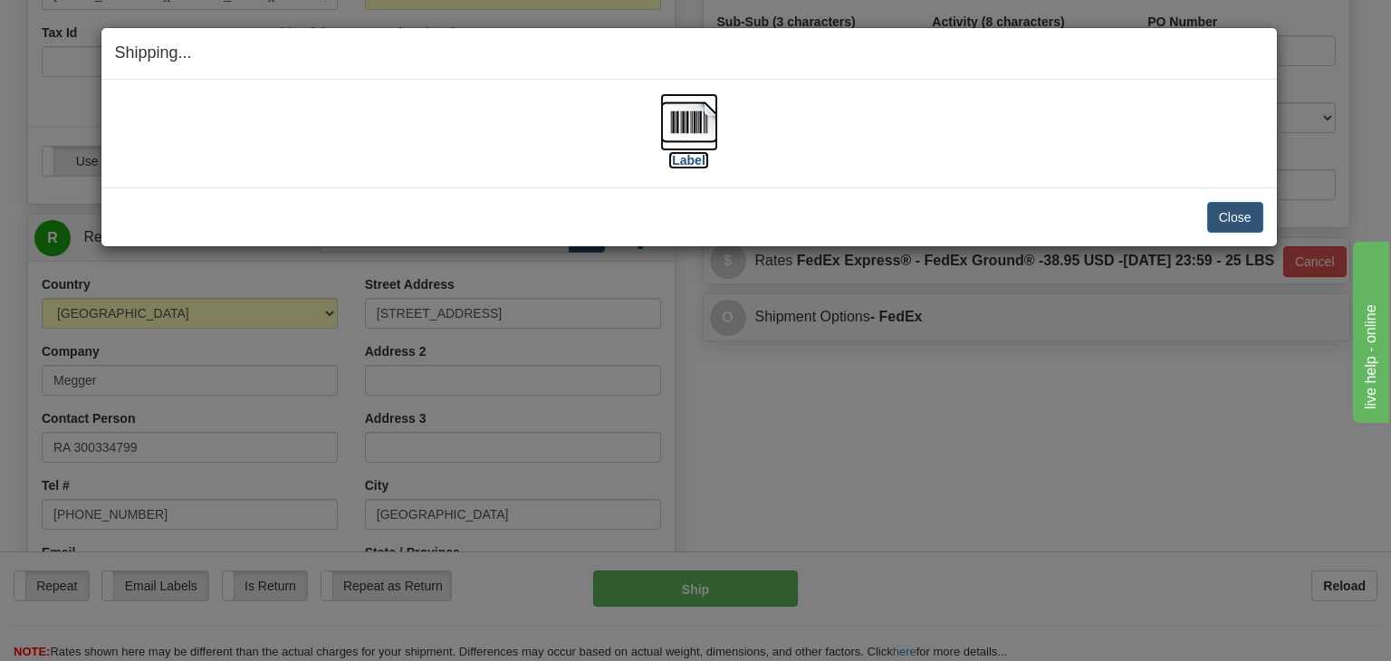
click at [694, 119] on img at bounding box center [689, 122] width 58 height 58
